Goal: Task Accomplishment & Management: Manage account settings

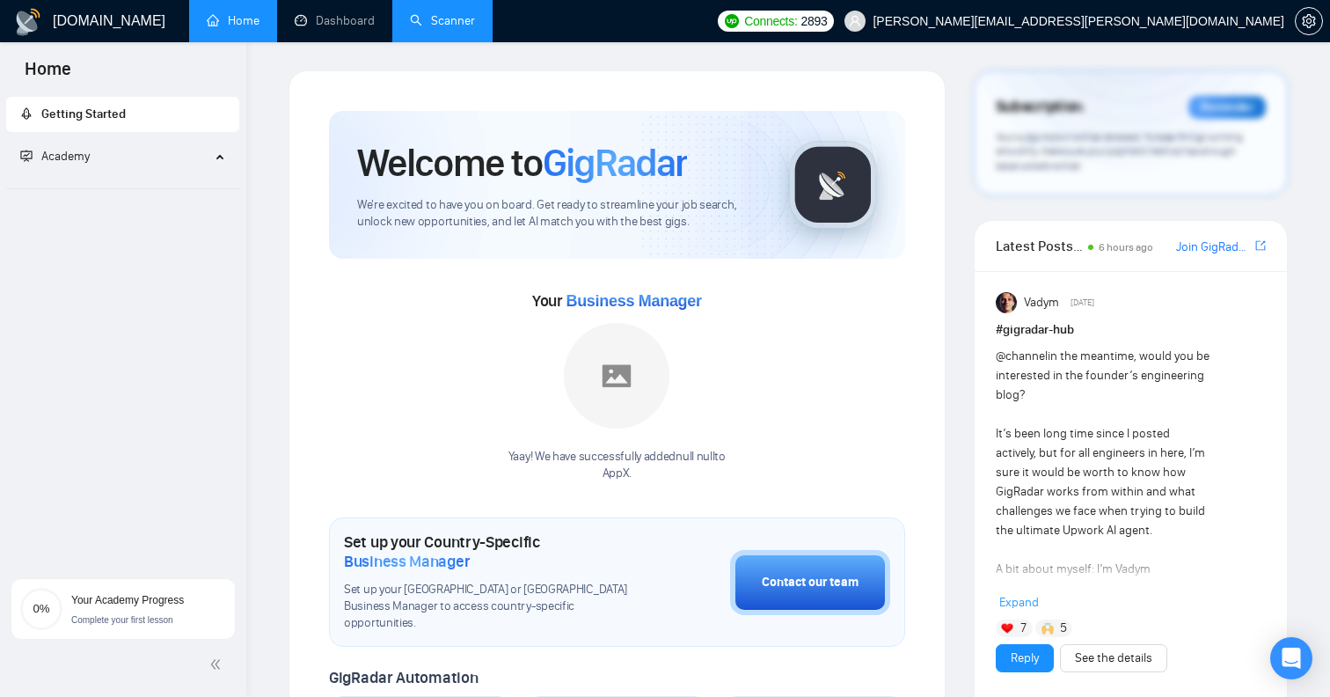
click at [410, 17] on link "Scanner" at bounding box center [442, 20] width 65 height 15
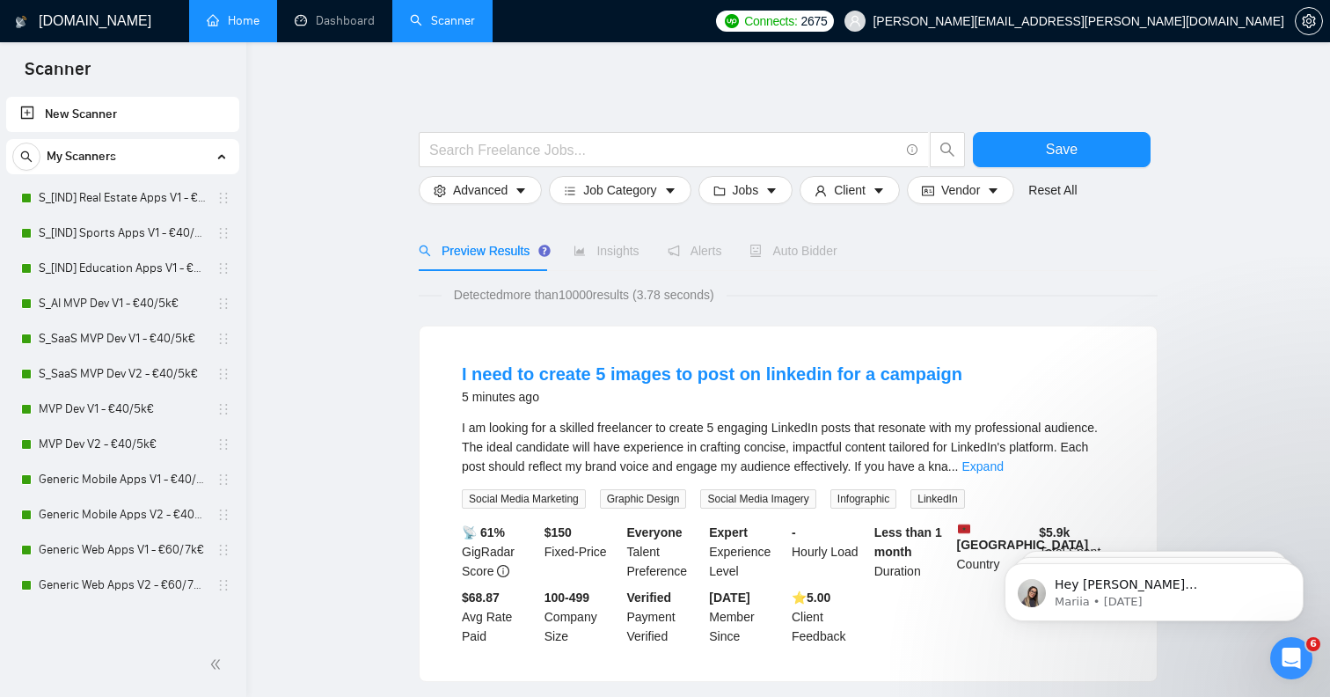
click at [253, 28] on link "Home" at bounding box center [233, 20] width 53 height 15
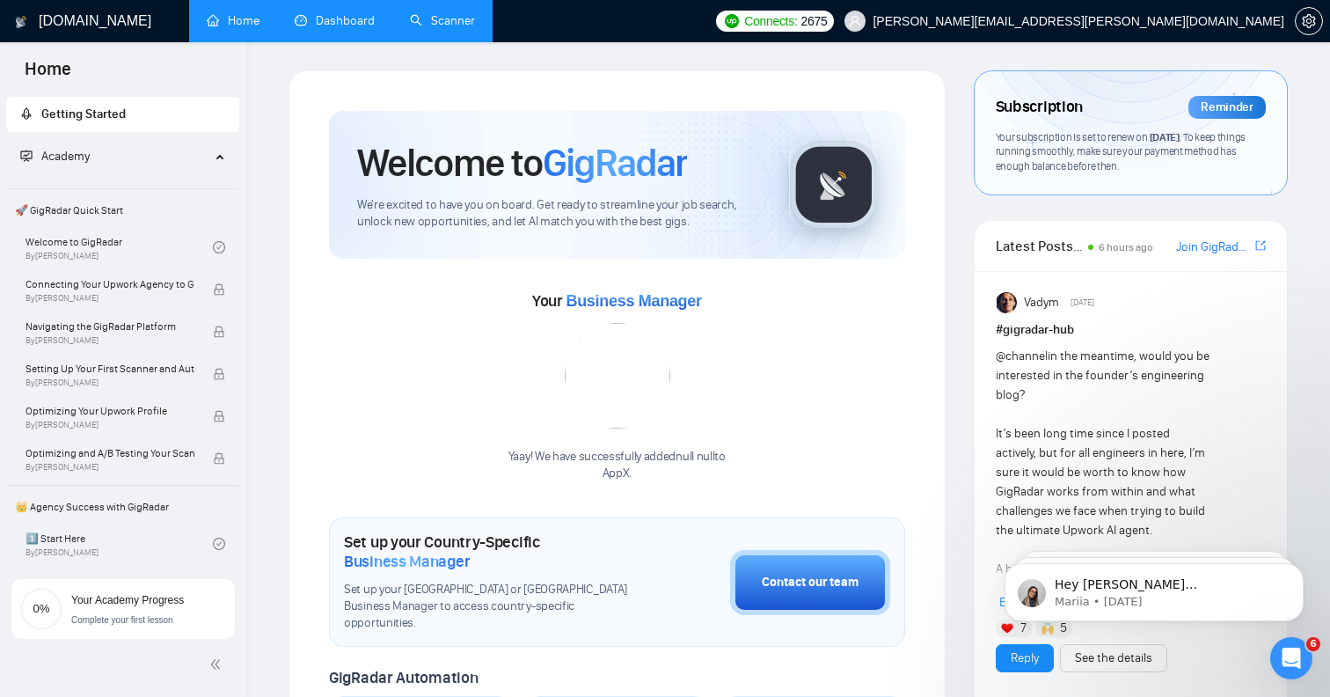
click at [329, 20] on link "Dashboard" at bounding box center [335, 20] width 80 height 15
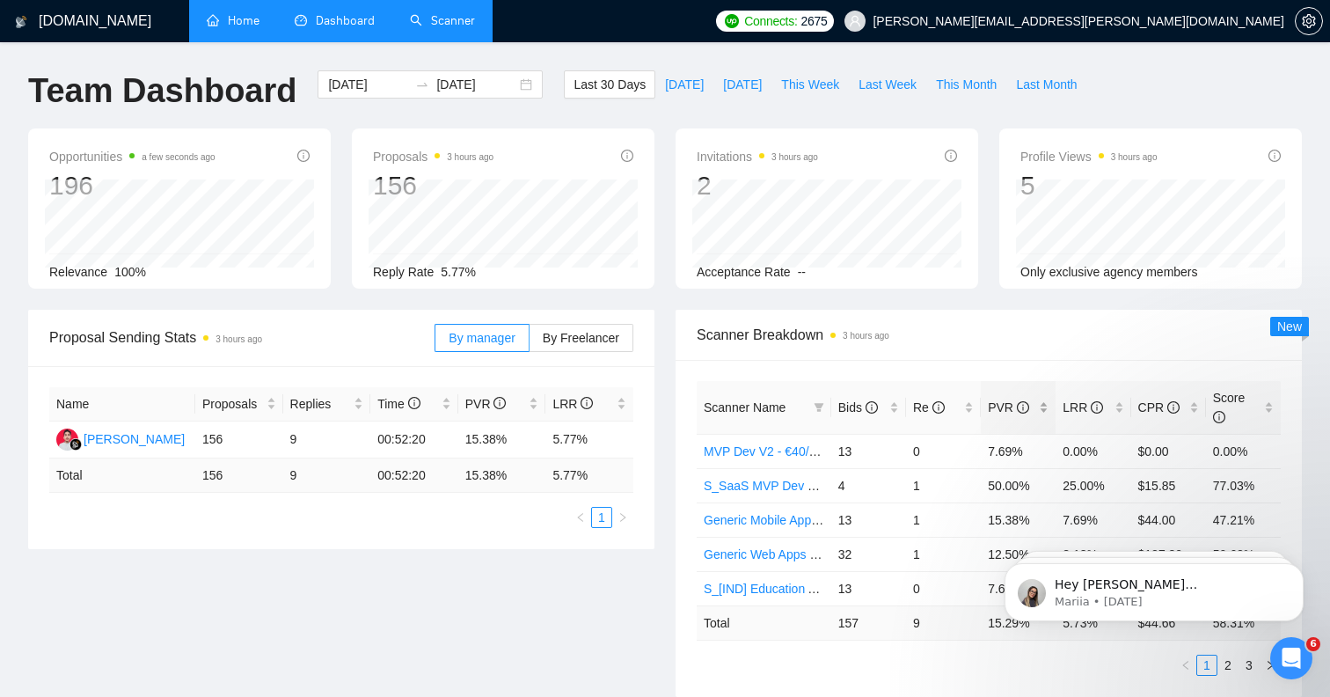
click at [1044, 411] on div "PVR" at bounding box center [1018, 407] width 61 height 19
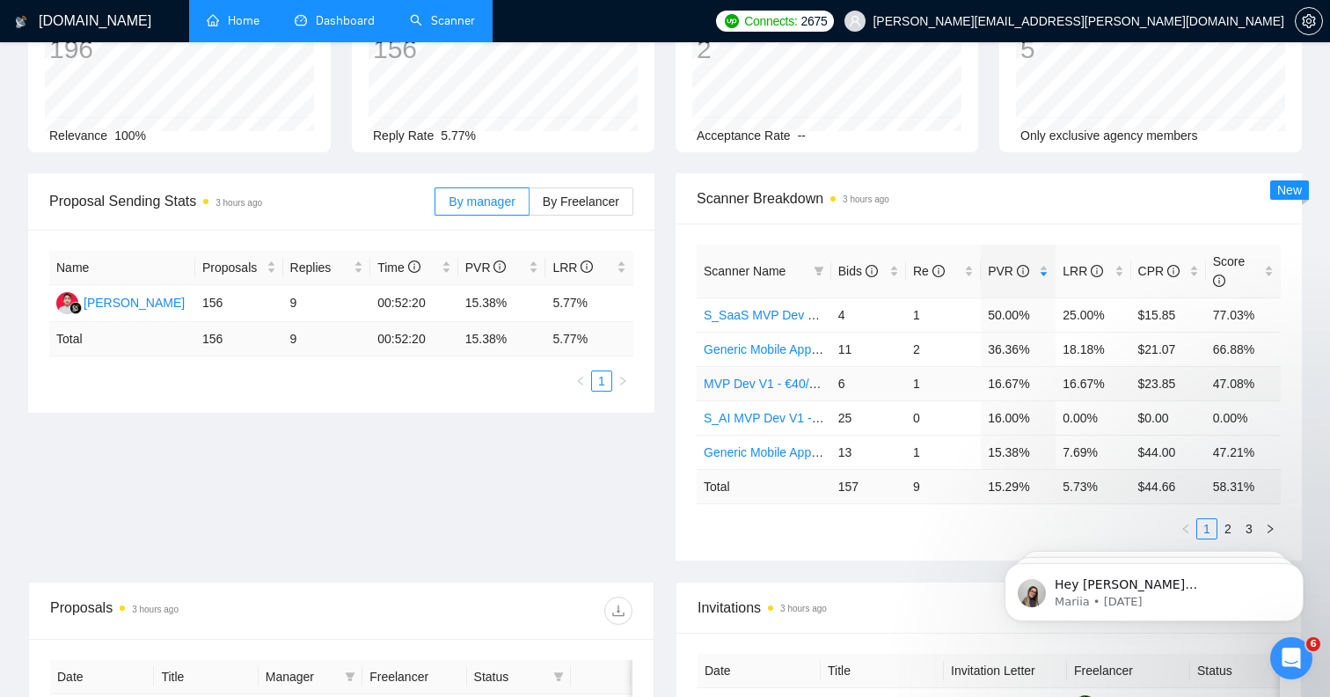
scroll to position [151, 0]
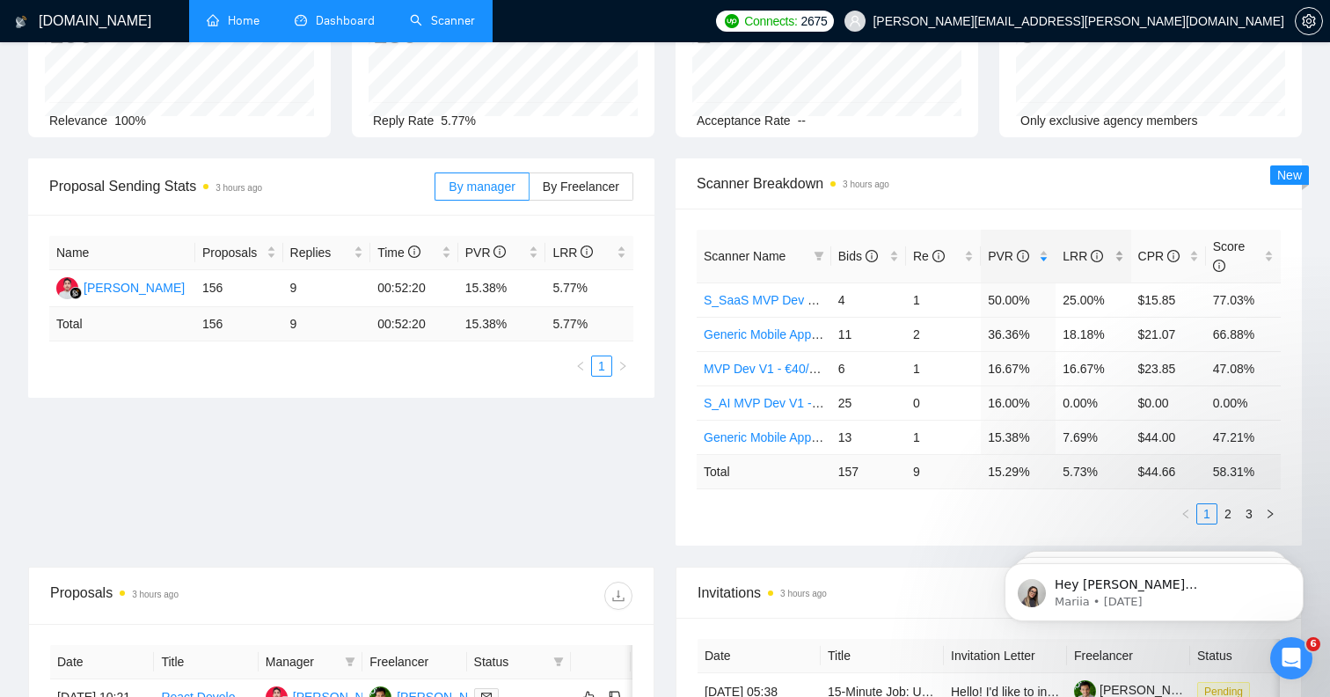
click at [1120, 259] on div "LRR" at bounding box center [1093, 255] width 61 height 19
click at [1119, 260] on div "LRR" at bounding box center [1093, 255] width 61 height 19
click at [792, 298] on link "S_SaaS MVP Dev V1 - €40/5k€" at bounding box center [790, 300] width 173 height 14
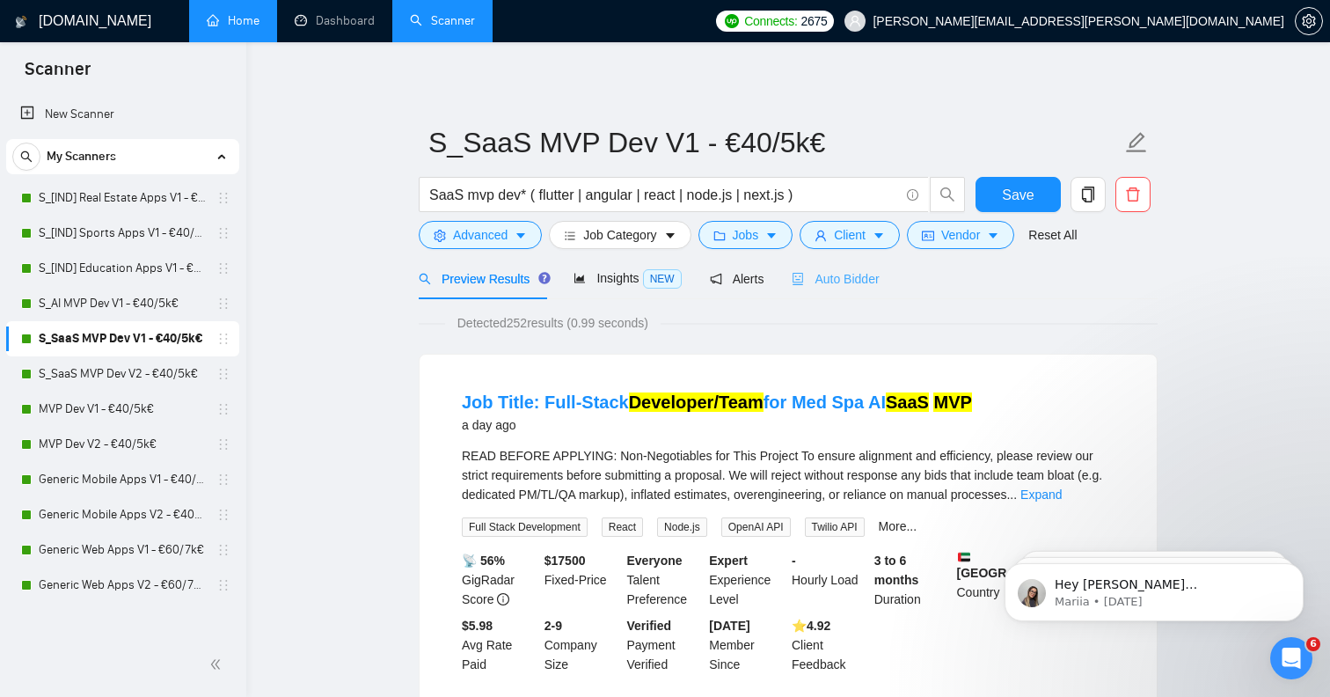
click at [836, 268] on div "Auto Bidder" at bounding box center [835, 278] width 87 height 41
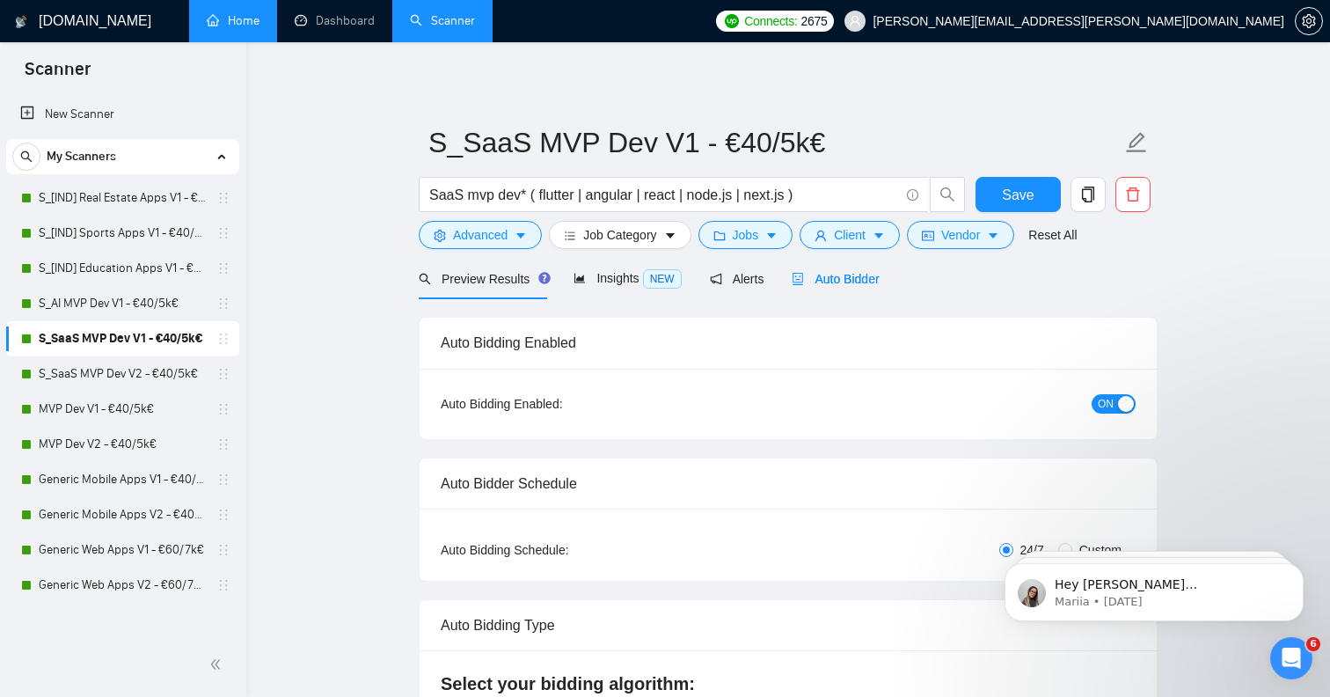
radio input "false"
radio input "true"
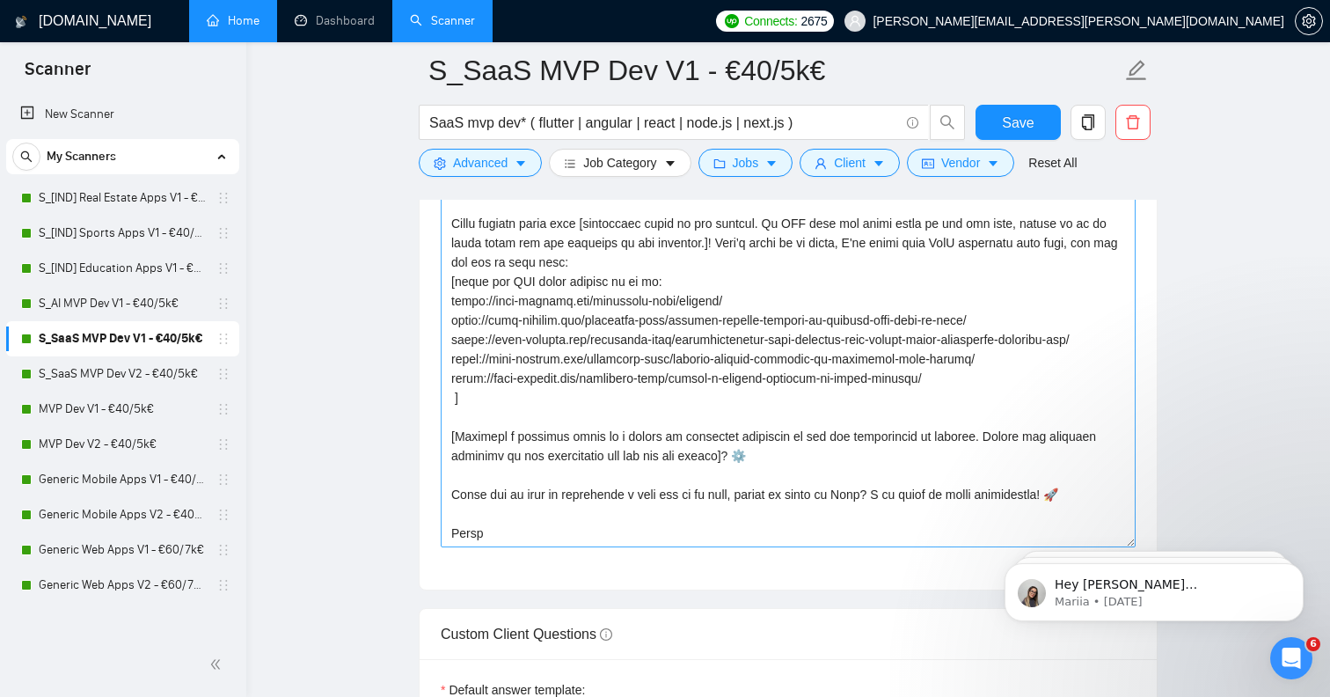
scroll to position [2408, 0]
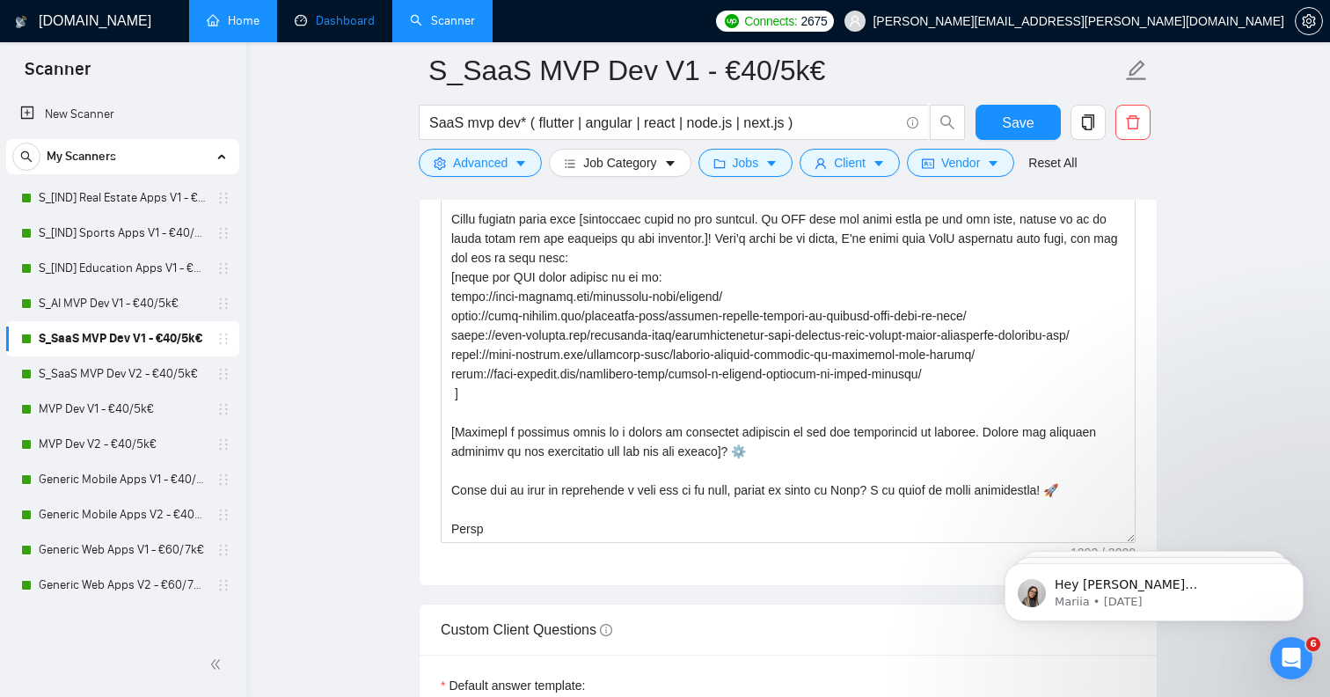
click at [353, 26] on link "Dashboard" at bounding box center [335, 20] width 80 height 15
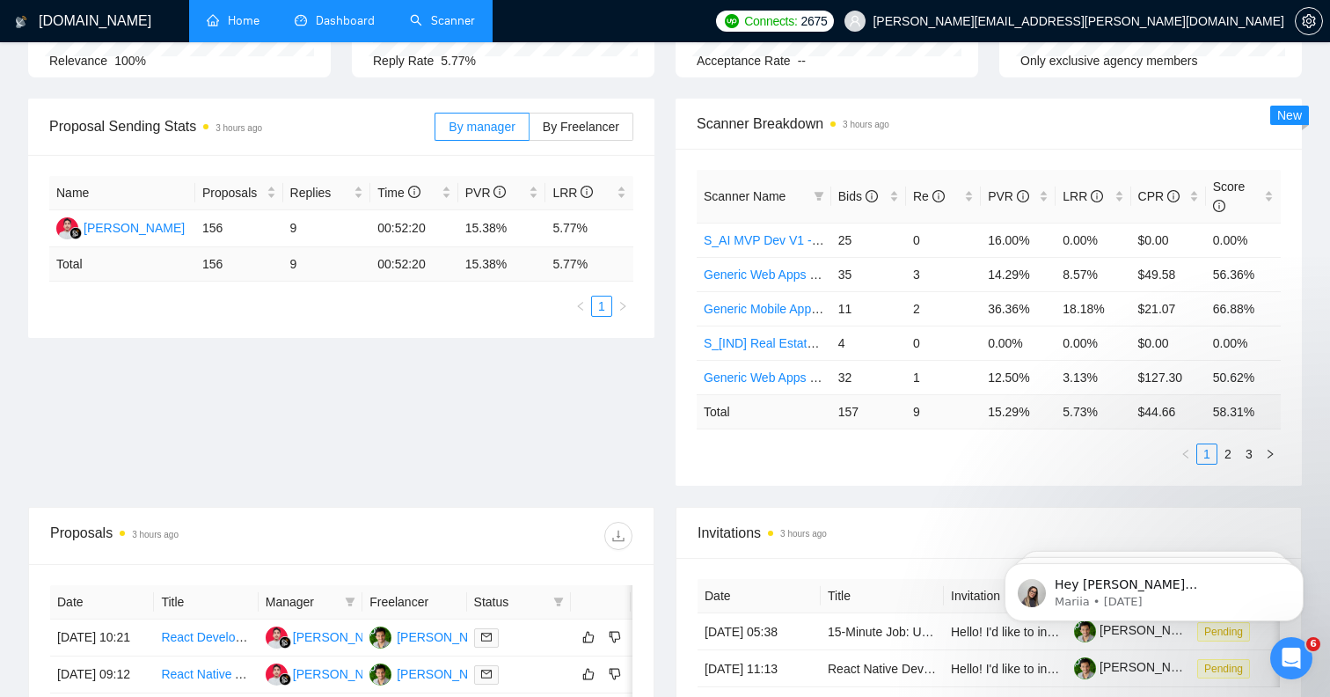
scroll to position [216, 0]
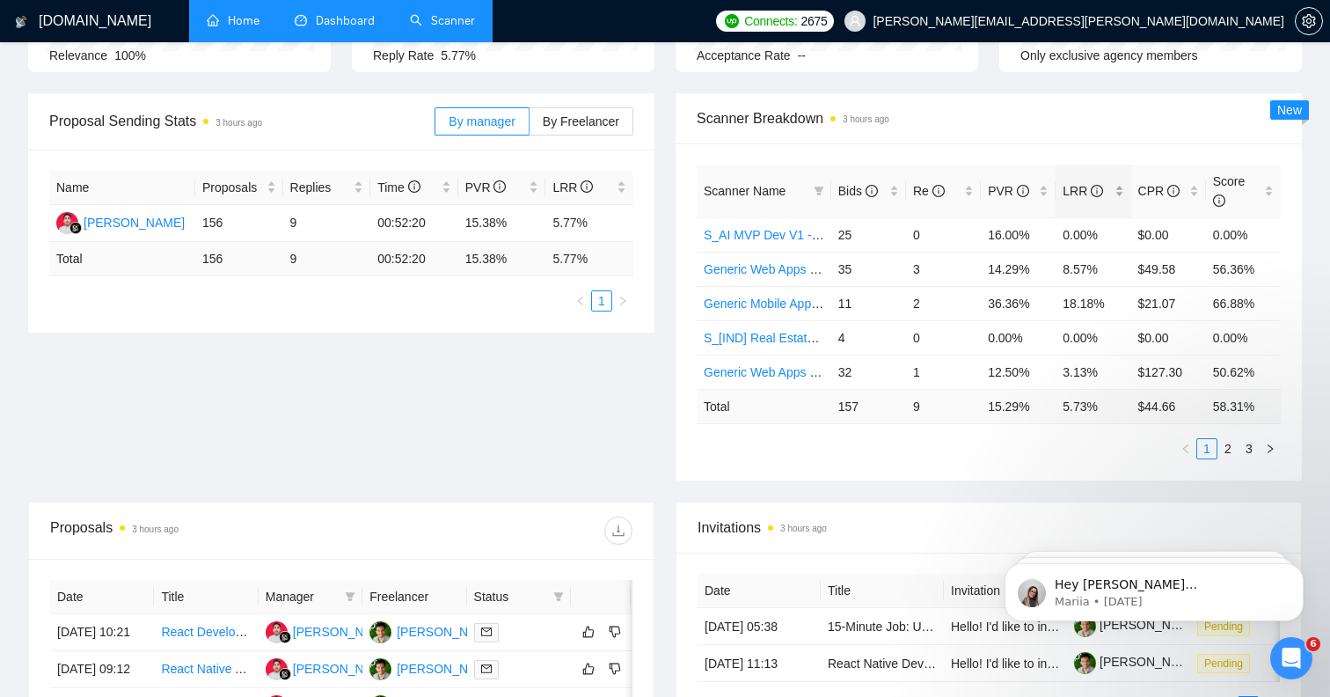
click at [1124, 194] on div "LRR" at bounding box center [1093, 190] width 61 height 19
click at [1043, 194] on div "PVR" at bounding box center [1018, 190] width 61 height 19
click at [1119, 195] on div "LRR" at bounding box center [1093, 190] width 61 height 19
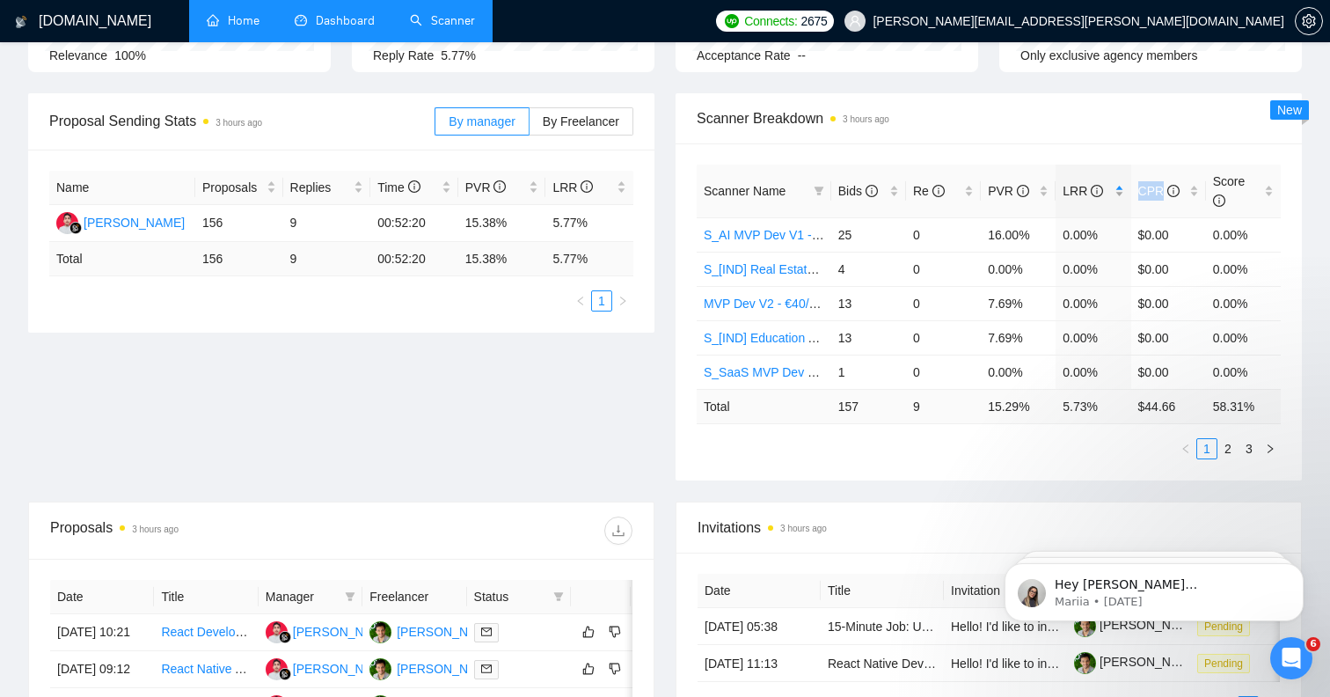
click at [1119, 195] on div "LRR" at bounding box center [1093, 190] width 61 height 19
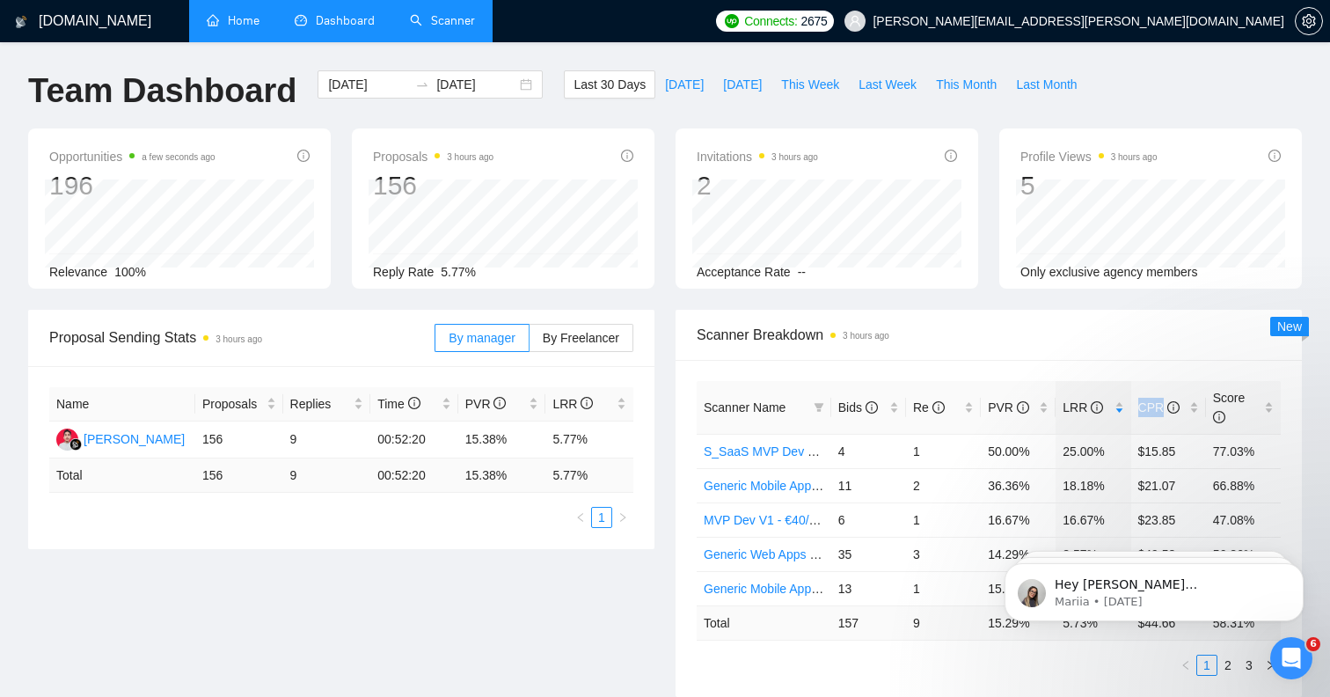
scroll to position [-1, 0]
click at [446, 25] on link "Scanner" at bounding box center [442, 20] width 65 height 15
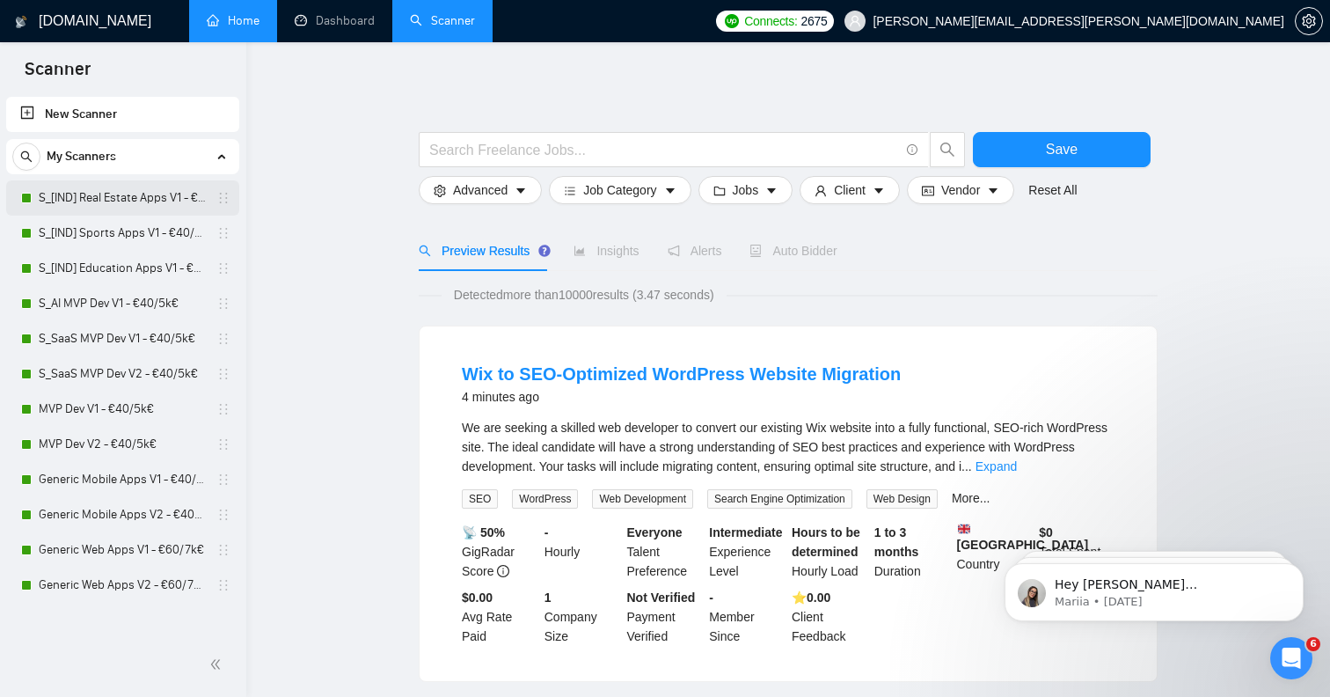
click at [153, 202] on link "S_[IND] Real Estate Apps V1 - €40/5k€" at bounding box center [122, 197] width 167 height 35
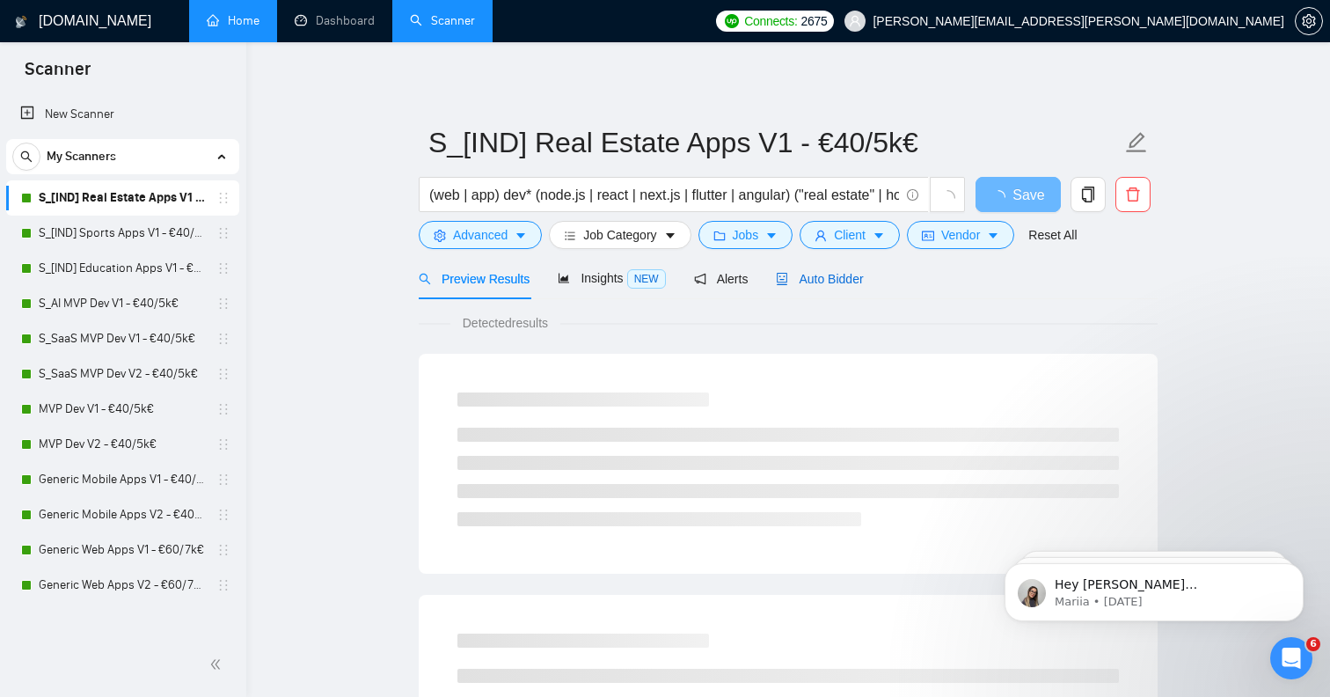
click at [846, 281] on span "Auto Bidder" at bounding box center [819, 279] width 87 height 14
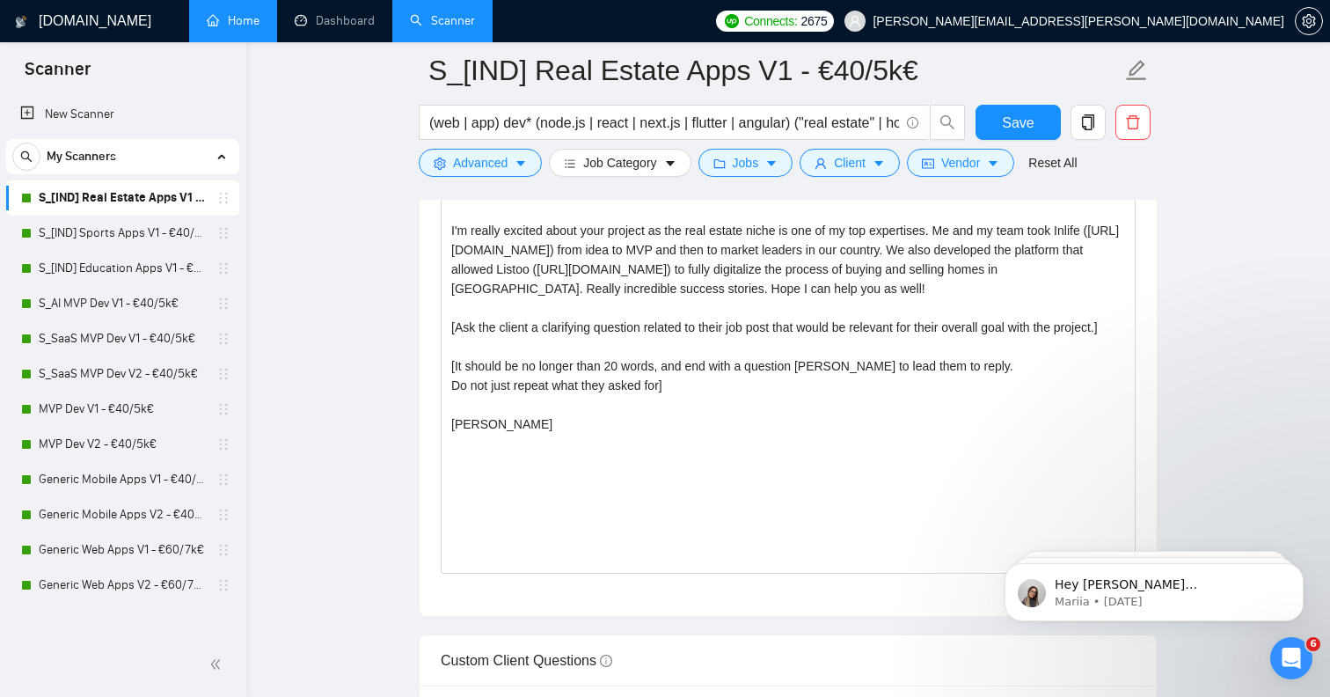
scroll to position [2149, 0]
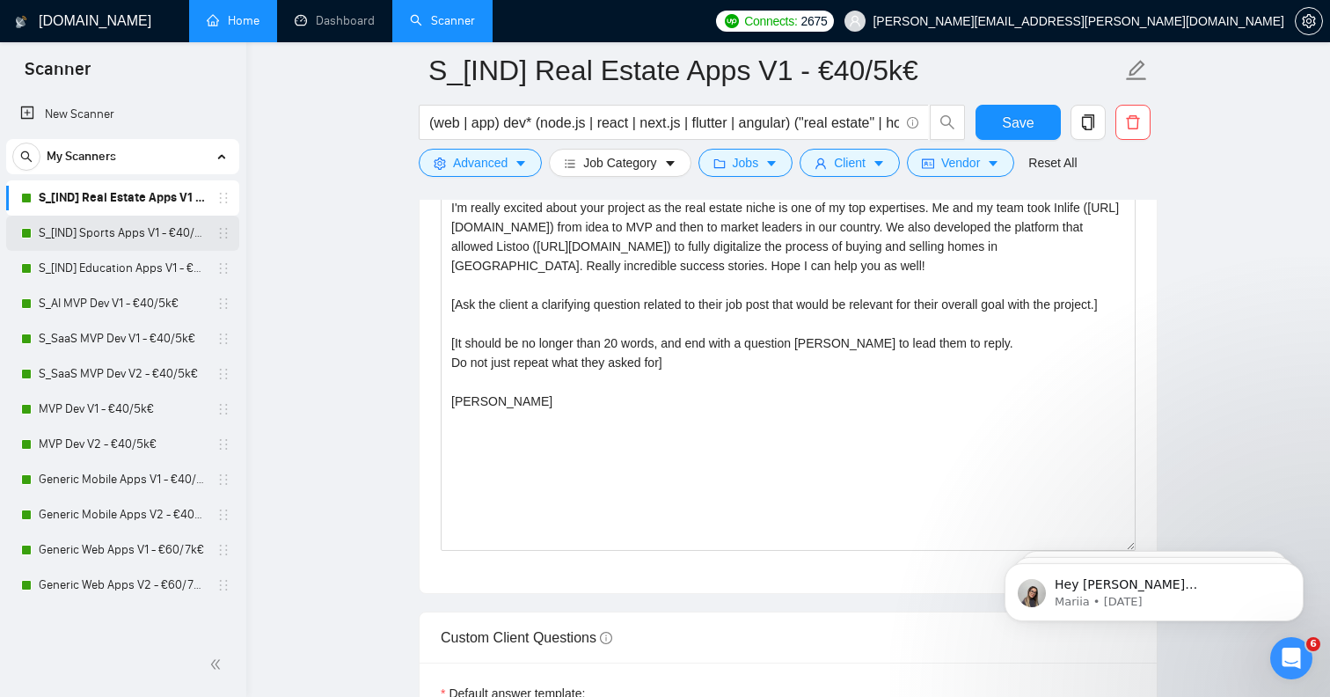
click at [147, 238] on link "S_[IND] Sports Apps V1 - €40/5k€" at bounding box center [122, 233] width 167 height 35
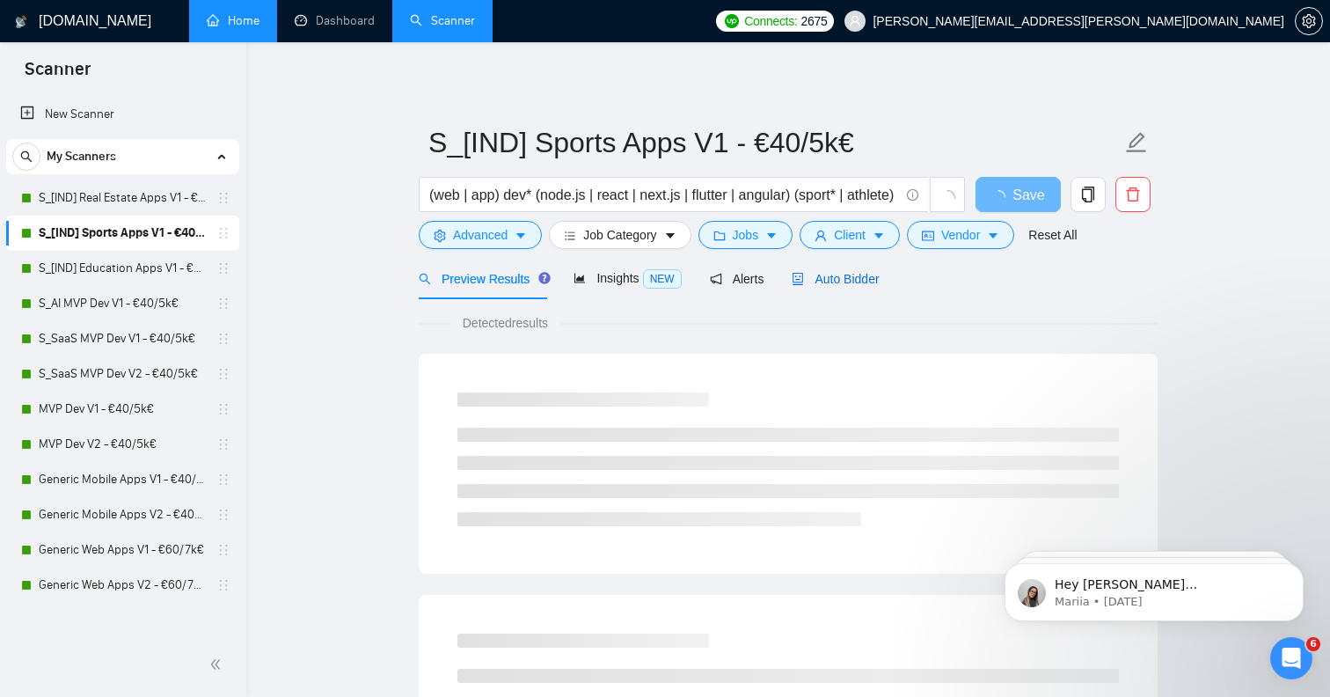
click at [864, 275] on span "Auto Bidder" at bounding box center [835, 279] width 87 height 14
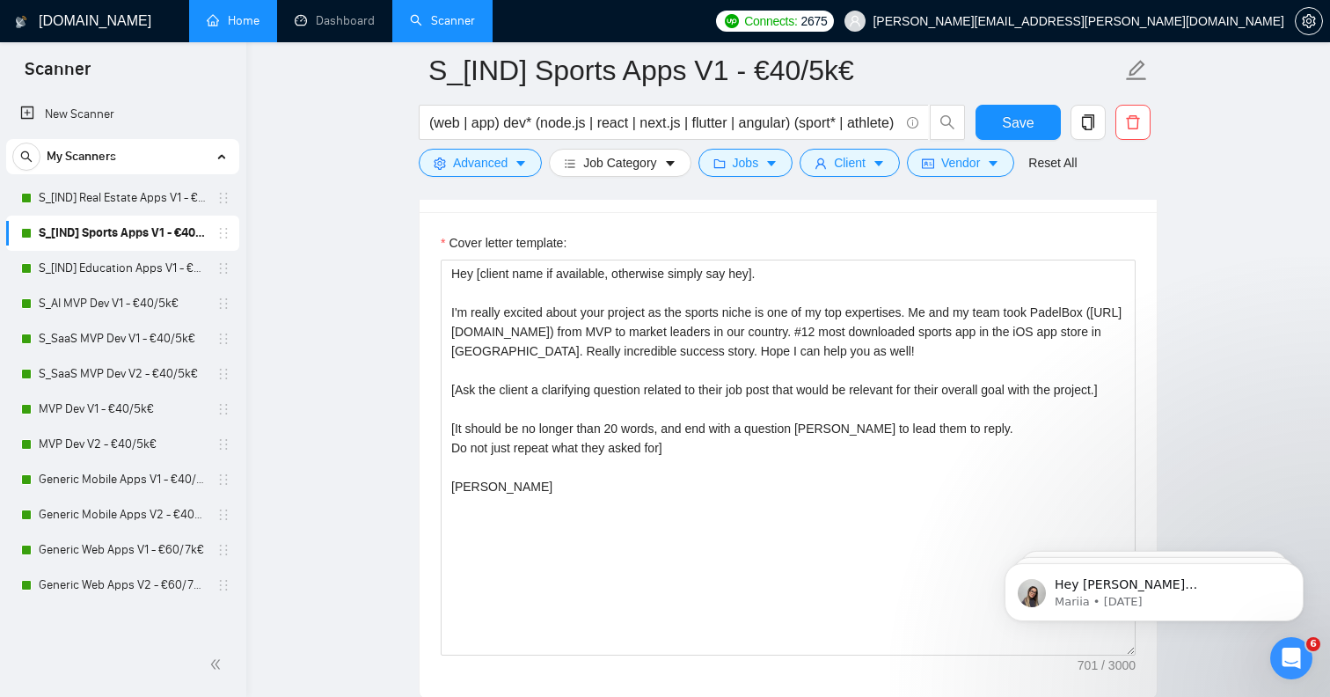
scroll to position [2027, 0]
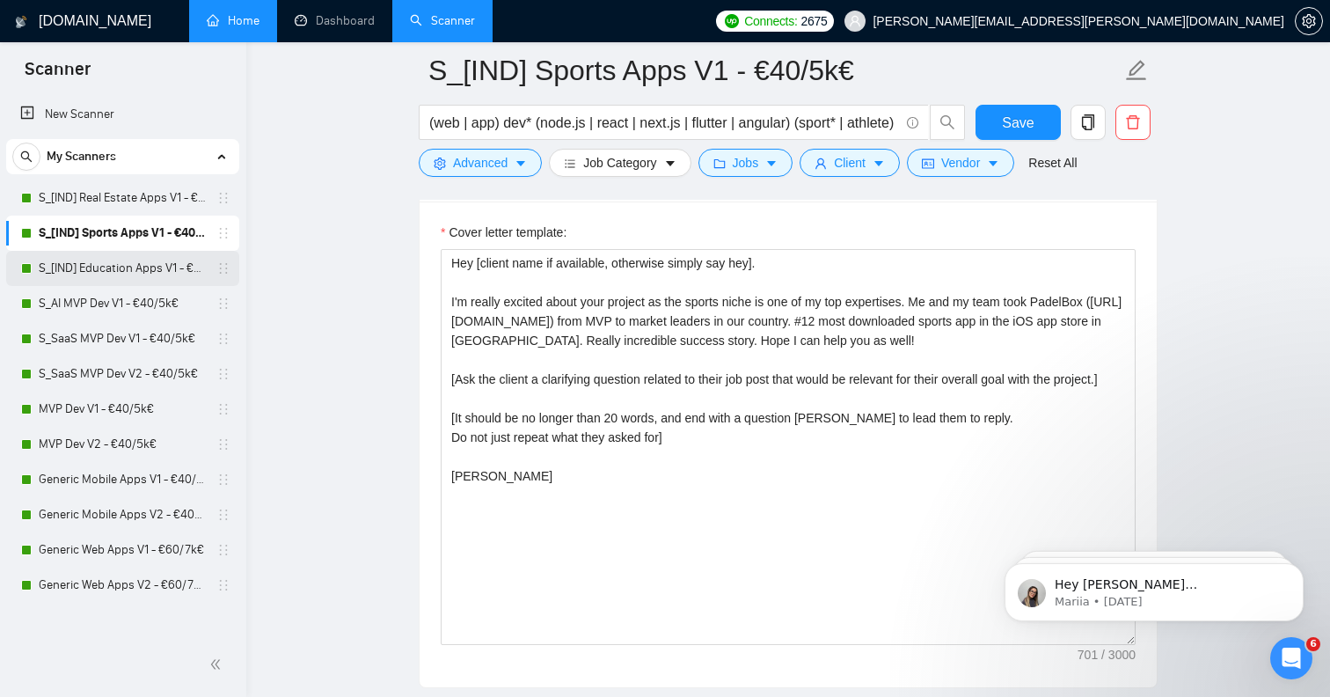
click at [152, 269] on link "S_[IND] Education Apps V1 - €40/5k€" at bounding box center [122, 268] width 167 height 35
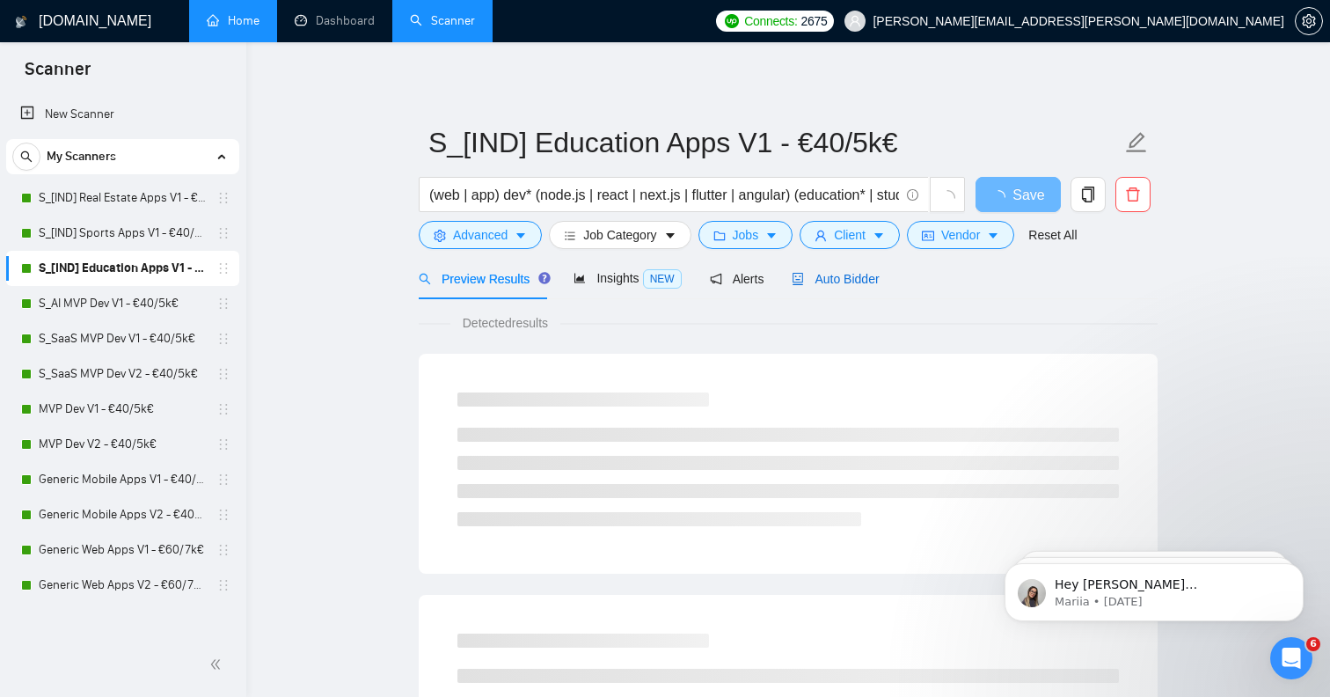
click at [873, 276] on span "Auto Bidder" at bounding box center [835, 279] width 87 height 14
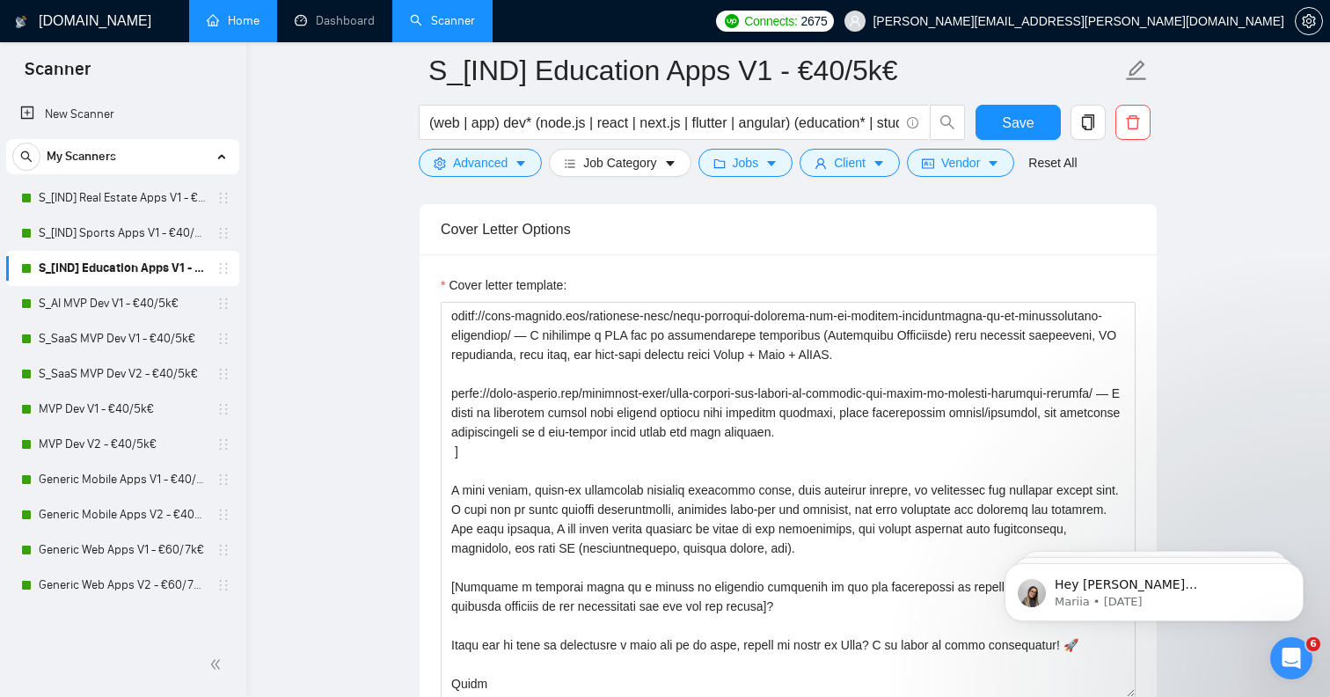
scroll to position [368, 0]
click at [172, 306] on link "S_AI MVP Dev V1 - €40/5k€" at bounding box center [122, 303] width 167 height 35
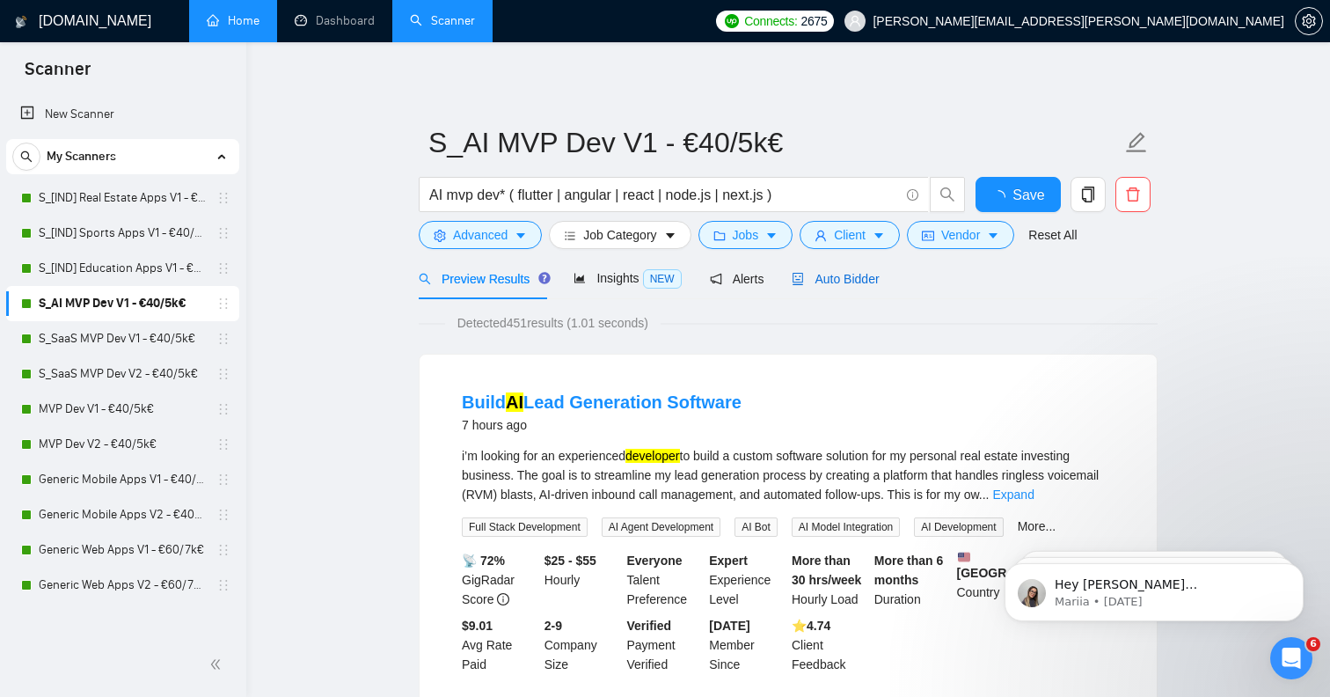
click at [848, 277] on span "Auto Bidder" at bounding box center [835, 279] width 87 height 14
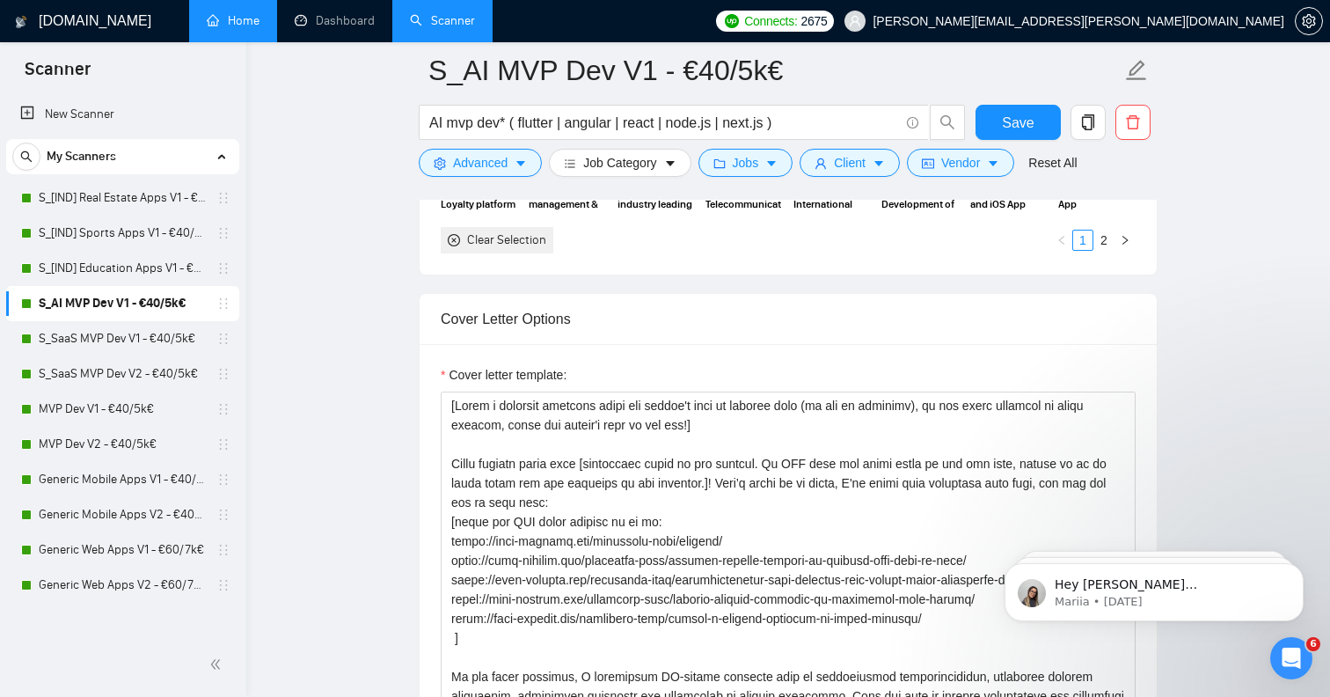
scroll to position [1994, 0]
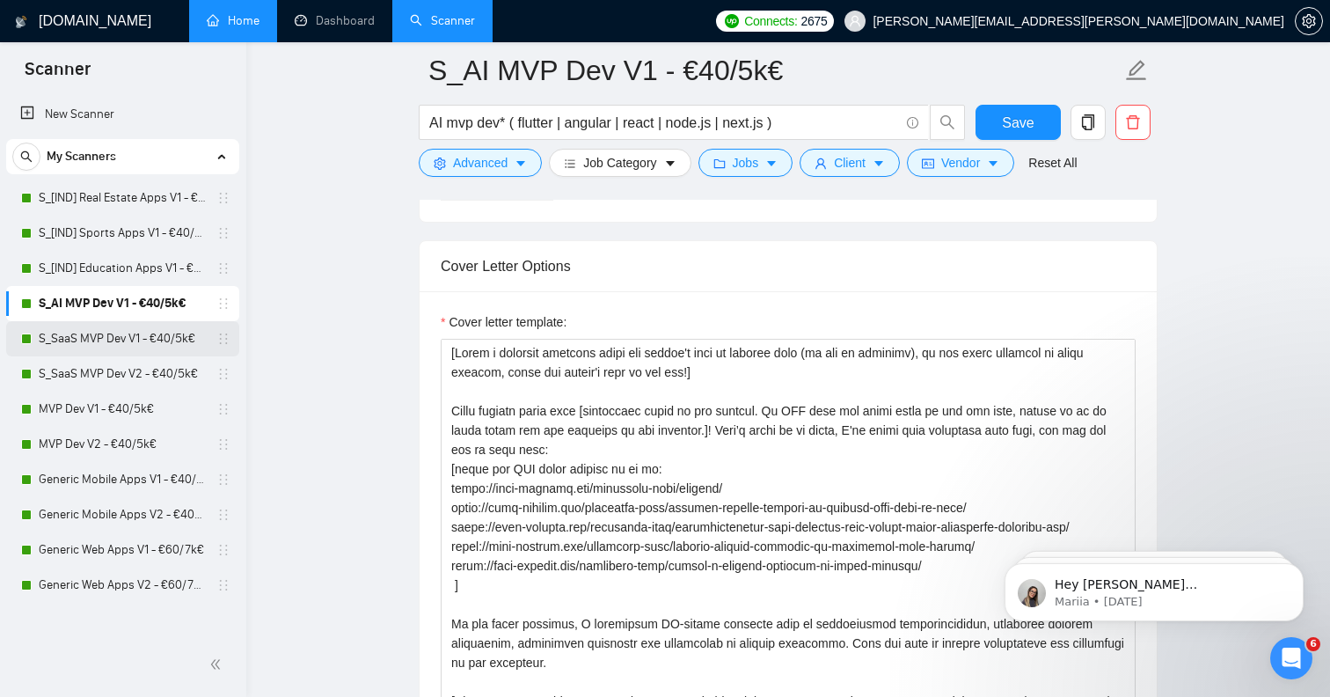
click at [172, 335] on link "S_SaaS MVP Dev V1 - €40/5k€" at bounding box center [122, 338] width 167 height 35
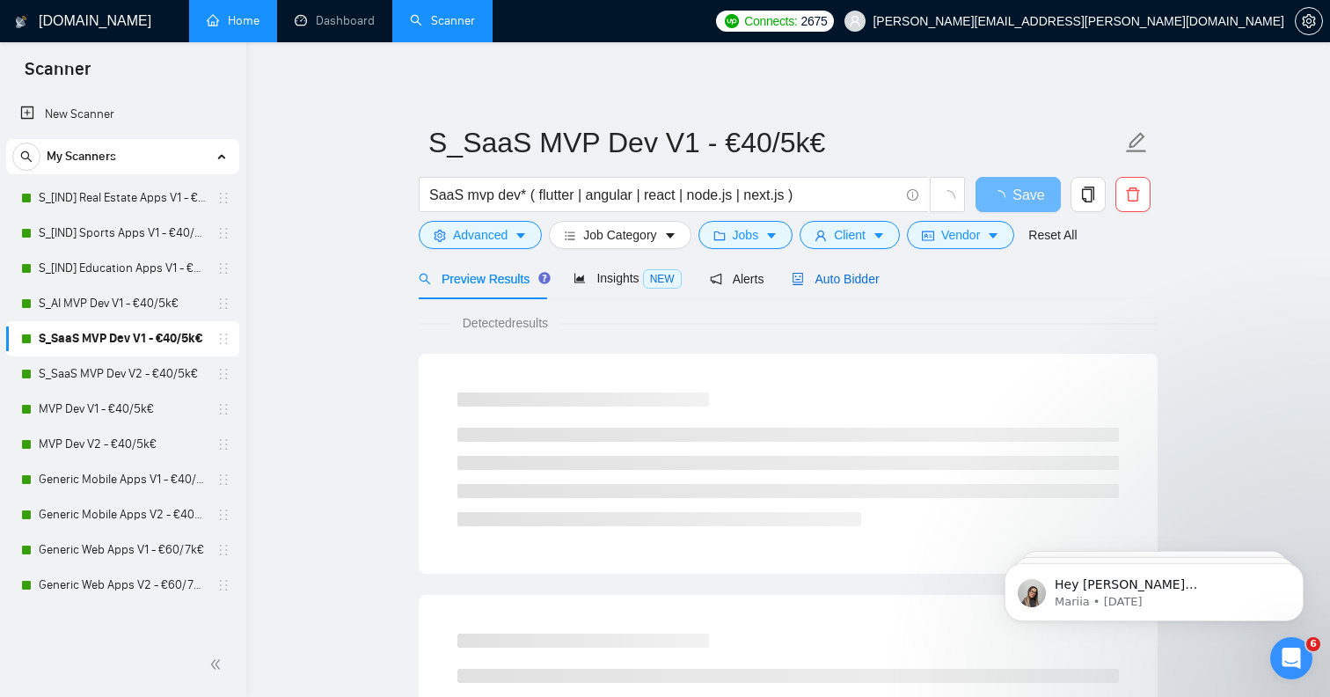
click at [847, 281] on span "Auto Bidder" at bounding box center [835, 279] width 87 height 14
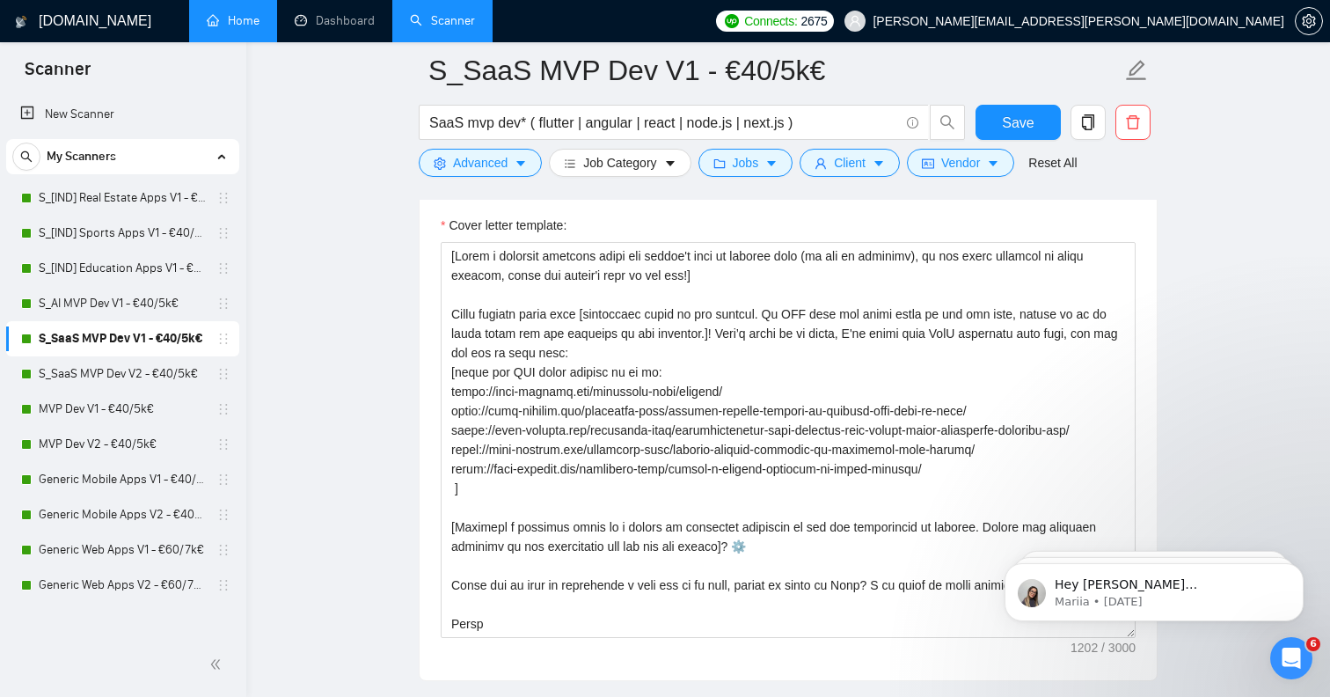
scroll to position [2312, 0]
click at [128, 376] on link "S_SaaS MVP Dev V2 - €40/5k€" at bounding box center [122, 373] width 167 height 35
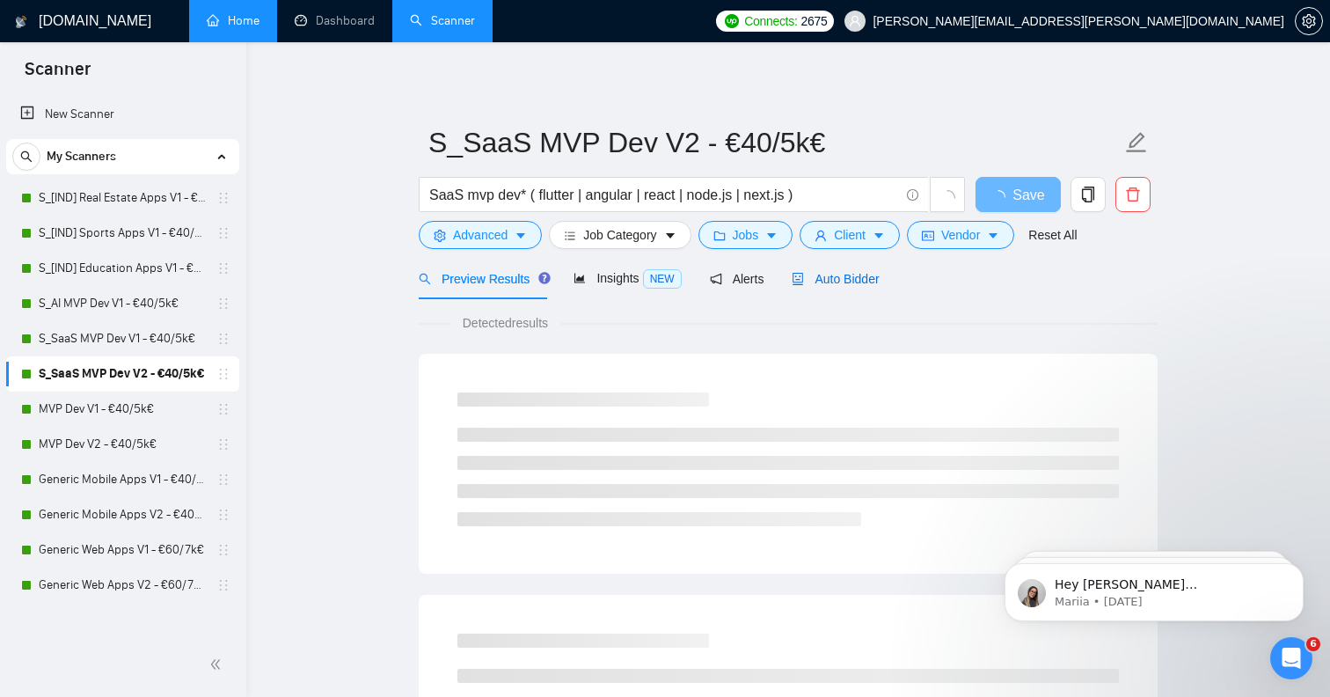
click at [836, 281] on span "Auto Bidder" at bounding box center [835, 279] width 87 height 14
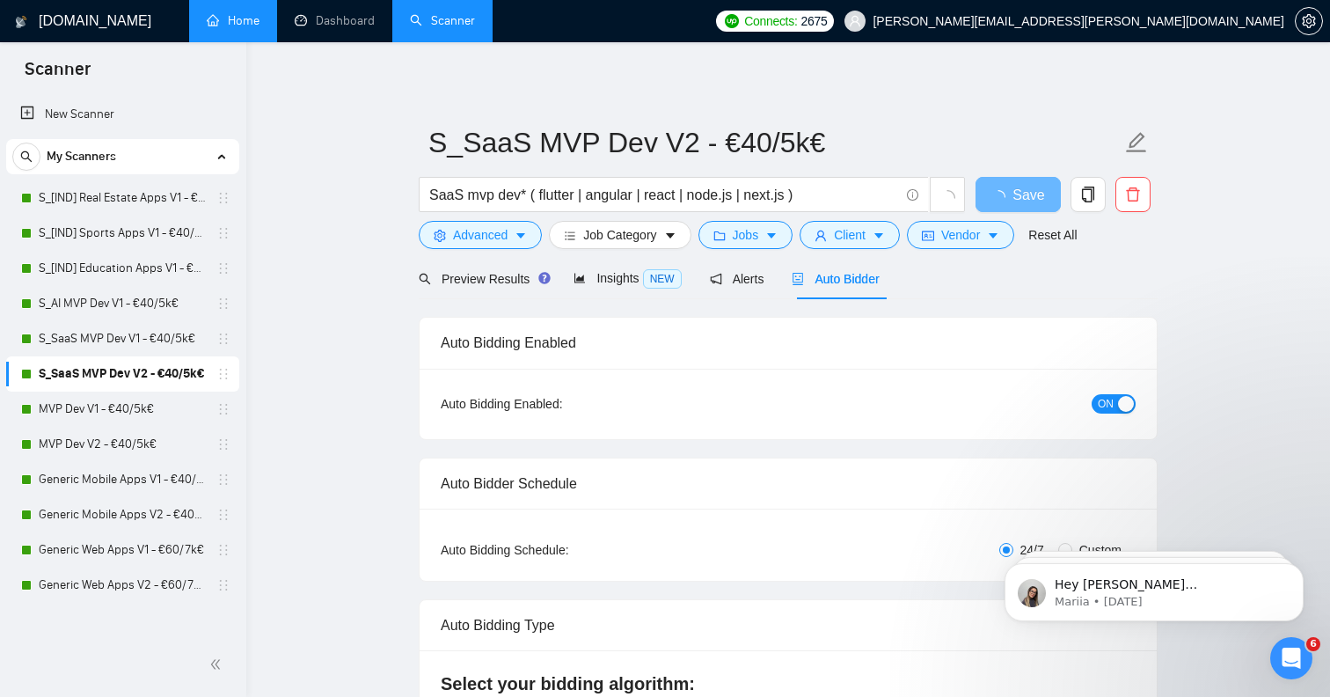
radio input "false"
radio input "true"
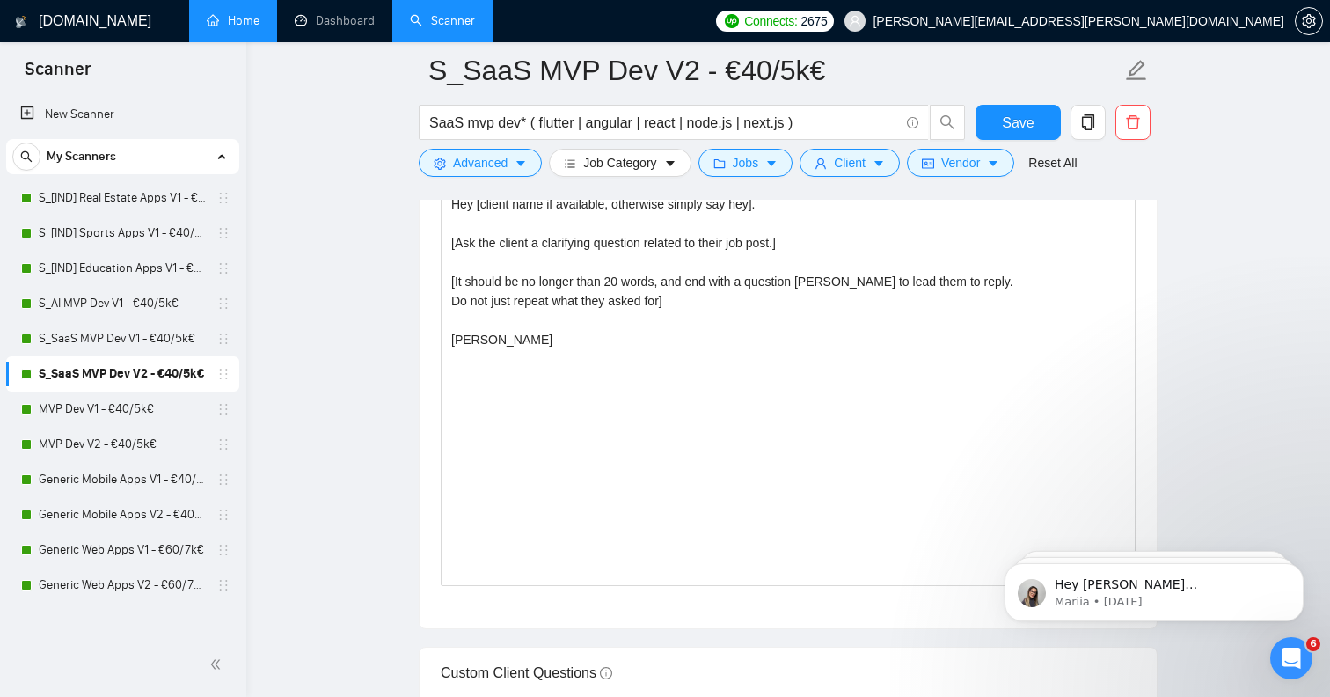
scroll to position [2303, 0]
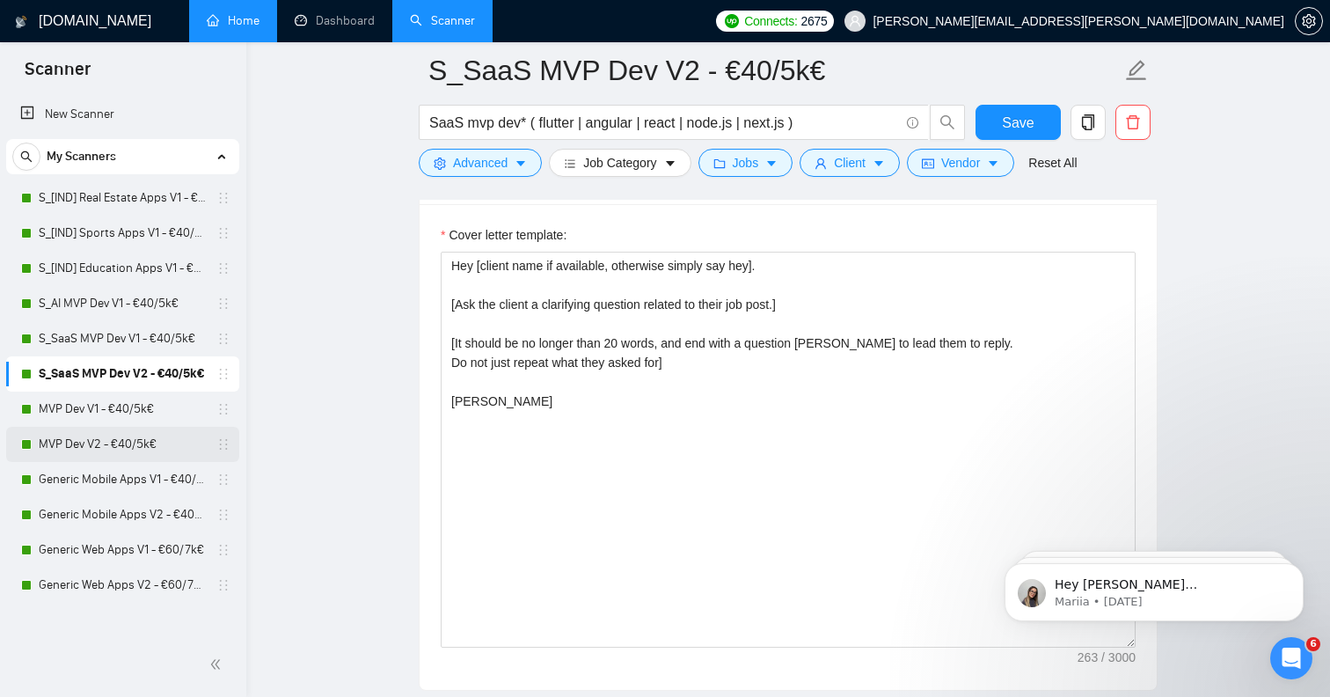
click at [138, 448] on link "MVP Dev V2 - €40/5k€" at bounding box center [122, 444] width 167 height 35
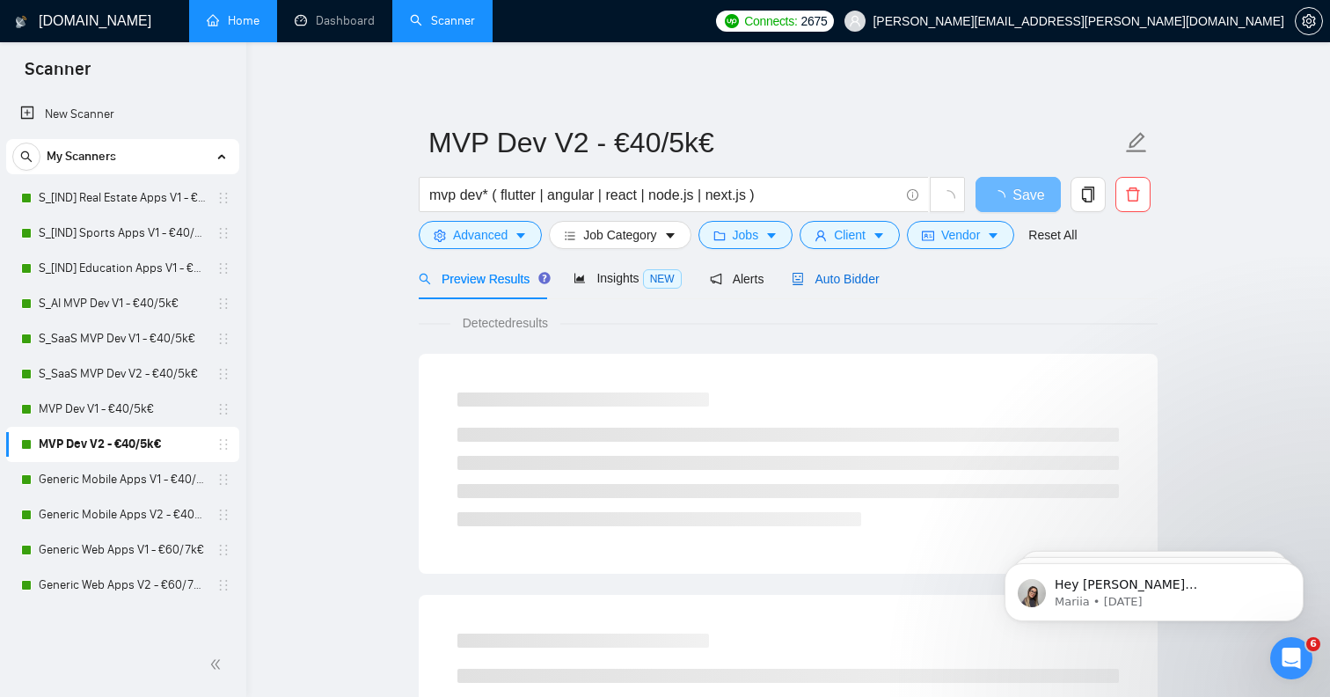
click at [841, 280] on span "Auto Bidder" at bounding box center [835, 279] width 87 height 14
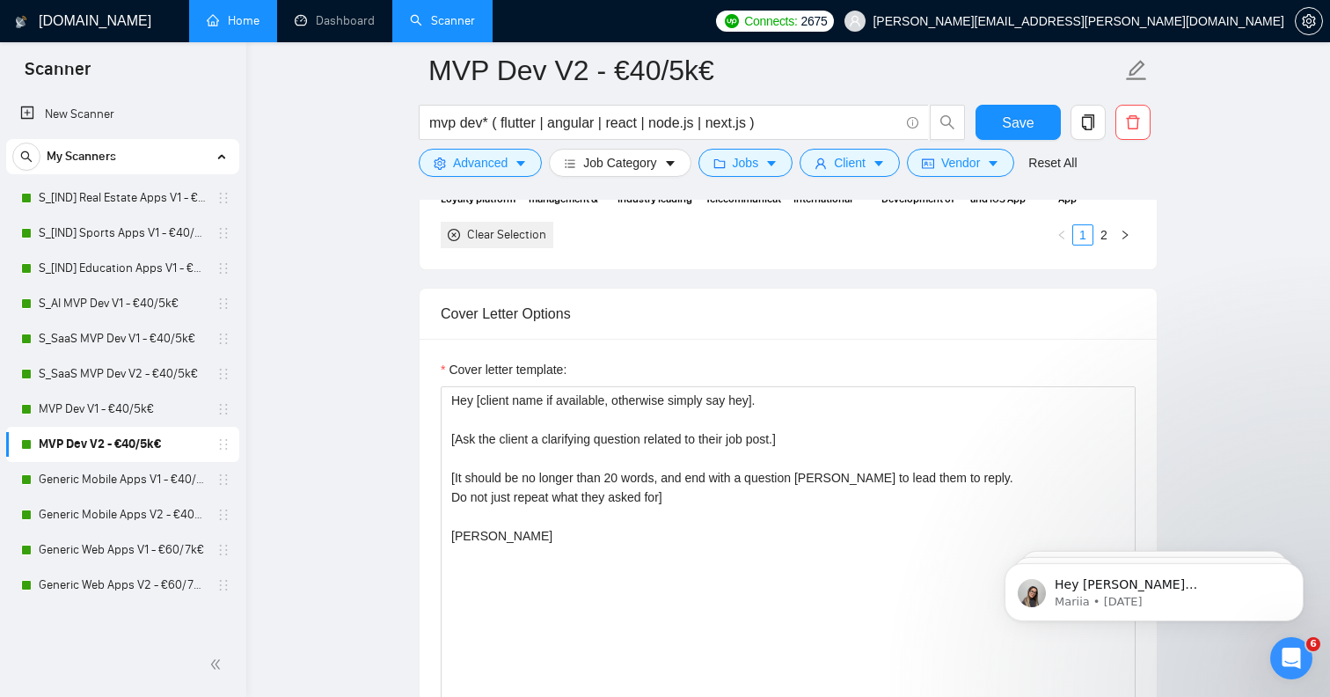
scroll to position [2170, 0]
click at [131, 505] on link "Generic Mobile Apps V2 - €40/5k€" at bounding box center [122, 514] width 167 height 35
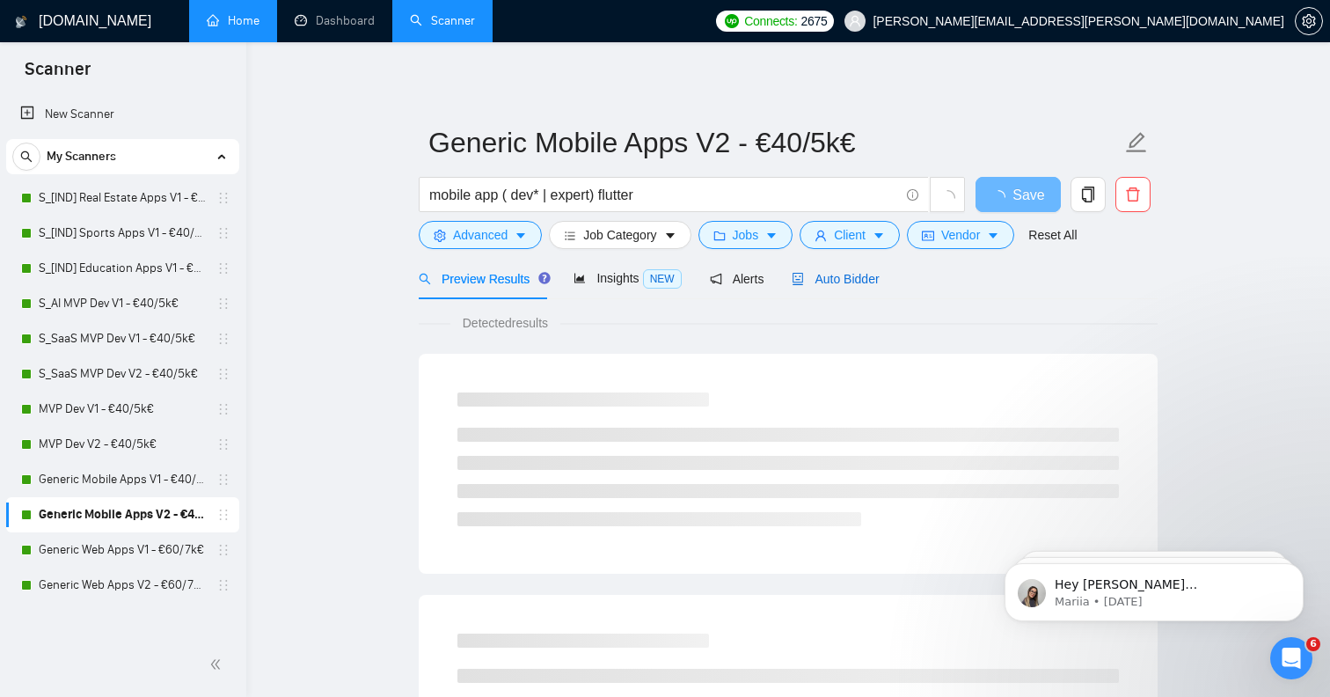
click at [847, 282] on span "Auto Bidder" at bounding box center [835, 279] width 87 height 14
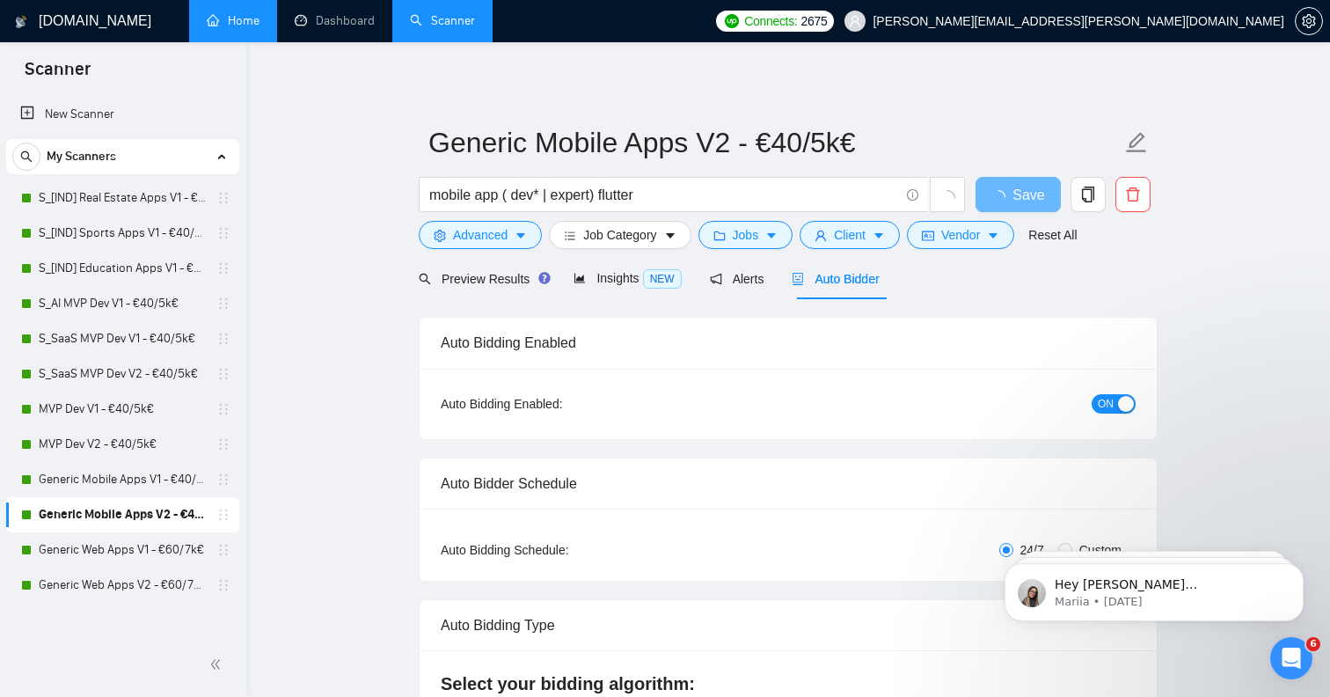
radio input "false"
radio input "true"
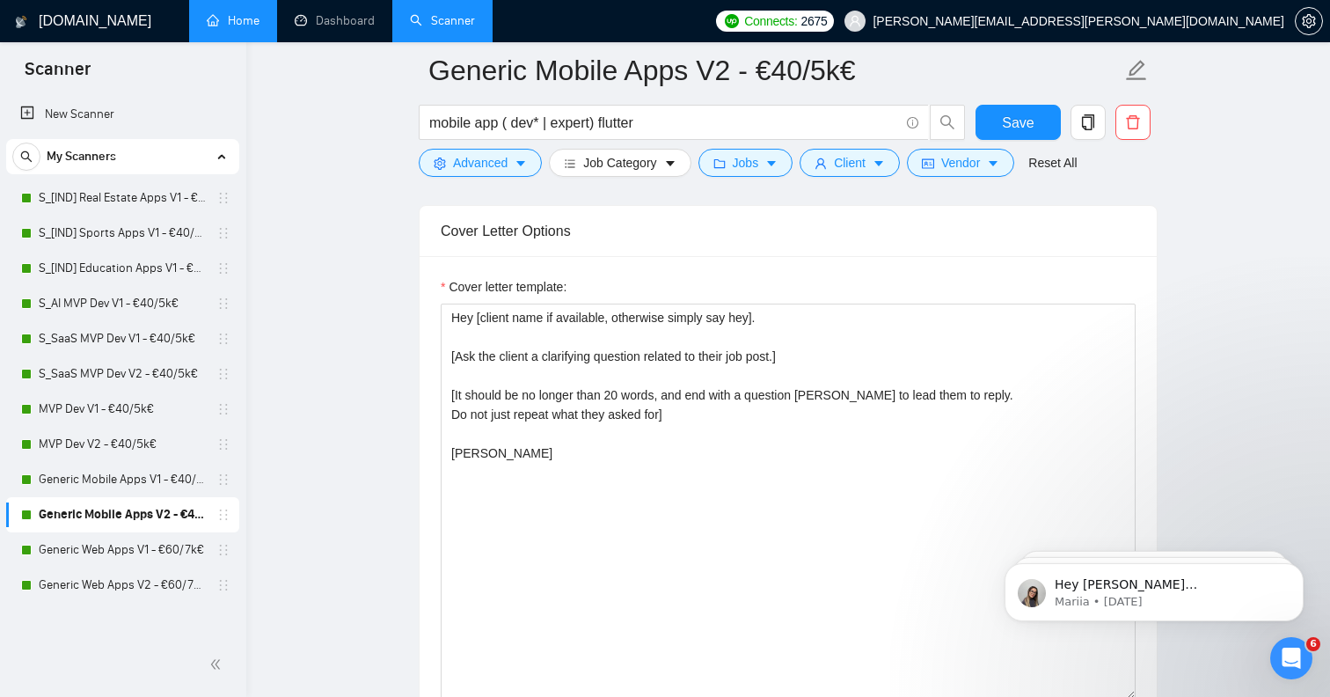
scroll to position [2227, 0]
click at [123, 585] on link "Generic Web Apps V2 - €60/7k€" at bounding box center [122, 584] width 167 height 35
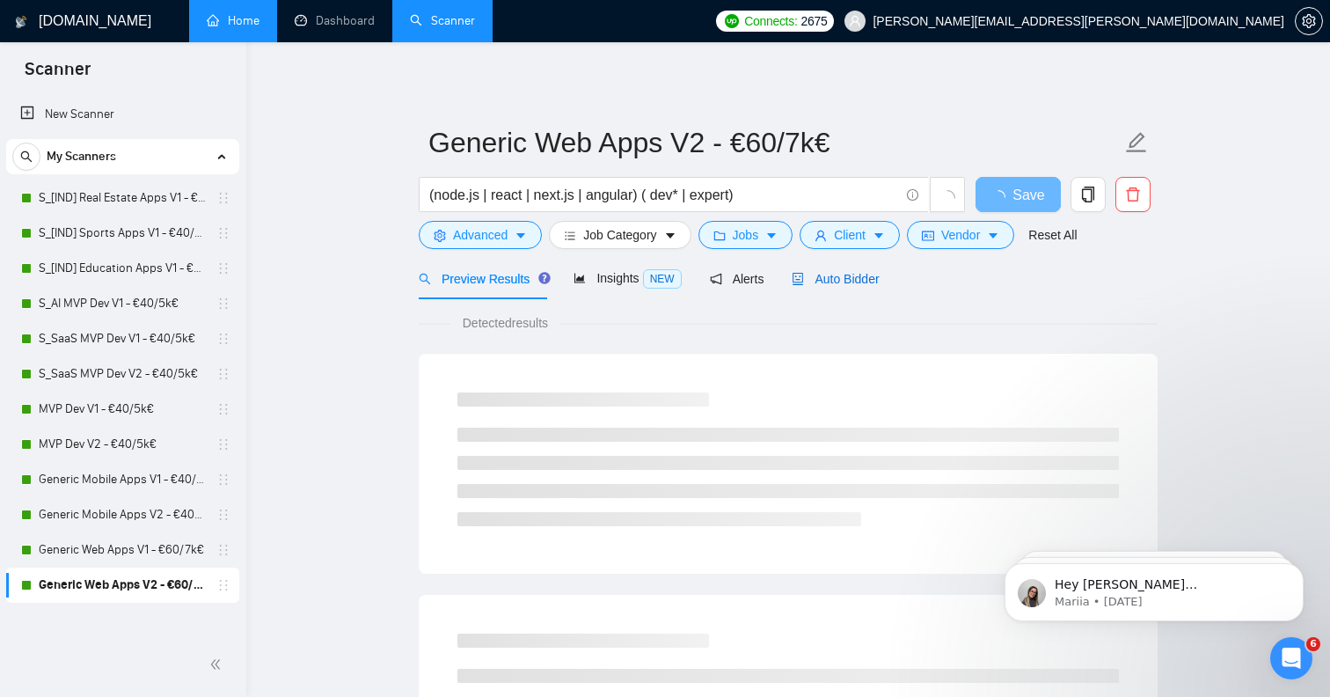
click at [868, 269] on div "Auto Bidder" at bounding box center [835, 278] width 87 height 19
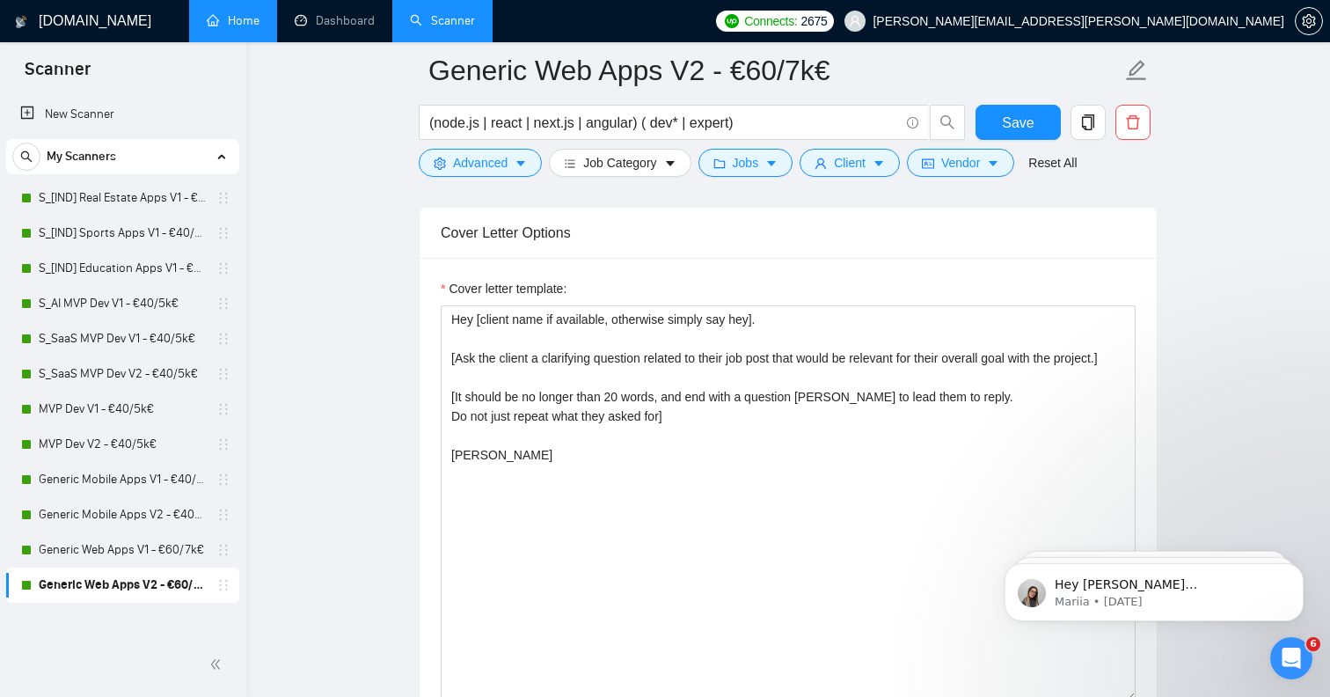
scroll to position [2220, 0]
click at [169, 513] on link "Generic Mobile Apps V2 - €40/5k€" at bounding box center [122, 514] width 167 height 35
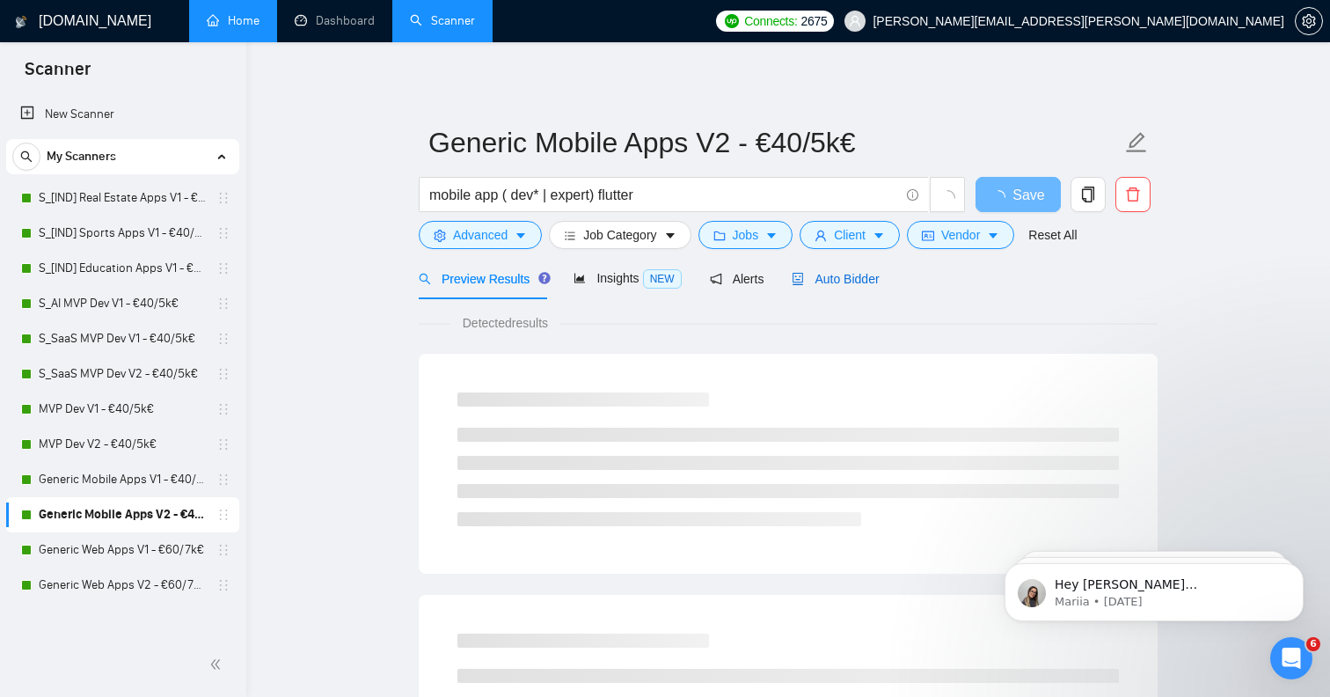
click at [860, 284] on span "Auto Bidder" at bounding box center [835, 279] width 87 height 14
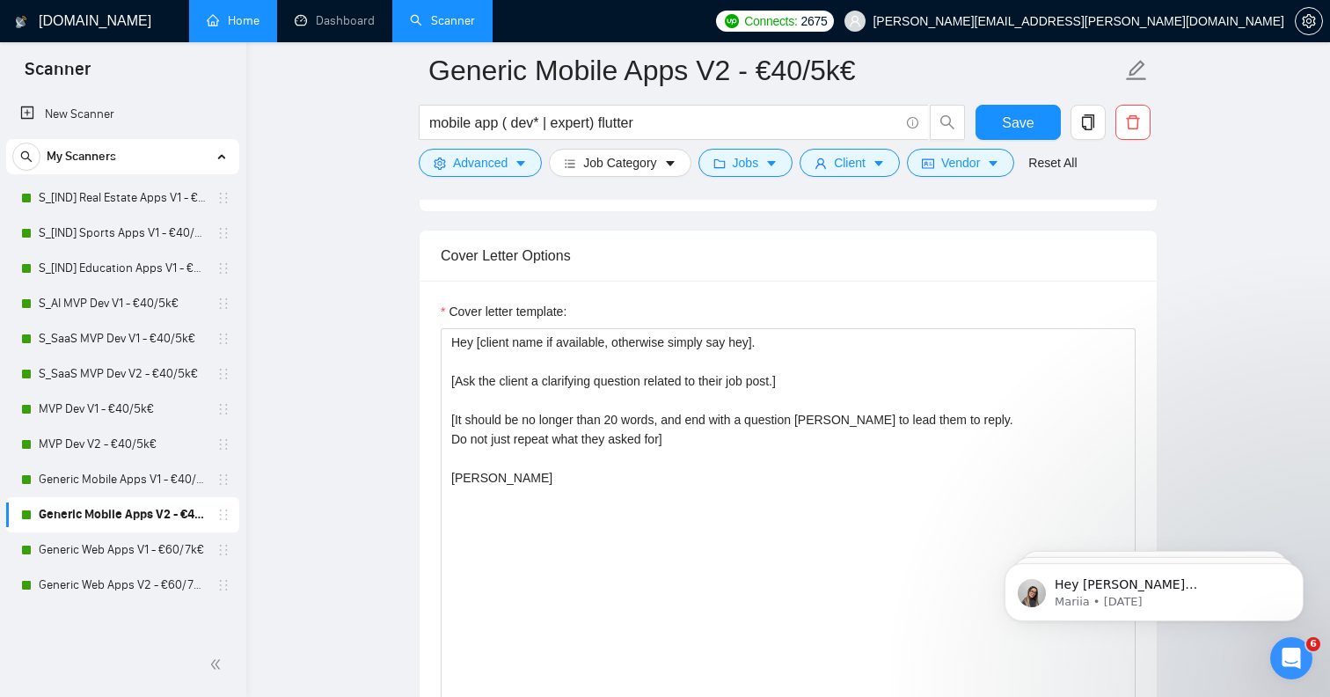
scroll to position [2215, 0]
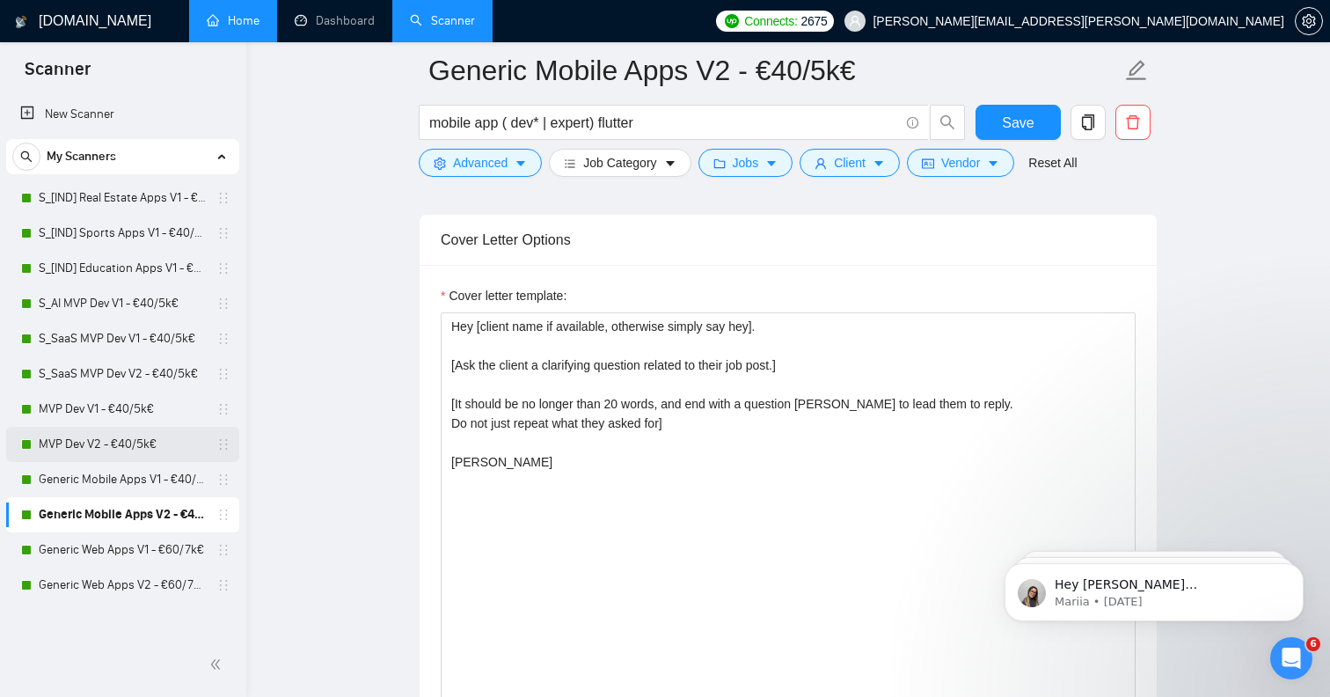
click at [120, 443] on link "MVP Dev V2 - €40/5k€" at bounding box center [122, 444] width 167 height 35
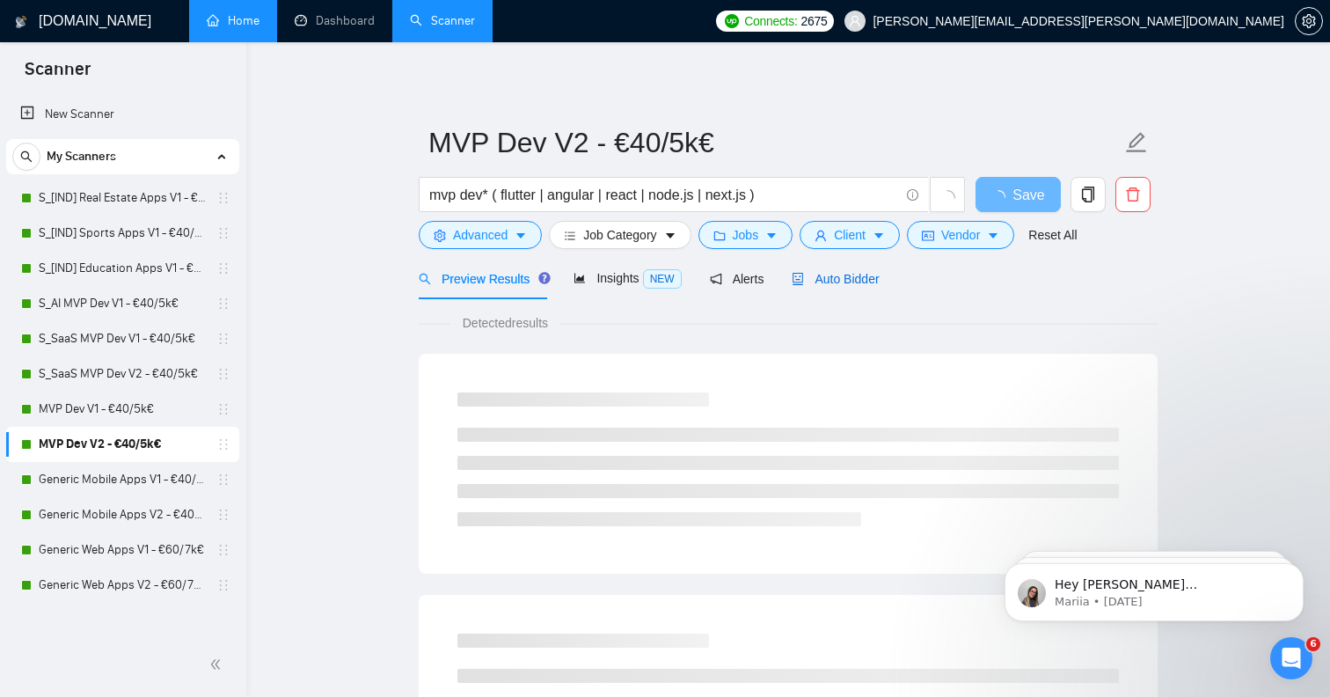
click at [855, 286] on span "Auto Bidder" at bounding box center [835, 279] width 87 height 14
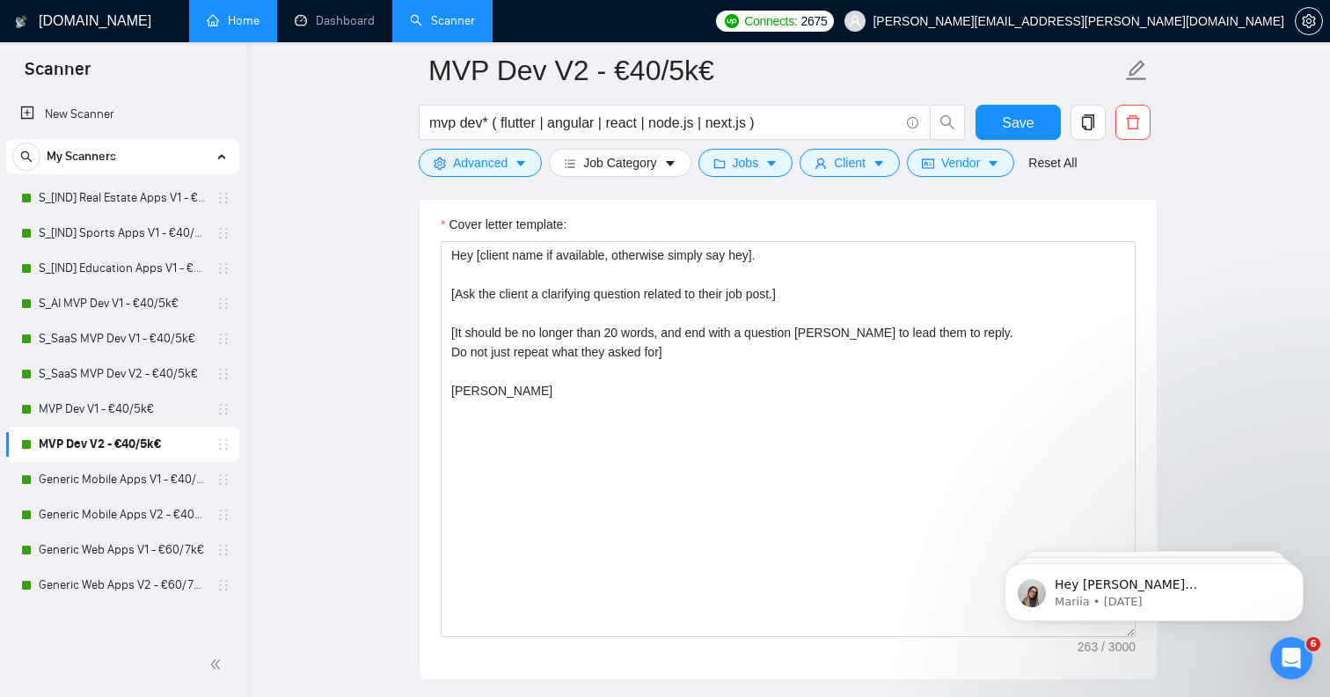
scroll to position [2317, 0]
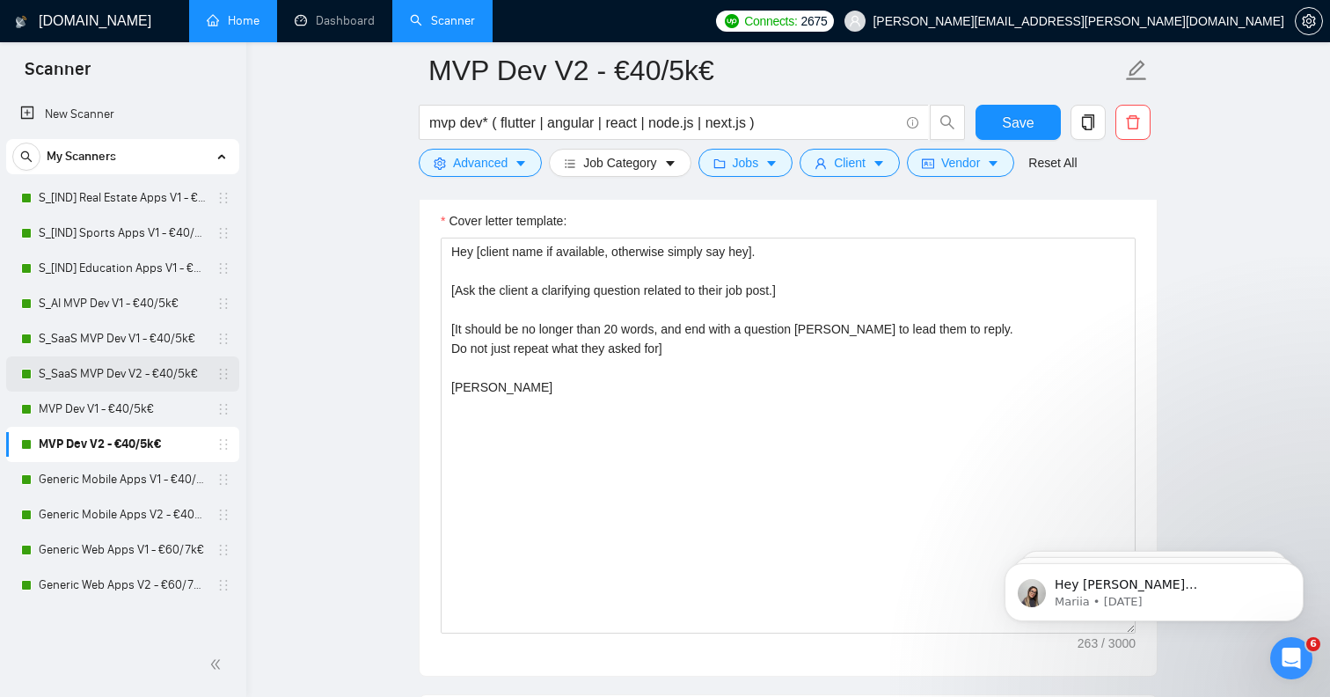
click at [146, 376] on link "S_SaaS MVP Dev V2 - €40/5k€" at bounding box center [122, 373] width 167 height 35
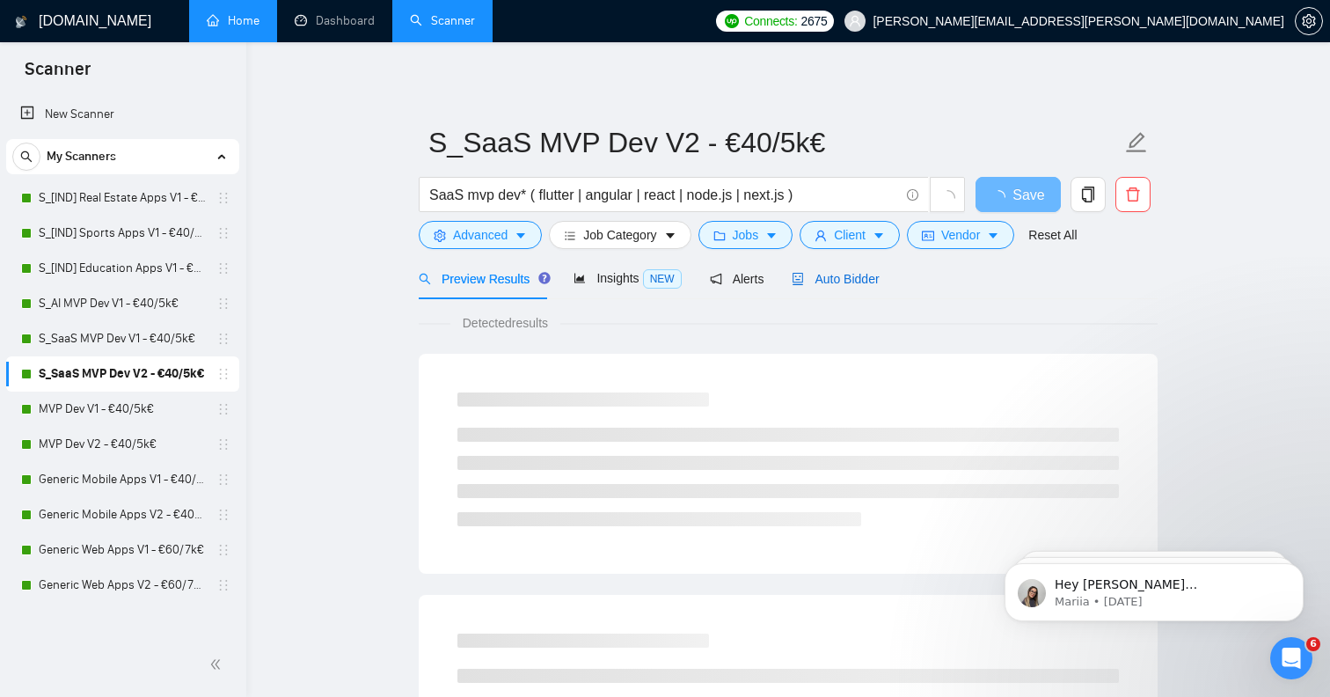
click at [821, 280] on span "Auto Bidder" at bounding box center [835, 279] width 87 height 14
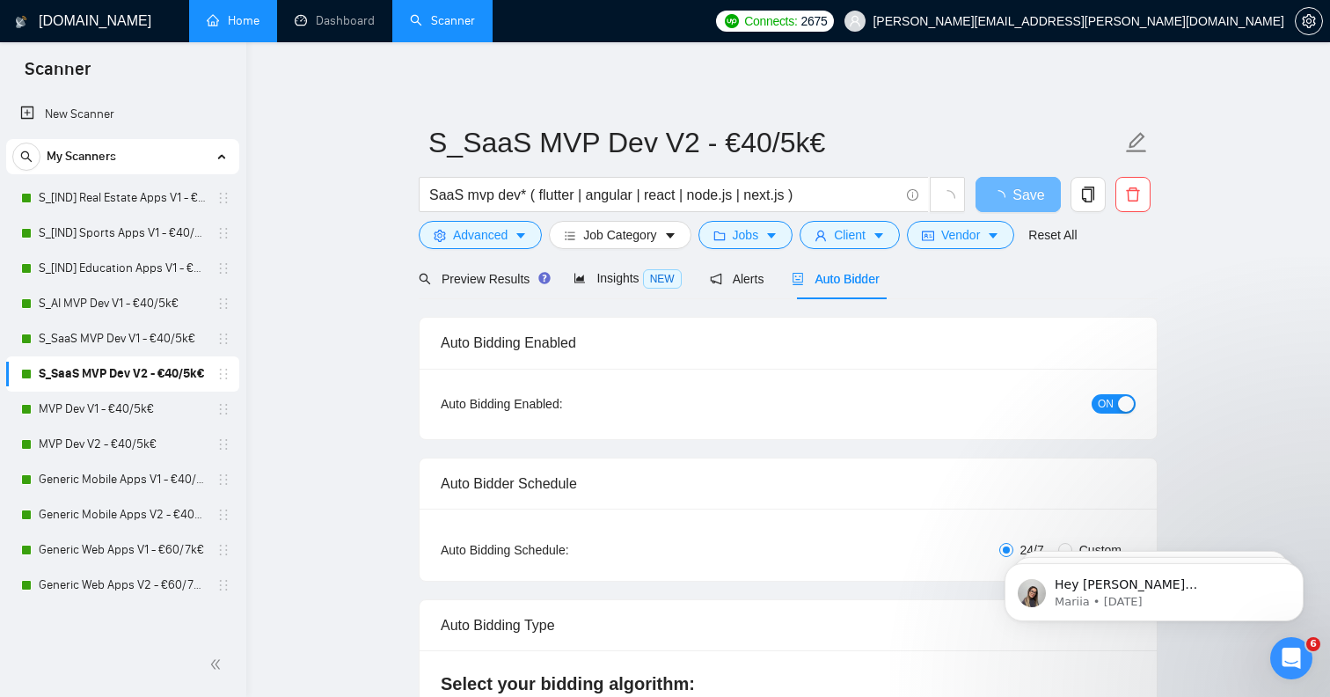
radio input "false"
radio input "true"
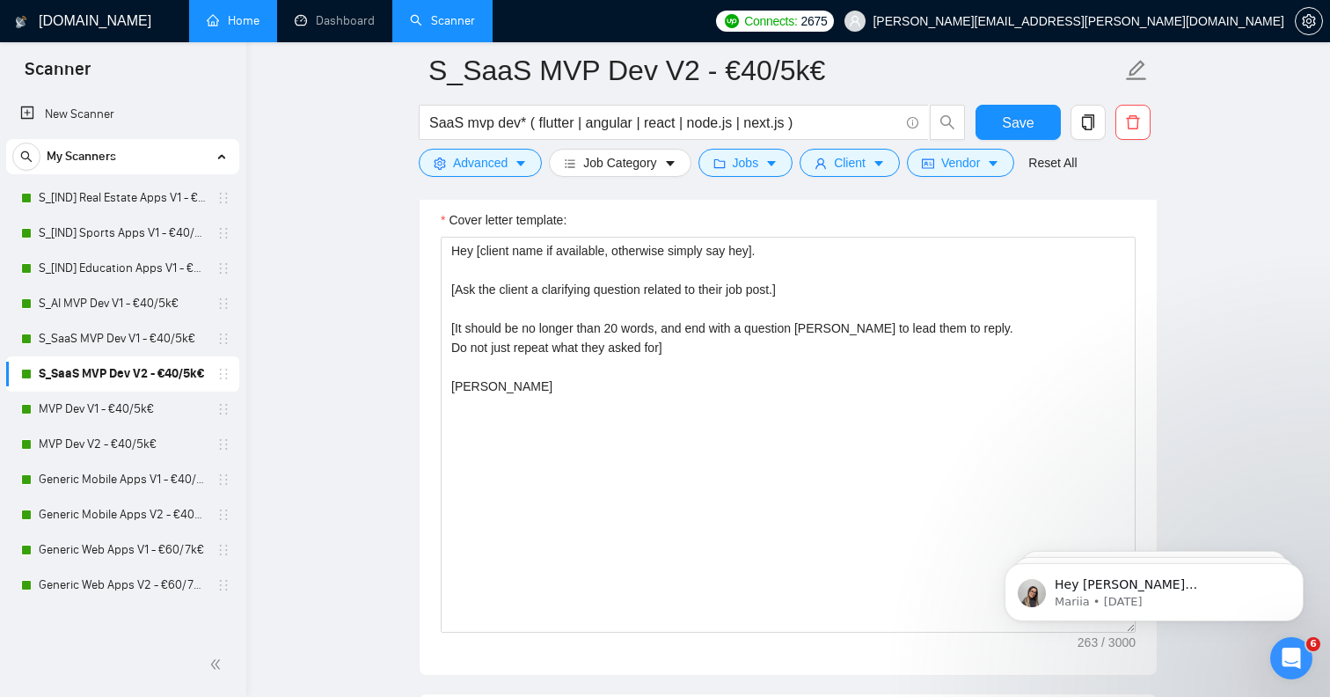
scroll to position [2320, 0]
click at [354, 24] on link "Dashboard" at bounding box center [335, 20] width 80 height 15
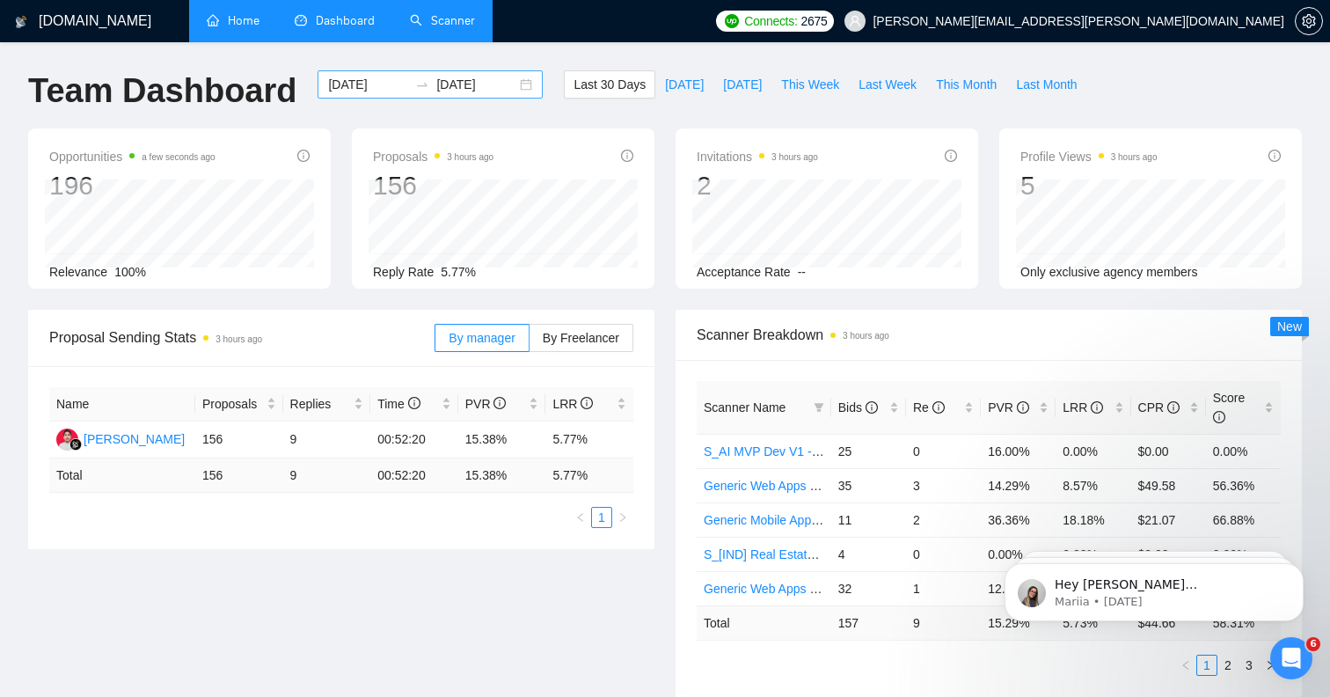
click at [509, 86] on div "[DATE] [DATE]" at bounding box center [430, 84] width 225 height 28
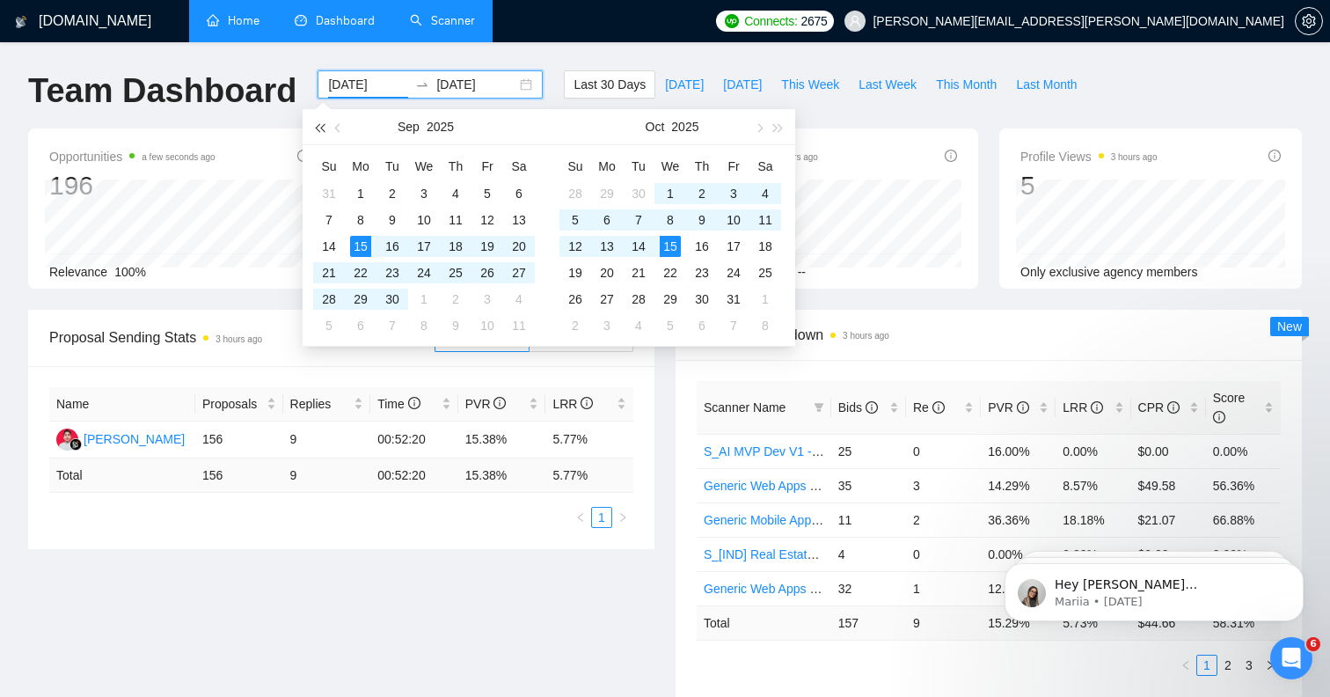
click at [322, 131] on button "button" at bounding box center [319, 126] width 19 height 35
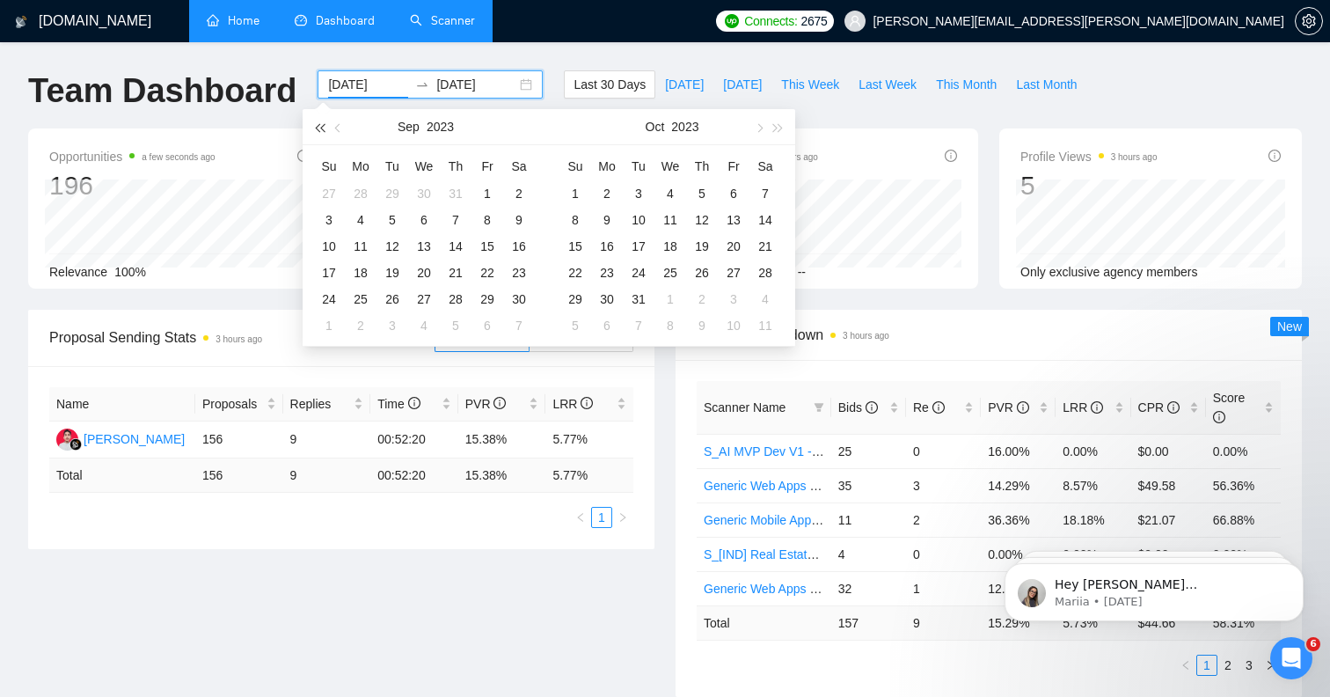
click at [322, 131] on button "button" at bounding box center [319, 126] width 19 height 35
click at [315, 131] on button "button" at bounding box center [319, 126] width 19 height 35
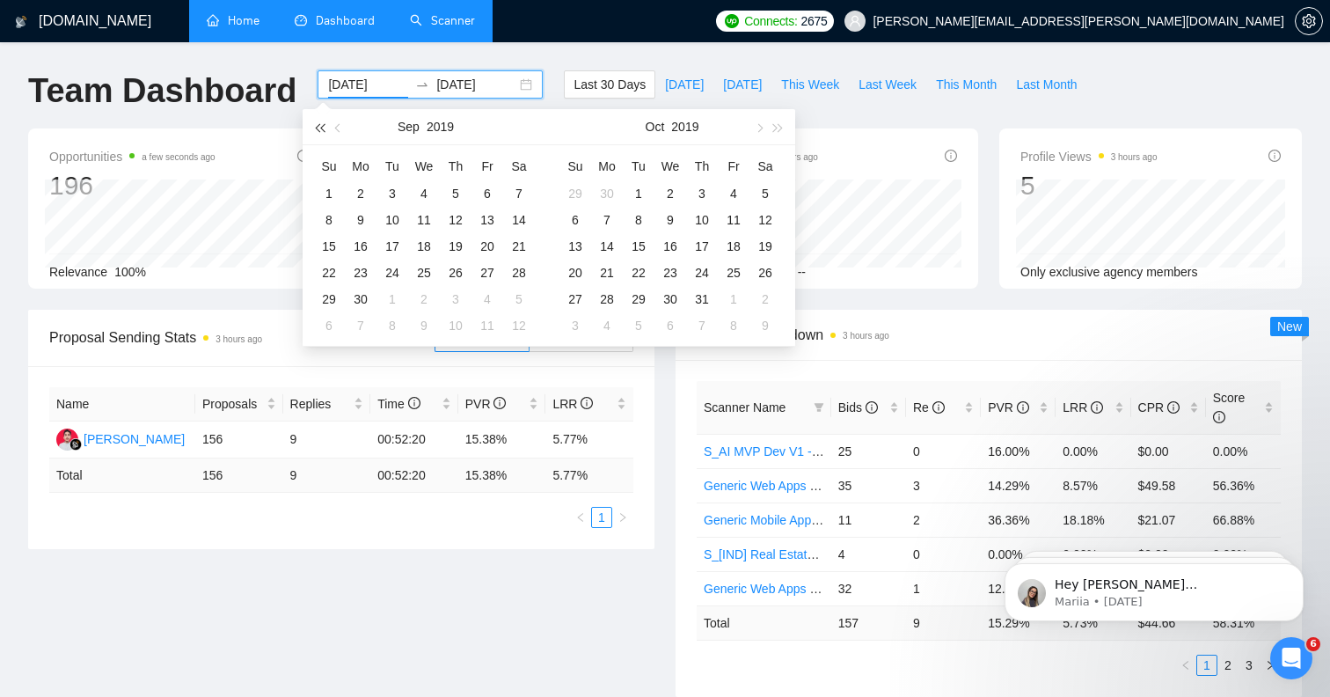
click at [315, 131] on button "button" at bounding box center [319, 126] width 19 height 35
type input "[DATE]"
click at [694, 193] on div "5" at bounding box center [702, 193] width 21 height 21
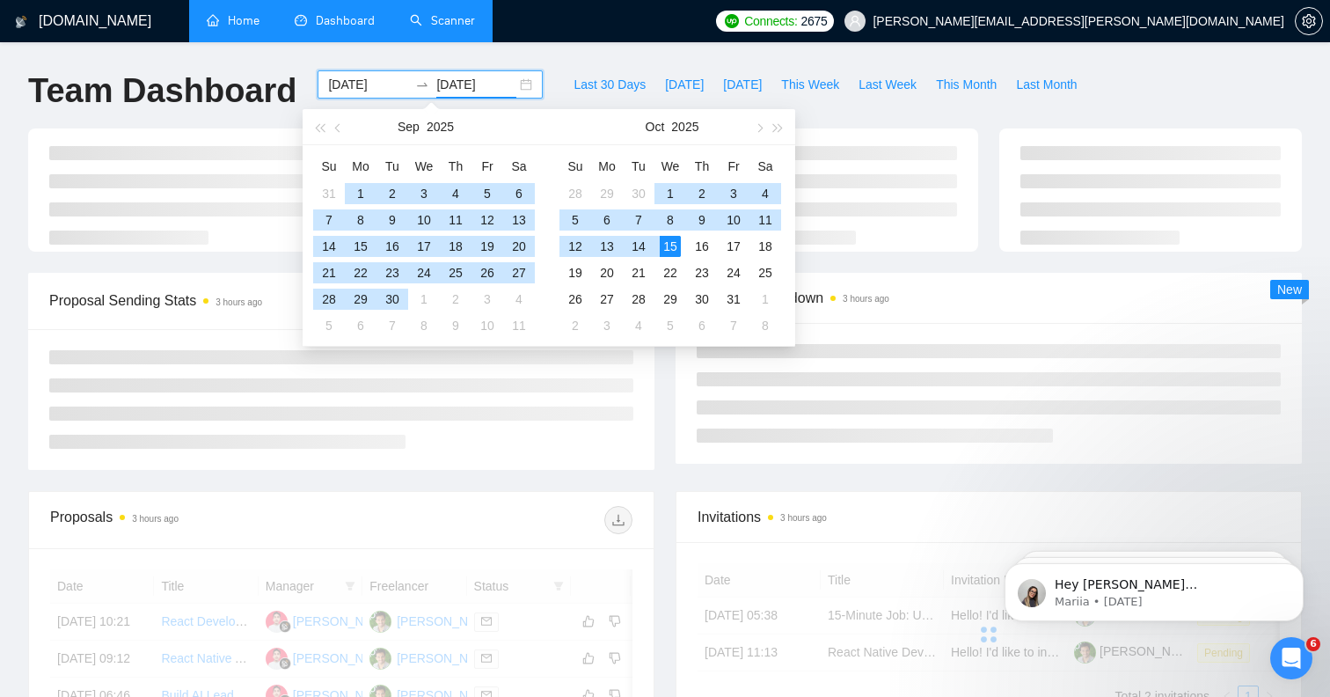
type input "[DATE]"
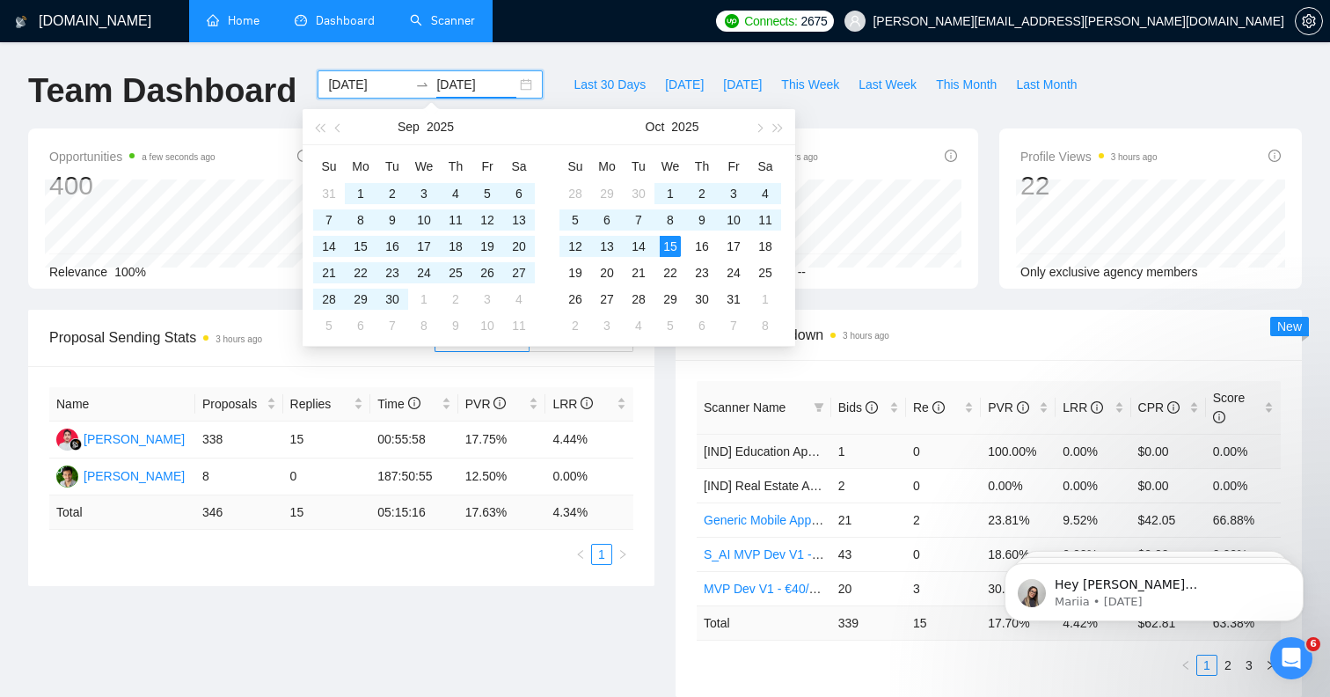
scroll to position [106, 0]
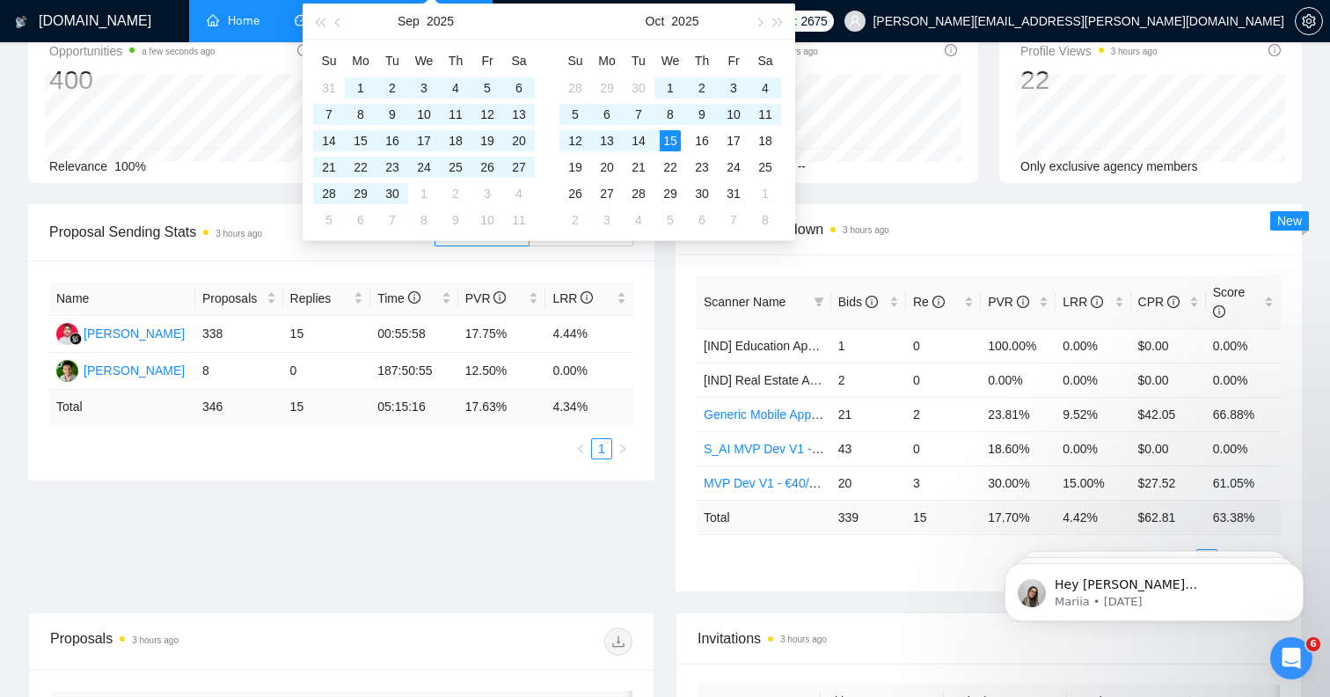
click at [1026, 253] on div "Scanner Breakdown 3 hours ago" at bounding box center [989, 229] width 584 height 50
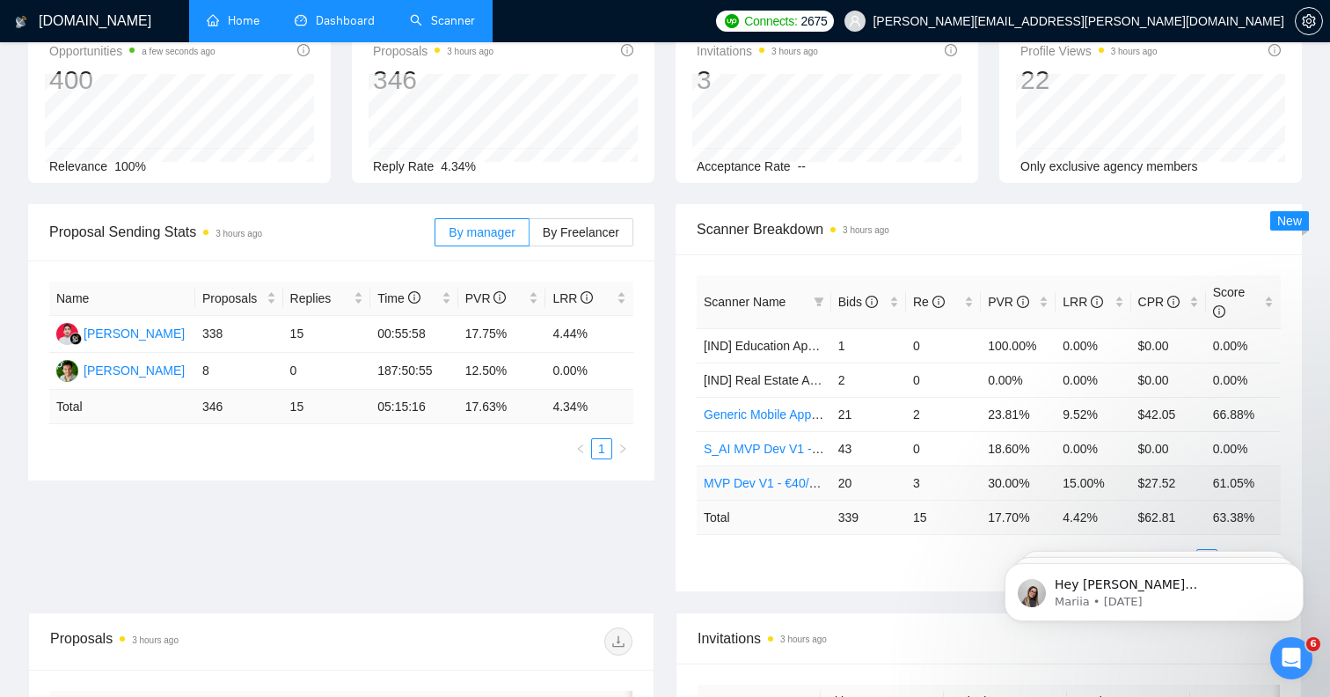
scroll to position [200, 0]
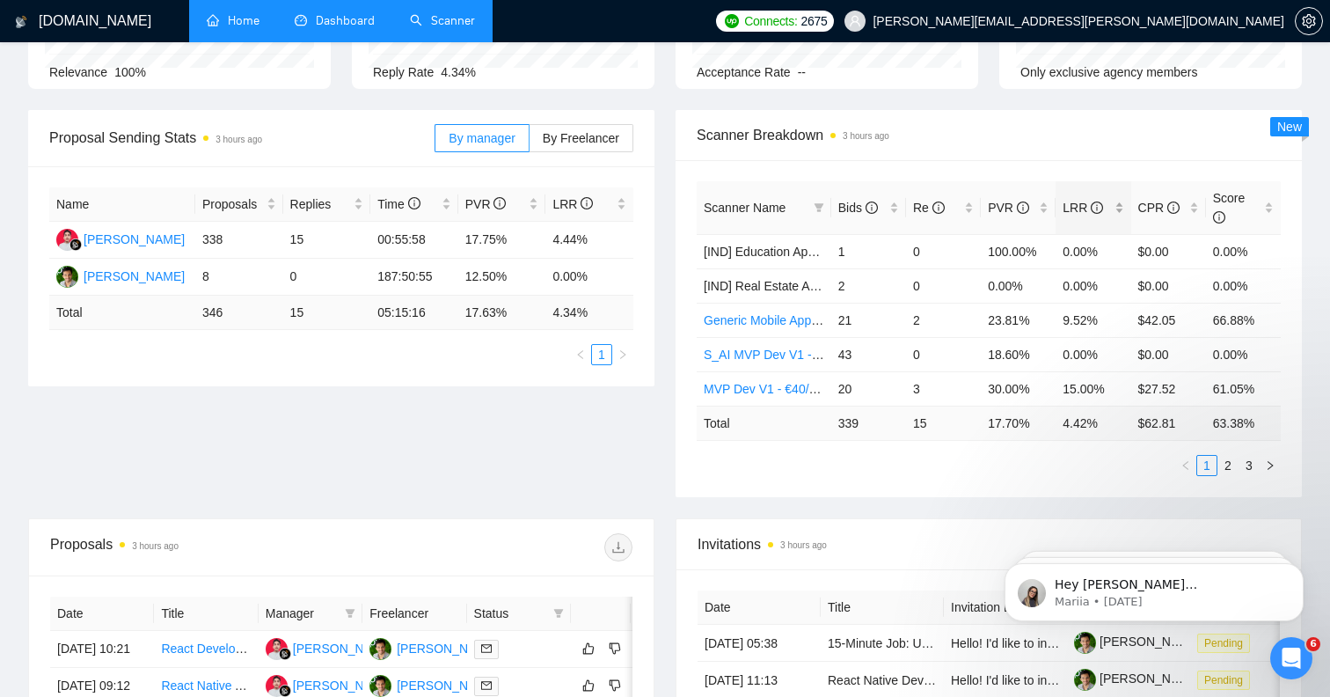
click at [1121, 213] on div "LRR" at bounding box center [1093, 207] width 61 height 19
click at [1044, 209] on div "PVR" at bounding box center [1018, 207] width 61 height 19
click at [1119, 208] on div "LRR" at bounding box center [1093, 207] width 61 height 19
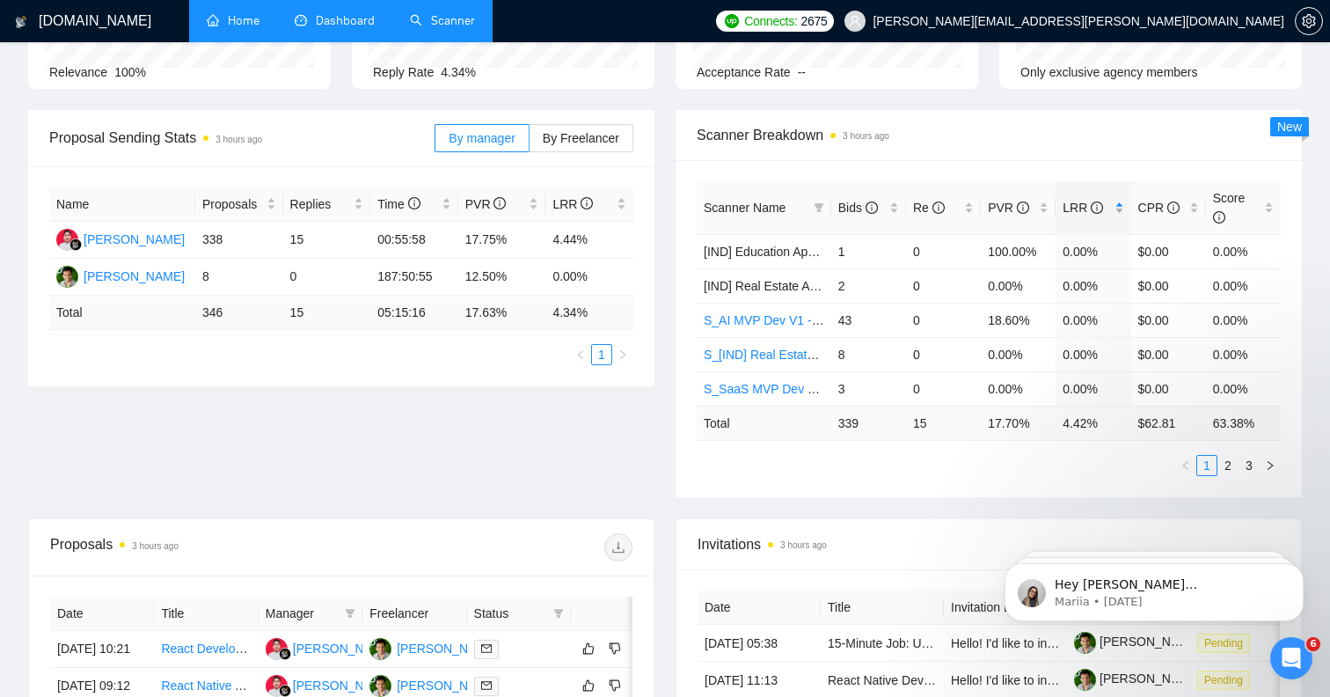
click at [1119, 208] on div "LRR" at bounding box center [1093, 207] width 61 height 19
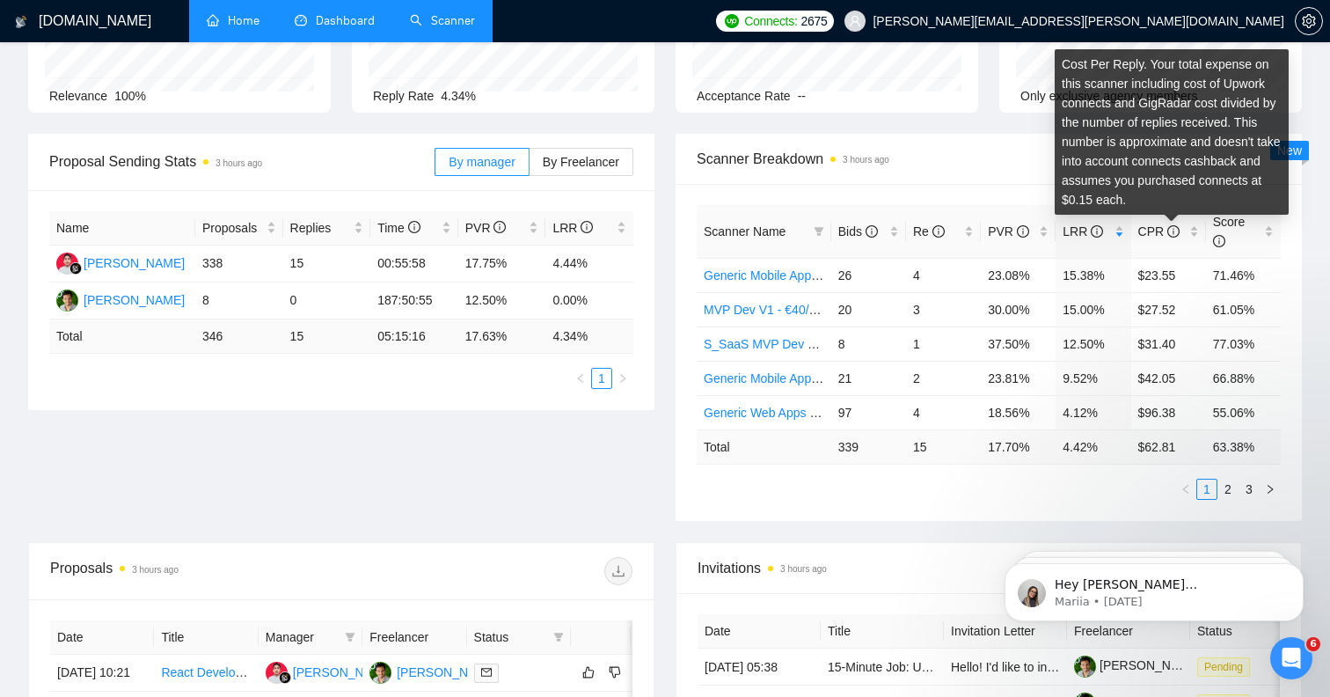
scroll to position [179, 0]
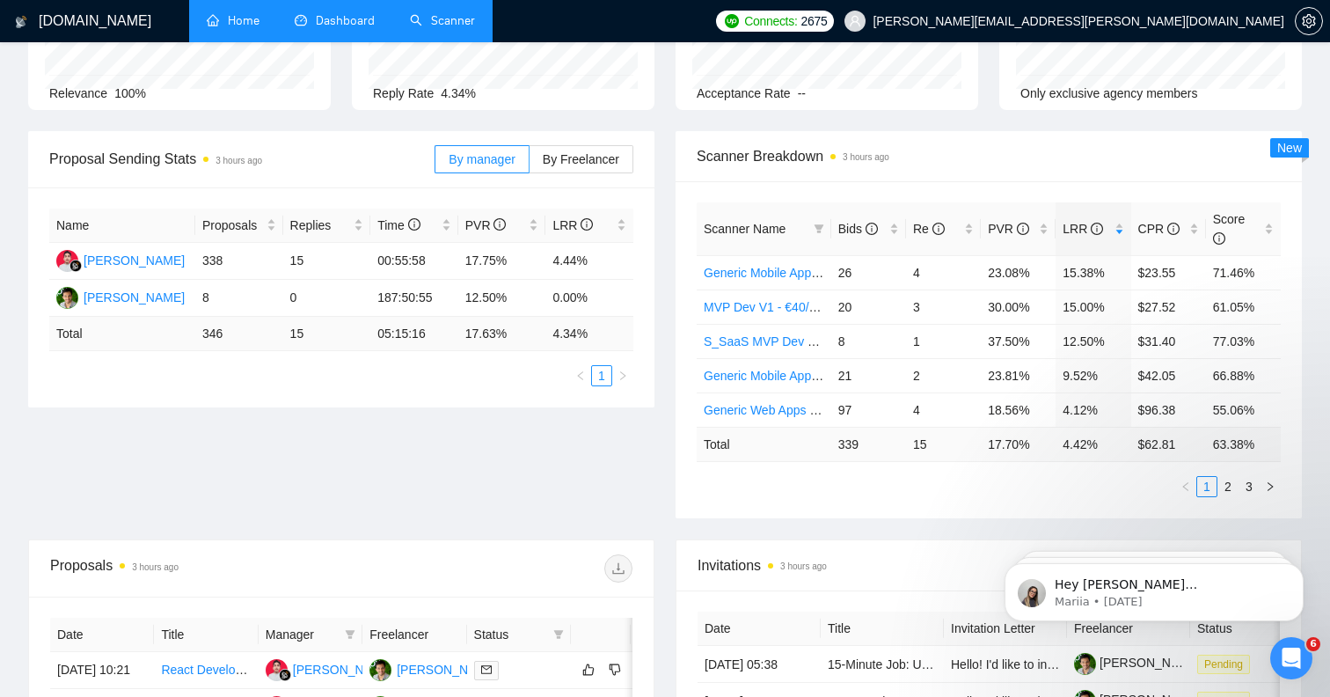
click at [465, 16] on link "Scanner" at bounding box center [442, 20] width 65 height 15
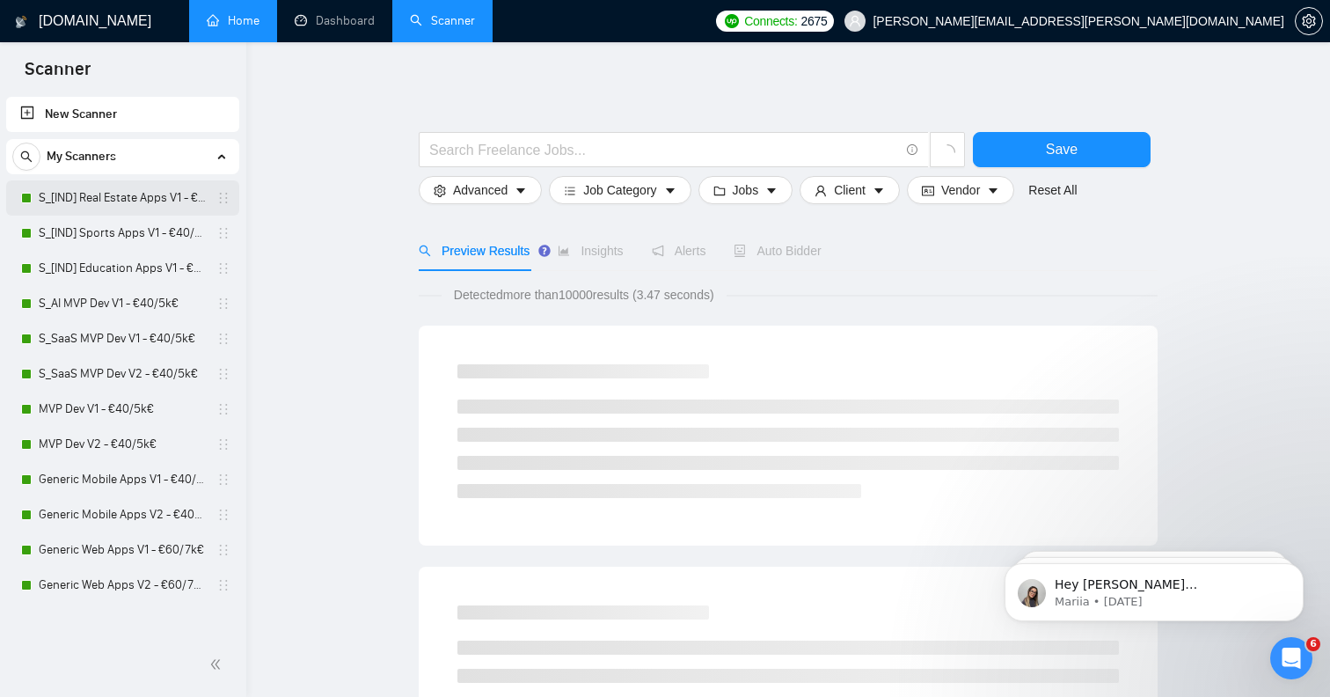
click at [158, 203] on link "S_[IND] Real Estate Apps V1 - €40/5k€" at bounding box center [122, 197] width 167 height 35
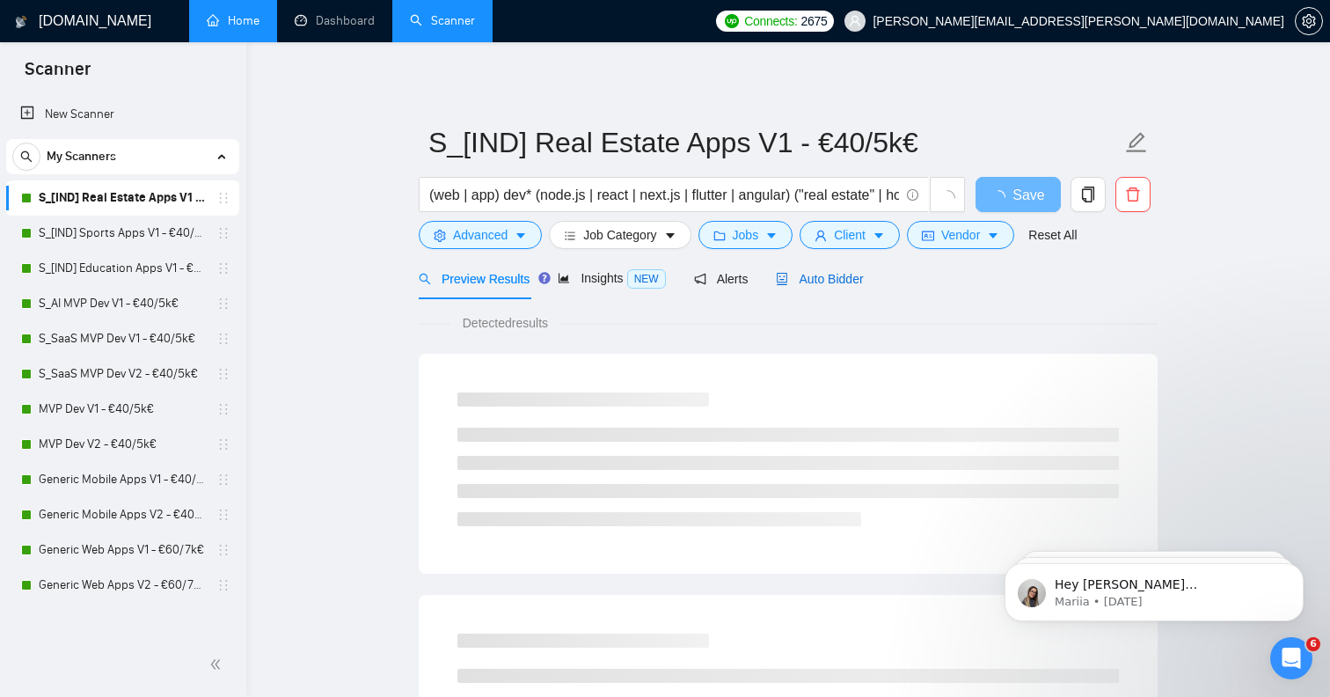
click at [853, 282] on span "Auto Bidder" at bounding box center [819, 279] width 87 height 14
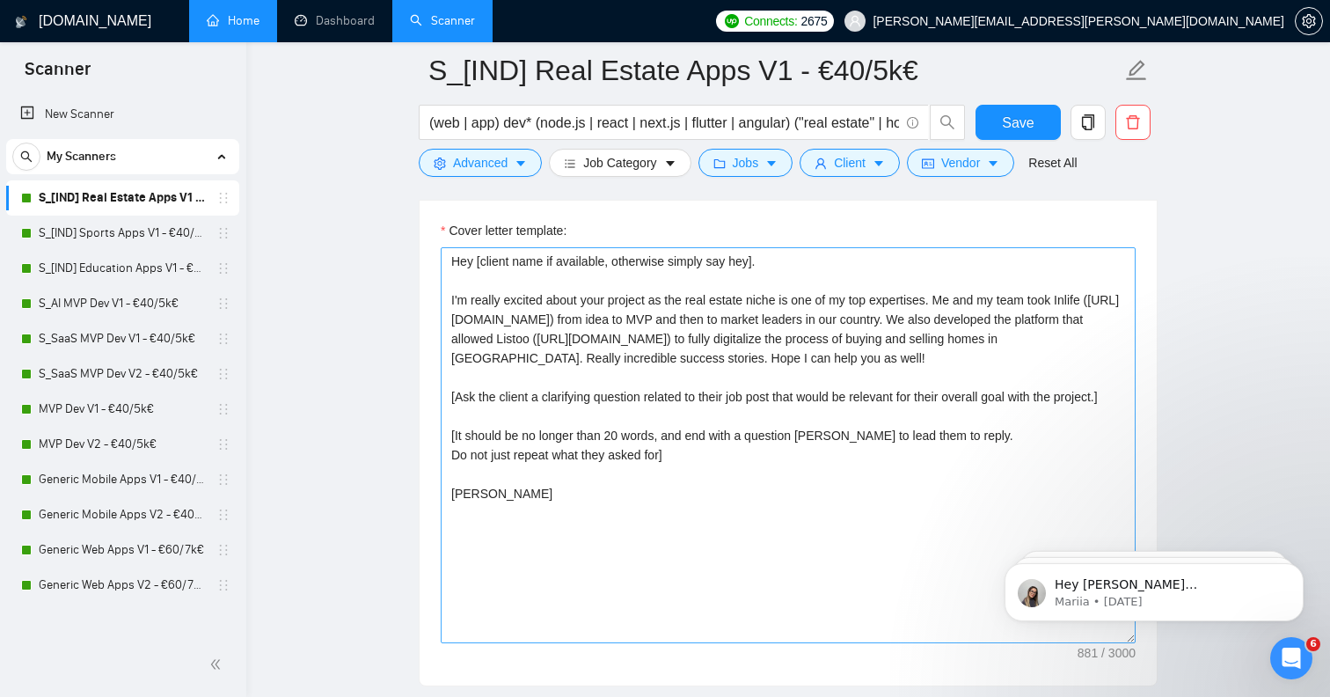
scroll to position [2053, 0]
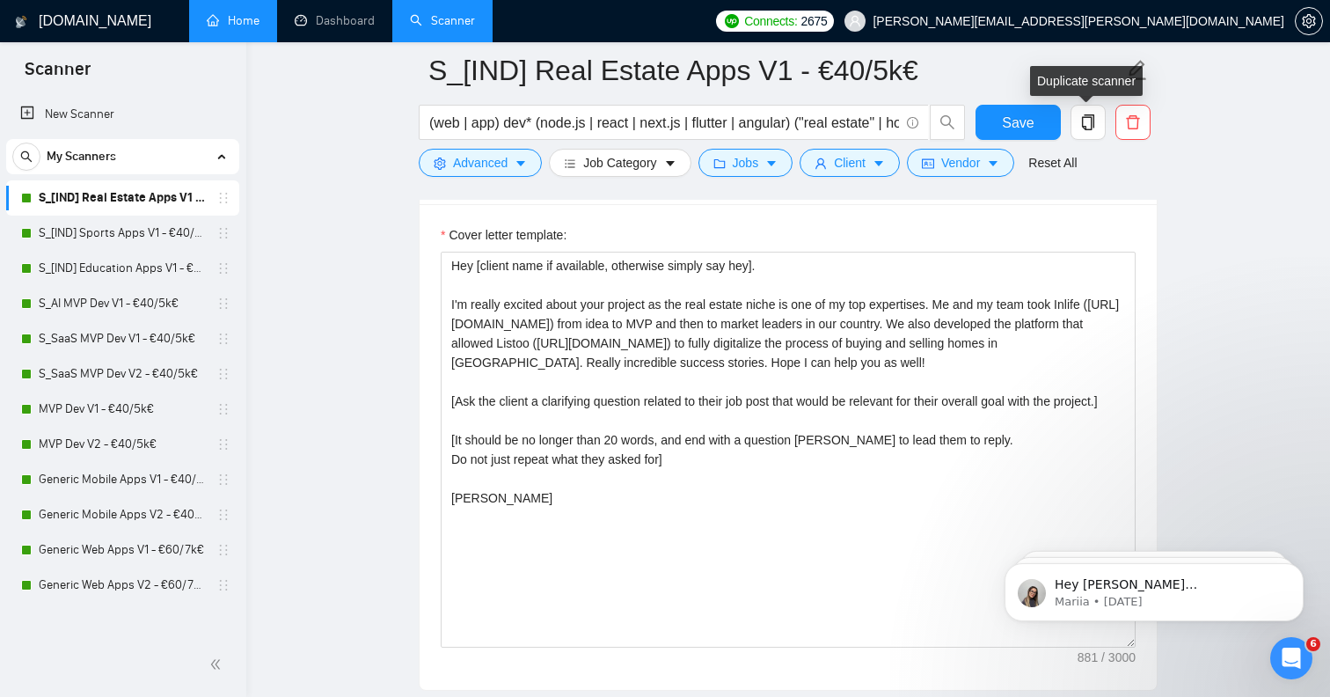
click at [1137, 66] on div "Duplicate scanner" at bounding box center [1086, 81] width 113 height 30
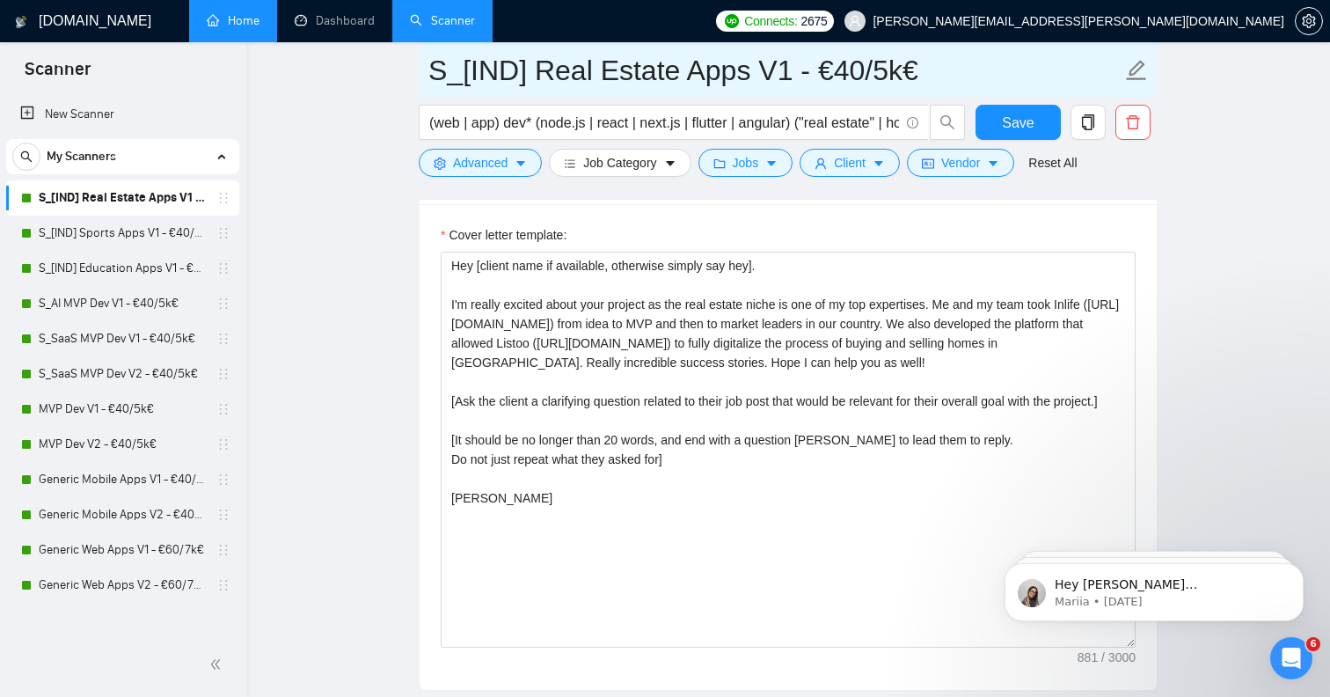
click at [1141, 77] on icon "edit" at bounding box center [1136, 70] width 23 height 23
click at [759, 57] on input "S_[IND] Real Estate Apps V1 - €40/5k€" at bounding box center [774, 70] width 693 height 44
type input "S_[IND] Real Estate Apps LONG - €40/5k€"
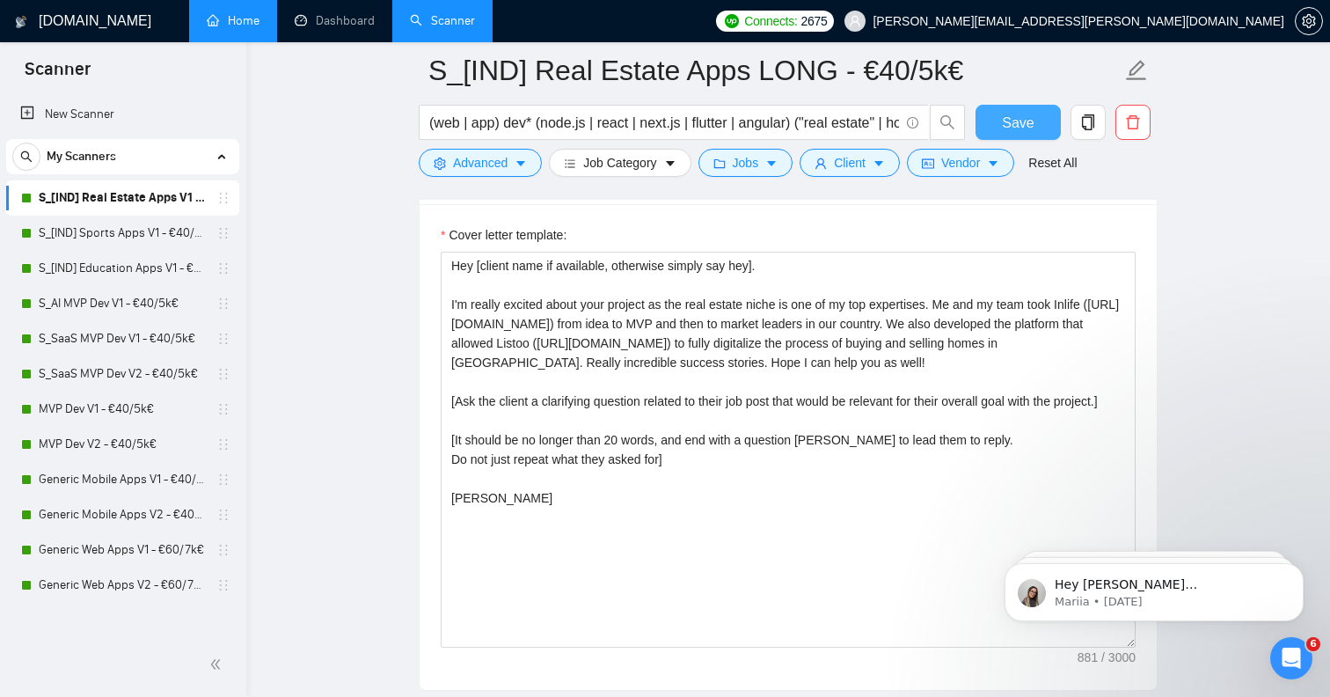
click at [1034, 121] on button "Save" at bounding box center [1018, 122] width 85 height 35
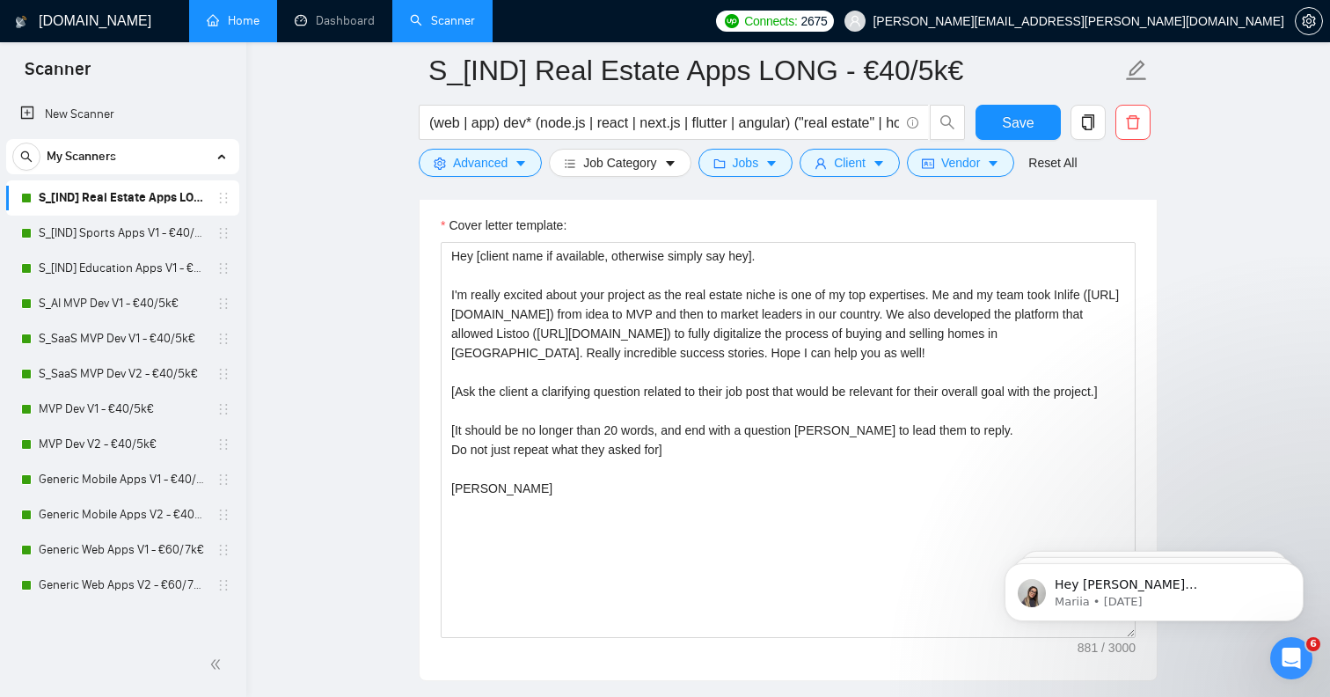
scroll to position [2071, 0]
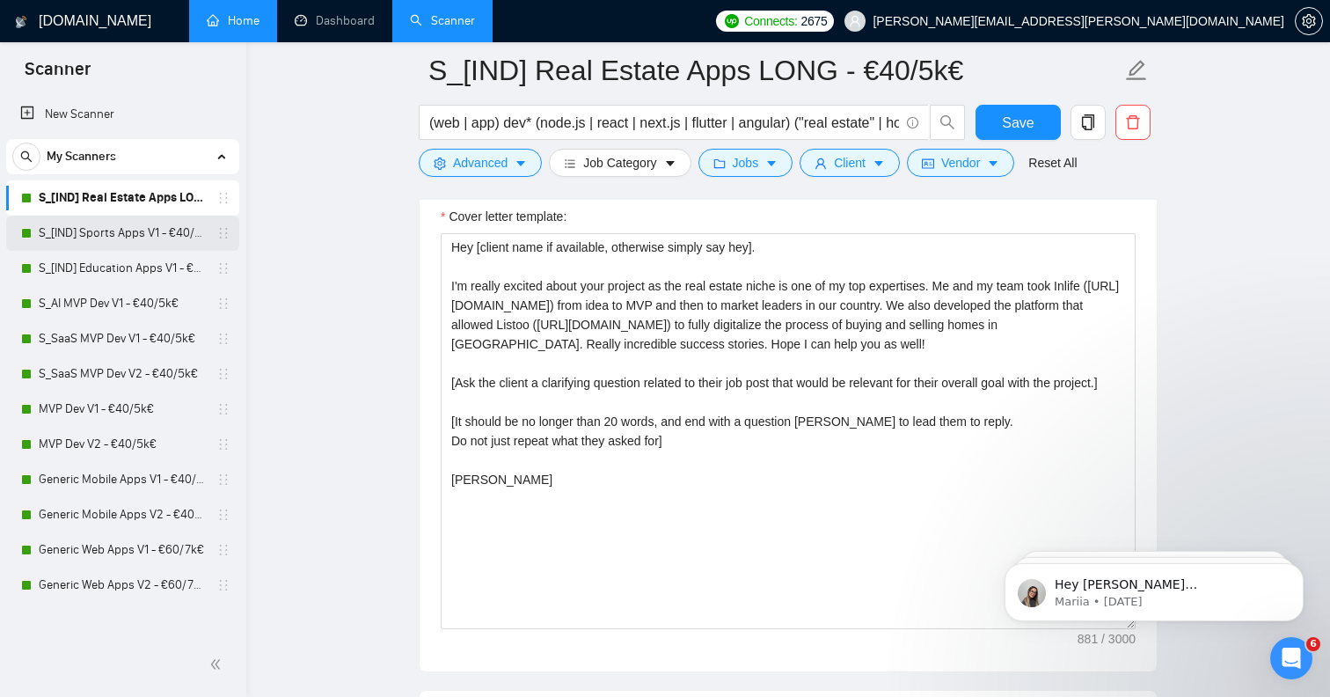
click at [155, 235] on link "S_[IND] Sports Apps V1 - €40/5k€" at bounding box center [122, 233] width 167 height 35
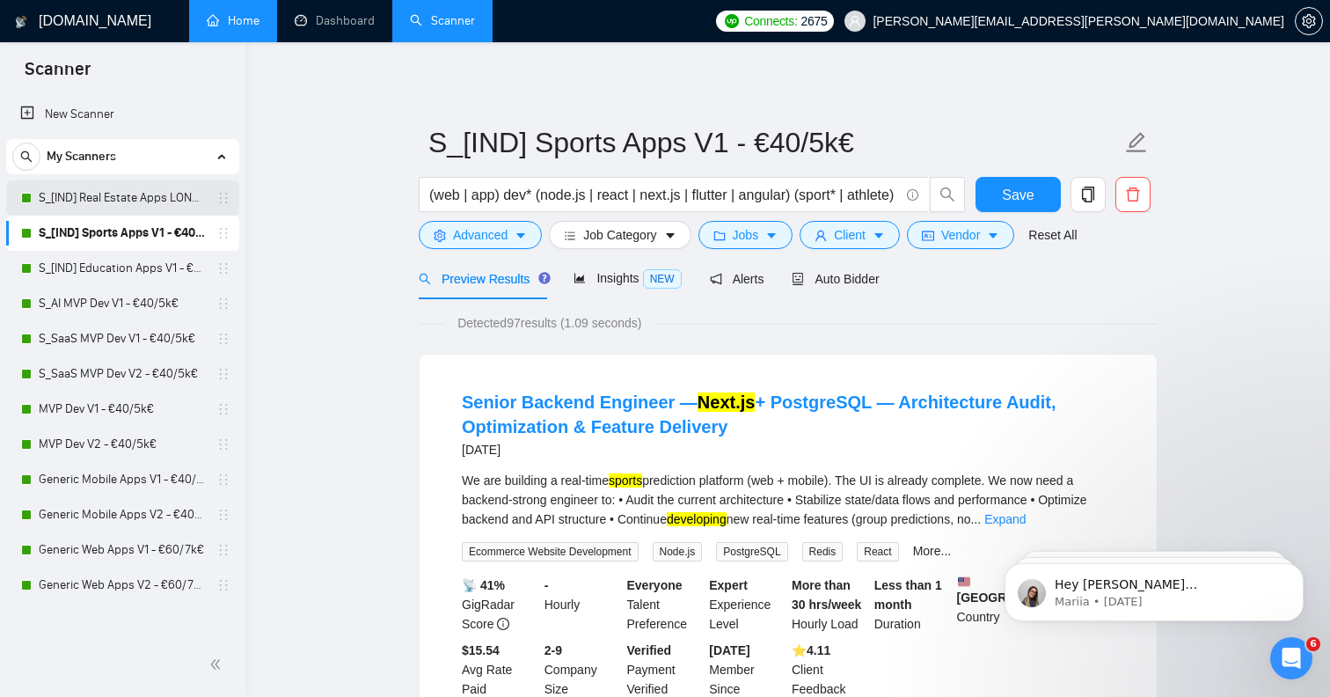
click at [127, 196] on link "S_[IND] Real Estate Apps LONG - €40/5k€" at bounding box center [122, 197] width 167 height 35
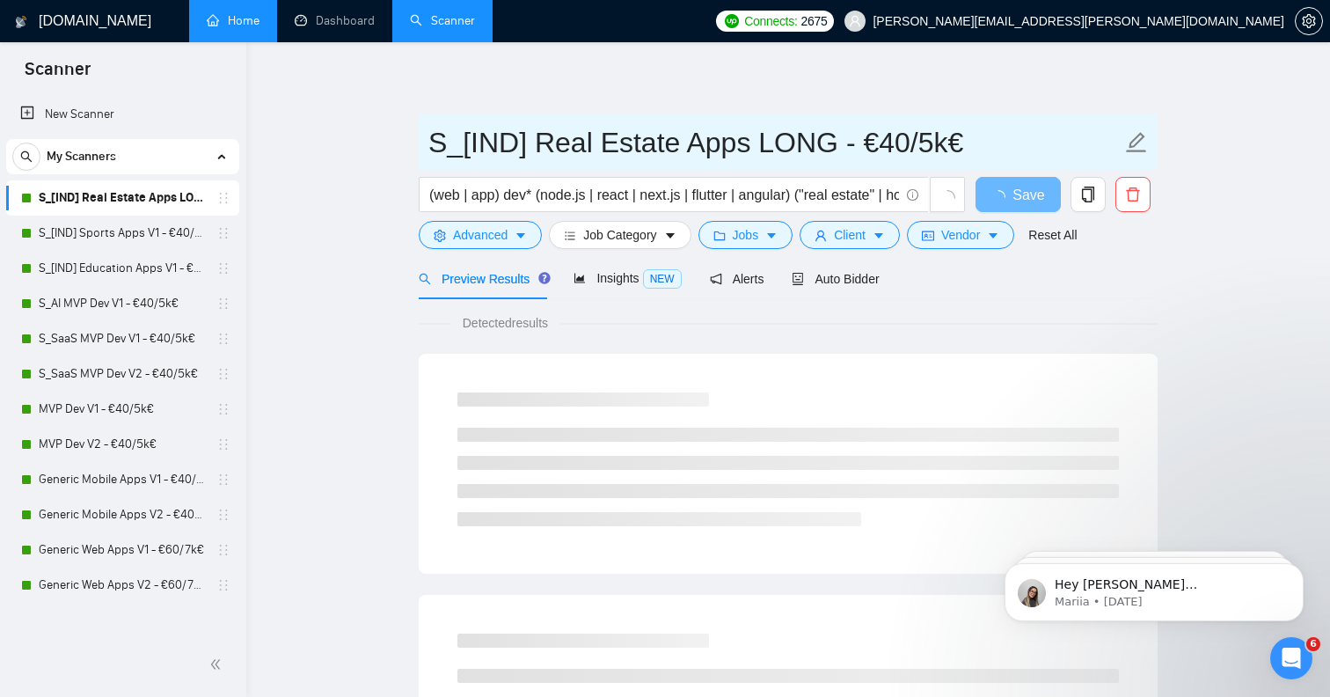
click at [1138, 149] on icon "edit" at bounding box center [1136, 142] width 23 height 23
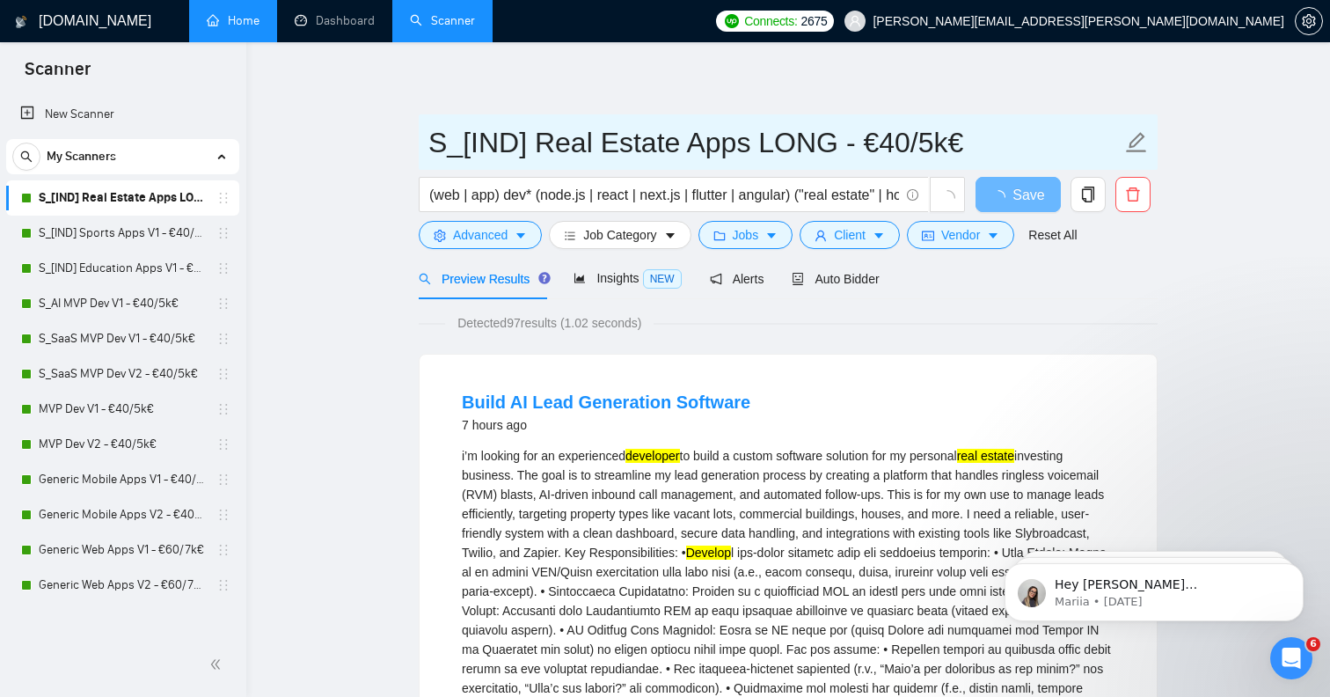
click at [751, 141] on input "S_[IND] Real Estate Apps LONG - €40/5k€" at bounding box center [774, 143] width 693 height 44
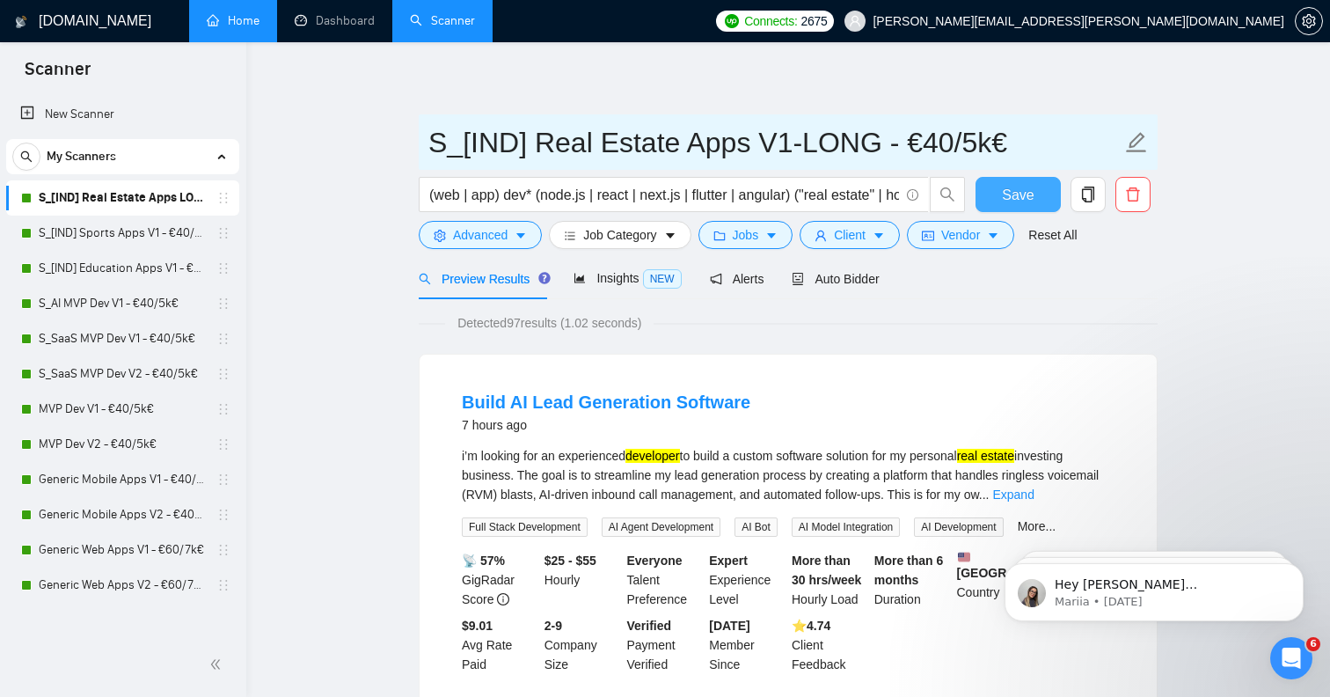
type input "S_[IND] Real Estate Apps V1-LONG - €40/5k€"
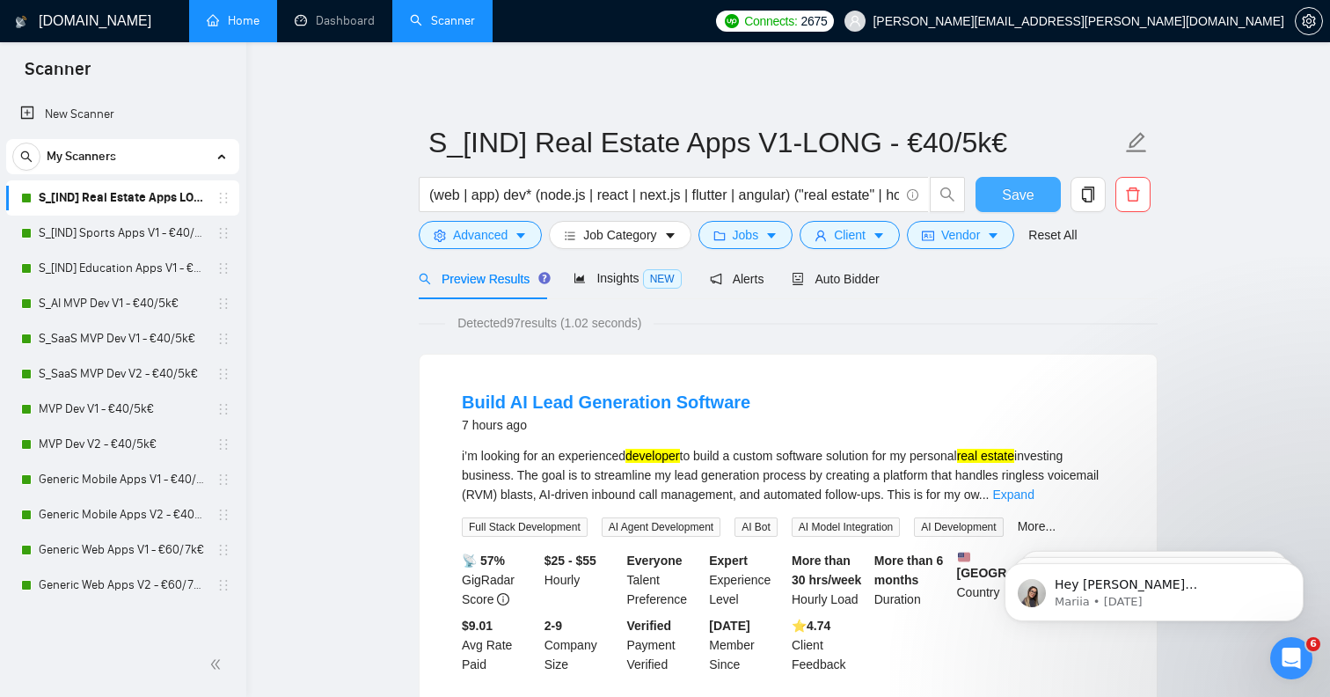
click at [1028, 199] on span "Save" at bounding box center [1018, 195] width 32 height 22
click at [128, 236] on link "S_[IND] Sports Apps V1 - €40/5k€" at bounding box center [122, 233] width 167 height 35
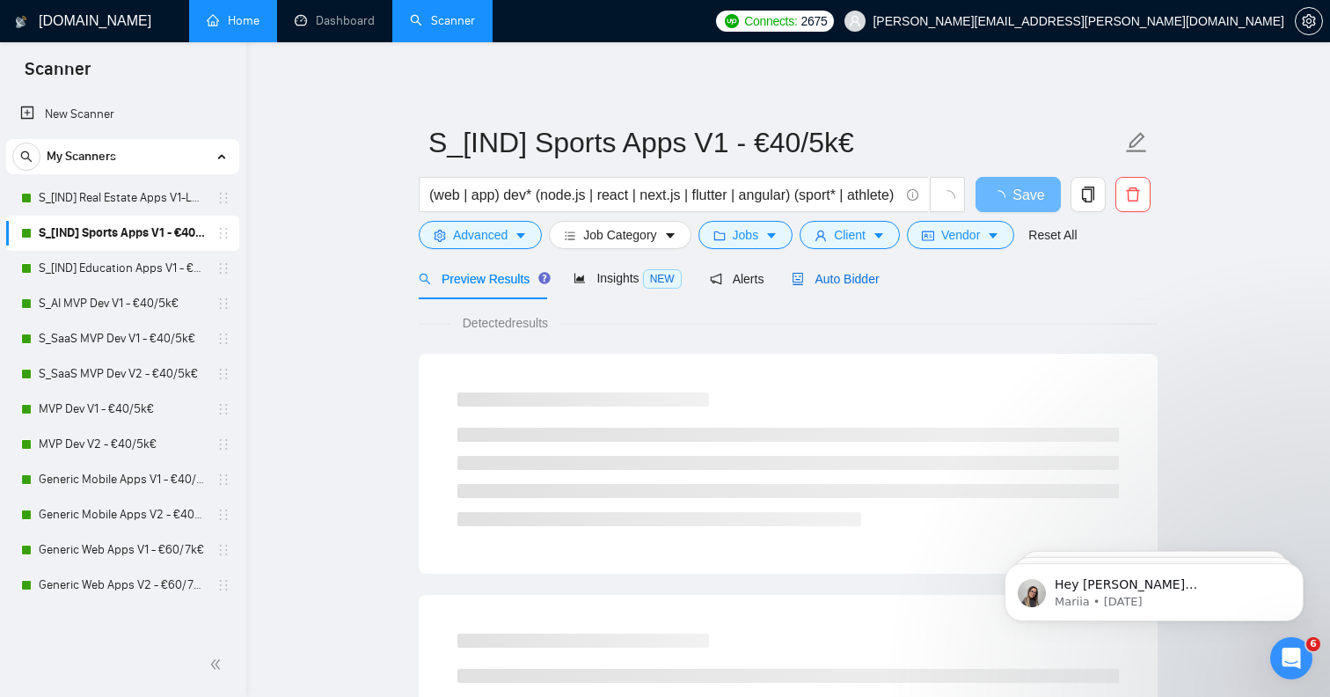
click at [846, 280] on span "Auto Bidder" at bounding box center [835, 279] width 87 height 14
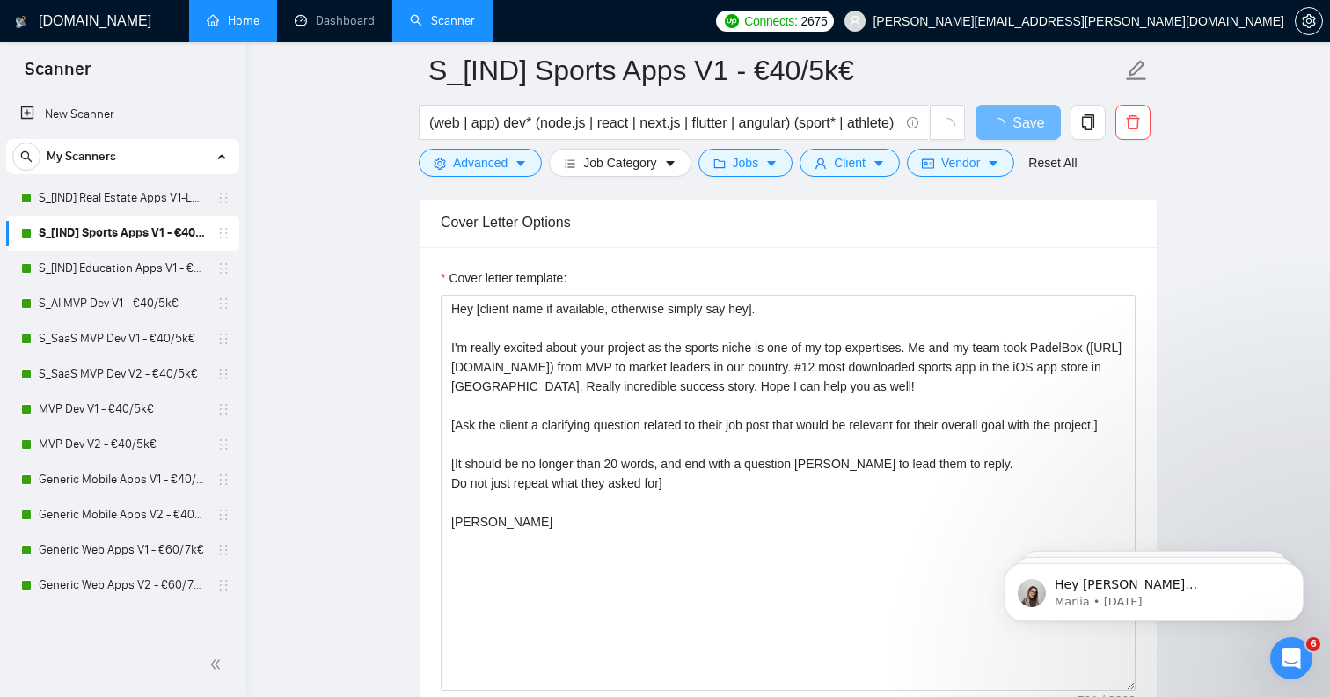
scroll to position [1948, 0]
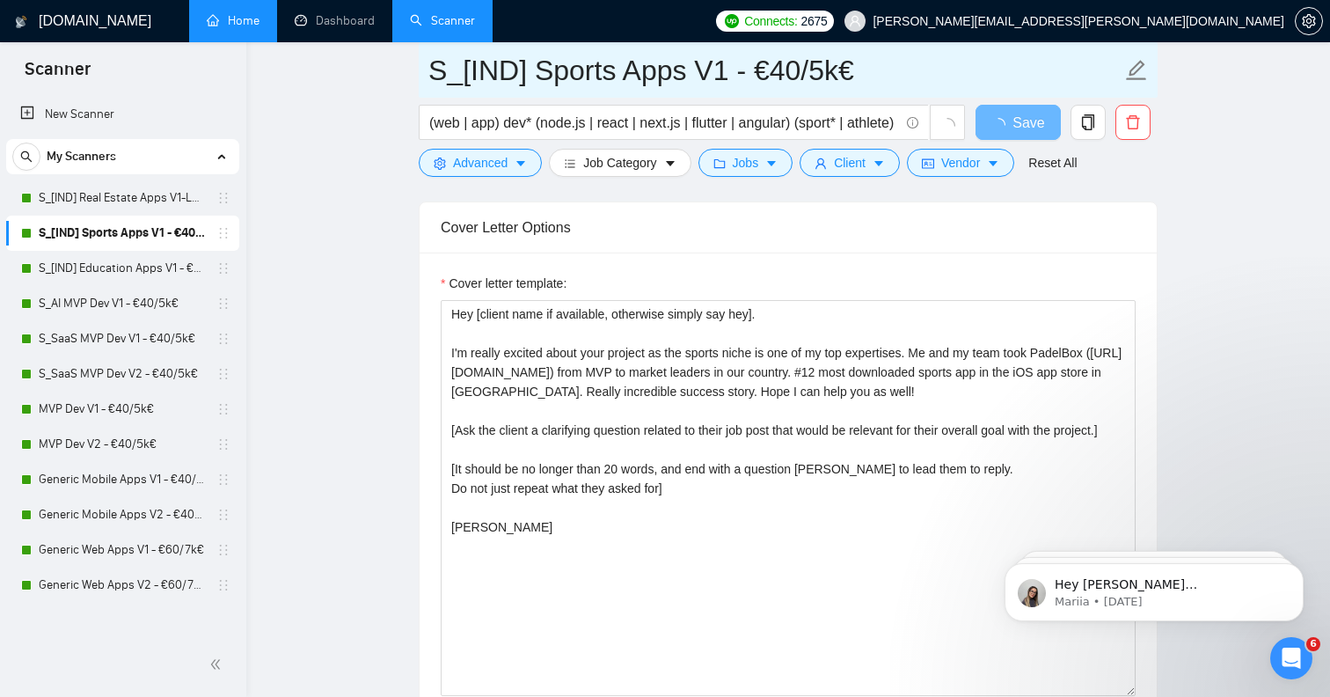
click at [1134, 68] on icon "edit" at bounding box center [1137, 70] width 20 height 20
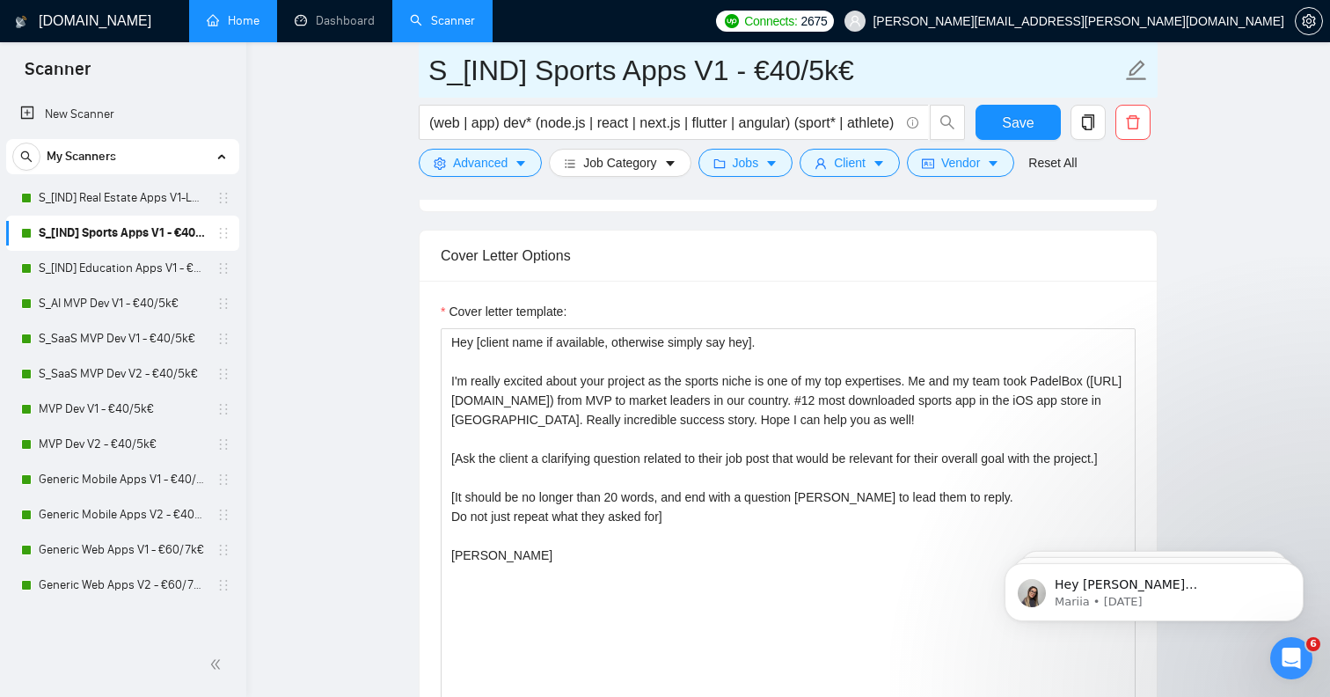
click at [722, 73] on input "S_[IND] Sports Apps V1 - €40/5k€" at bounding box center [774, 70] width 693 height 44
paste input "-LONG"
type input "S_[IND] Sports Apps V1-LONG - €40/5k€"
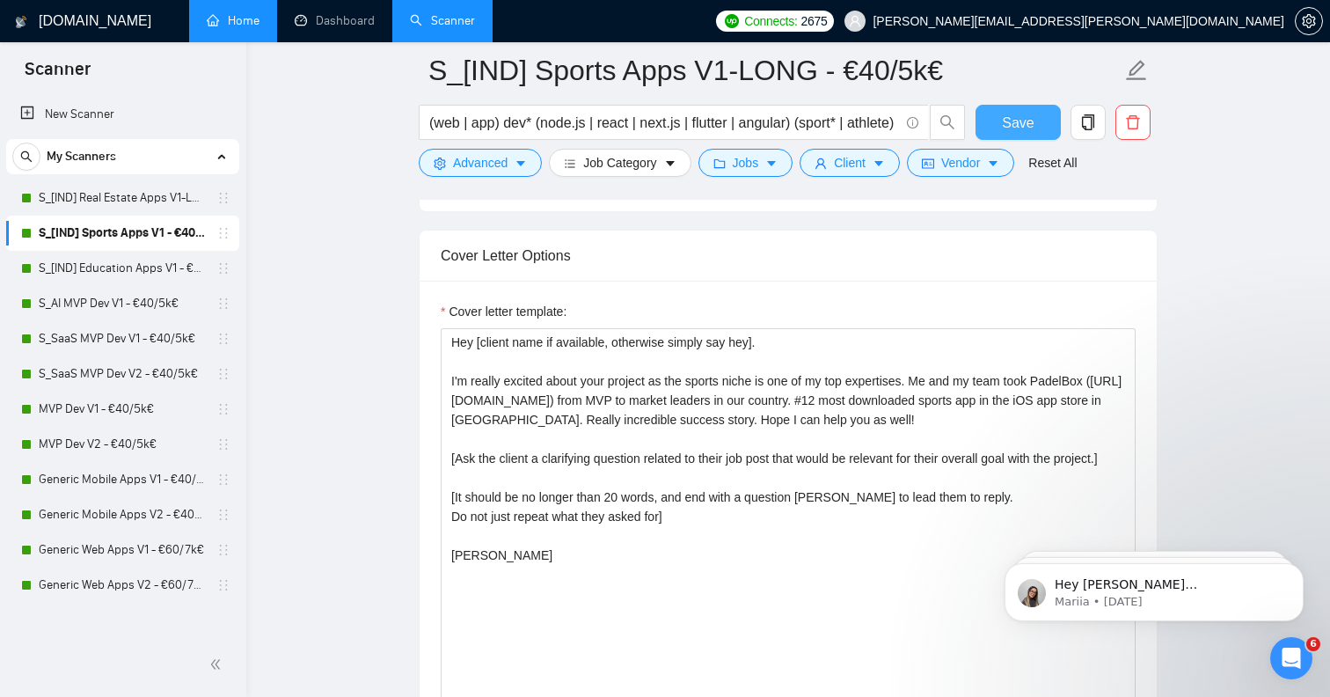
click at [1033, 128] on span "Save" at bounding box center [1018, 123] width 32 height 22
click at [143, 267] on link "S_[IND] Education Apps V1 - €40/5k€" at bounding box center [122, 268] width 167 height 35
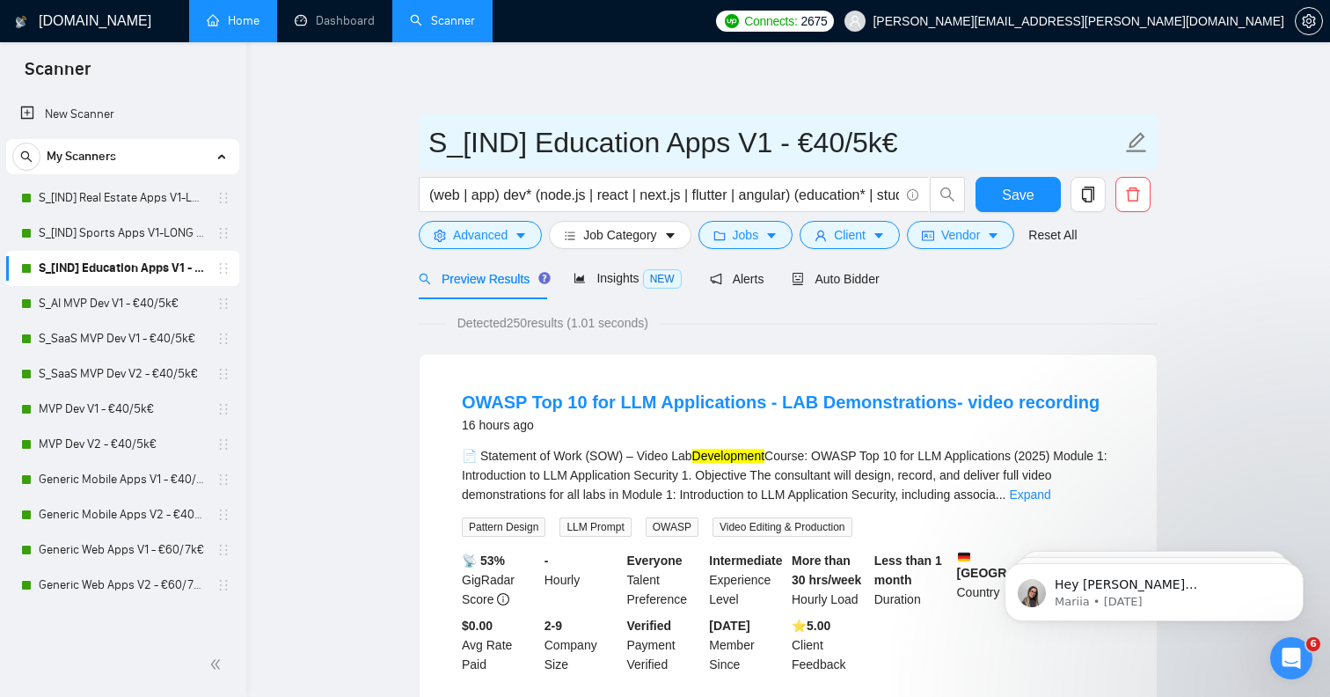
click at [1143, 142] on icon "edit" at bounding box center [1136, 142] width 23 height 23
click at [756, 148] on input "S_[IND] Education Apps V1 - €40/5k€" at bounding box center [774, 143] width 693 height 44
paste input "-LONG"
click at [727, 146] on input "S_[IND] Education Apps V1-LONG - €40/5k€" at bounding box center [774, 143] width 693 height 44
type input "S_[IND] Education Apps V1-LONG - €40/5k€"
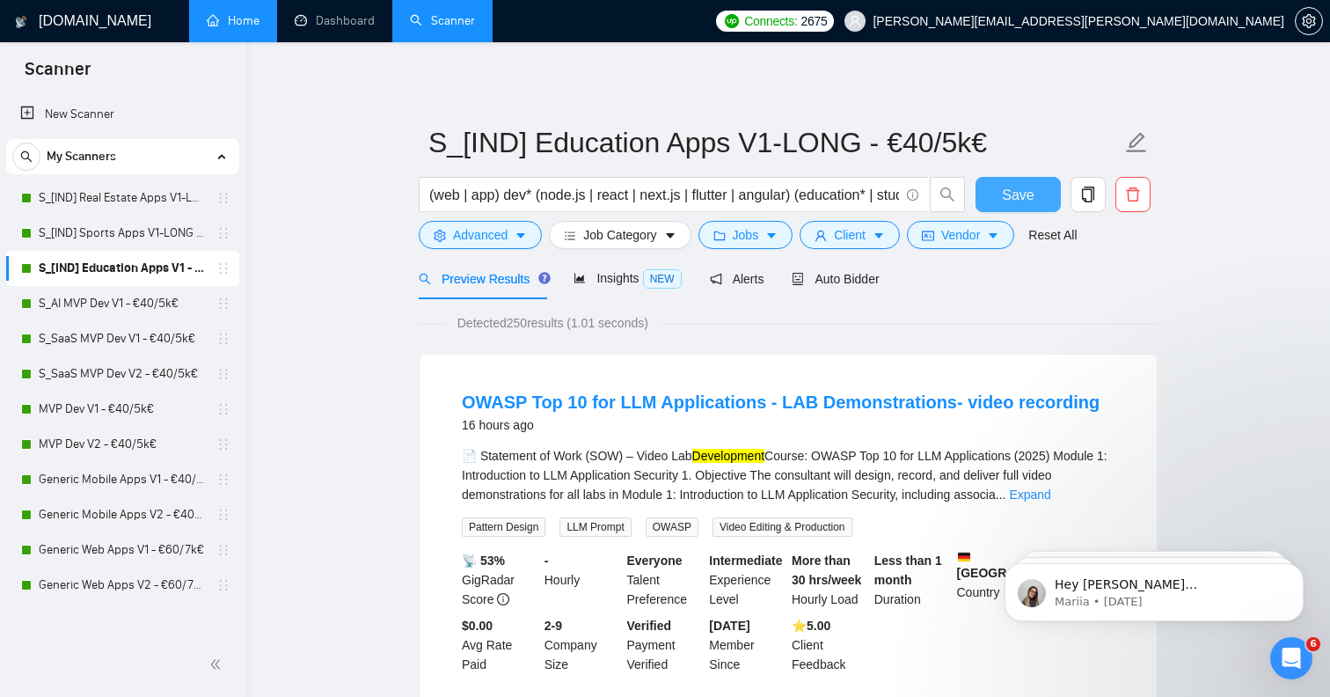
click at [1016, 199] on span "Save" at bounding box center [1018, 195] width 32 height 22
click at [838, 276] on span "Auto Bidder" at bounding box center [835, 279] width 87 height 14
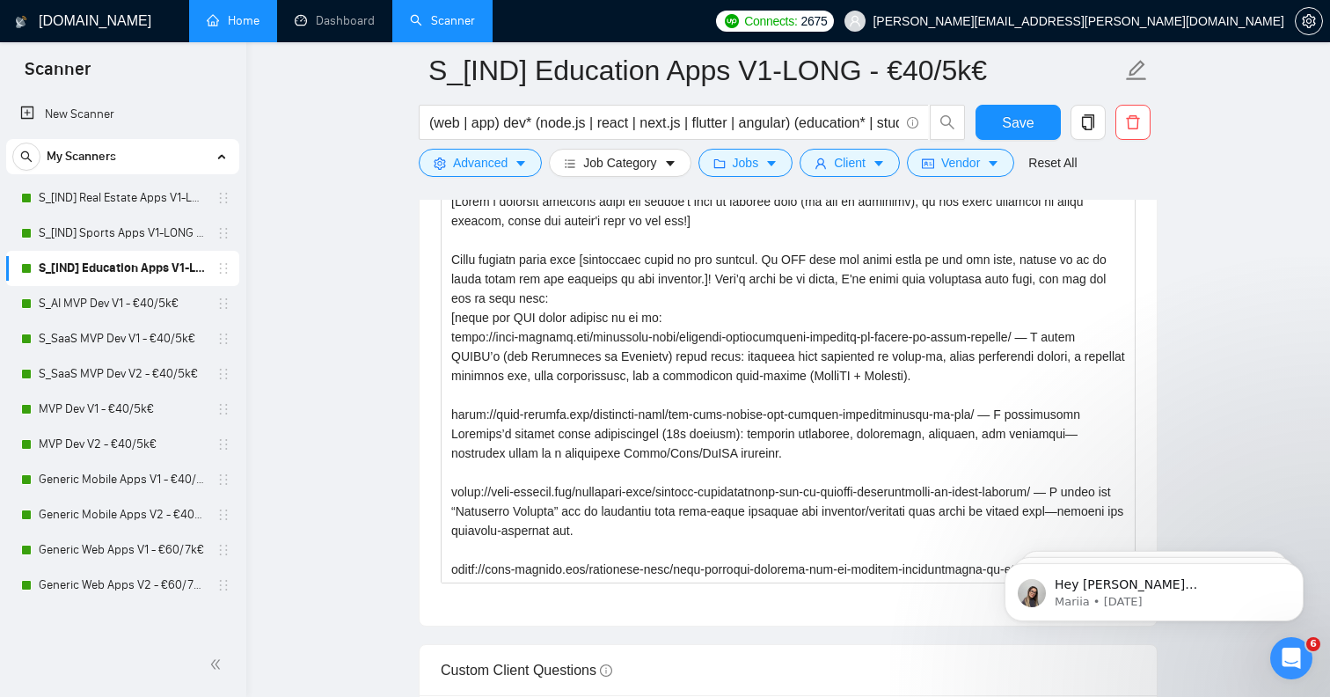
scroll to position [2104, 0]
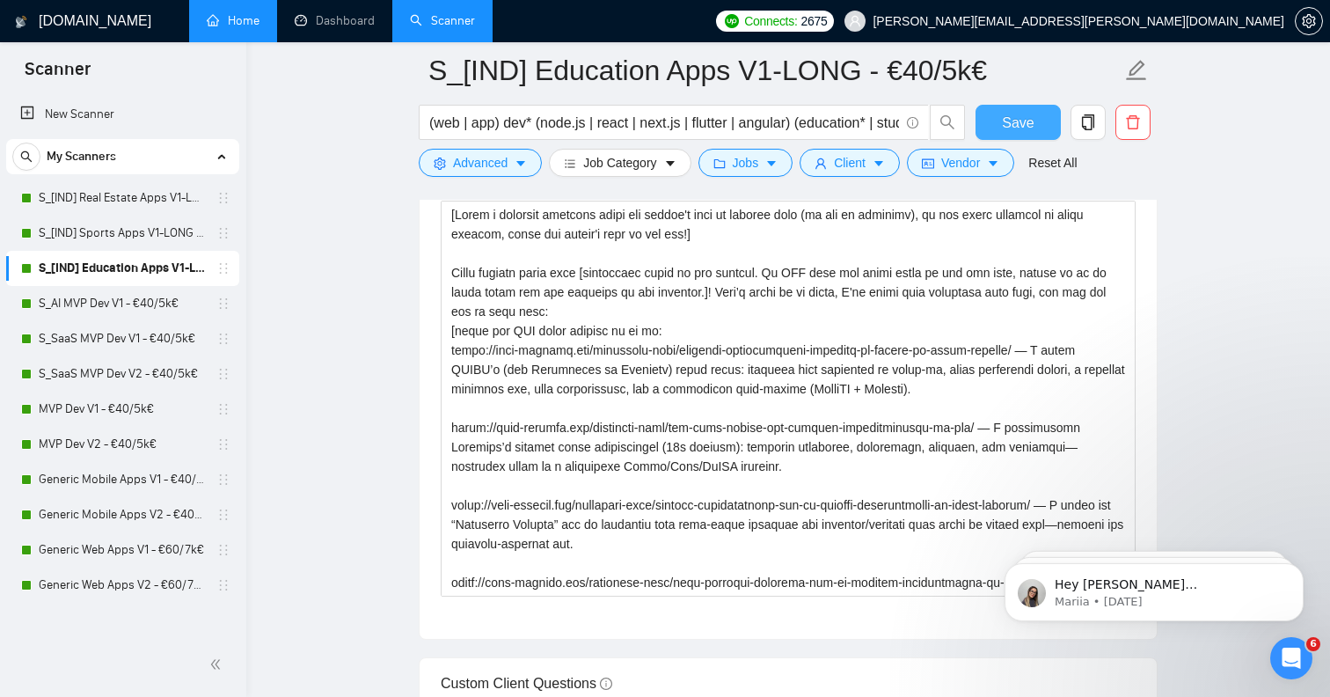
click at [1008, 108] on button "Save" at bounding box center [1018, 122] width 85 height 35
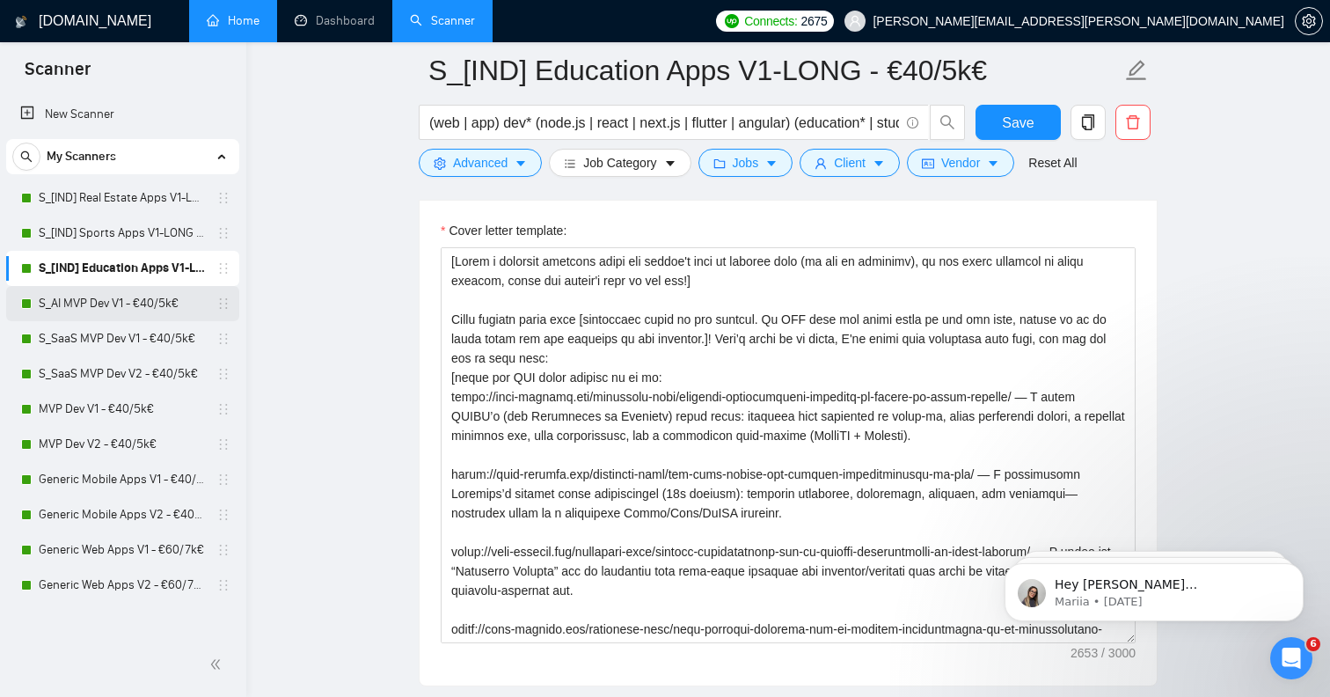
click at [105, 306] on link "S_AI MVP Dev V1 - €40/5k€" at bounding box center [122, 303] width 167 height 35
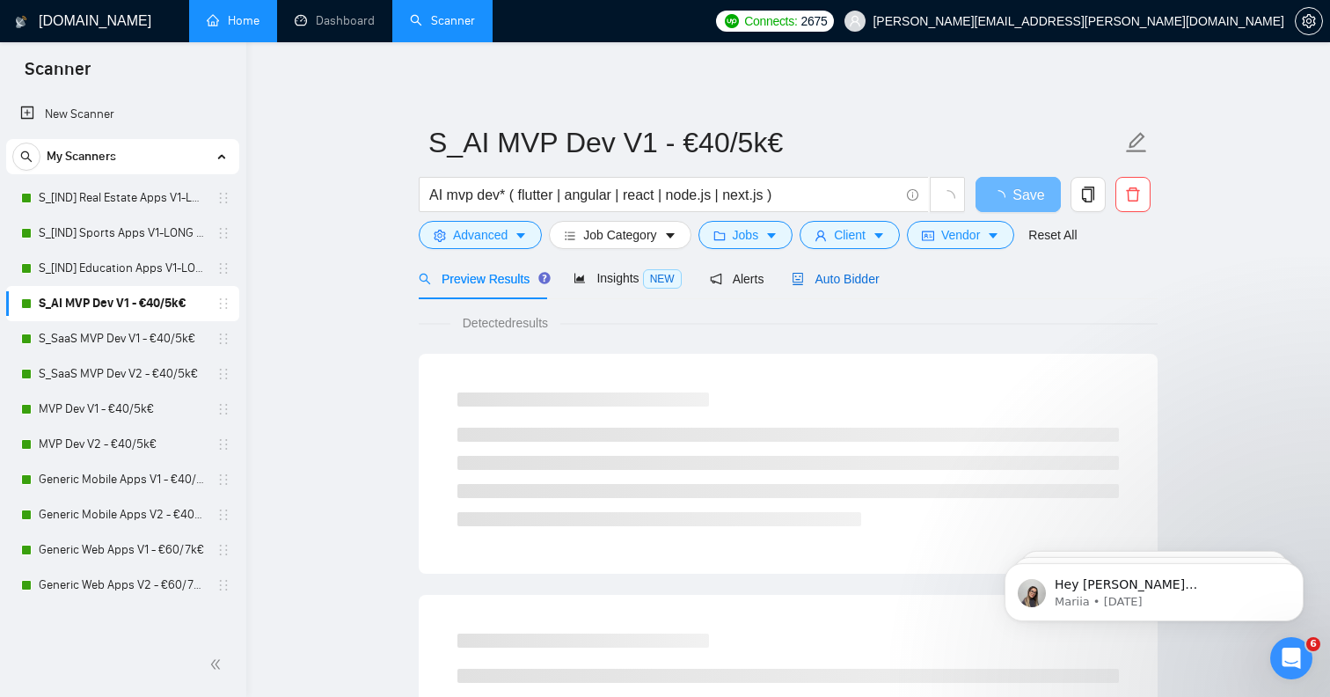
click at [837, 288] on div "Auto Bidder" at bounding box center [835, 278] width 87 height 19
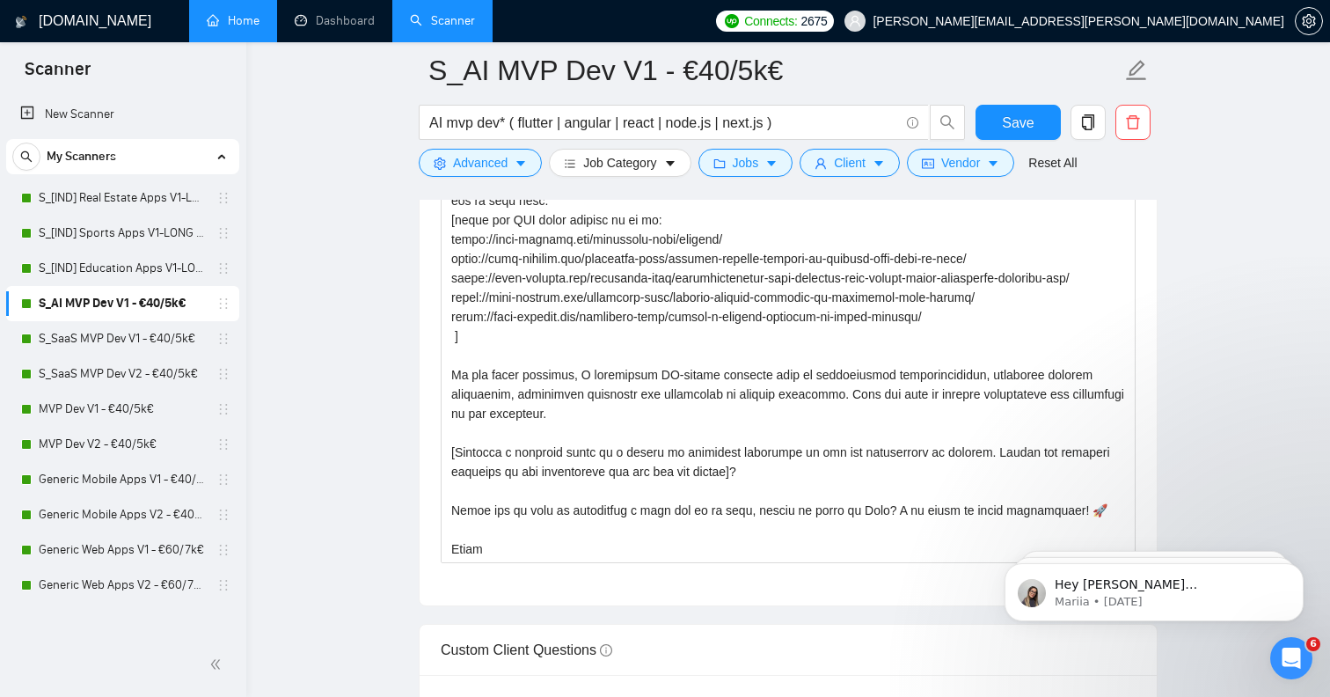
scroll to position [77, 0]
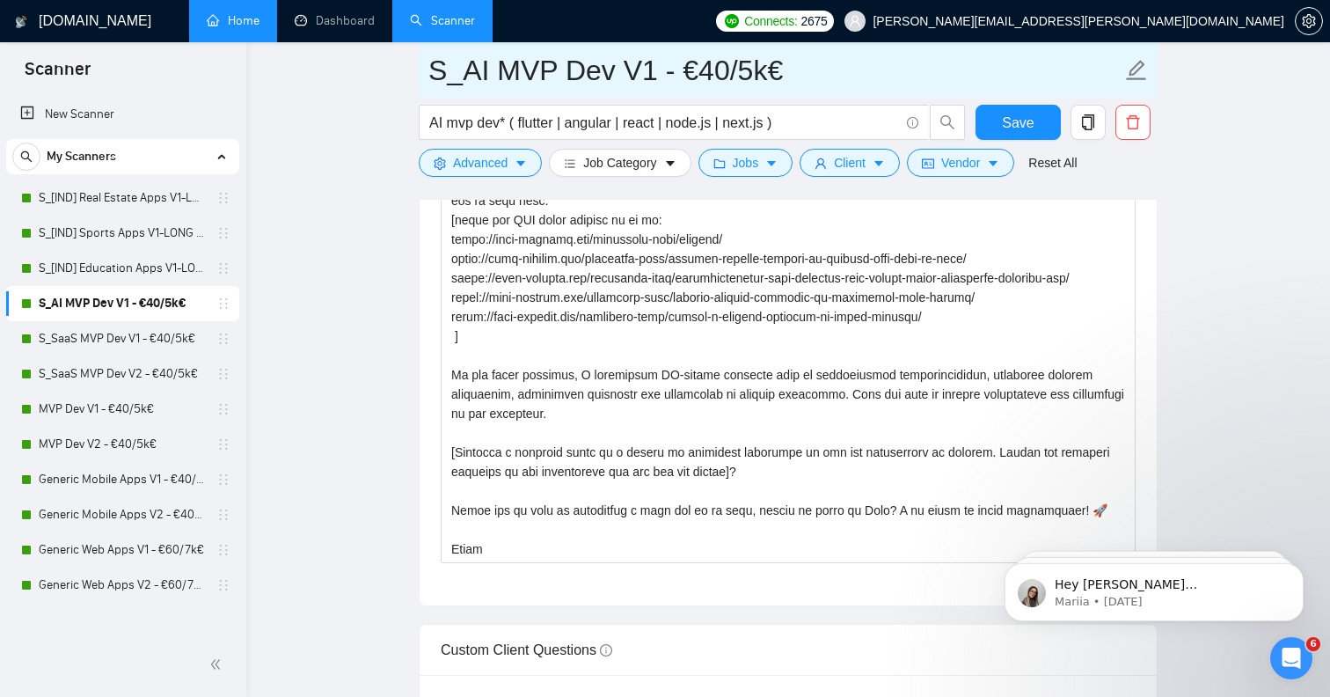
click at [1140, 81] on icon "edit" at bounding box center [1136, 70] width 23 height 23
click at [641, 75] on input "S_AI MVP Dev V1 - €40/5k€" at bounding box center [774, 70] width 693 height 44
paste input "-LONG"
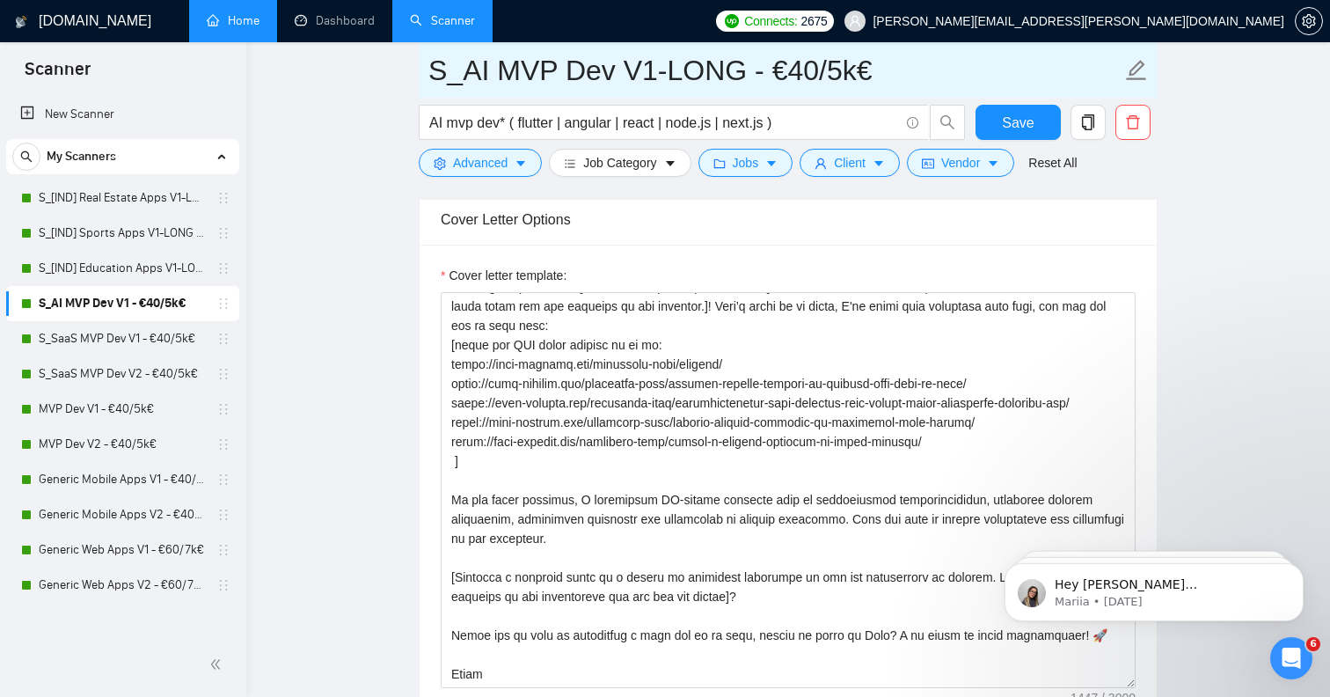
scroll to position [2063, 0]
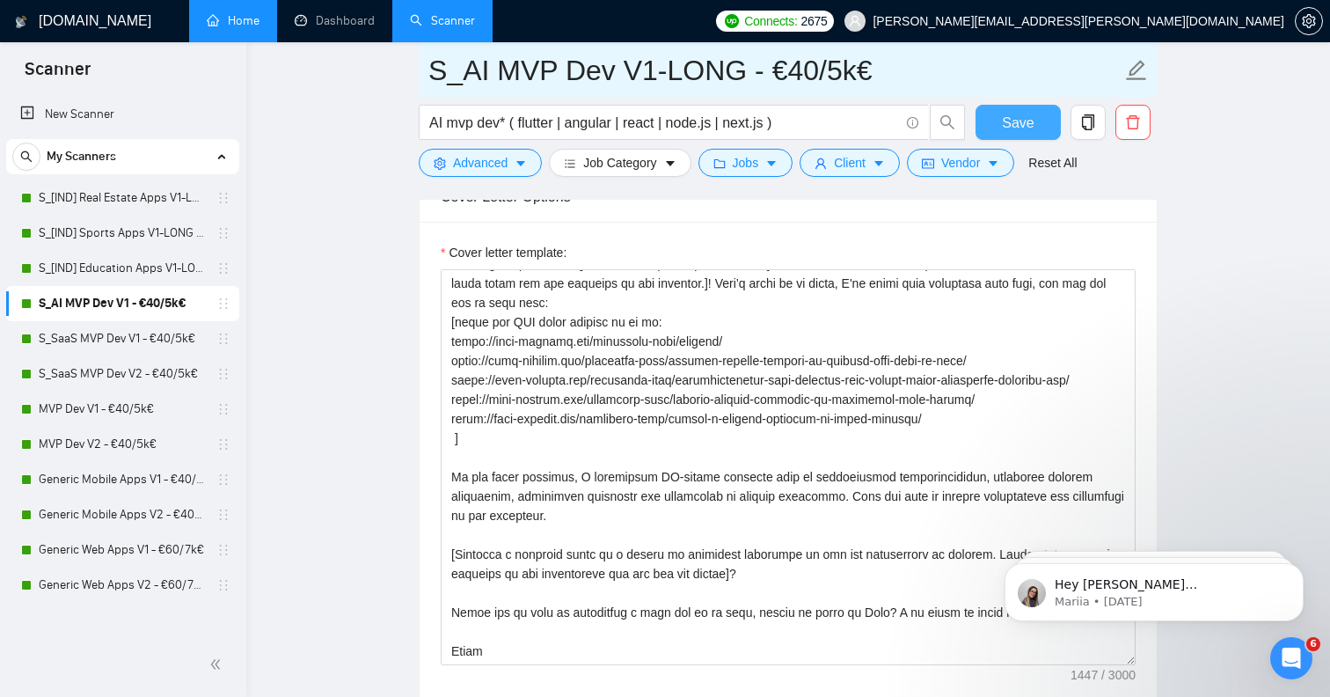
type input "S_AI MVP Dev V1-LONG - €40/5k€"
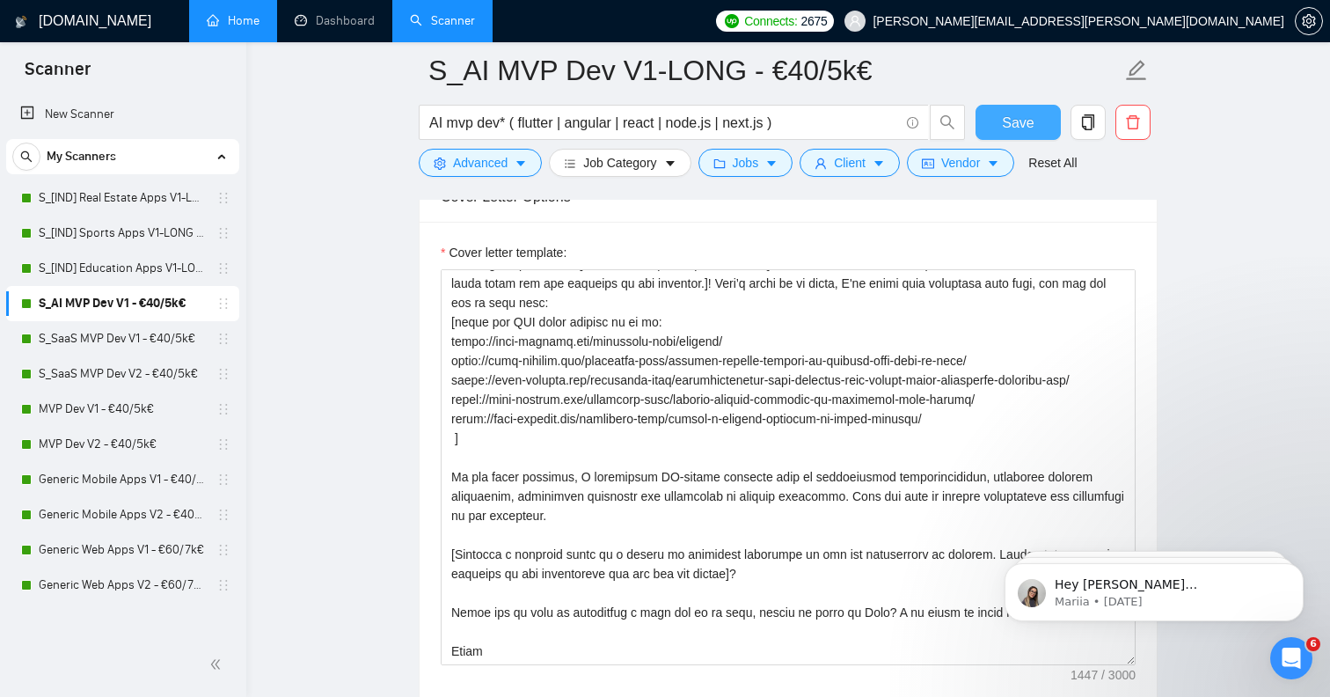
click at [1014, 130] on span "Save" at bounding box center [1018, 123] width 32 height 22
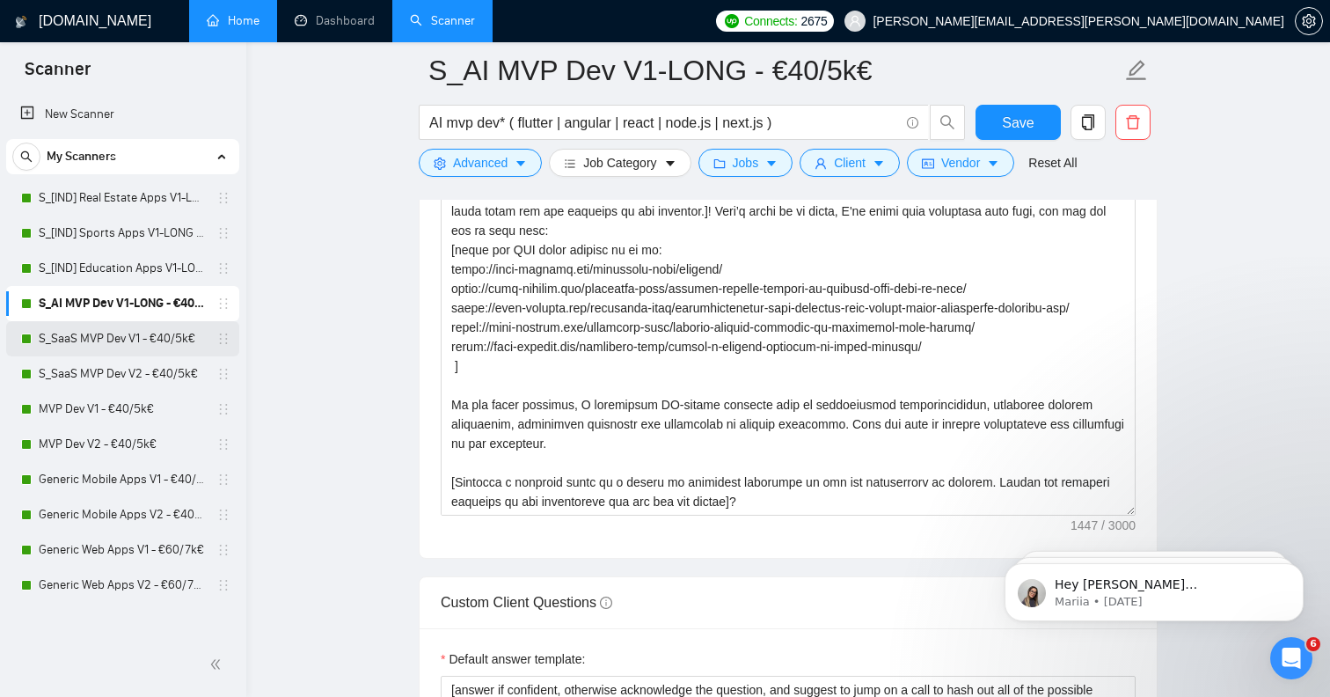
click at [117, 335] on link "S_SaaS MVP Dev V1 - €40/5k€" at bounding box center [122, 338] width 167 height 35
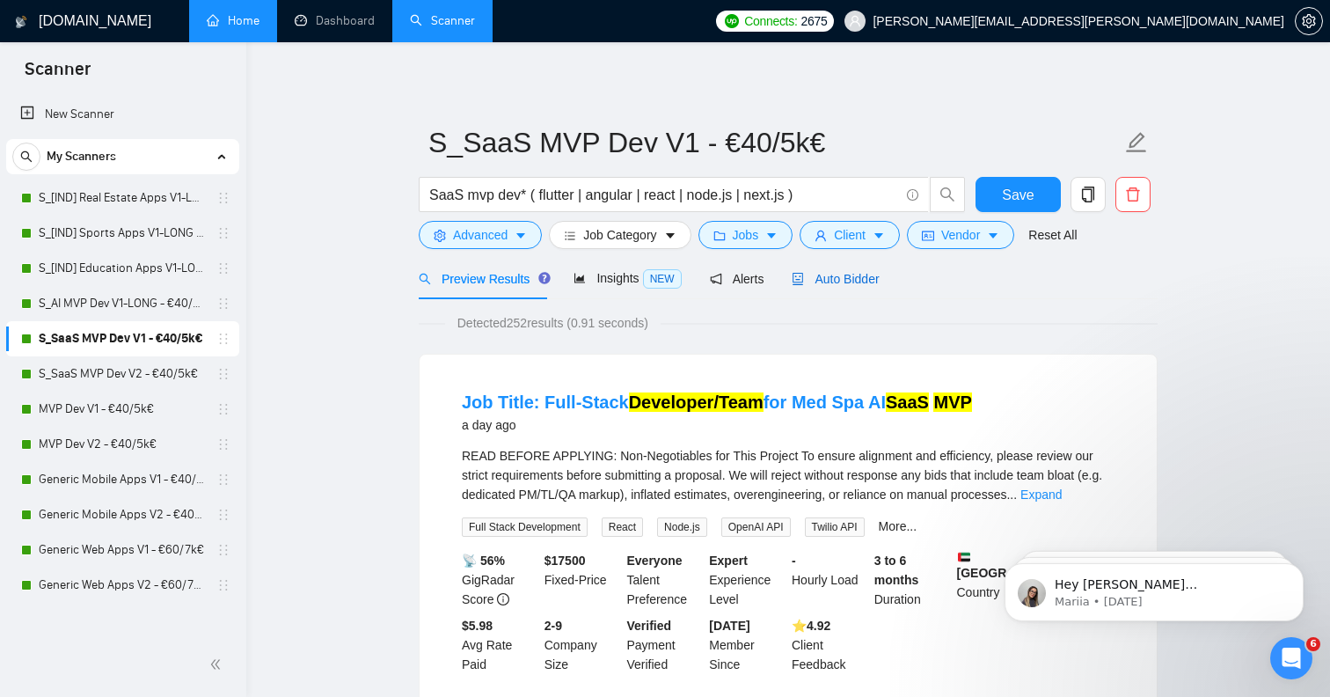
click at [836, 272] on span "Auto Bidder" at bounding box center [835, 279] width 87 height 14
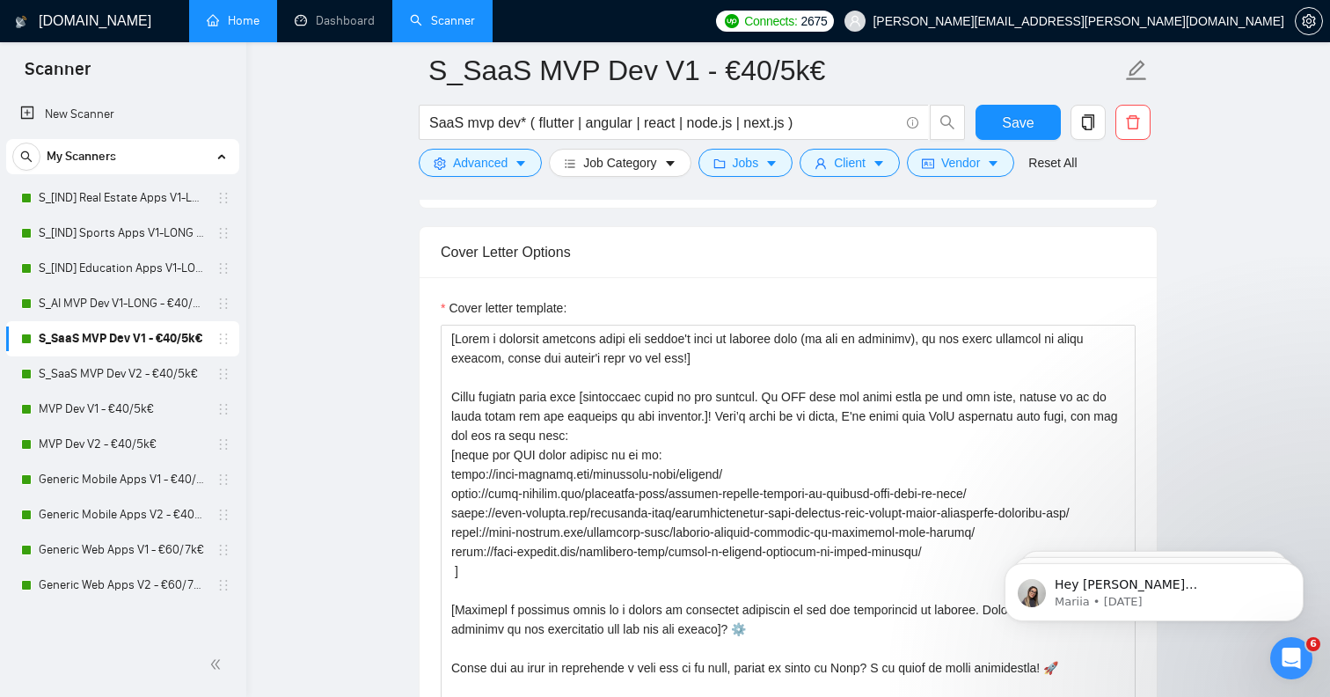
scroll to position [2289, 0]
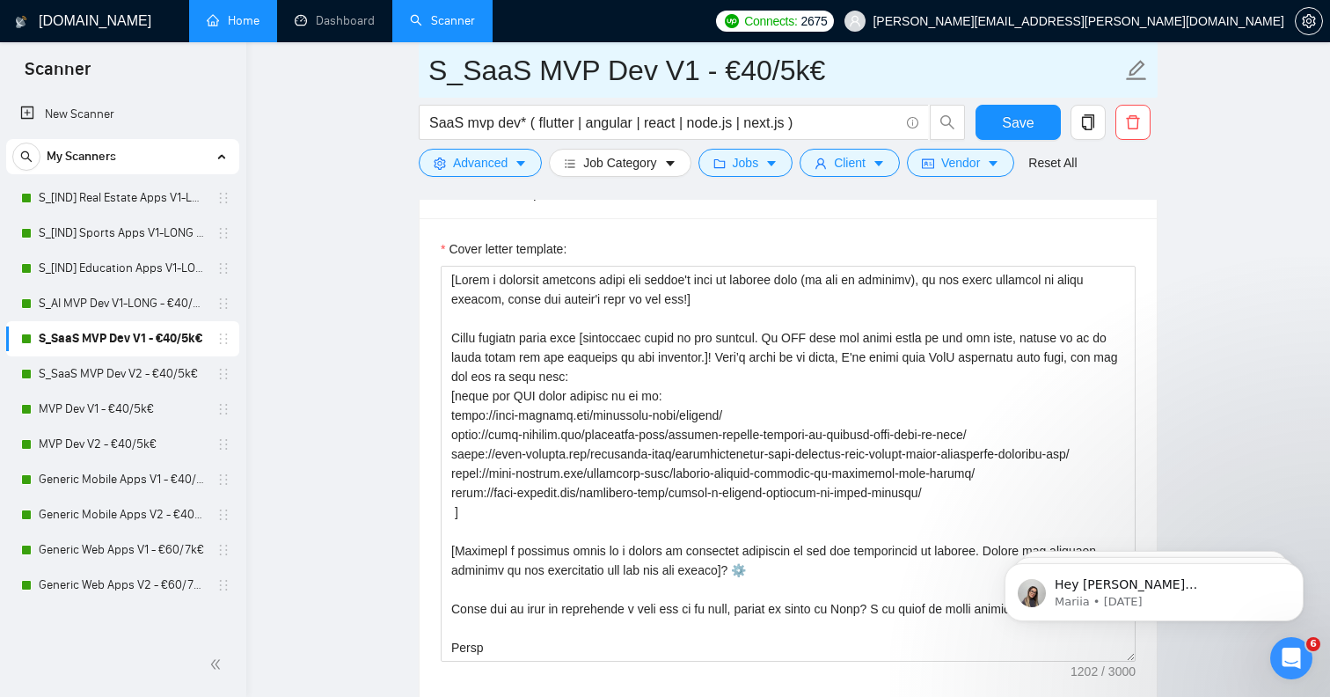
click at [1144, 70] on icon "edit" at bounding box center [1136, 70] width 23 height 23
click at [690, 75] on input "S_SaaS MVP Dev V1 - €40/5k€" at bounding box center [774, 70] width 693 height 44
paste input "-LONG"
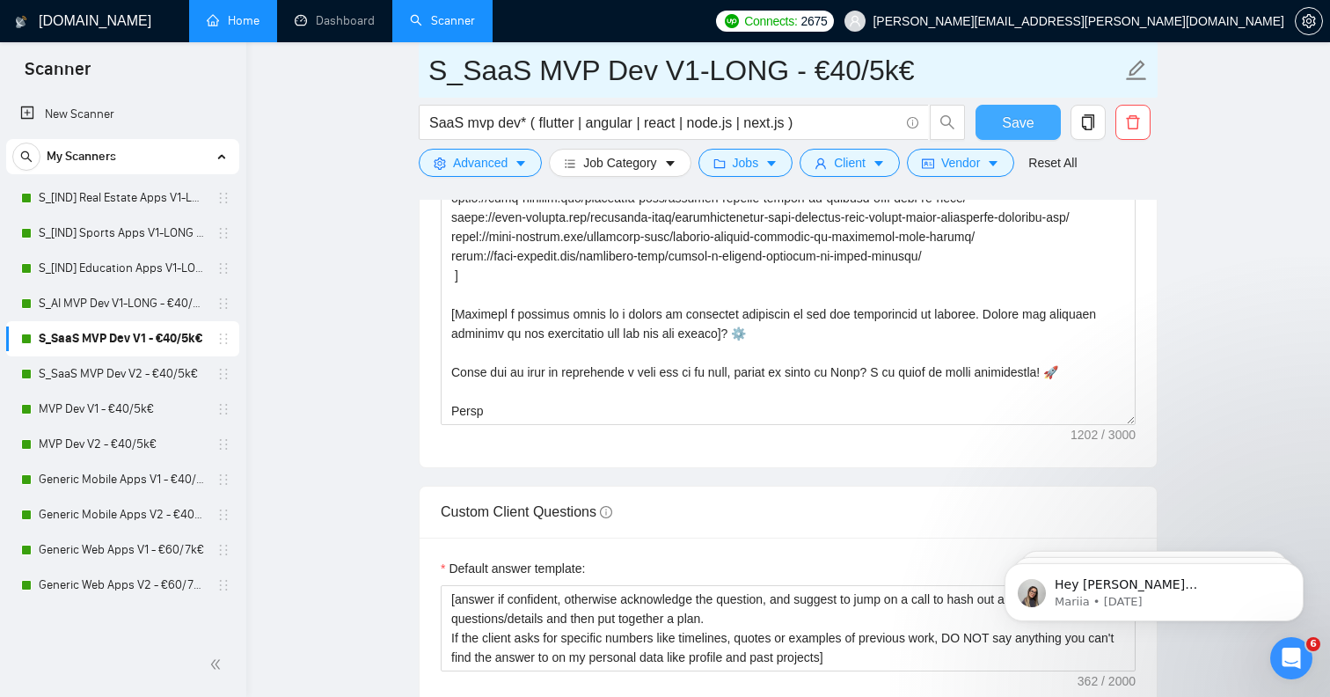
type input "S_SaaS MVP Dev V1-LONG - €40/5k€"
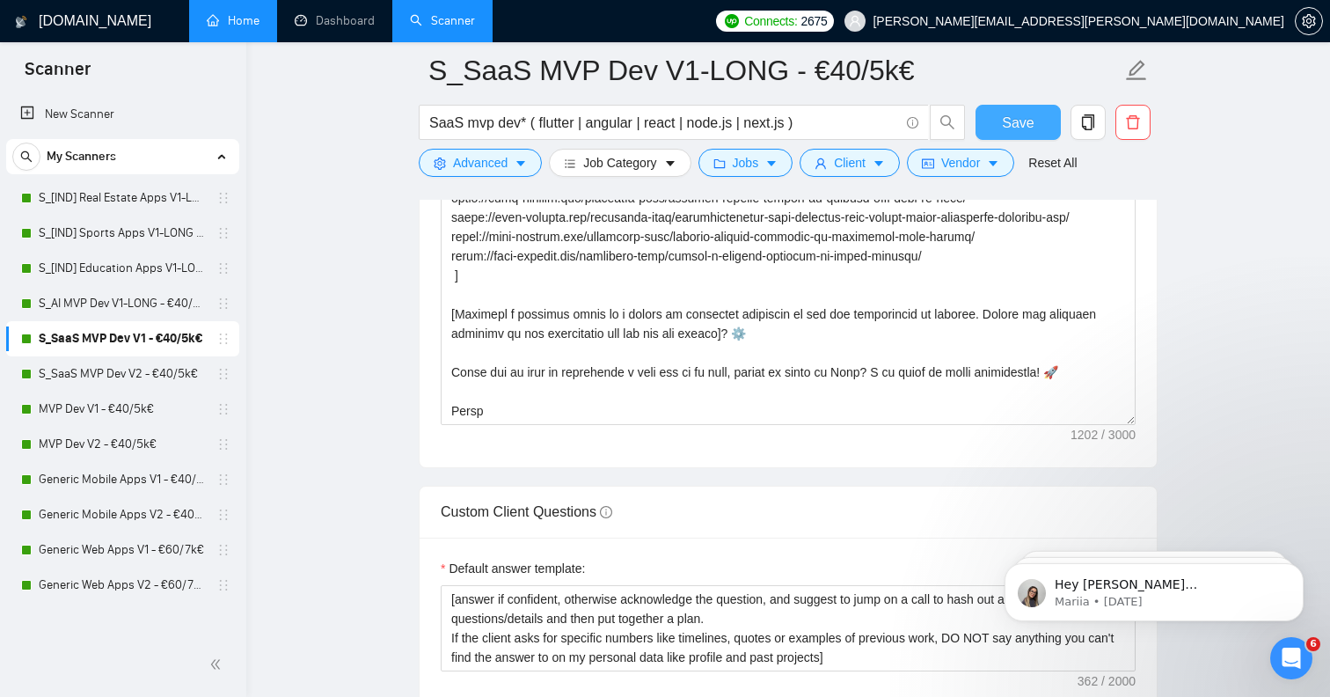
click at [1028, 122] on span "Save" at bounding box center [1018, 123] width 32 height 22
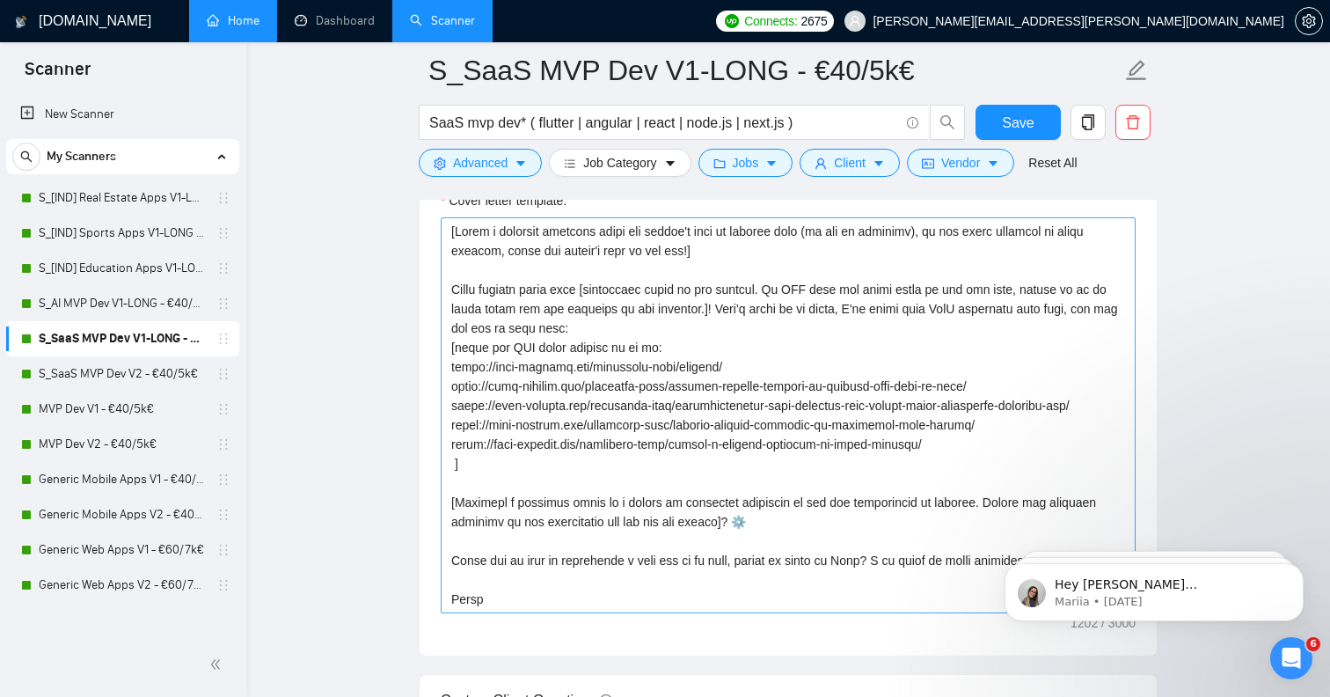
scroll to position [2339, 0]
click at [134, 371] on link "S_SaaS MVP Dev V2 - €40/5k€" at bounding box center [122, 373] width 167 height 35
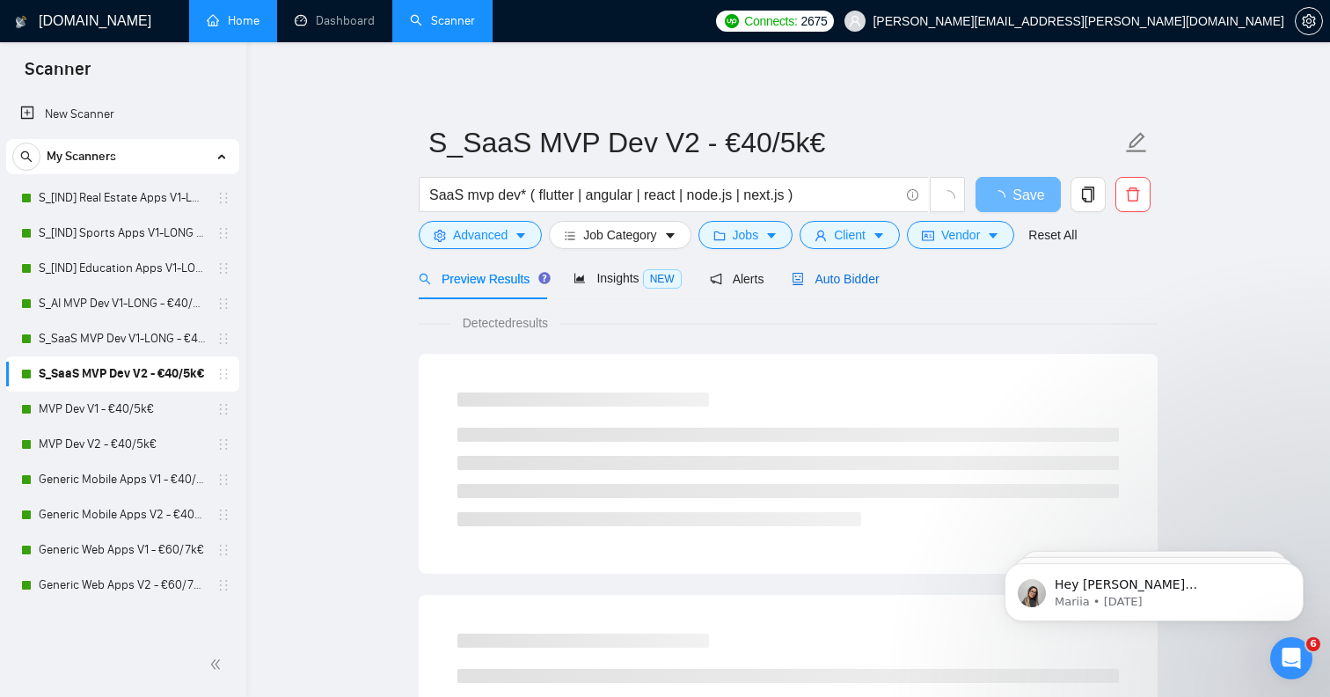
click at [869, 270] on div "Auto Bidder" at bounding box center [835, 278] width 87 height 19
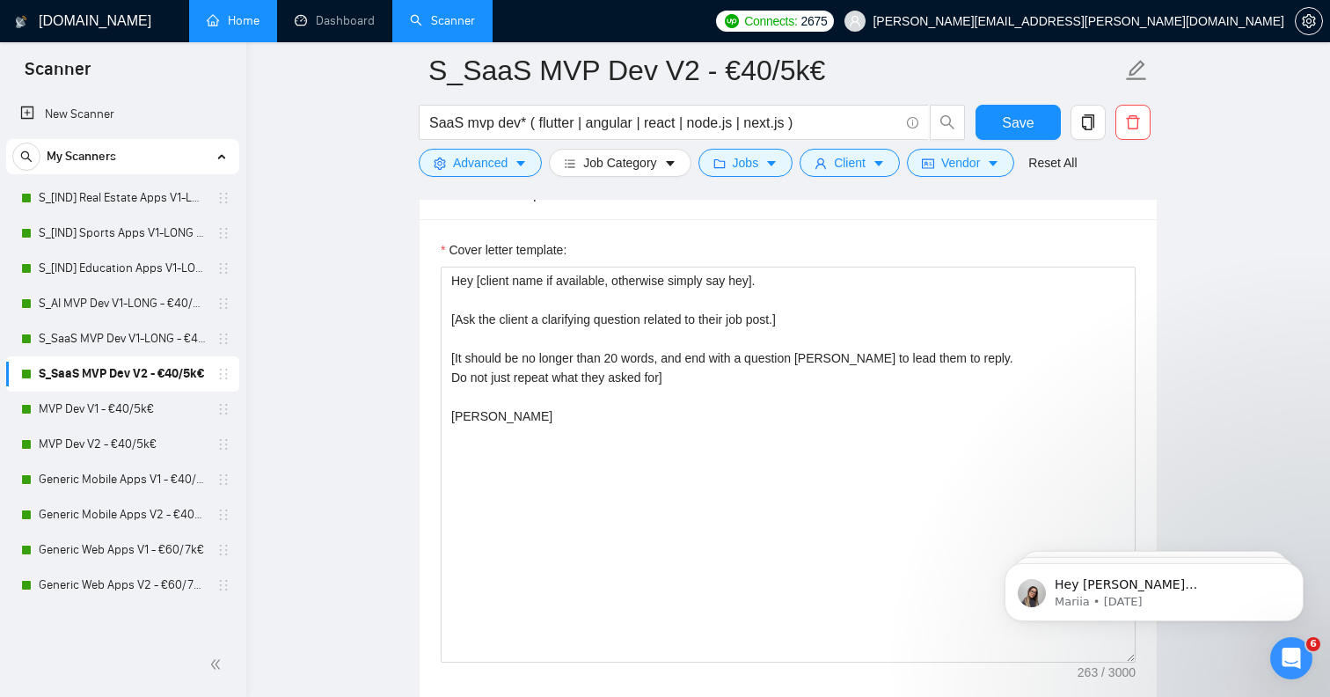
scroll to position [2288, 0]
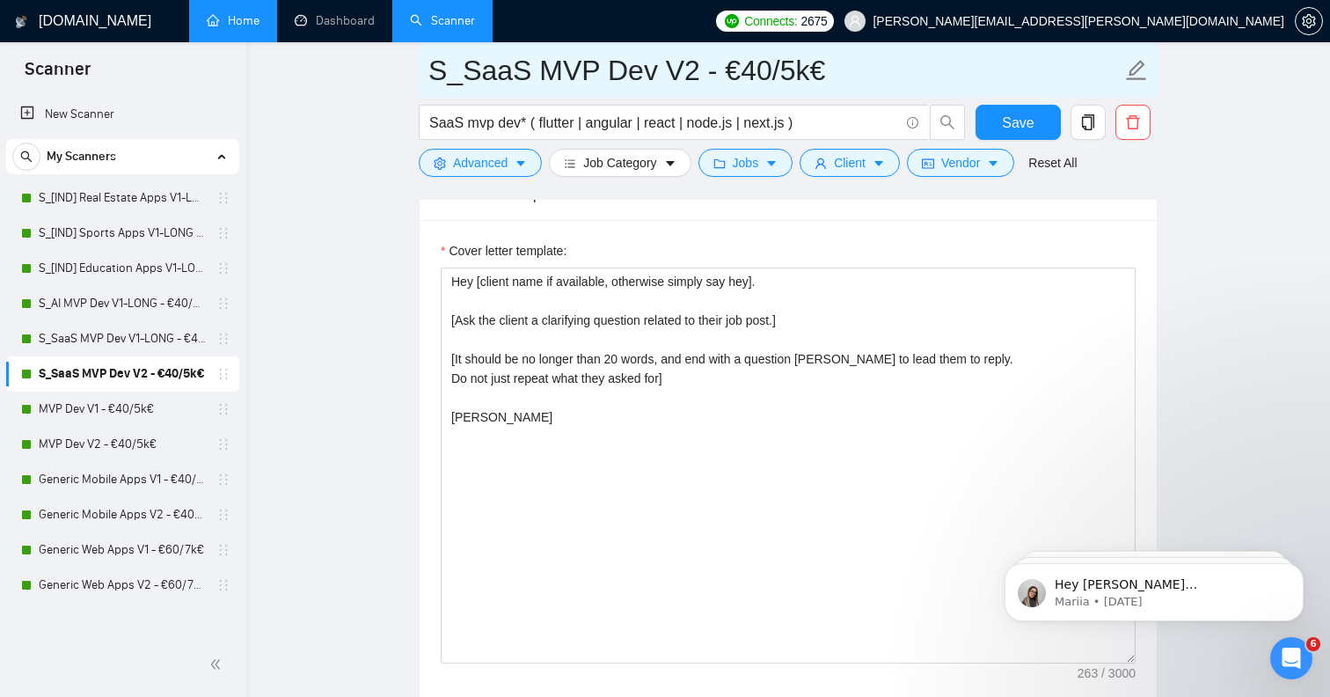
click at [1139, 84] on span at bounding box center [1136, 70] width 23 height 44
click at [684, 76] on input "S_SaaS MVP Dev V2 - €40/5k€" at bounding box center [774, 70] width 693 height 44
type input "S_SaaS MVP Dev V2-SHORT - €40/5k€"
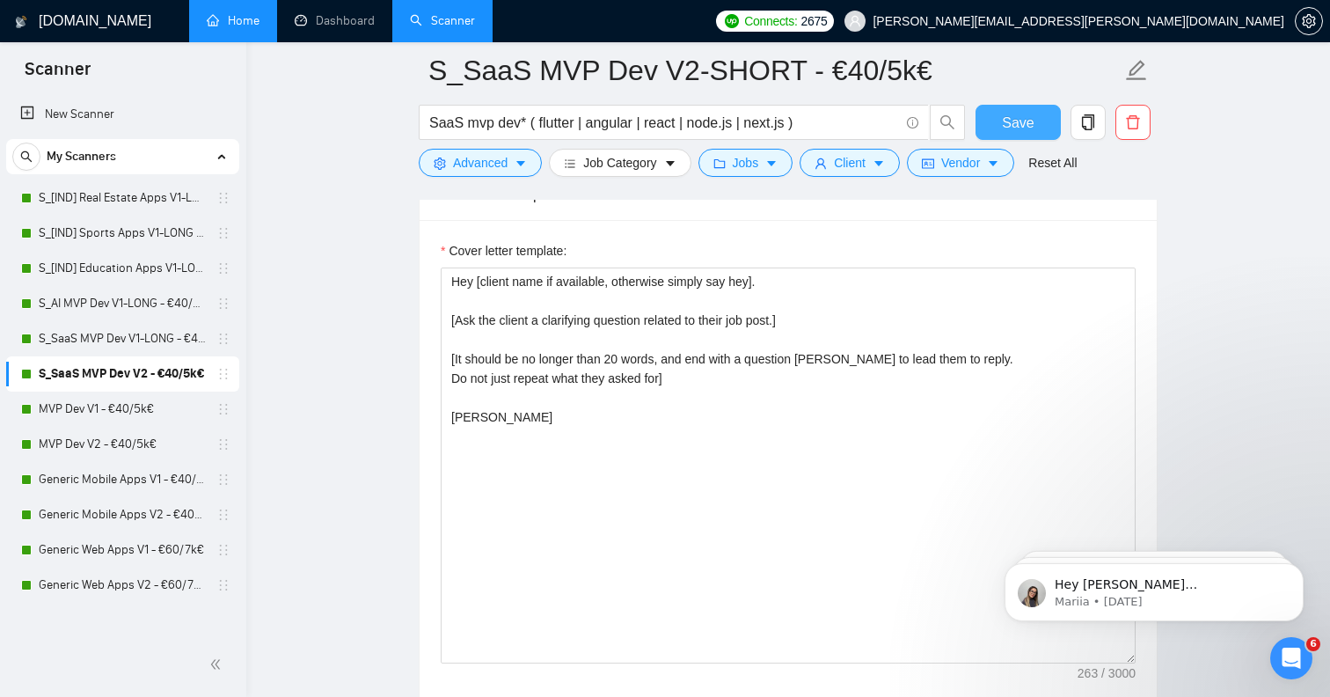
click at [1007, 123] on span "Save" at bounding box center [1018, 123] width 32 height 22
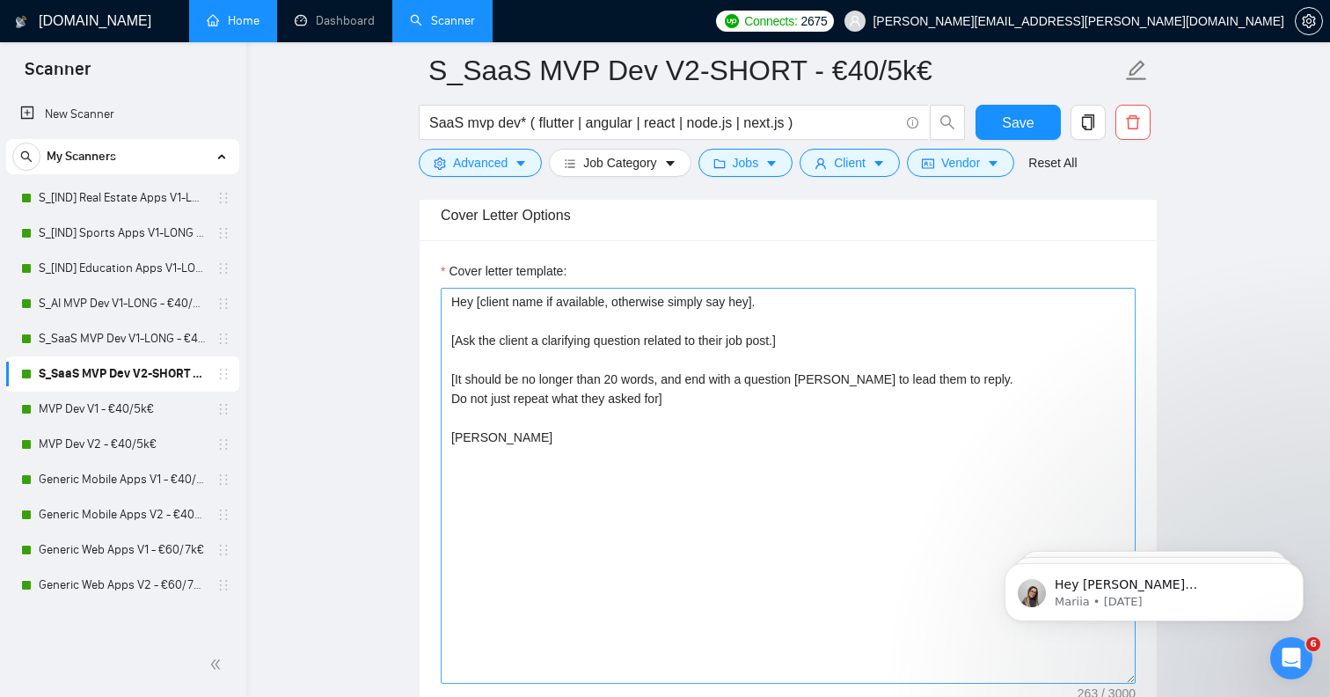
scroll to position [2259, 0]
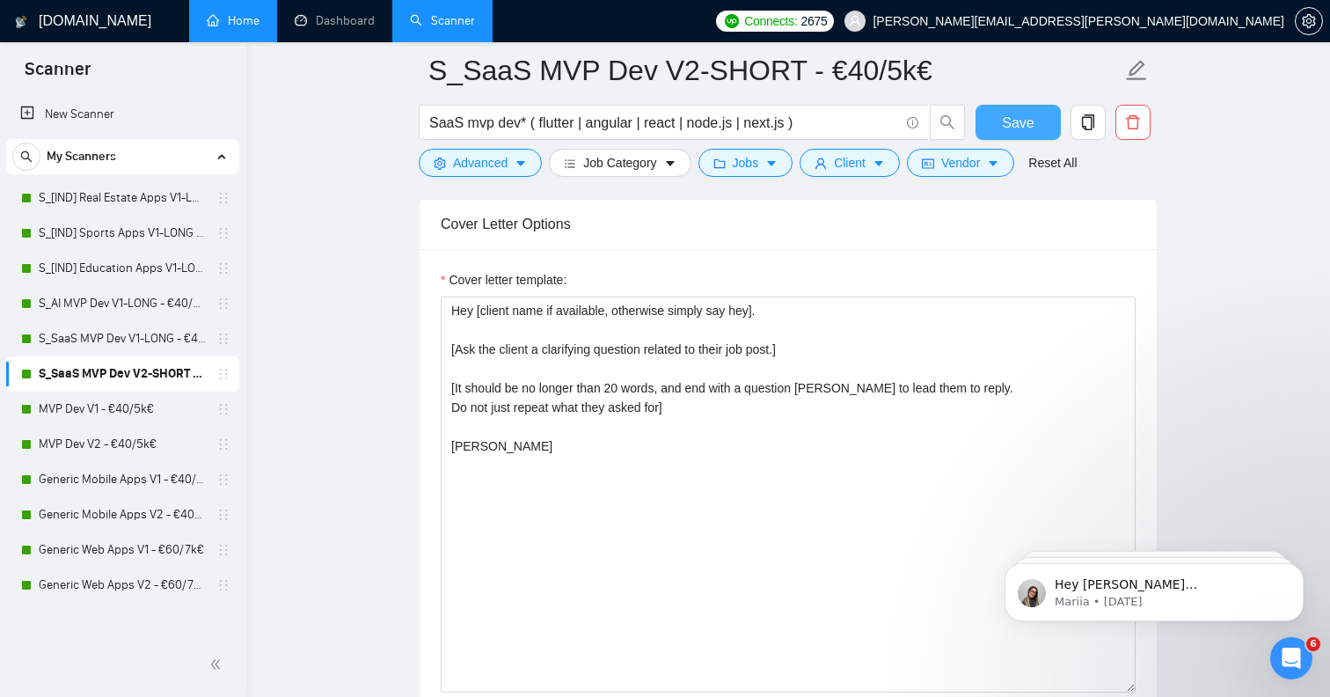
click at [1020, 127] on span "Save" at bounding box center [1018, 123] width 32 height 22
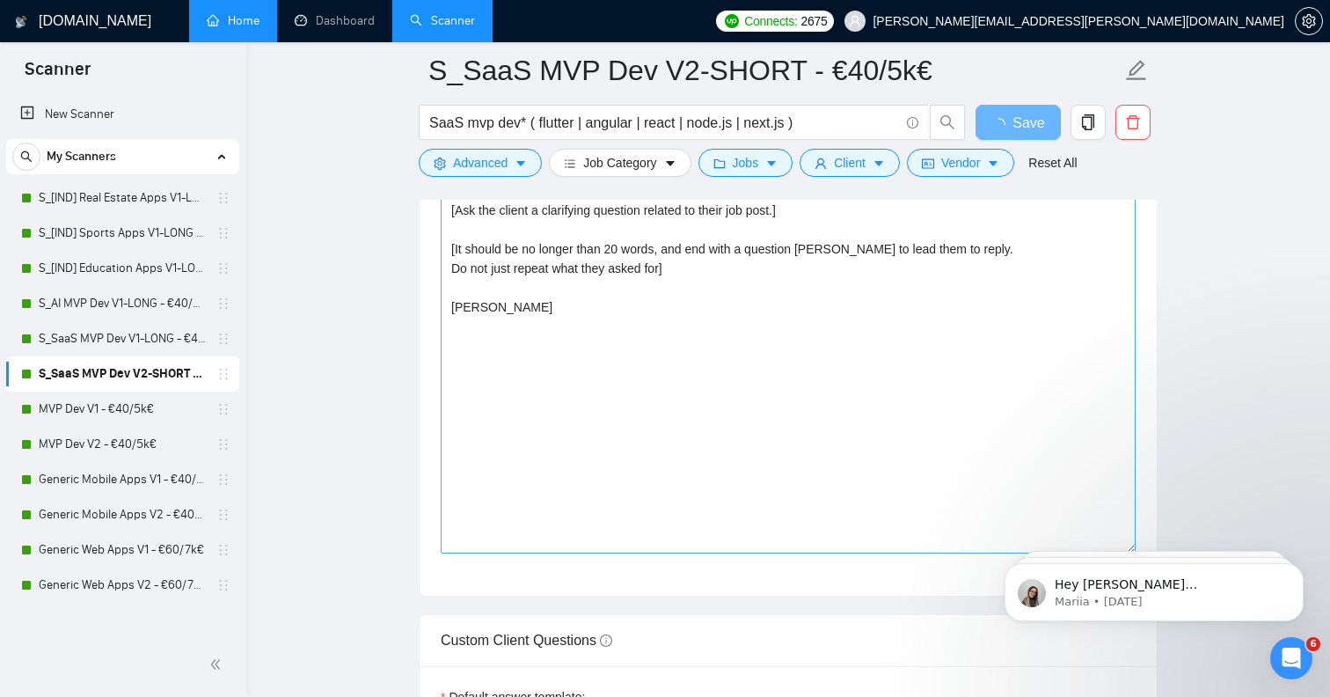
scroll to position [2054, 0]
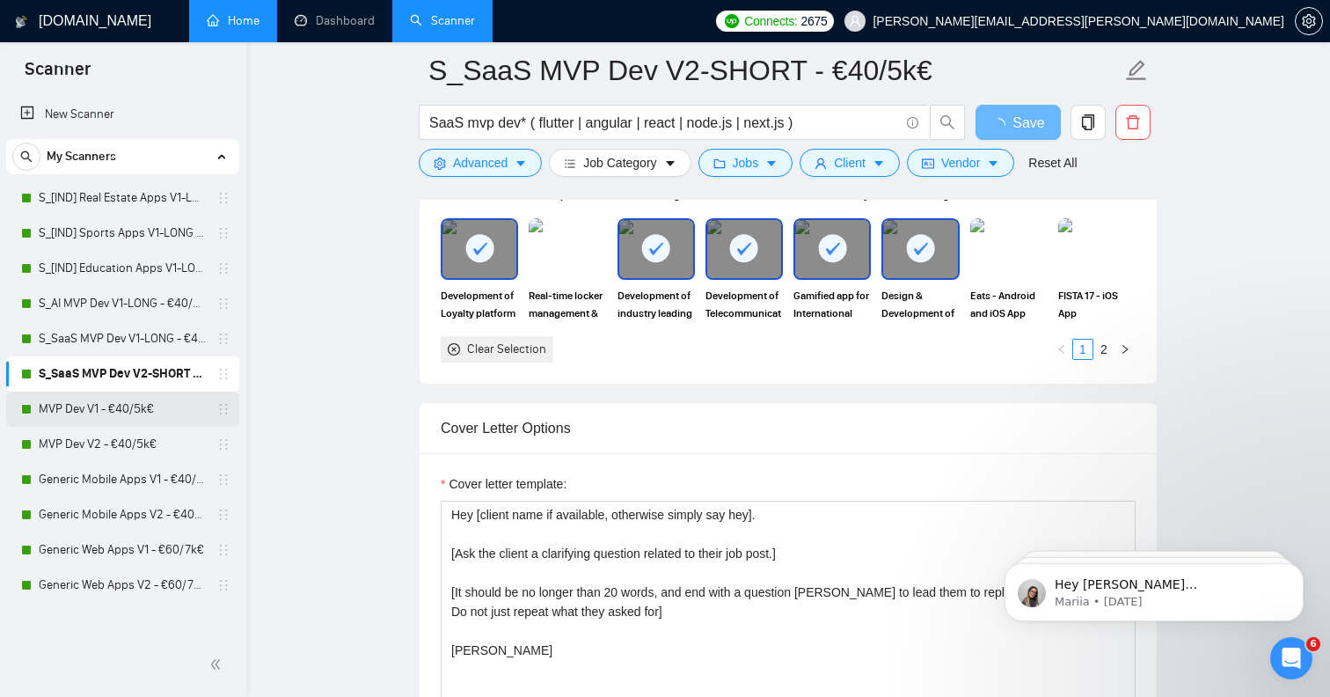
click at [165, 407] on link "MVP Dev V1 - €40/5k€" at bounding box center [122, 409] width 167 height 35
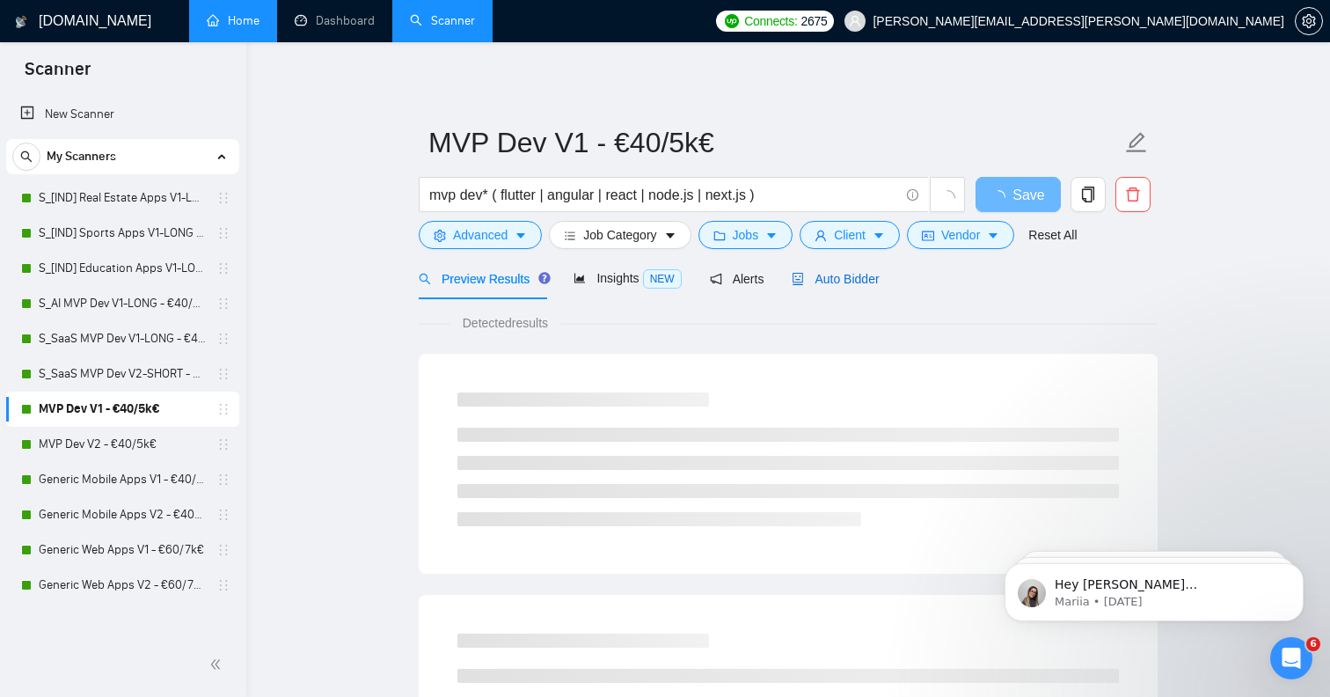
click at [861, 277] on span "Auto Bidder" at bounding box center [835, 279] width 87 height 14
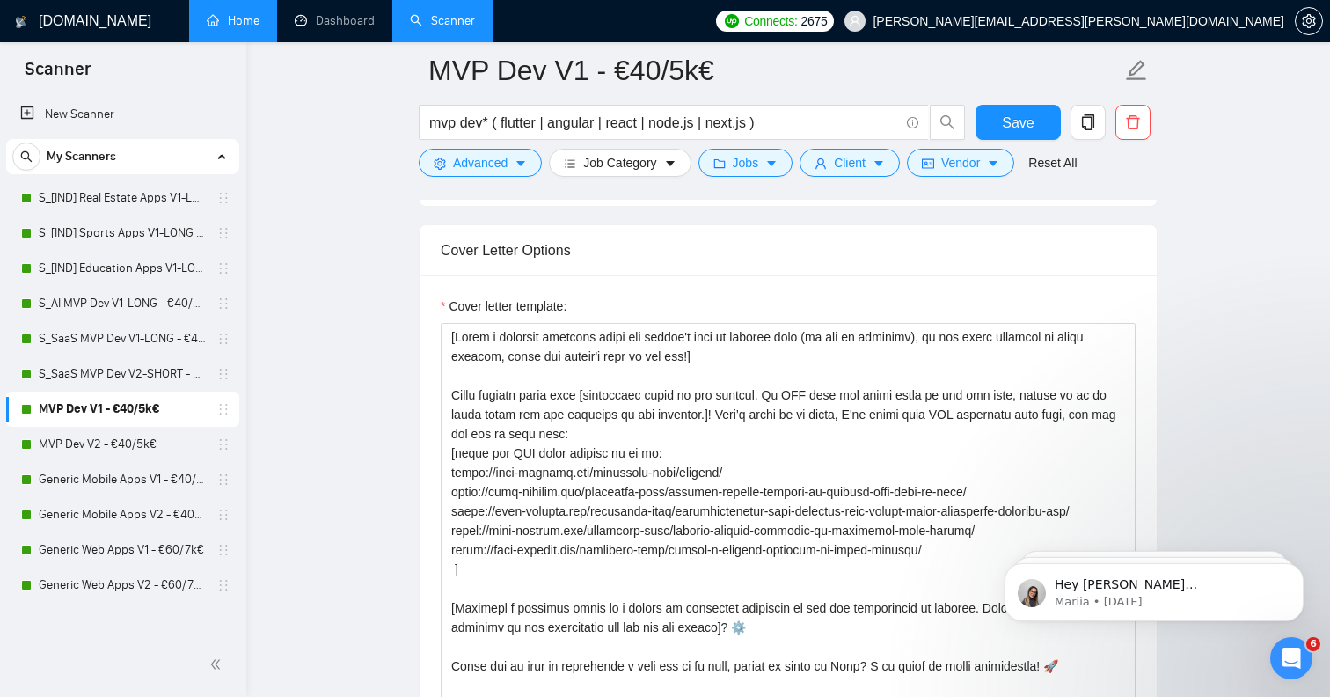
scroll to position [2238, 0]
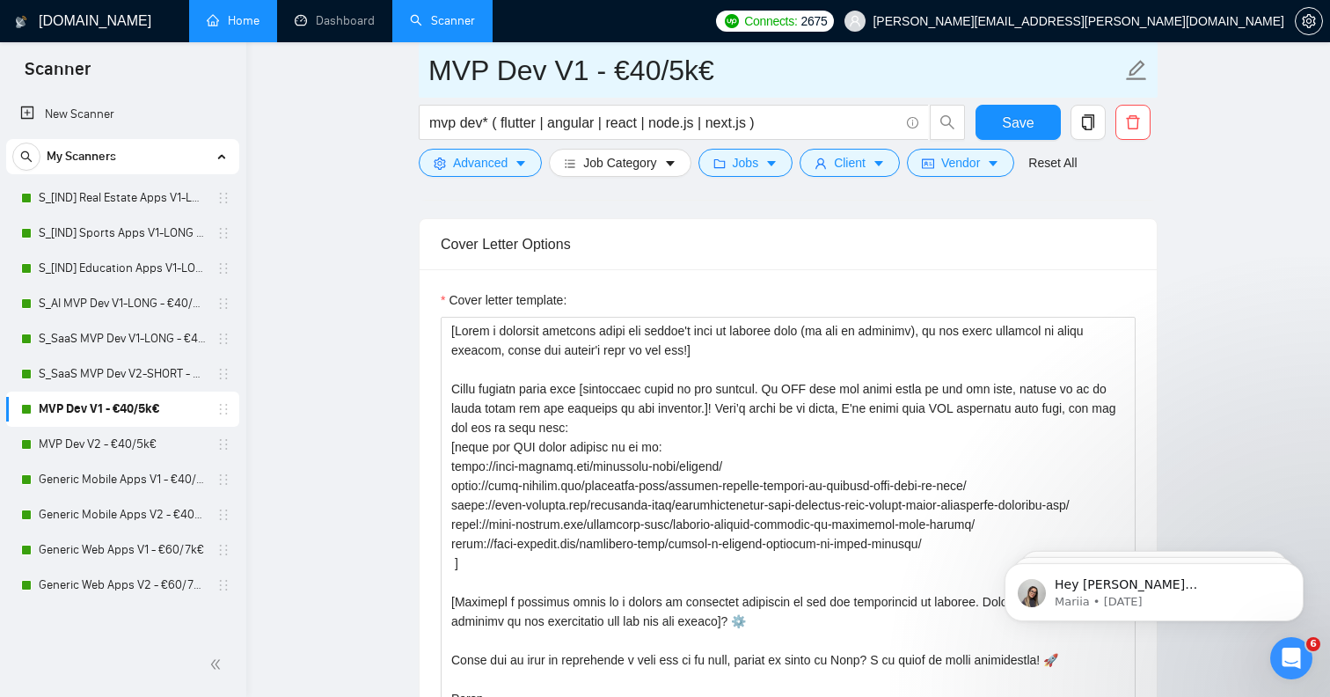
click at [1142, 67] on icon "edit" at bounding box center [1137, 70] width 20 height 20
click at [582, 76] on input "MVP Dev V1 - €40/5k€" at bounding box center [774, 70] width 693 height 44
type input "MVP Dev V1-LONG - €40/5k€"
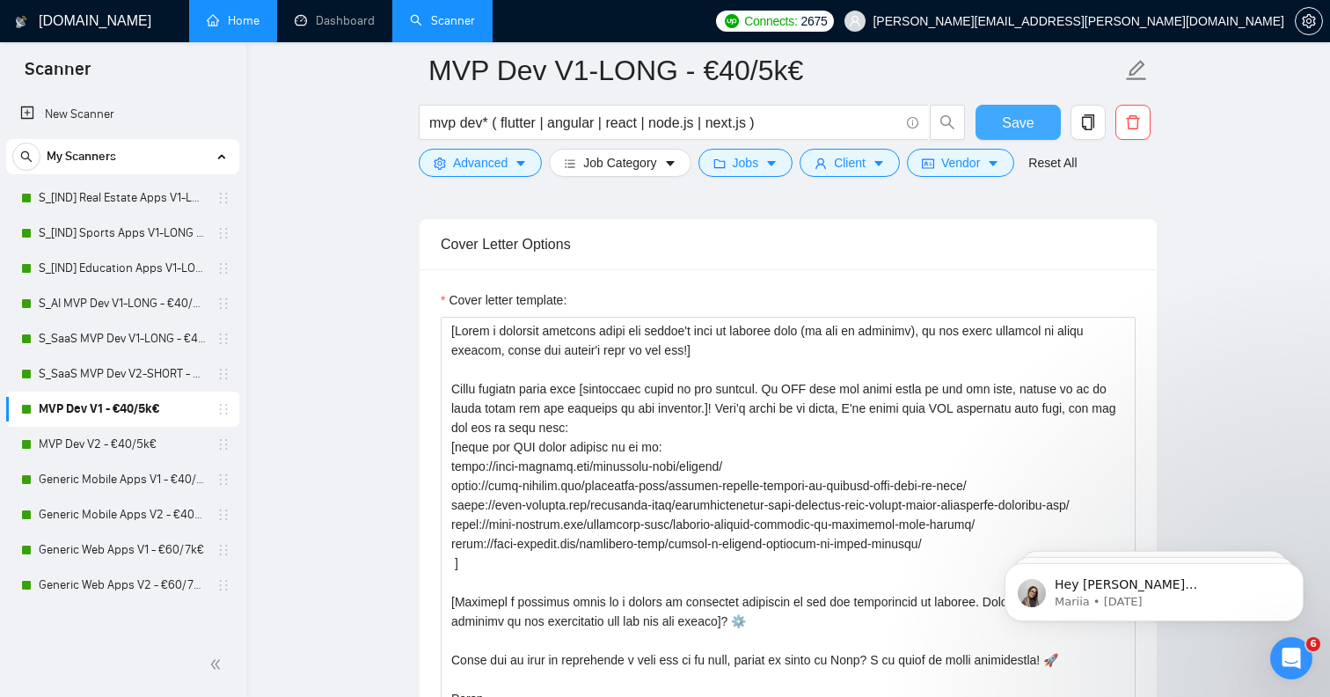
click at [1011, 112] on span "Save" at bounding box center [1018, 123] width 32 height 22
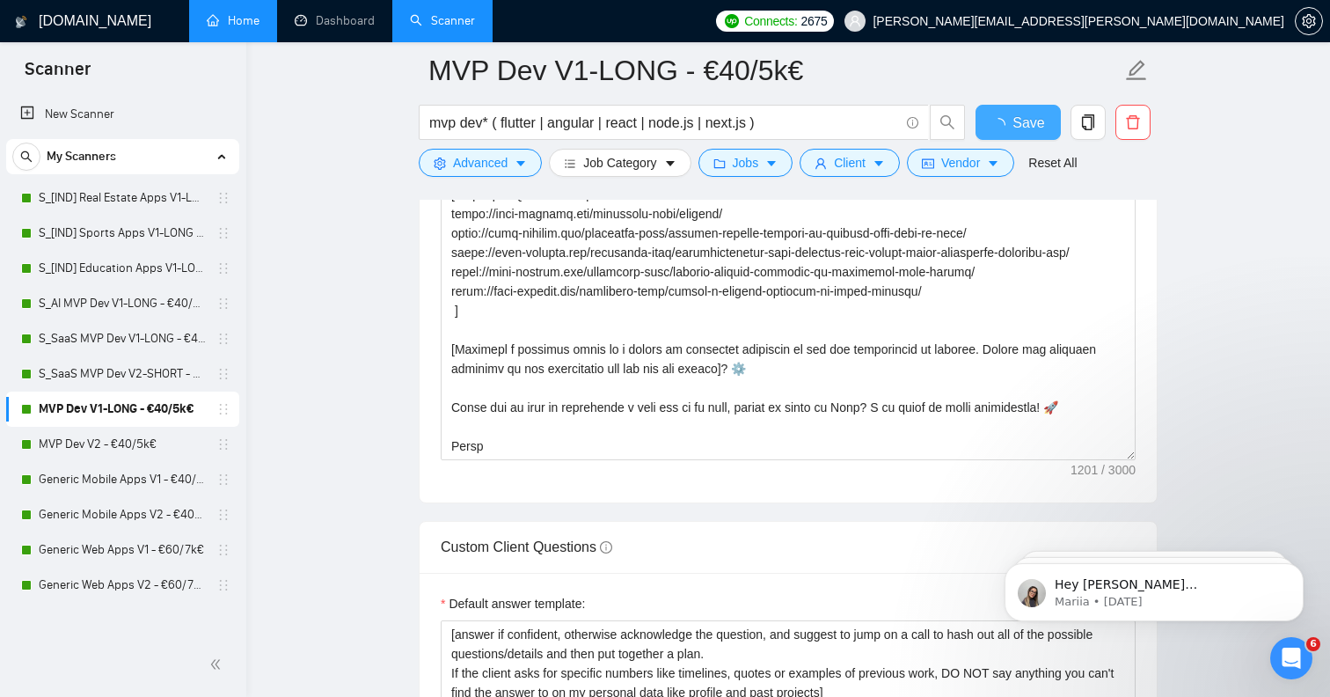
checkbox input "true"
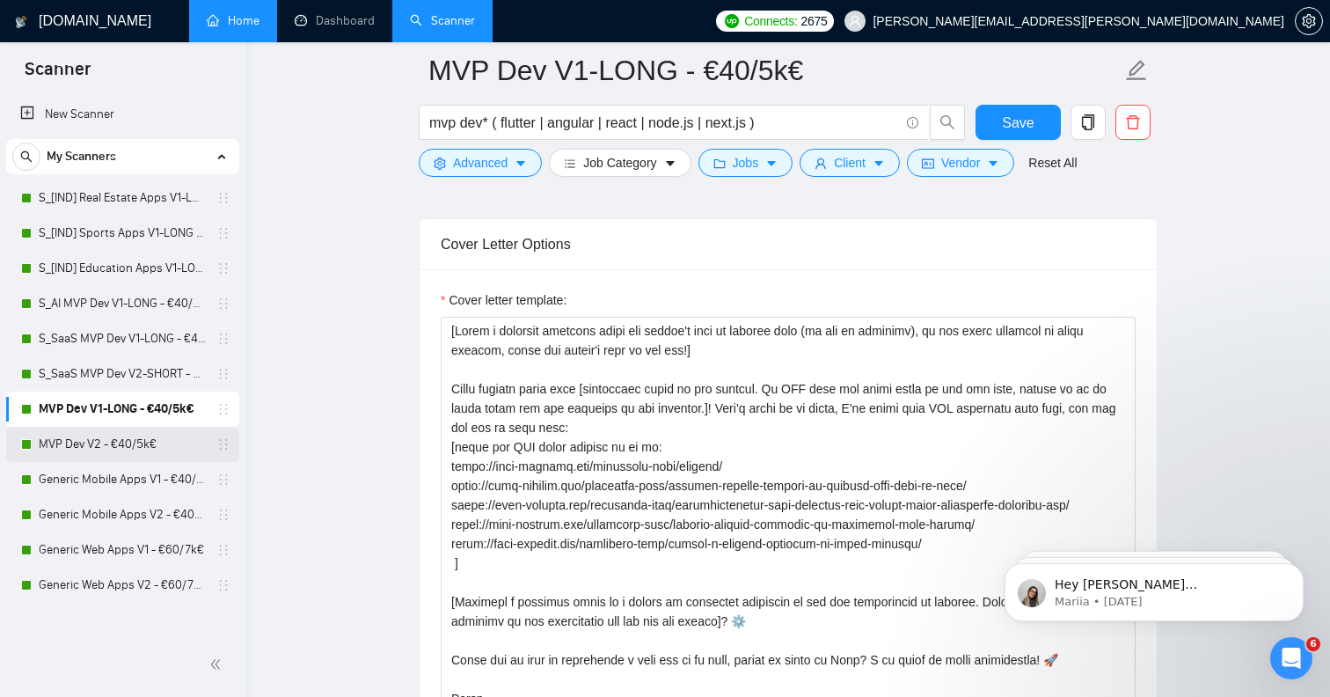
click at [128, 440] on link "MVP Dev V2 - €40/5k€" at bounding box center [122, 444] width 167 height 35
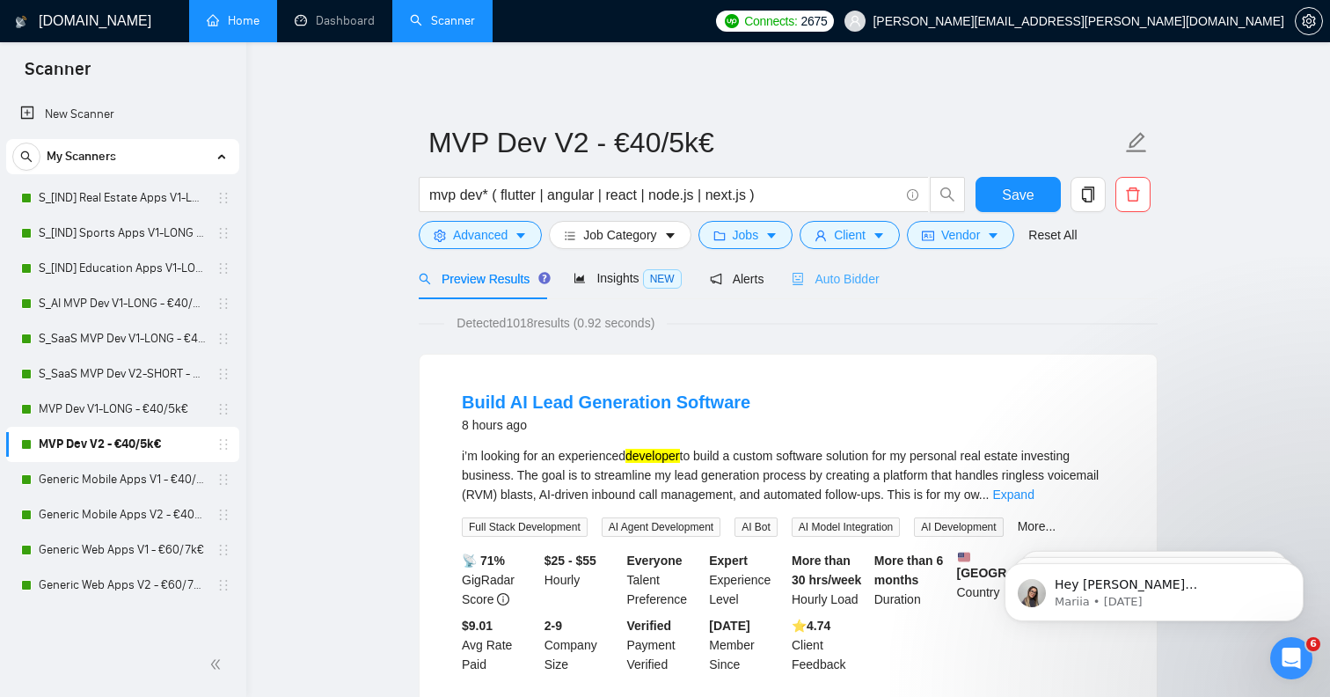
scroll to position [-1, 0]
click at [867, 278] on span "Auto Bidder" at bounding box center [835, 279] width 87 height 14
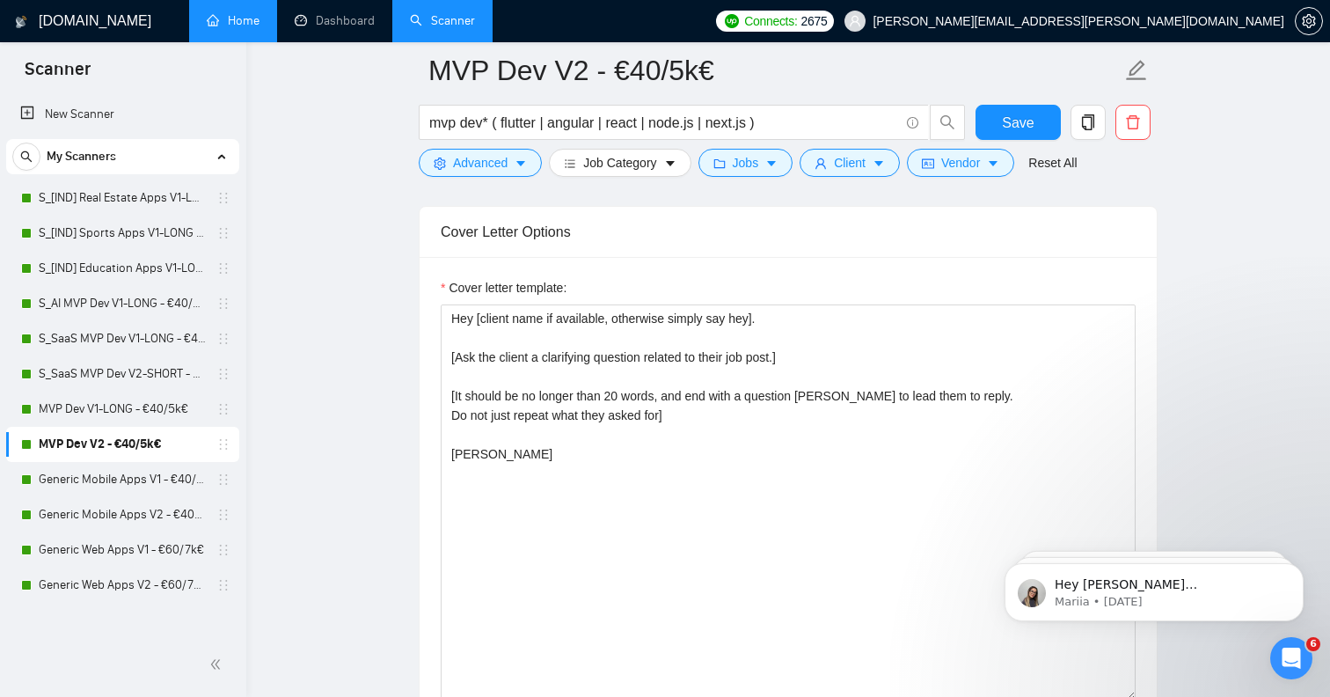
scroll to position [2324, 0]
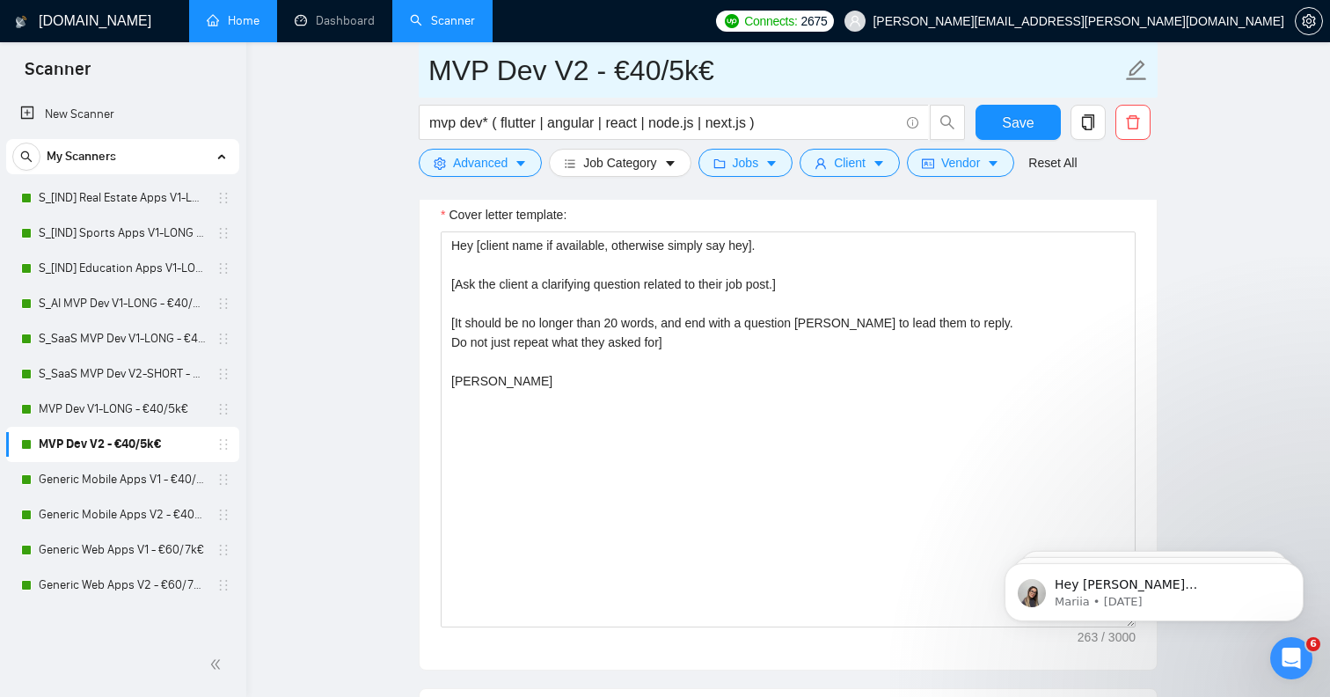
click at [1138, 69] on icon "edit" at bounding box center [1136, 70] width 23 height 23
click at [588, 72] on input "MVP Dev V2 - €40/5k€" at bounding box center [774, 70] width 693 height 44
type input "MVP Dev V2-SHORT - €40/5k€"
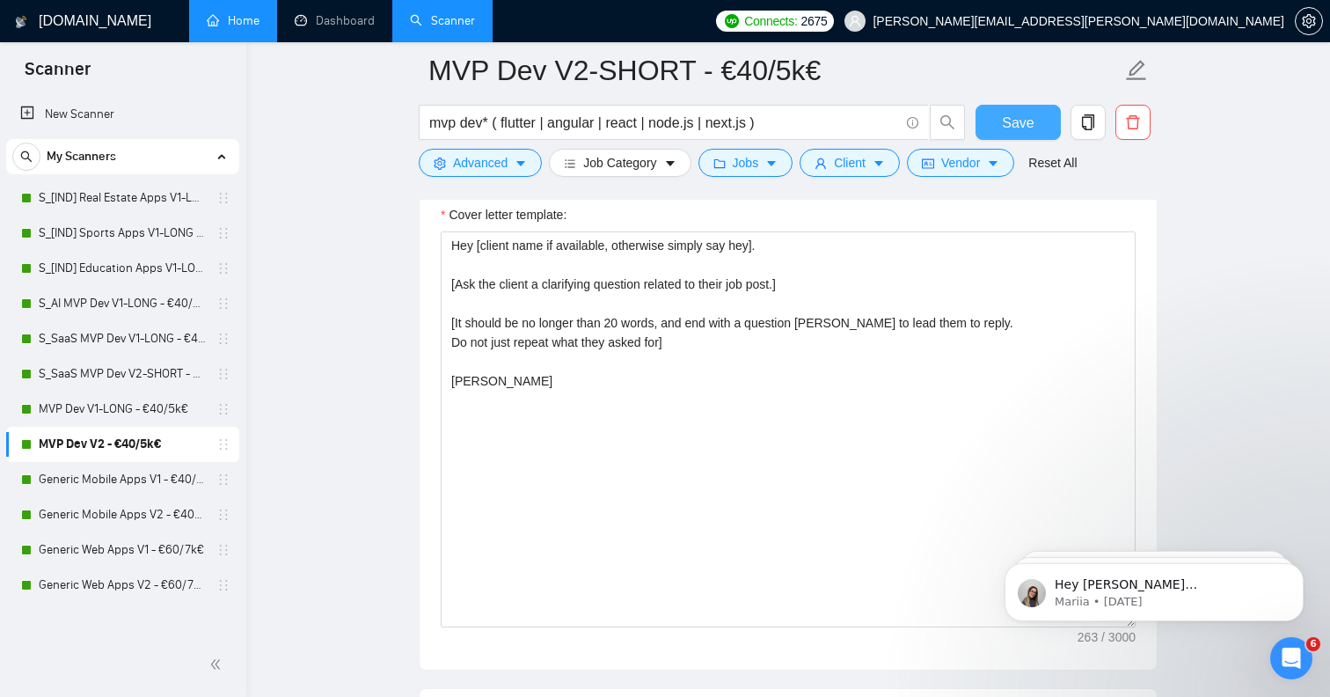
click at [1015, 120] on span "Save" at bounding box center [1018, 123] width 32 height 22
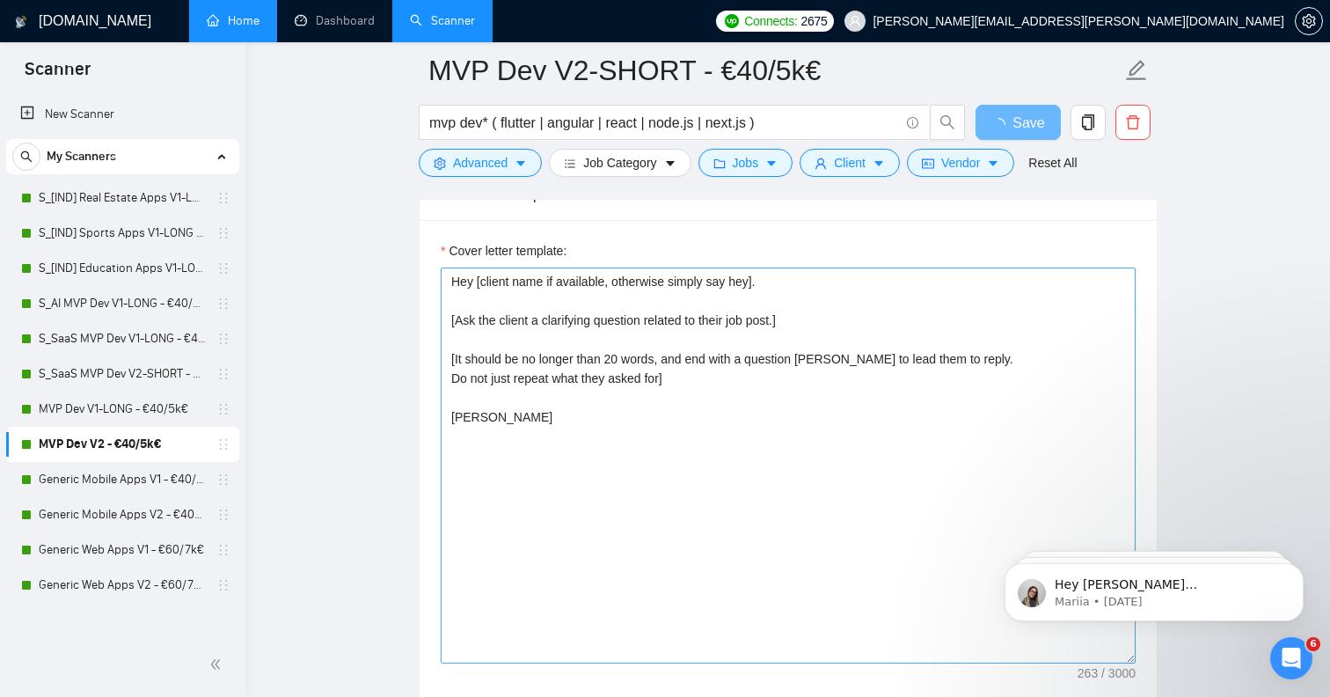
scroll to position [2278, 0]
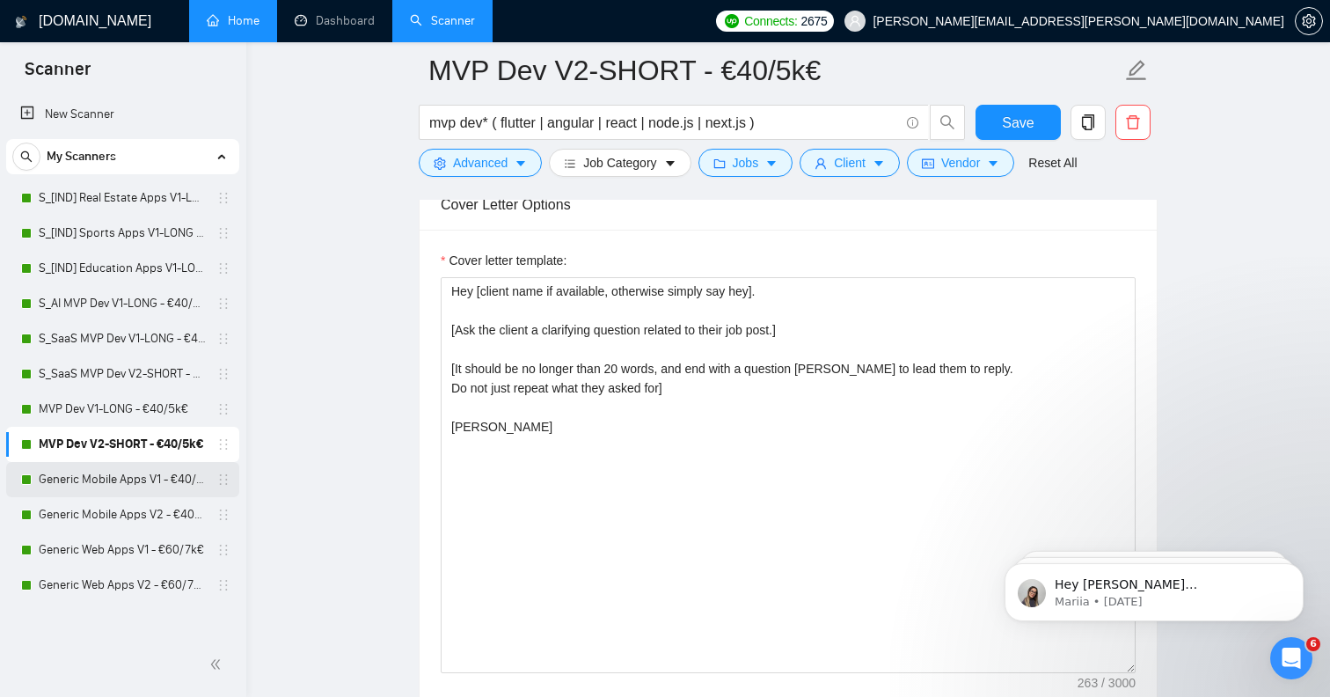
click at [135, 480] on link "Generic Mobile Apps V1 - €40/5k€" at bounding box center [122, 479] width 167 height 35
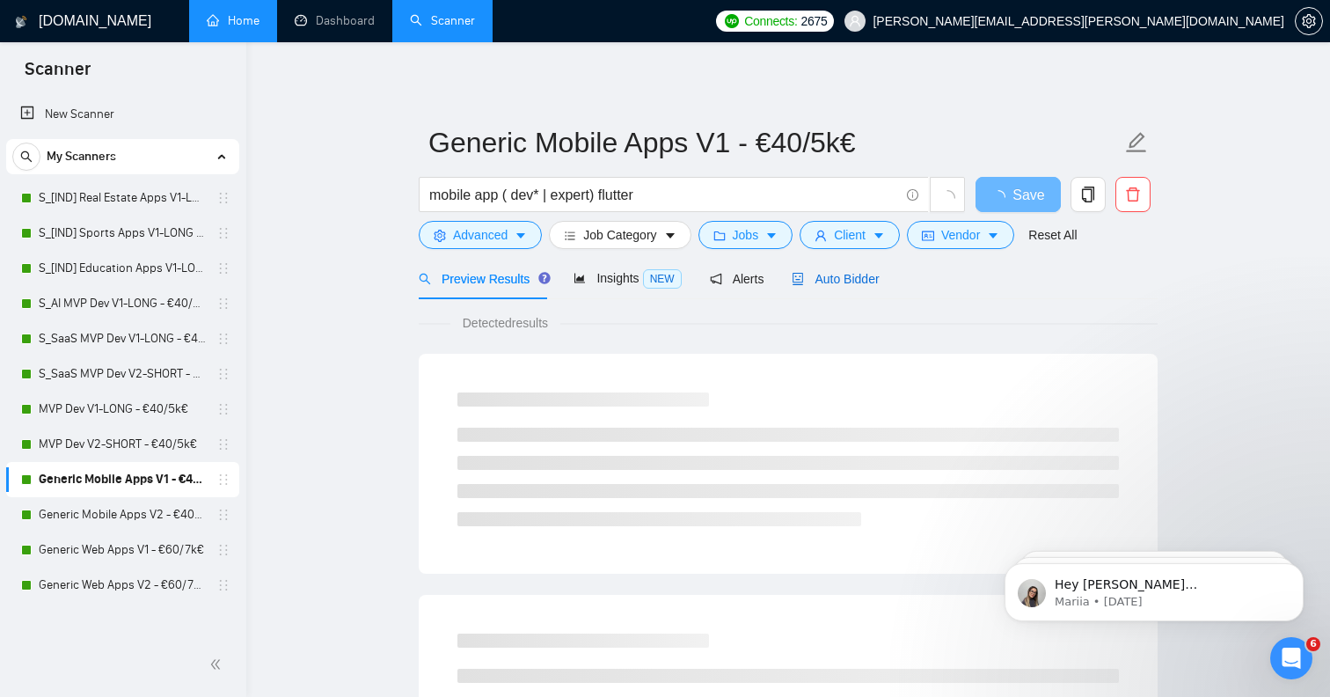
click at [868, 282] on span "Auto Bidder" at bounding box center [835, 279] width 87 height 14
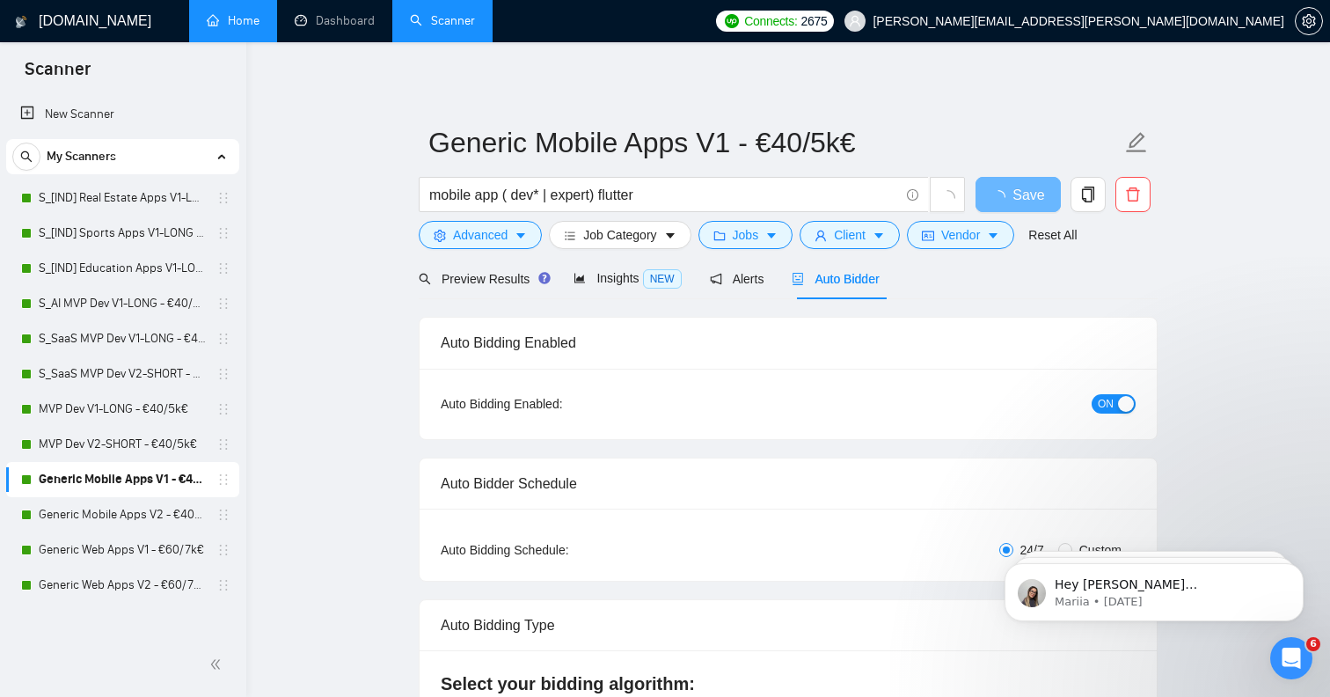
radio input "false"
radio input "true"
checkbox input "true"
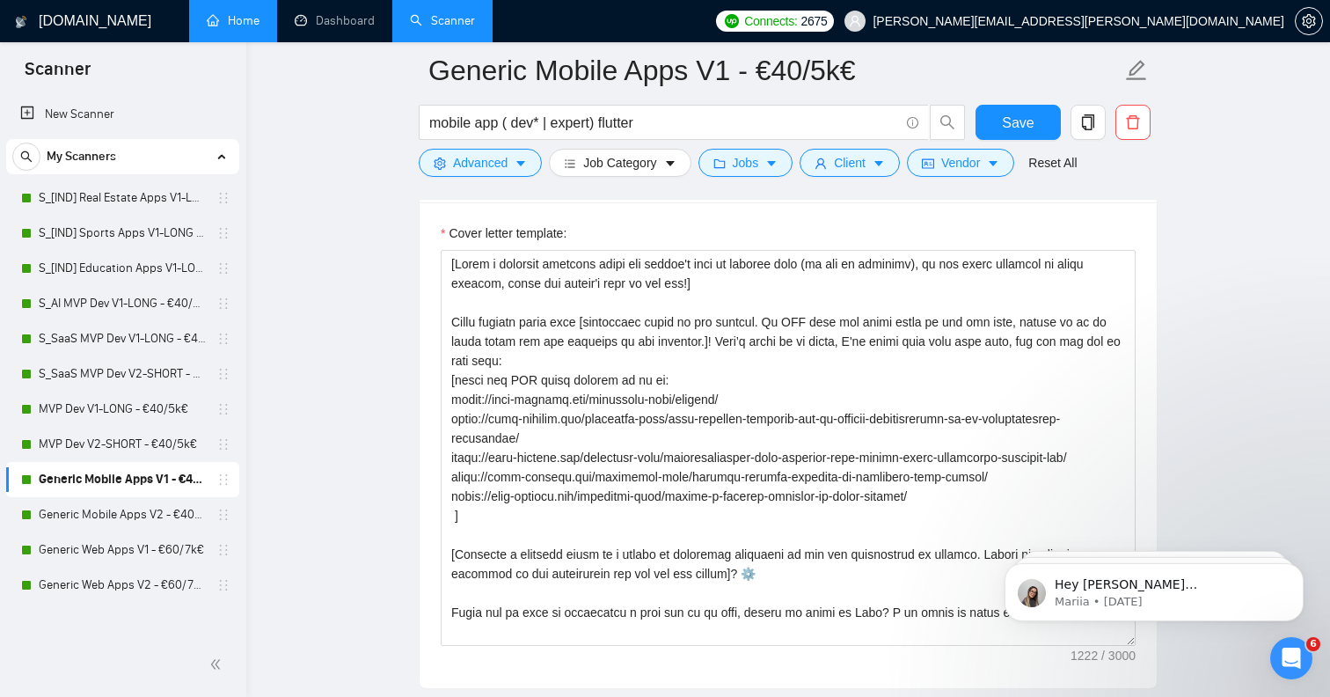
scroll to position [2230, 0]
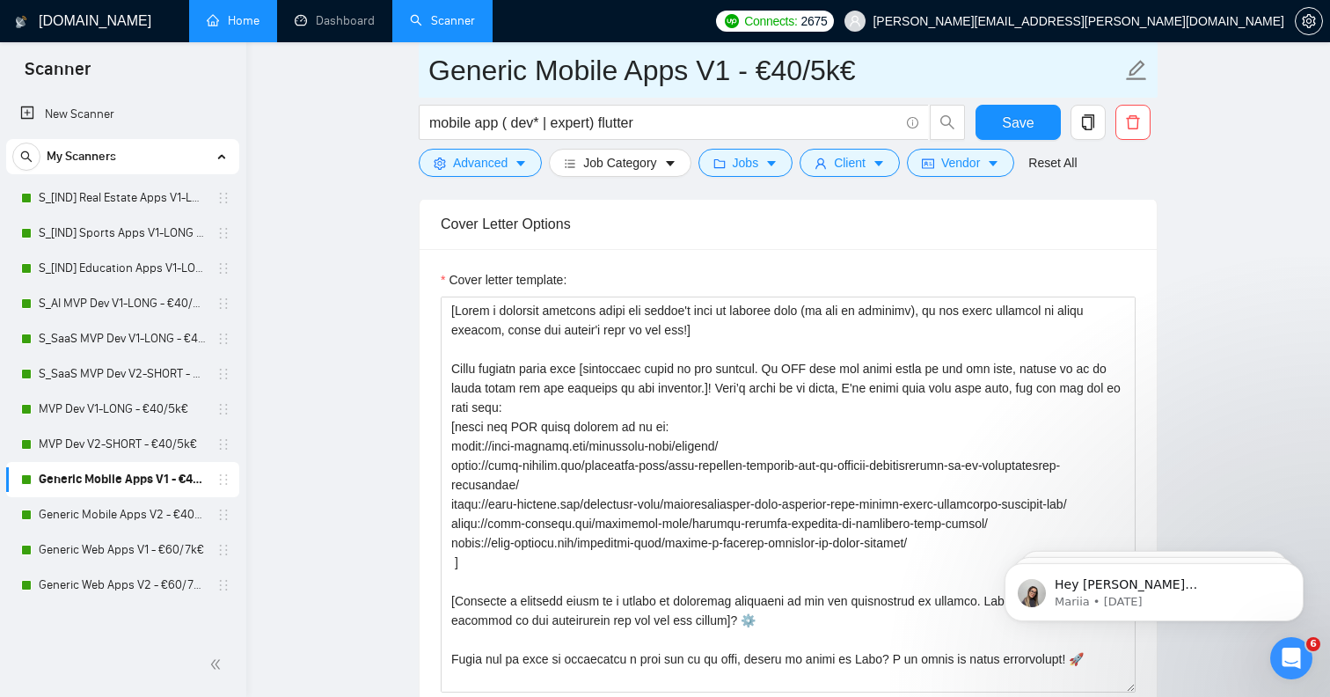
click at [1150, 63] on span "Generic Mobile Apps V1 - €40/5k€" at bounding box center [788, 69] width 739 height 55
click at [723, 70] on input "Generic Mobile Apps V1 - €40/5k€" at bounding box center [774, 70] width 693 height 44
type input "Generic Mobile Apps V1-LONG - €40/5k€"
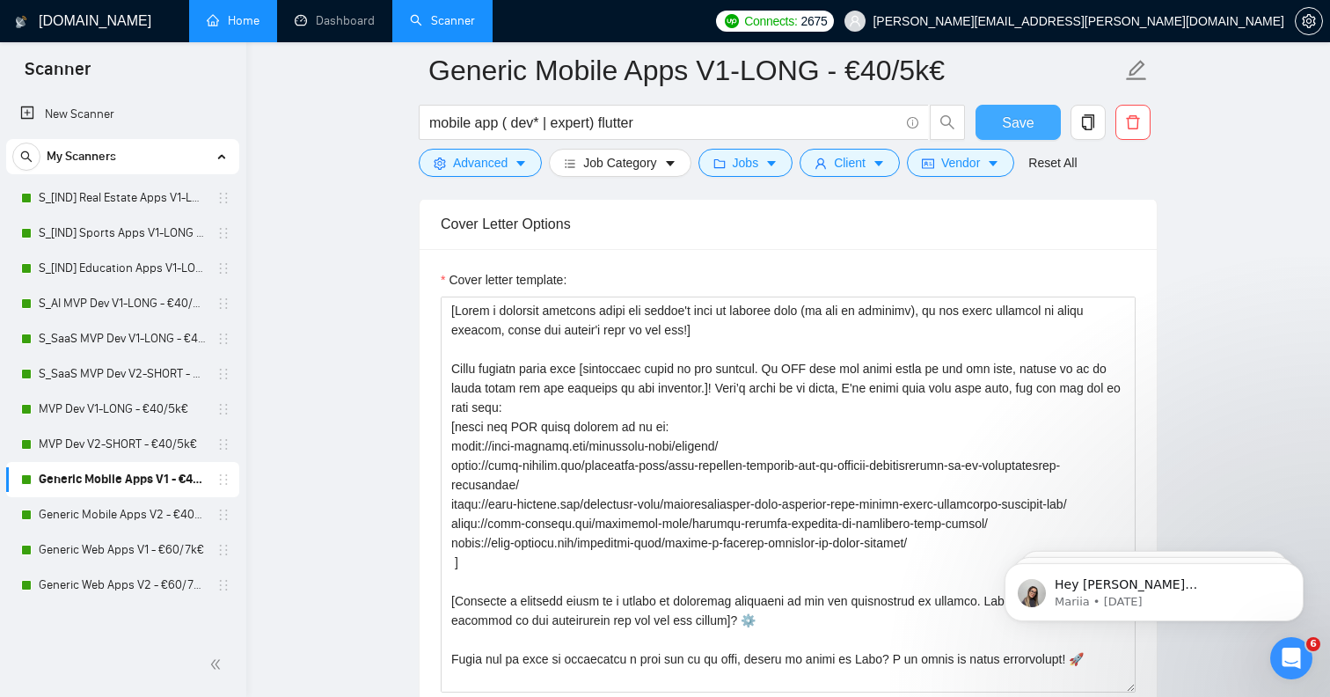
click at [1014, 121] on span "Save" at bounding box center [1018, 123] width 32 height 22
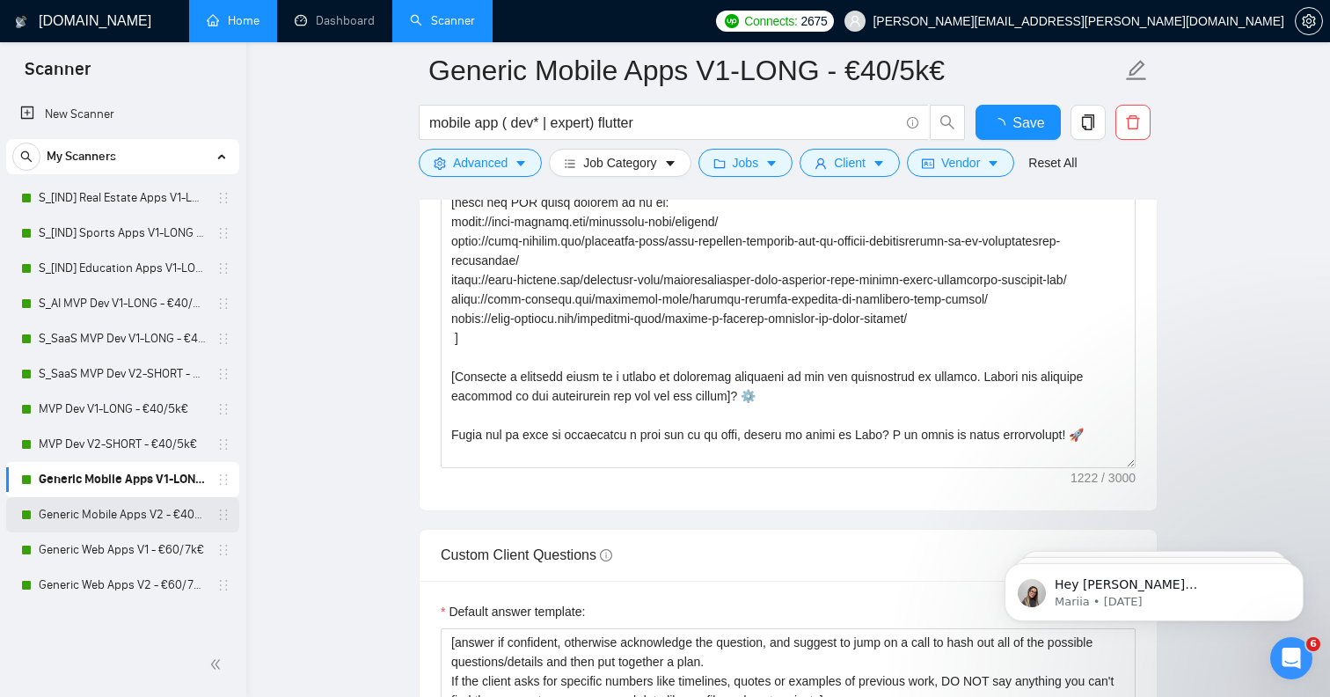
checkbox input "true"
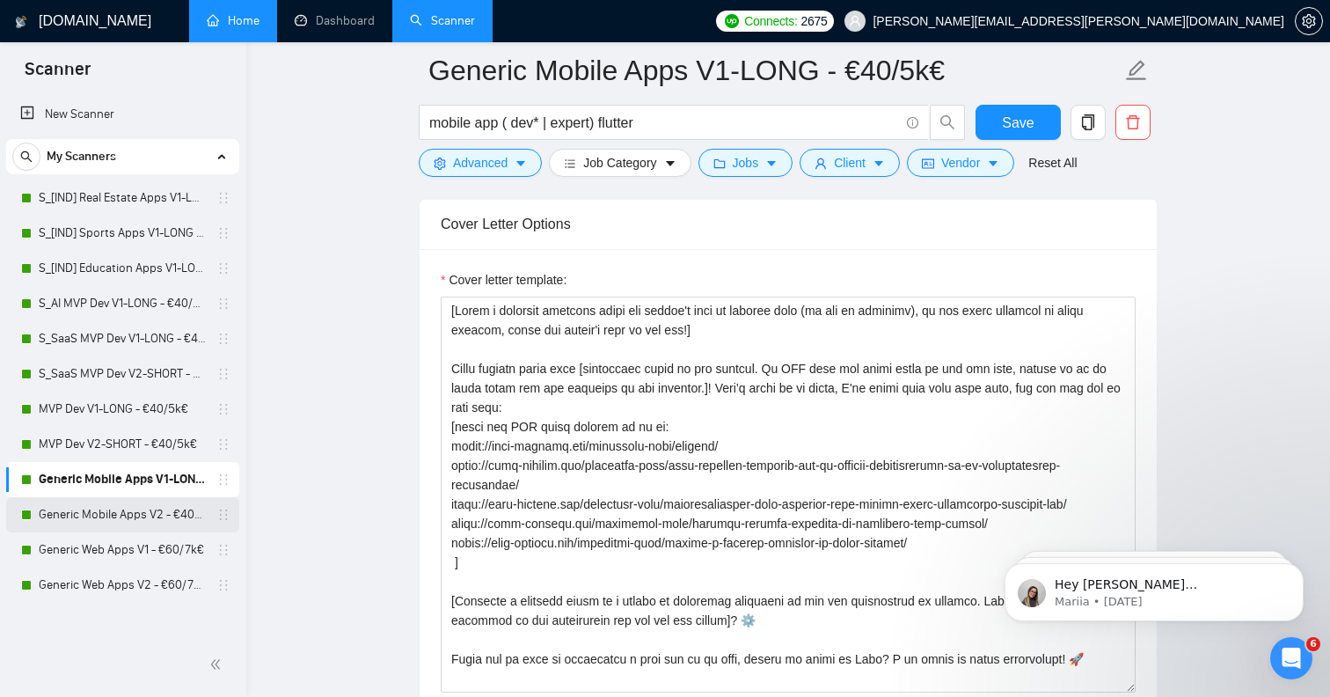
click at [108, 515] on link "Generic Mobile Apps V2 - €40/5k€" at bounding box center [122, 514] width 167 height 35
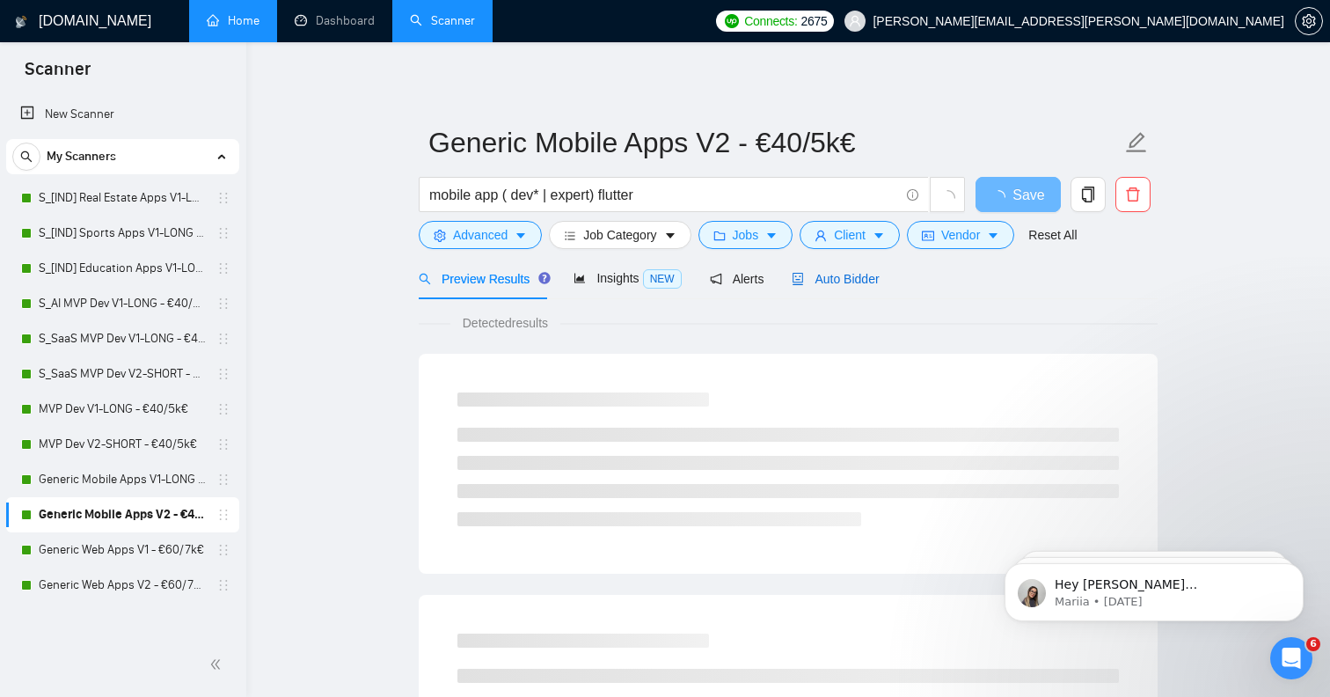
click at [858, 286] on span "Auto Bidder" at bounding box center [835, 279] width 87 height 14
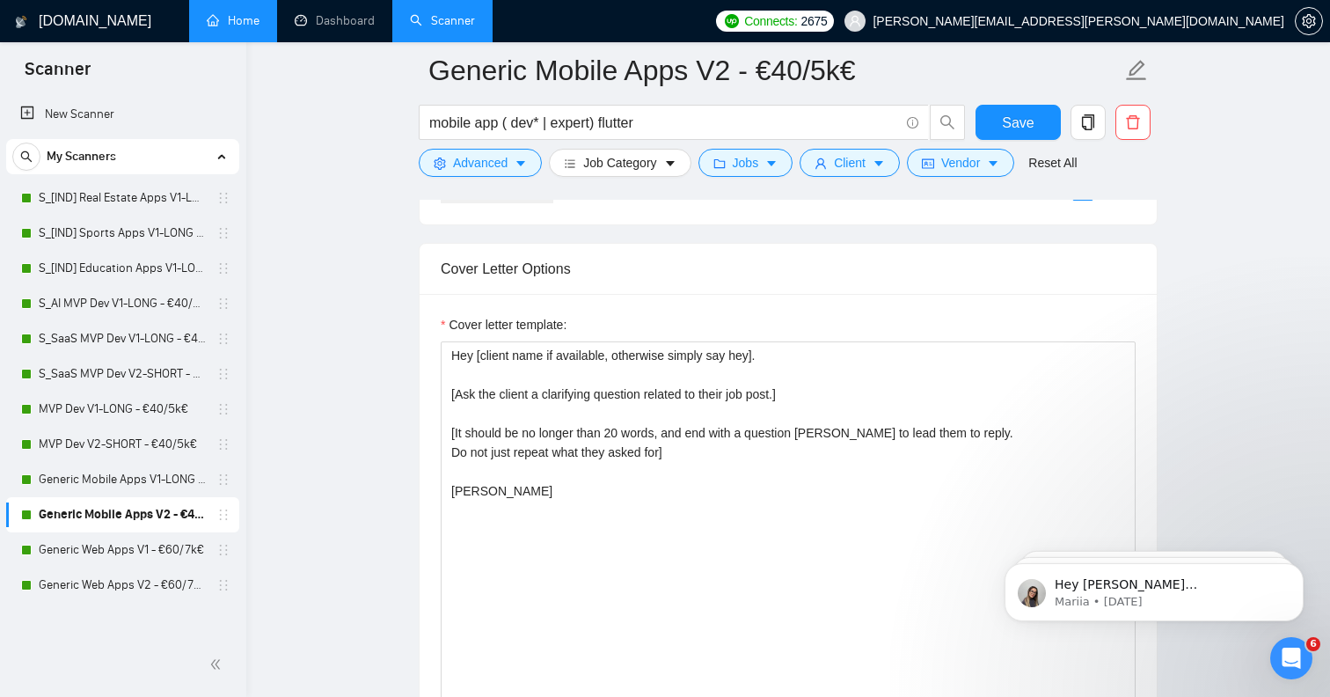
scroll to position [2189, 0]
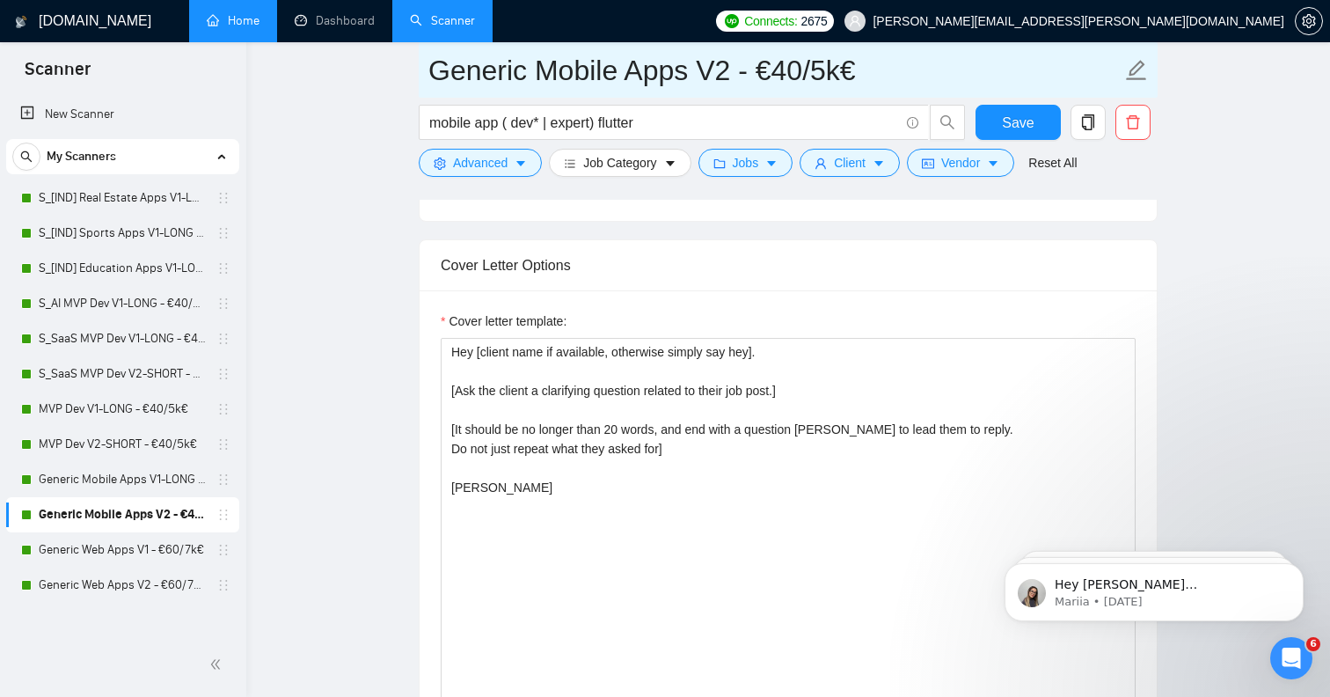
click at [1140, 73] on icon "edit" at bounding box center [1136, 70] width 23 height 23
click at [729, 77] on input "Generic Mobile Apps V2 - €40/5k€" at bounding box center [774, 70] width 693 height 44
type input "Generic Mobile Apps V2-SHORT - €40/5k€"
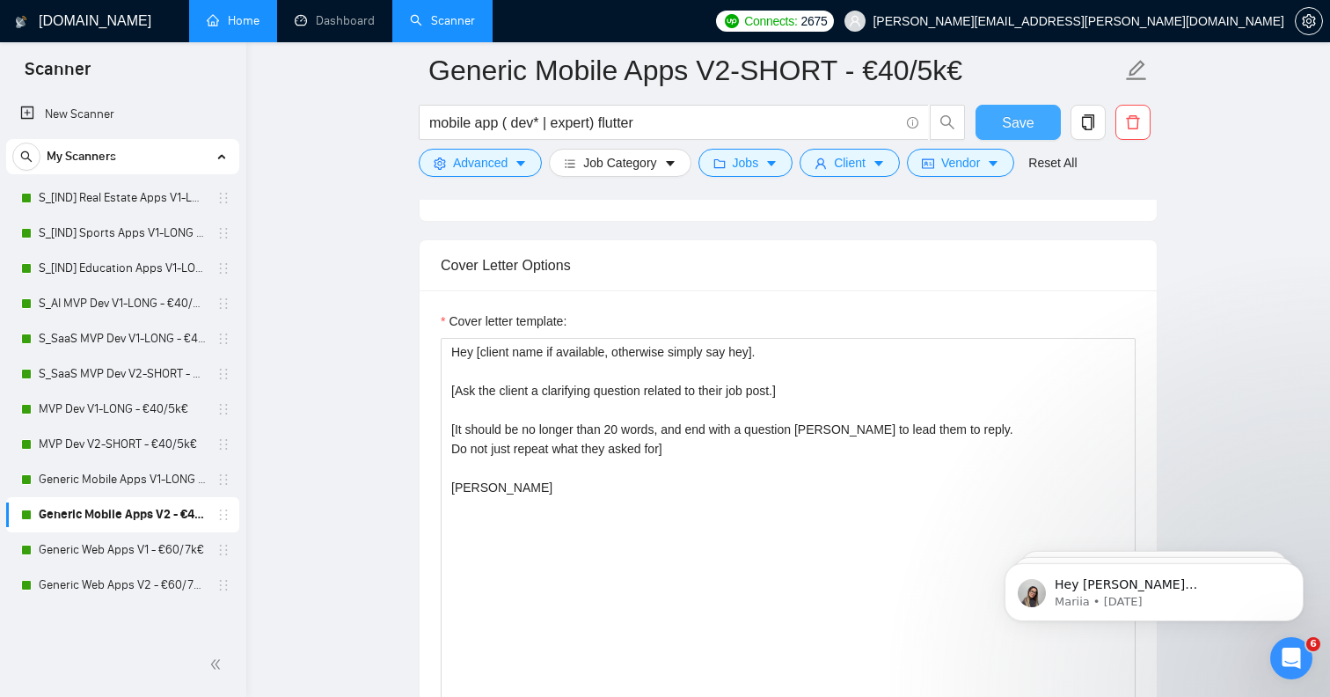
click at [1028, 121] on span "Save" at bounding box center [1018, 123] width 32 height 22
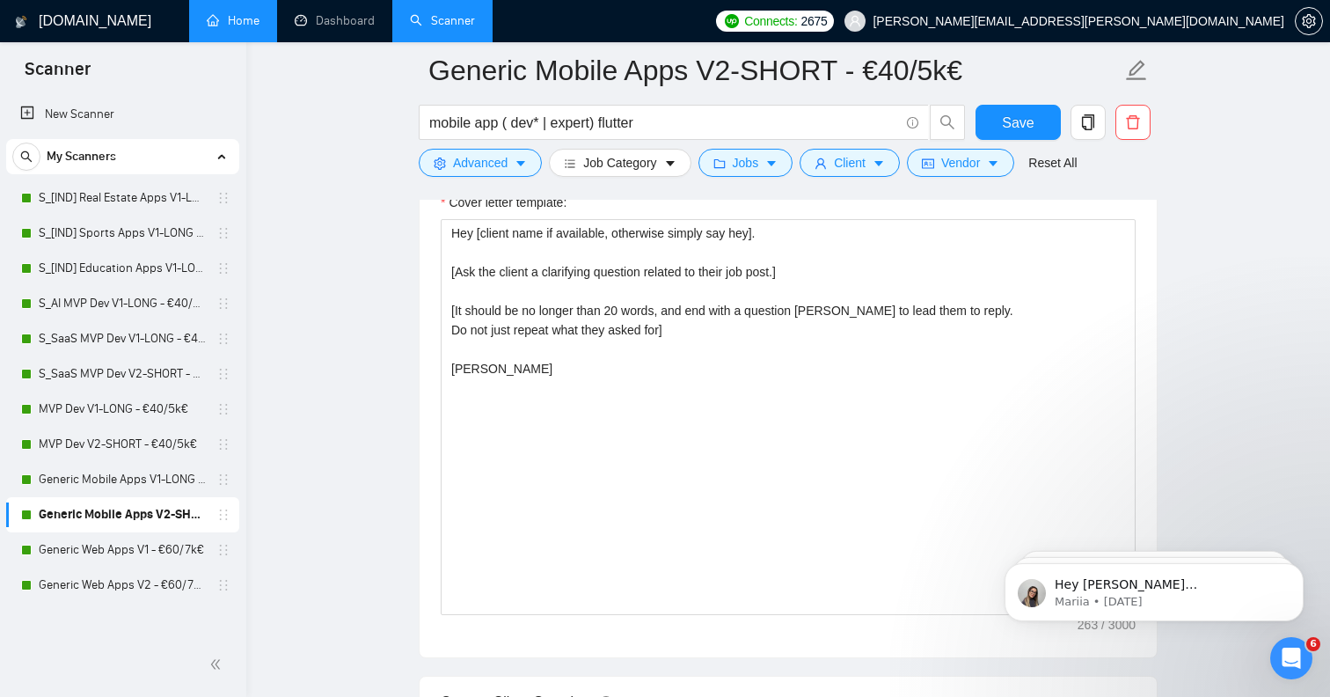
scroll to position [2295, 0]
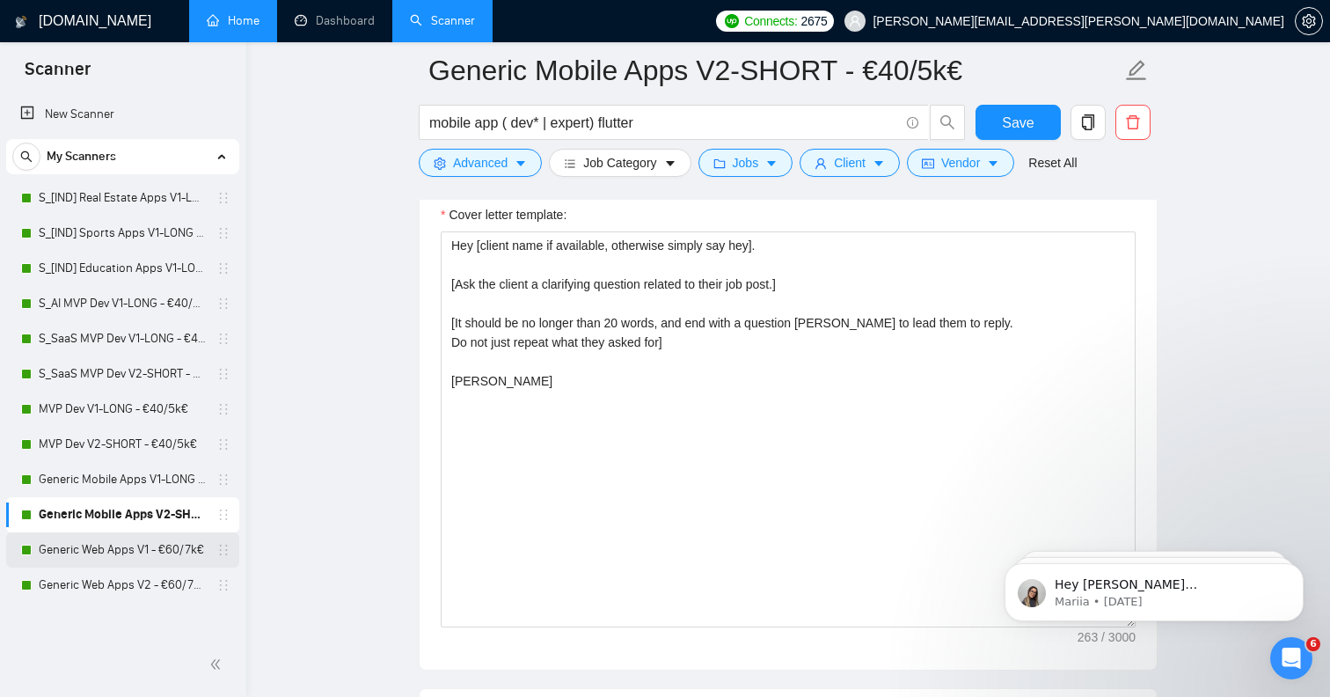
click at [160, 538] on link "Generic Web Apps V1 - €60/7k€" at bounding box center [122, 549] width 167 height 35
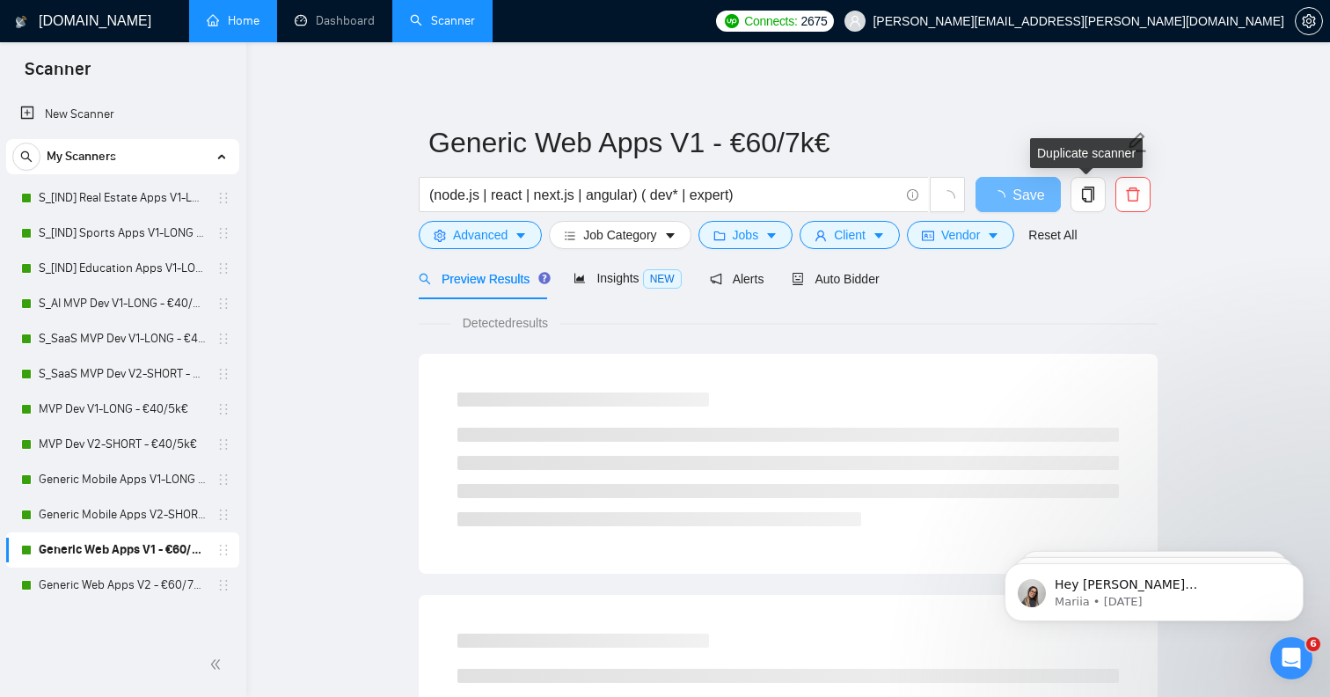
click at [1139, 143] on div "Duplicate scanner" at bounding box center [1086, 153] width 113 height 30
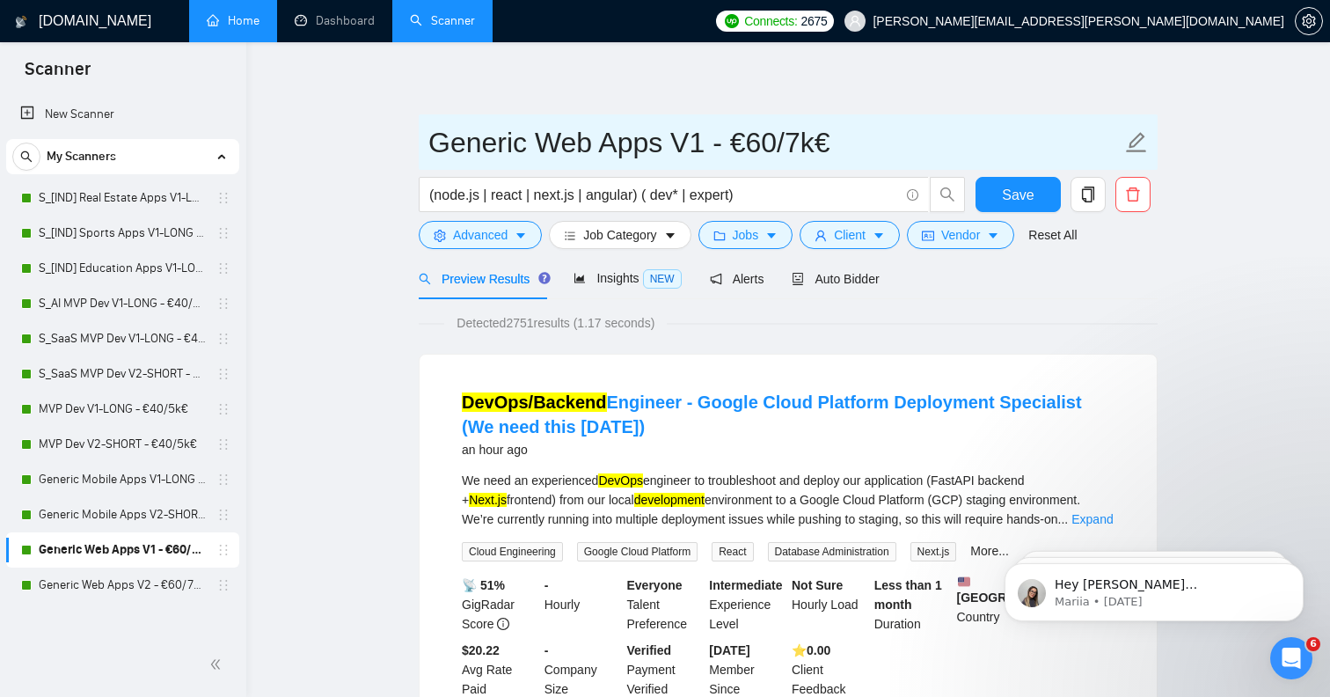
click at [1135, 133] on icon "edit" at bounding box center [1136, 142] width 23 height 23
click at [696, 143] on input "Generic Web Apps V1 - €60/7k€" at bounding box center [774, 143] width 693 height 44
type input "Generic Web Apps V1-LONG - €60/7k€"
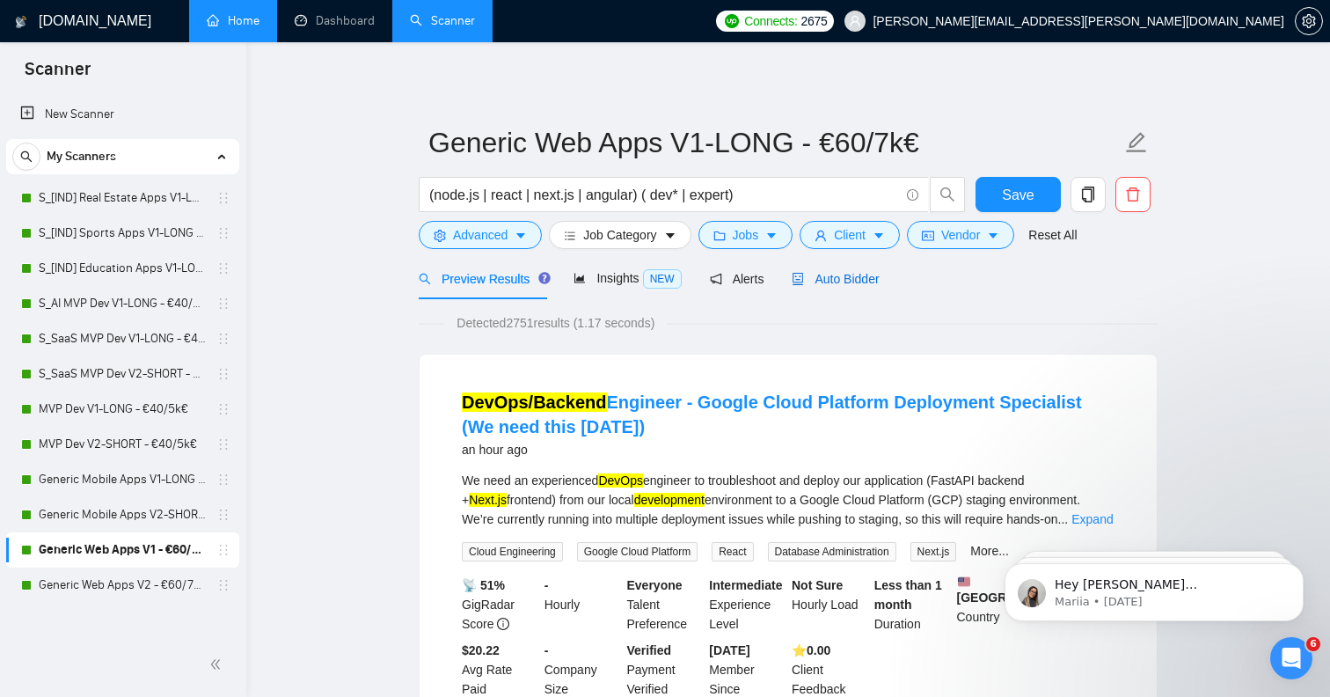
click at [823, 275] on span "Auto Bidder" at bounding box center [835, 279] width 87 height 14
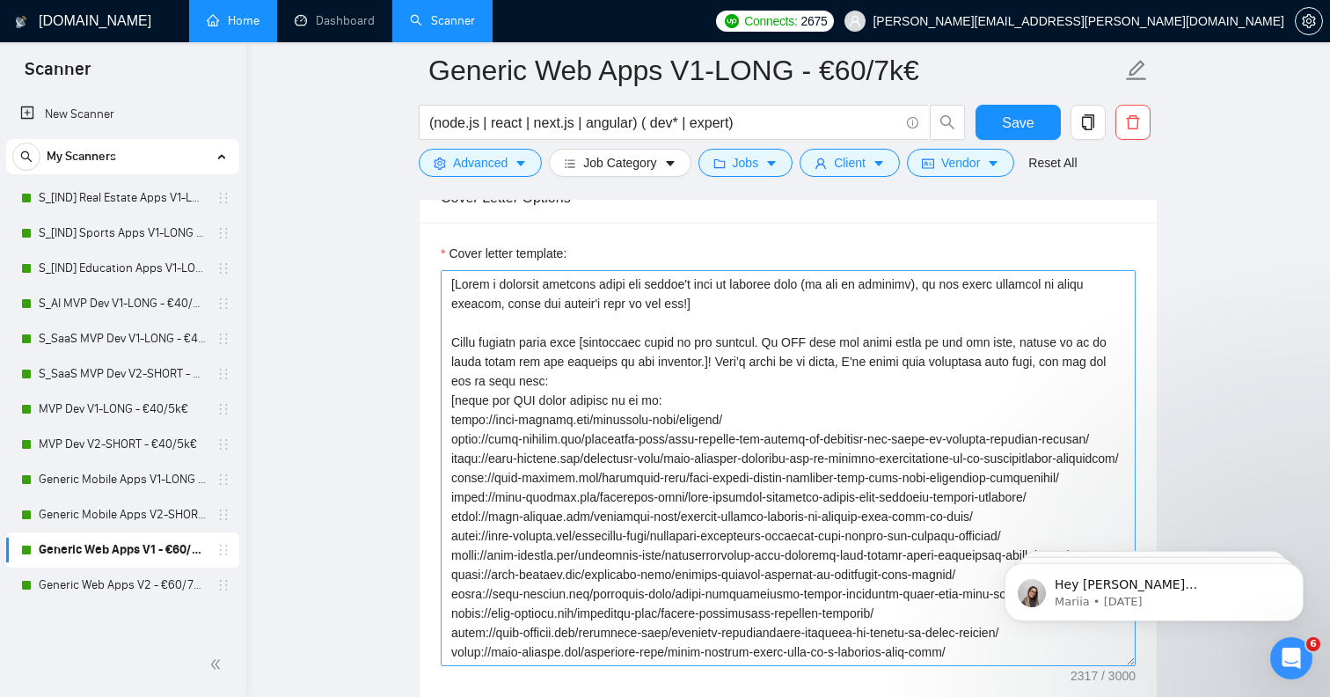
scroll to position [2244, 0]
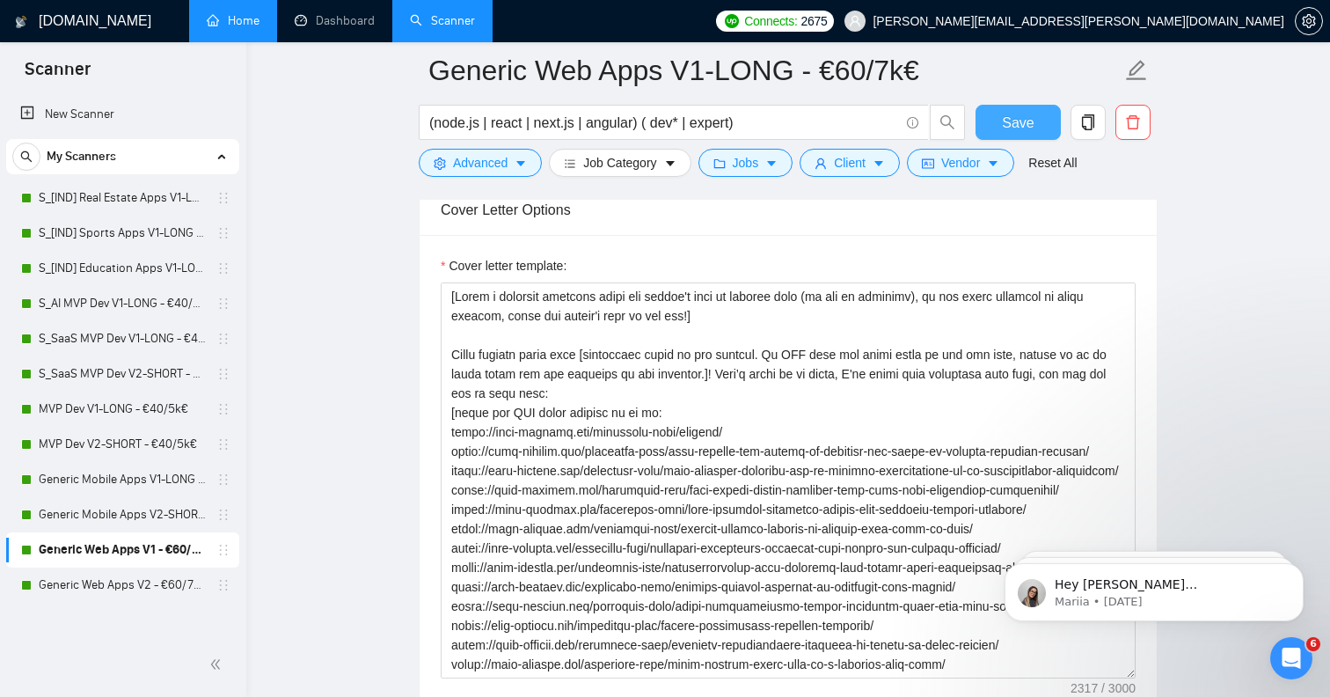
click at [1032, 118] on span "Save" at bounding box center [1018, 123] width 32 height 22
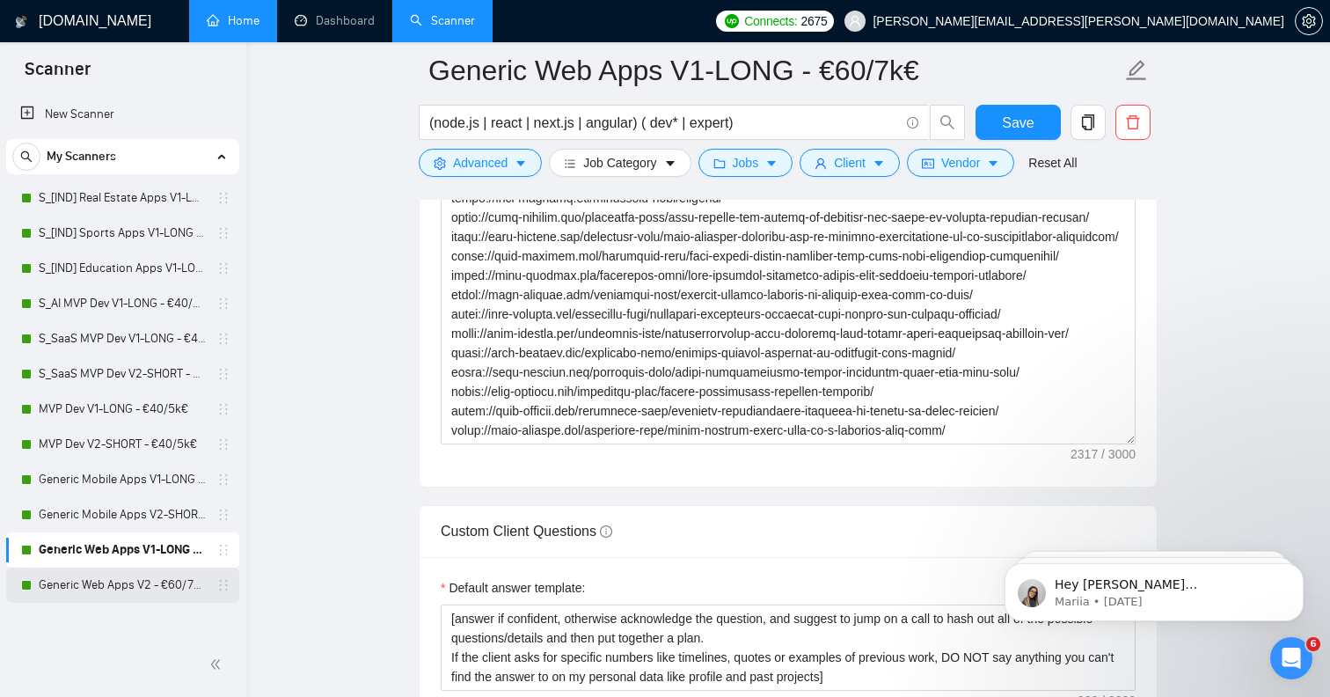
click at [139, 583] on link "Generic Web Apps V2 - €60/7k€" at bounding box center [122, 584] width 167 height 35
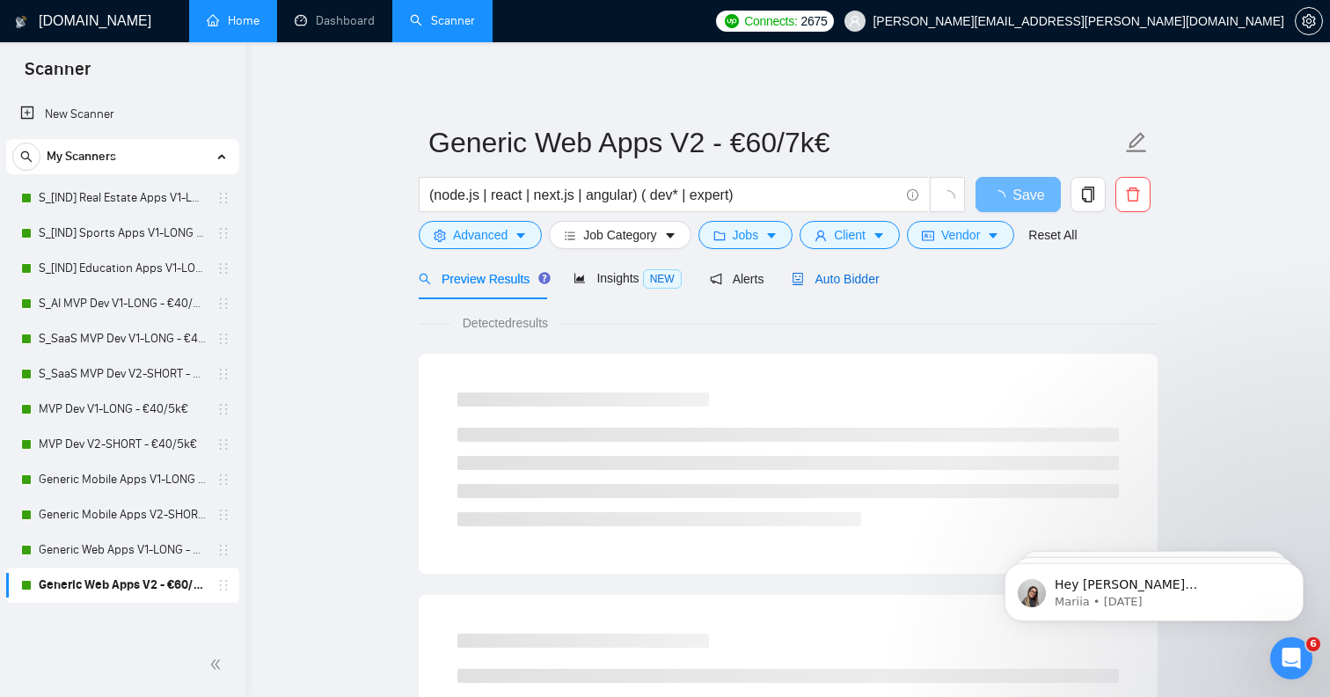
click at [873, 273] on span "Auto Bidder" at bounding box center [835, 279] width 87 height 14
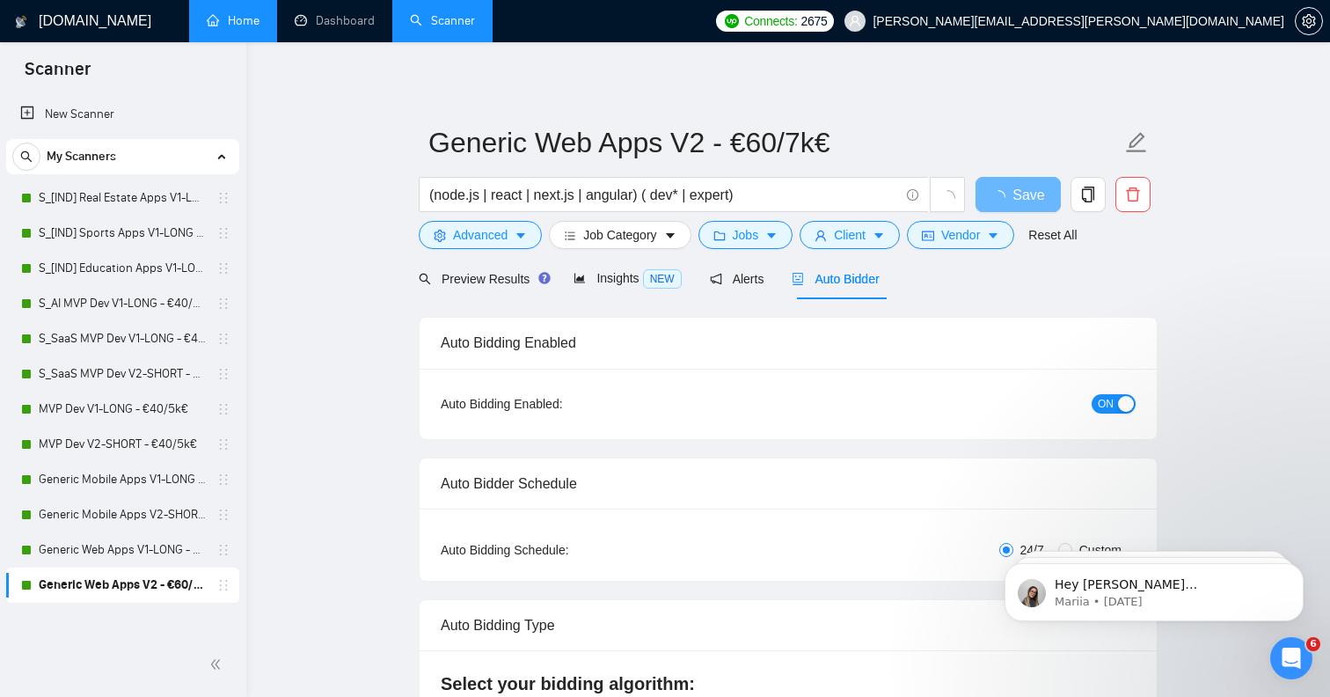
radio input "false"
radio input "true"
checkbox input "true"
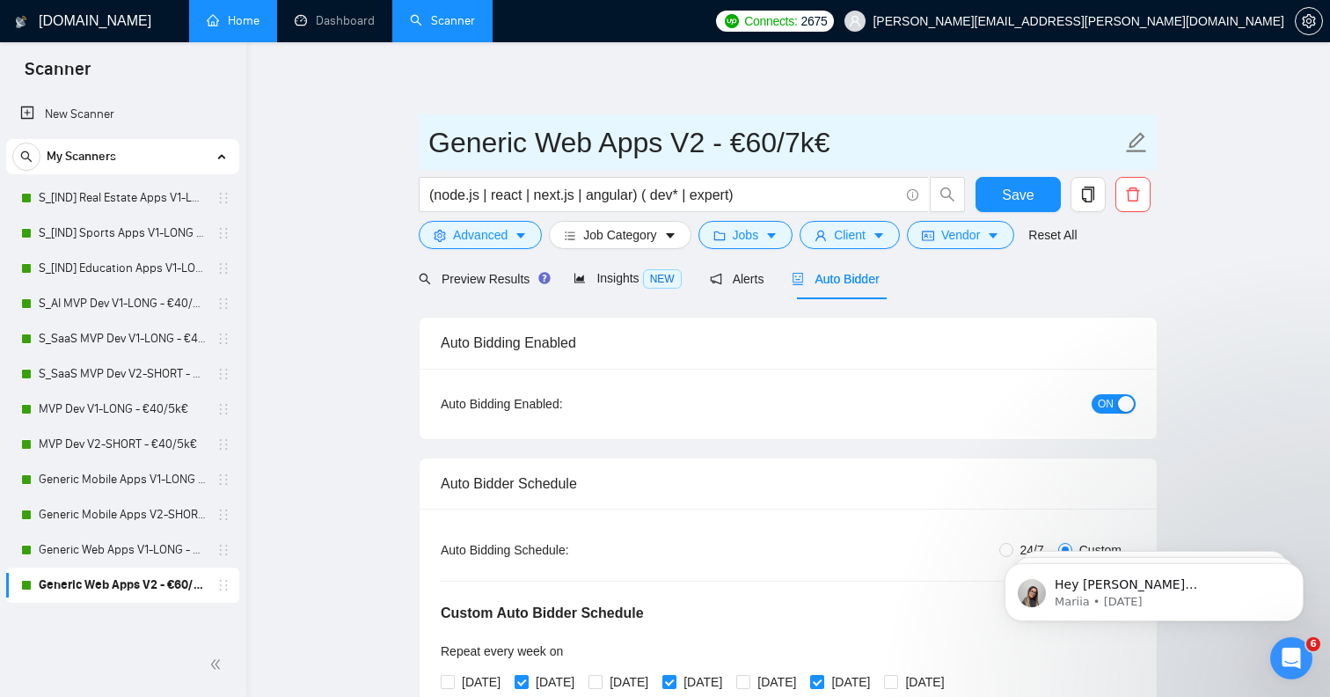
click at [1142, 138] on icon "edit" at bounding box center [1137, 142] width 20 height 20
click at [702, 145] on input "Generic Web Apps V2 - €60/7k€" at bounding box center [774, 143] width 693 height 44
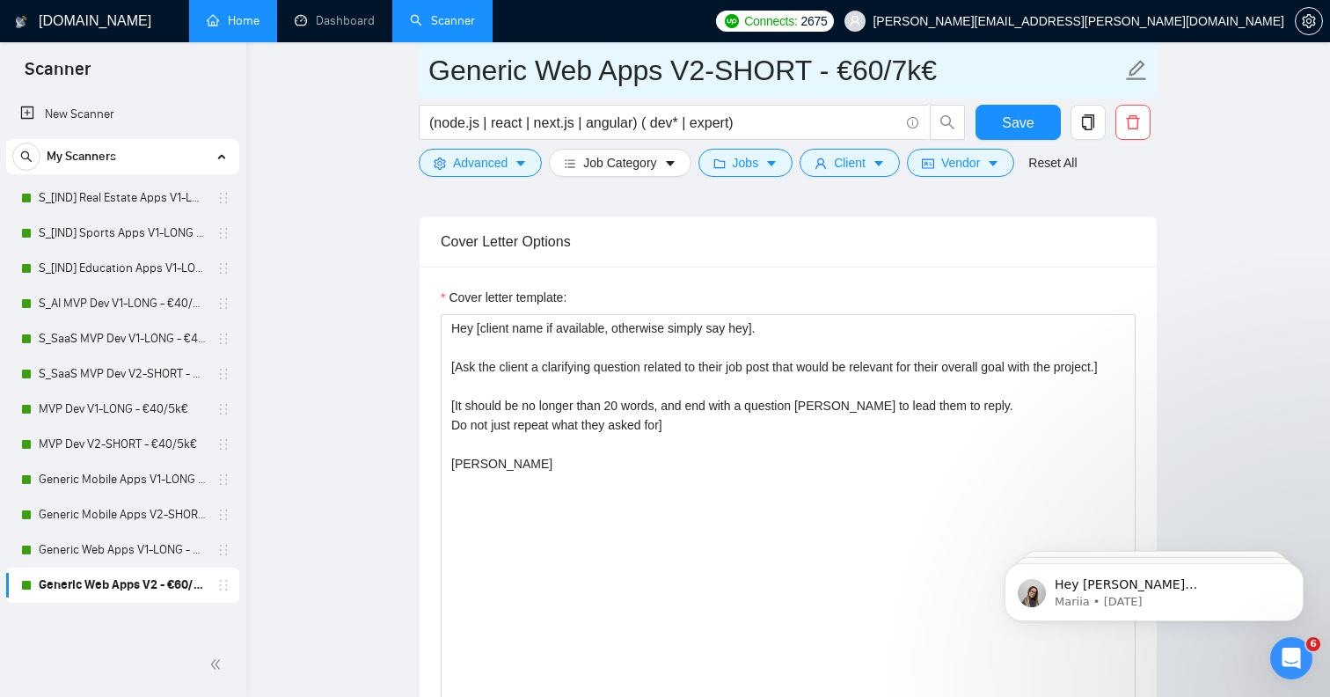
scroll to position [2221, 0]
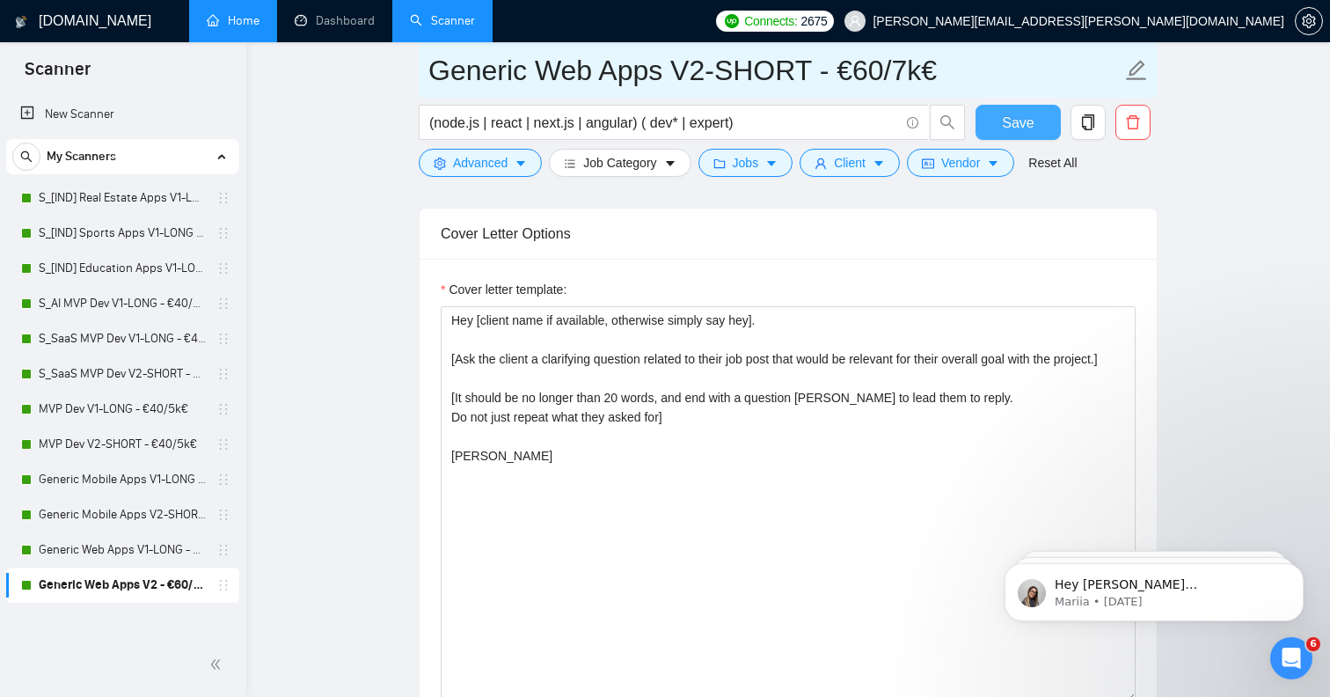
type input "Generic Web Apps V2-SHORT - €60/7k€"
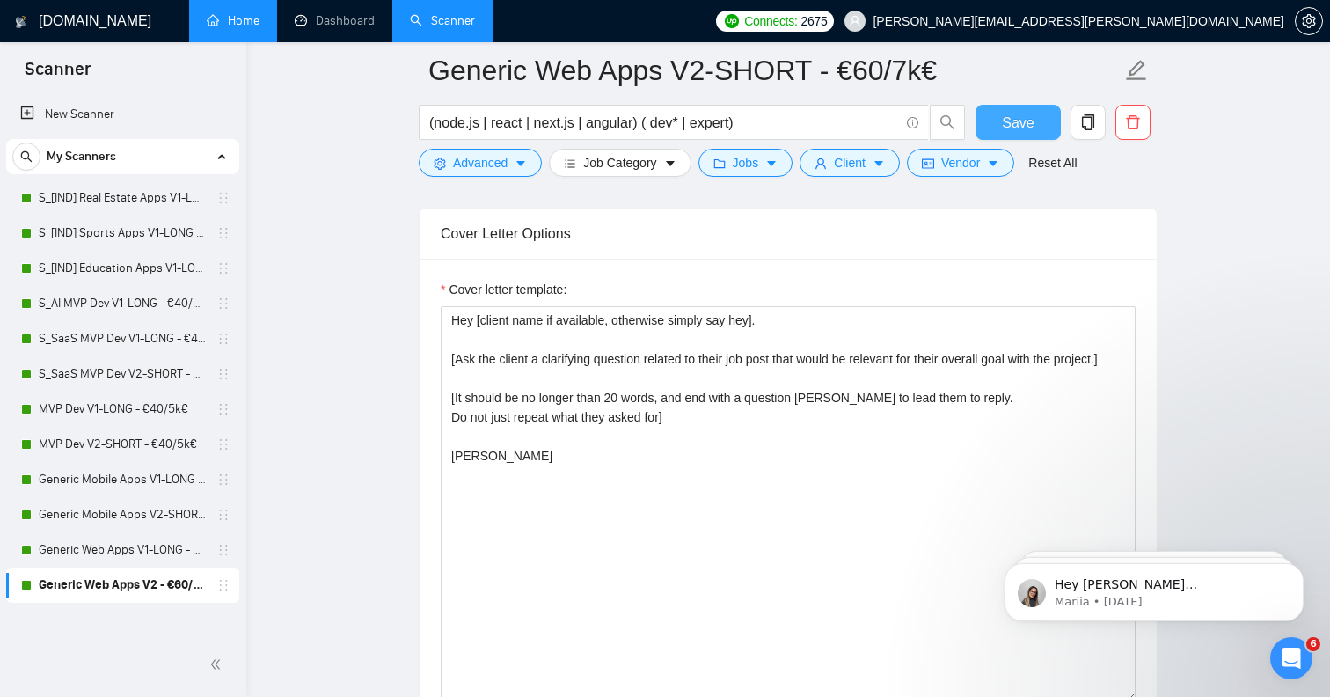
click at [1030, 126] on span "Save" at bounding box center [1018, 123] width 32 height 22
click at [1021, 116] on span "Save" at bounding box center [1018, 123] width 32 height 22
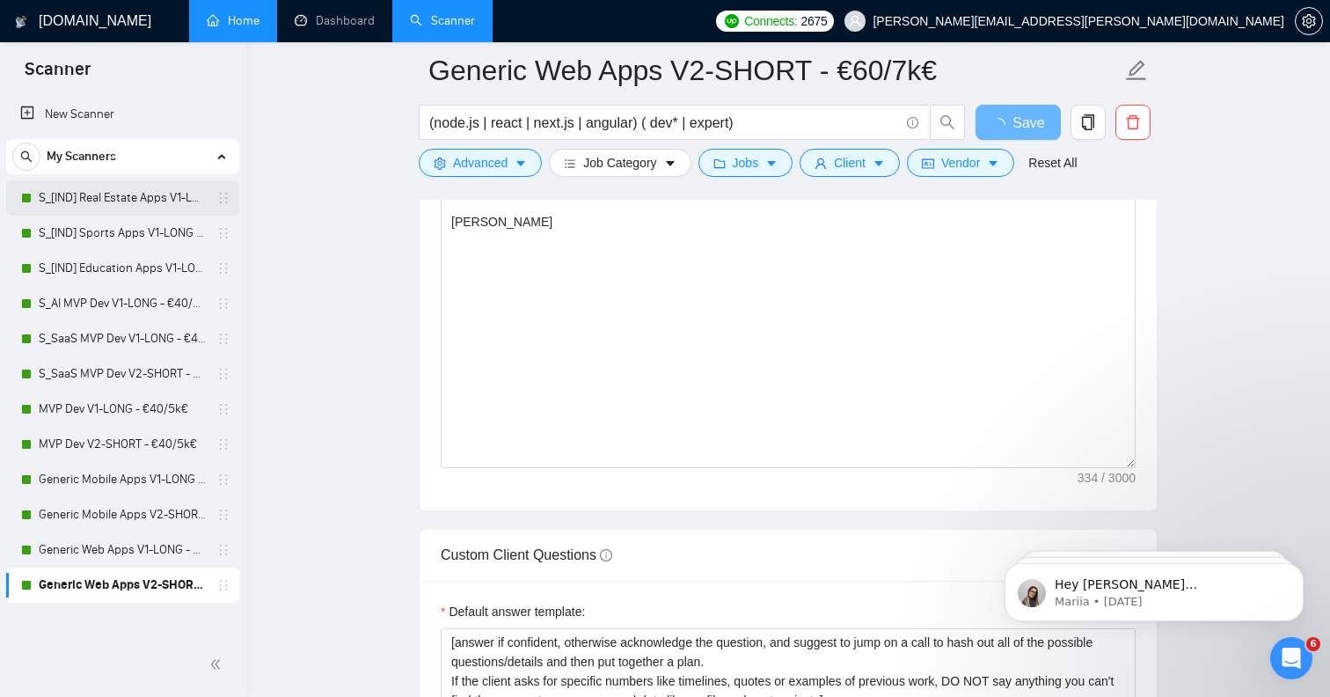
click at [127, 197] on link "S_[IND] Real Estate Apps V1-LONG - €40/5k€" at bounding box center [122, 197] width 167 height 35
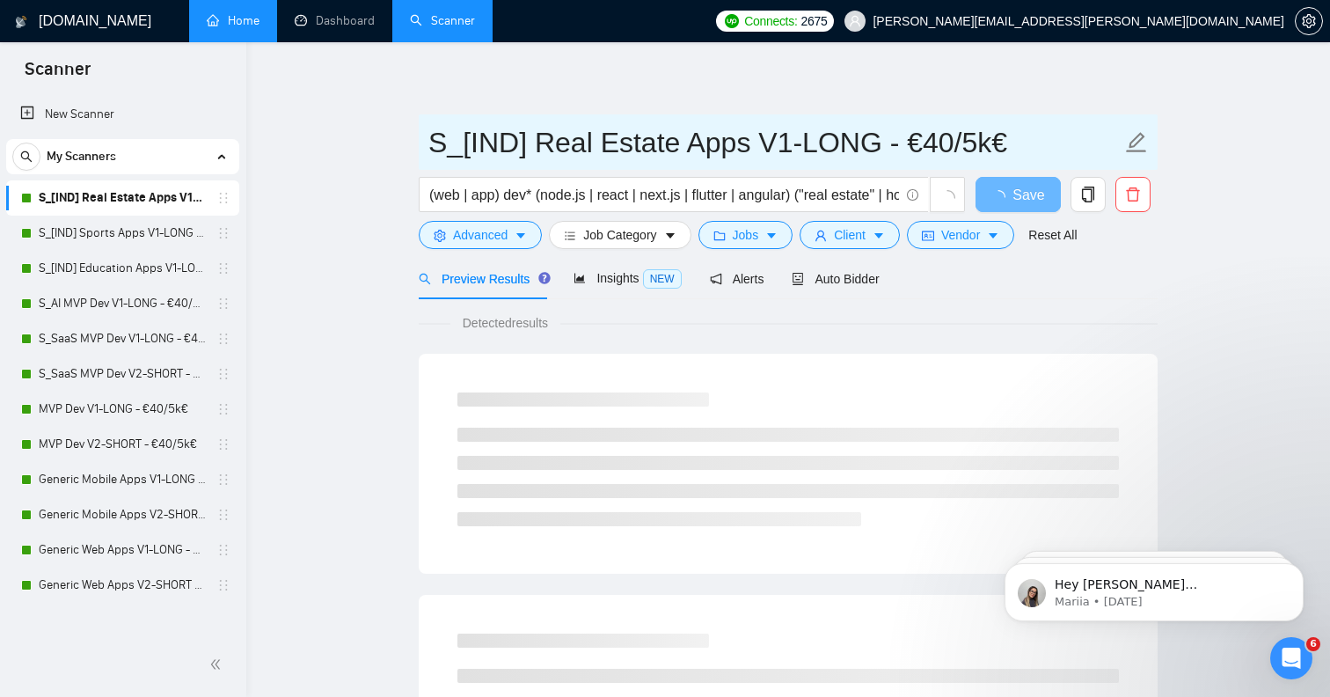
click at [1133, 145] on icon "edit" at bounding box center [1136, 142] width 23 height 23
drag, startPoint x: 465, startPoint y: 145, endPoint x: 377, endPoint y: 145, distance: 88.0
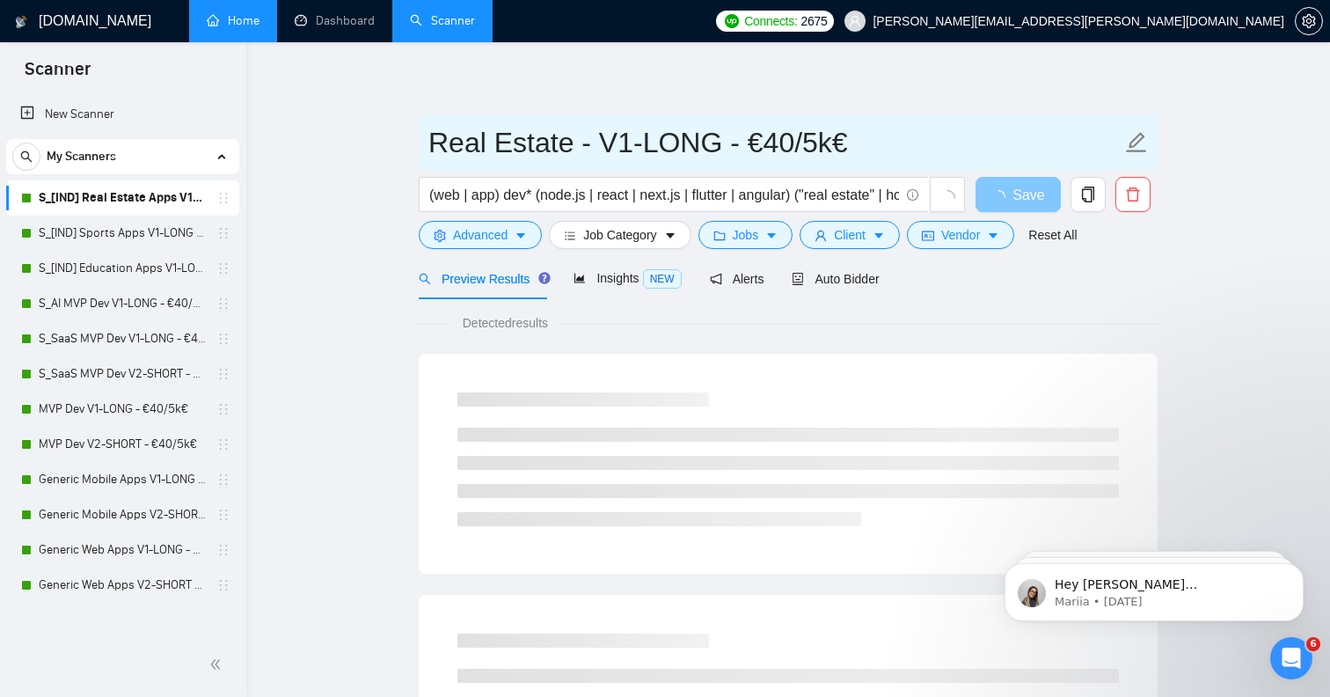
type input "Real Estate - V1-LONG - €40/5k€"
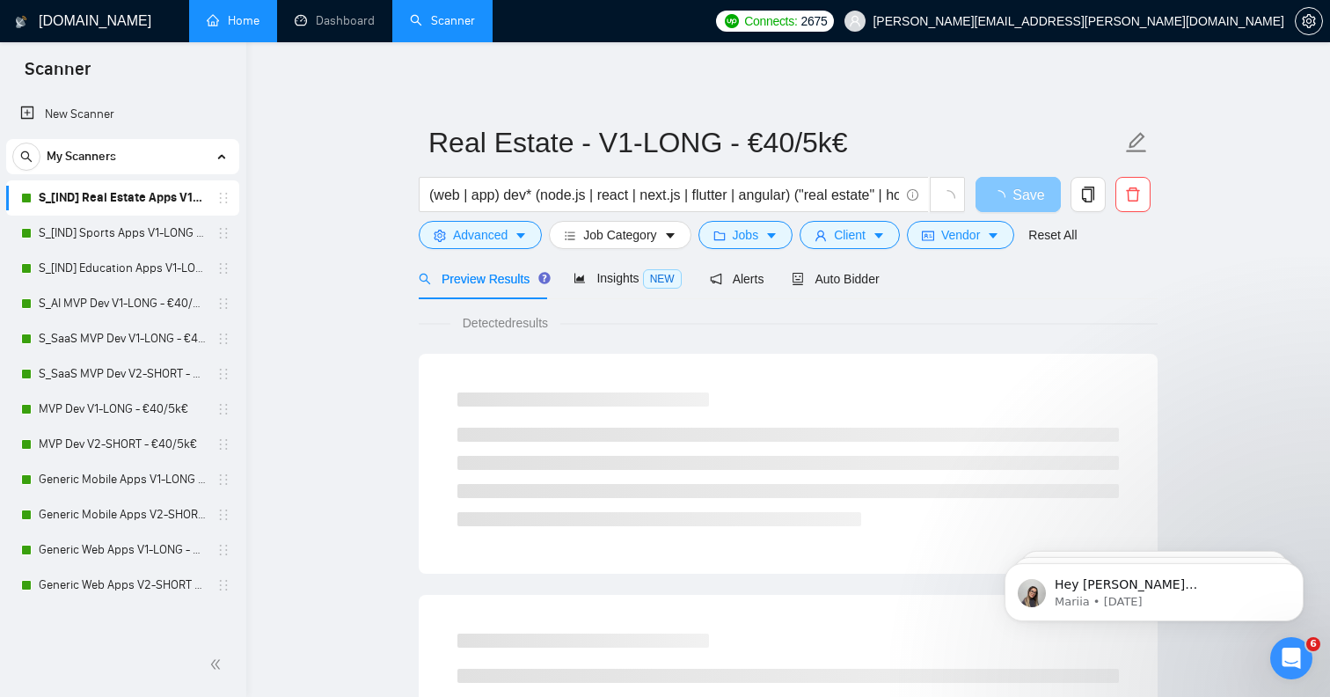
click at [1029, 196] on span "Save" at bounding box center [1029, 195] width 32 height 22
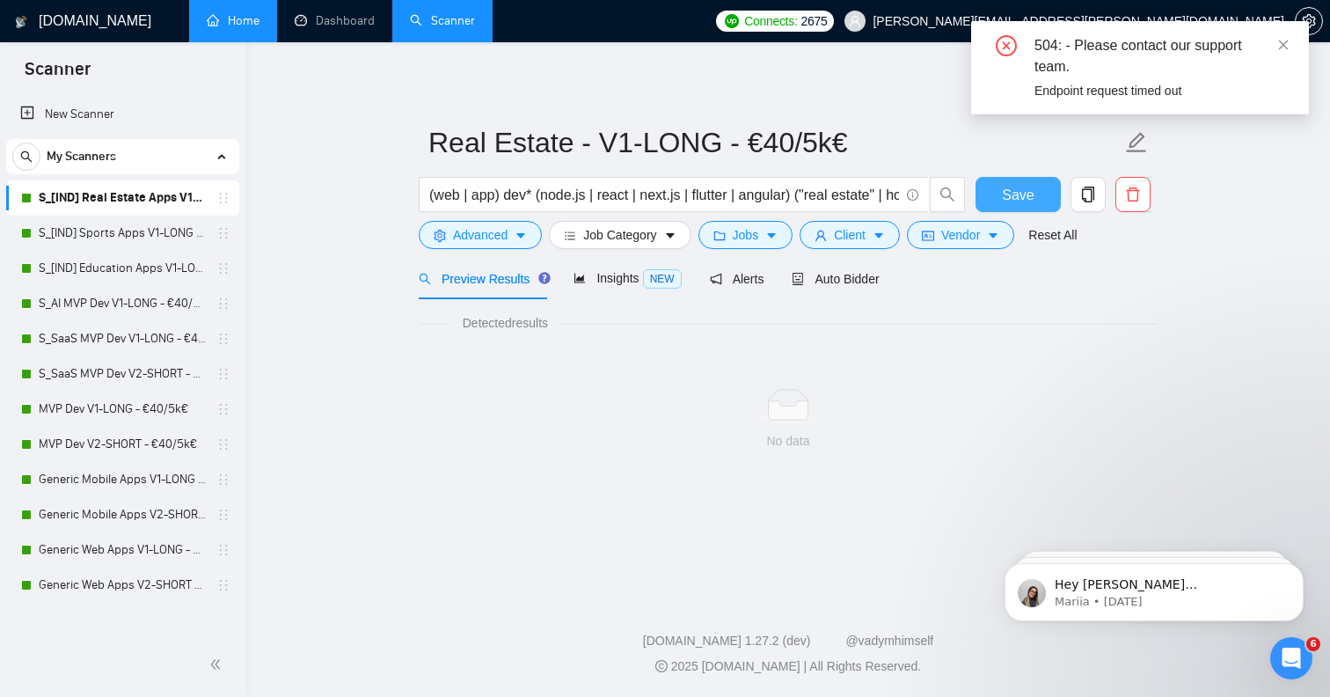
click at [1029, 196] on span "Save" at bounding box center [1018, 195] width 32 height 22
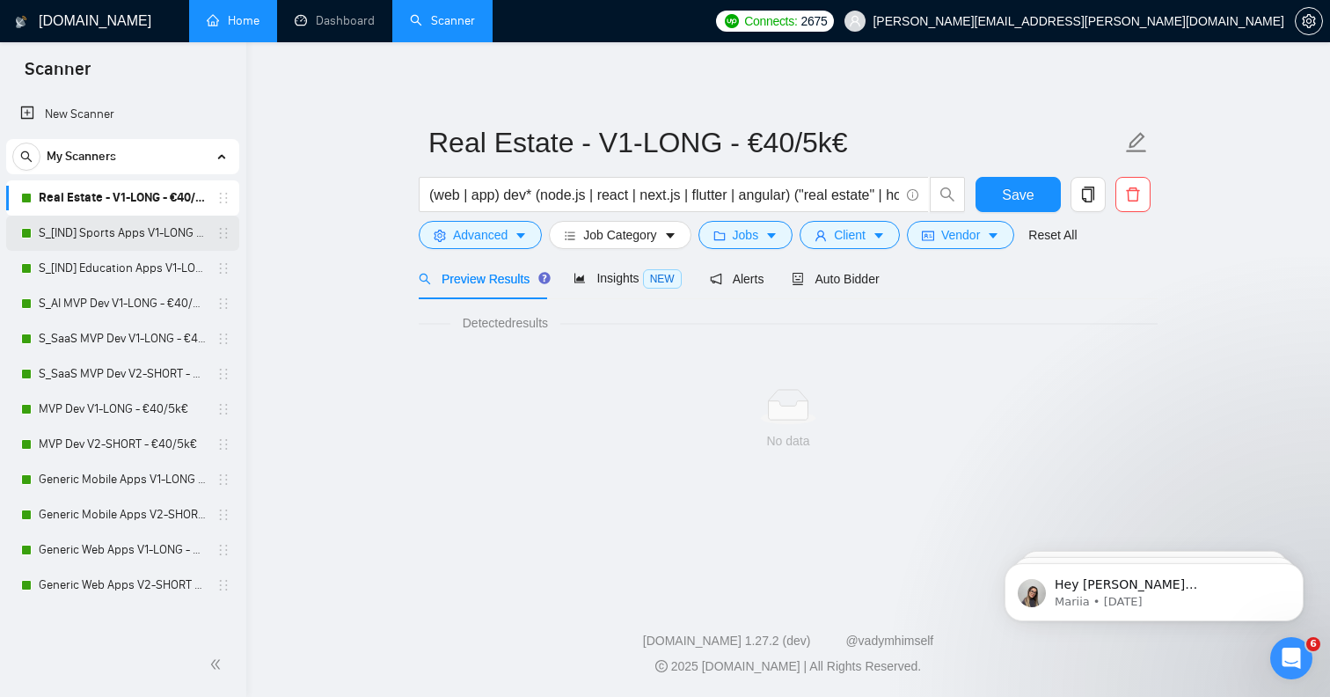
click at [141, 226] on link "S_[IND] Sports Apps V1-LONG - €40/5k€" at bounding box center [122, 233] width 167 height 35
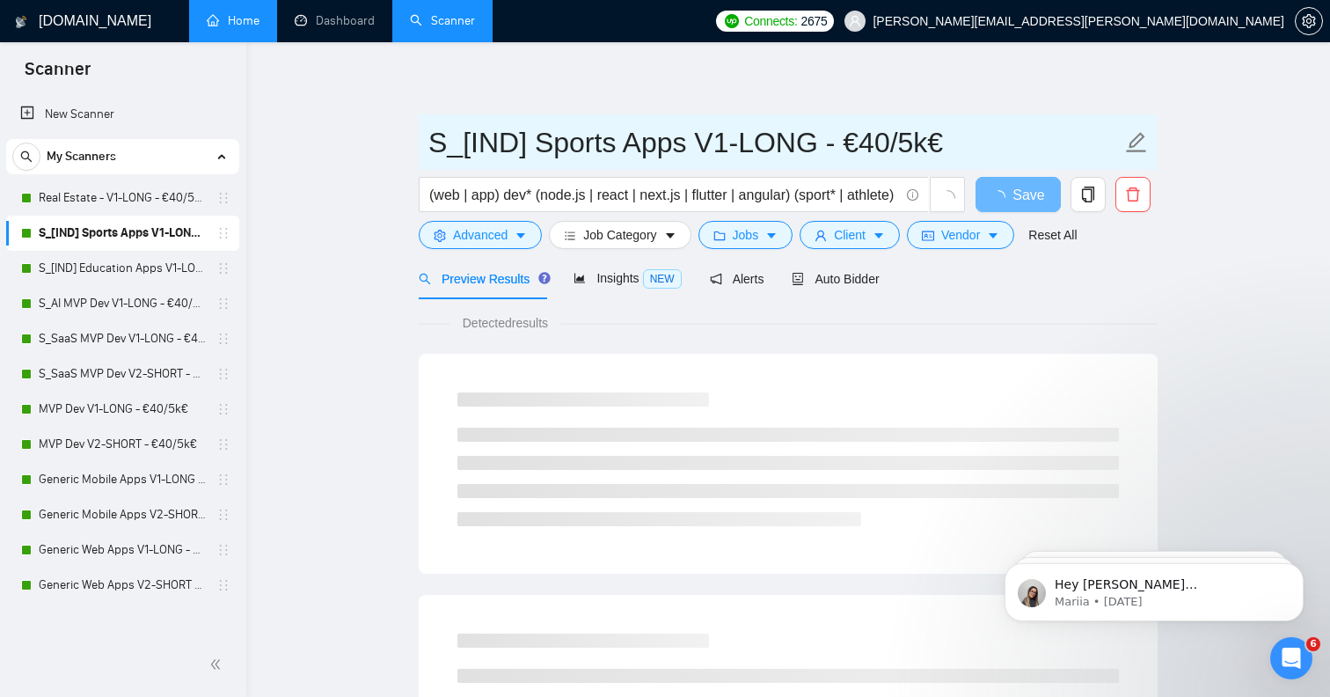
click at [1134, 144] on icon "edit" at bounding box center [1136, 142] width 23 height 23
drag, startPoint x: 534, startPoint y: 150, endPoint x: 362, endPoint y: 143, distance: 171.7
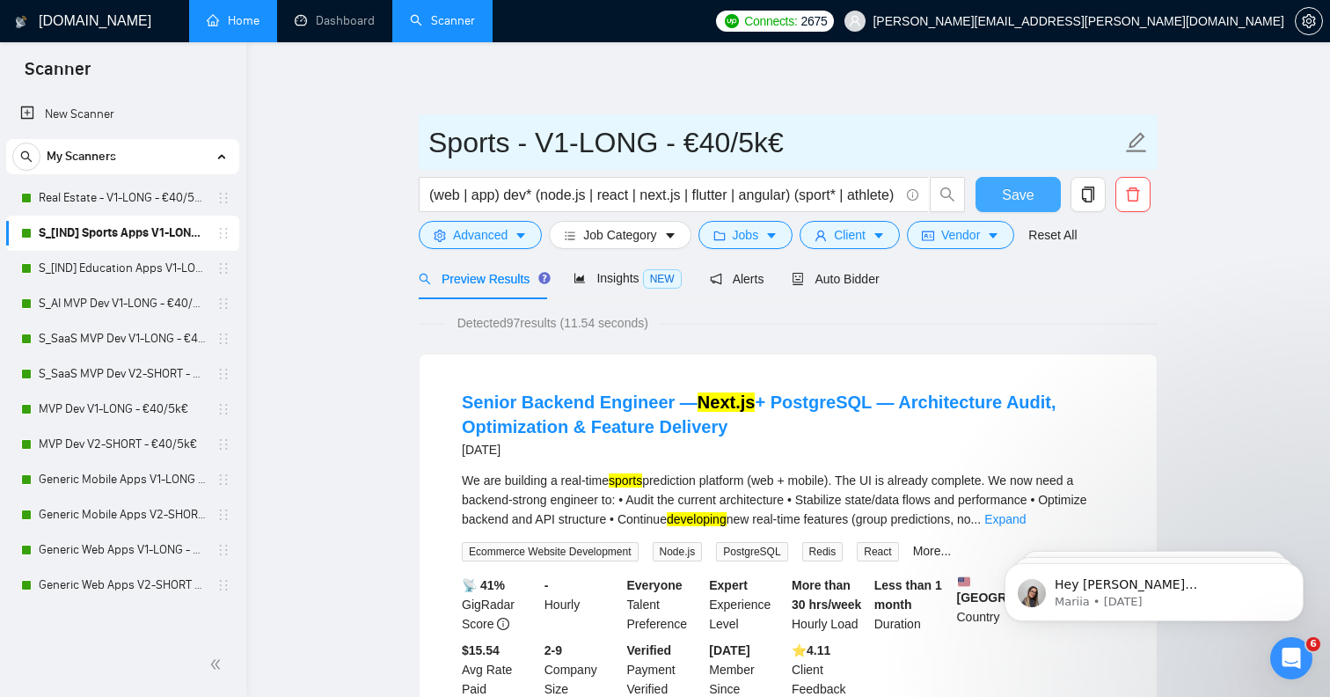
type input "Sports - V1-LONG - €40/5k€"
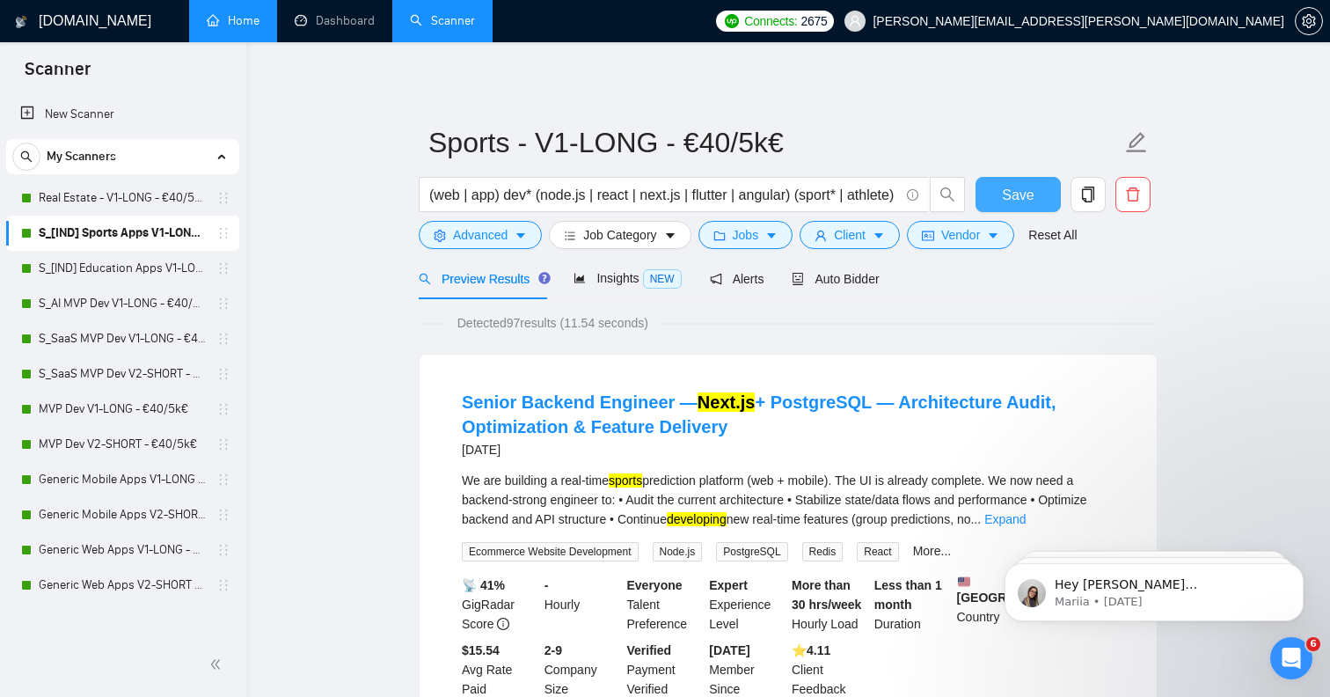
click at [1018, 199] on span "Save" at bounding box center [1018, 195] width 32 height 22
click at [137, 261] on link "S_[IND] Education Apps V1-LONG - €40/5k€" at bounding box center [122, 268] width 167 height 35
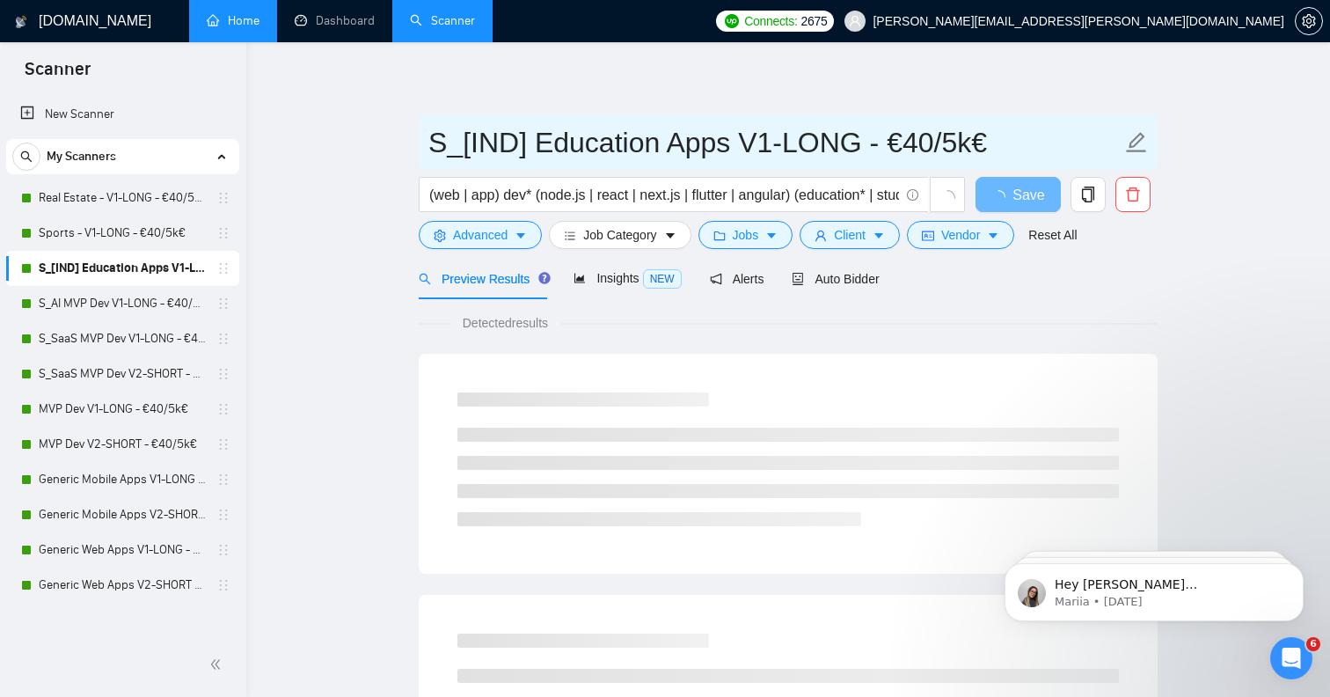
click at [1131, 136] on icon "edit" at bounding box center [1136, 142] width 23 height 23
click at [693, 144] on input "S_[IND] Education Apps V1-LONG - €40/5k€" at bounding box center [774, 143] width 693 height 44
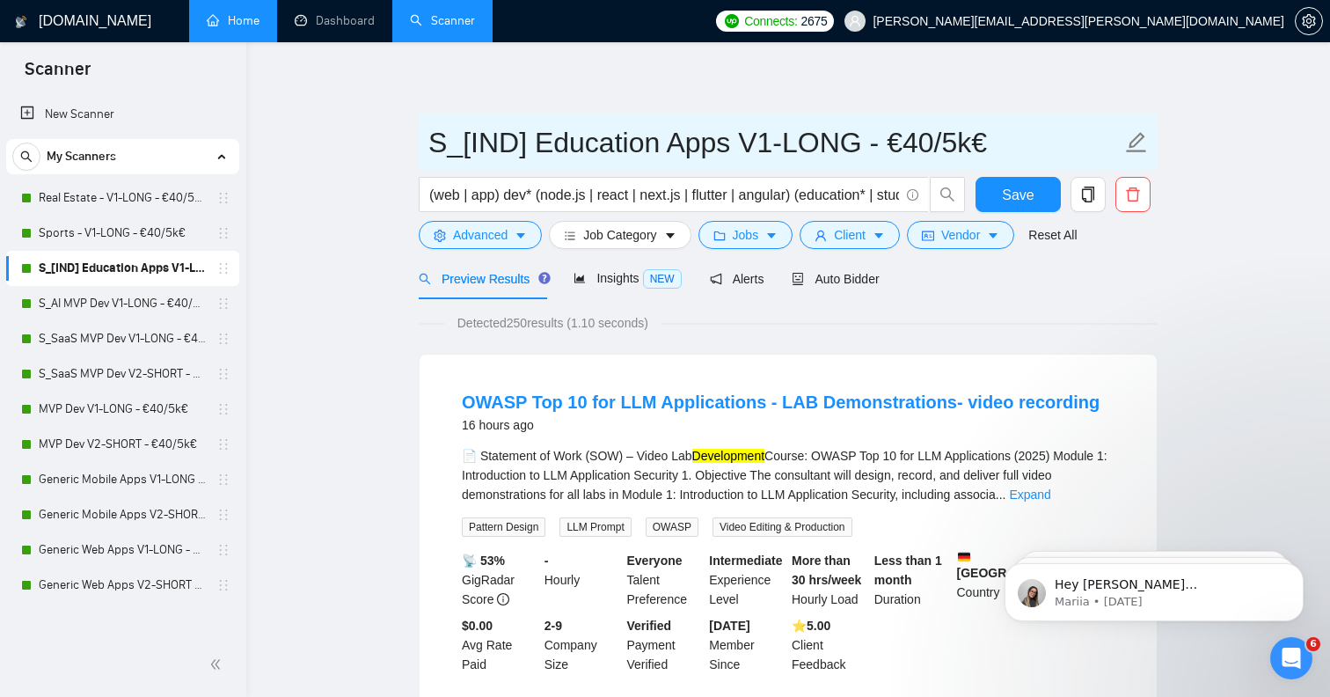
click at [693, 144] on input "S_[IND] Education Apps V1-LONG - €40/5k€" at bounding box center [774, 143] width 693 height 44
click at [529, 151] on input "S_[IND] Education - V1-LONG - €40/5k€" at bounding box center [774, 143] width 693 height 44
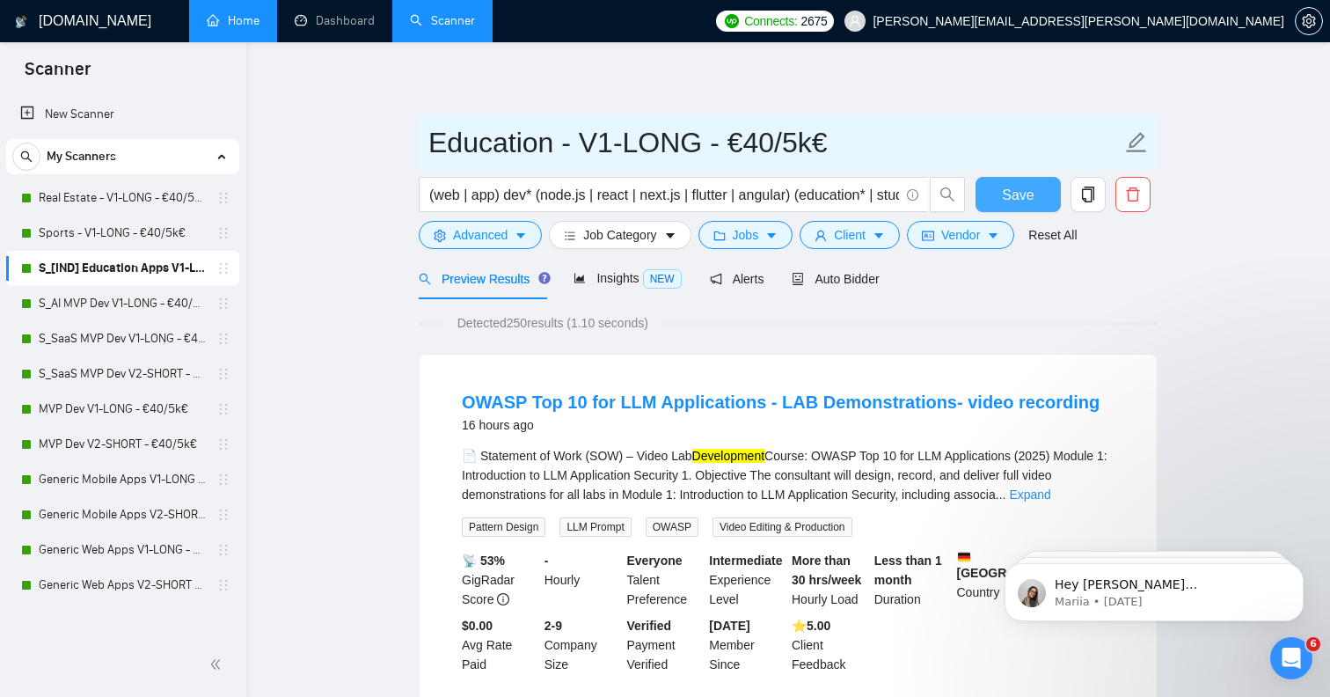
type input "Education - V1-LONG - €40/5k€"
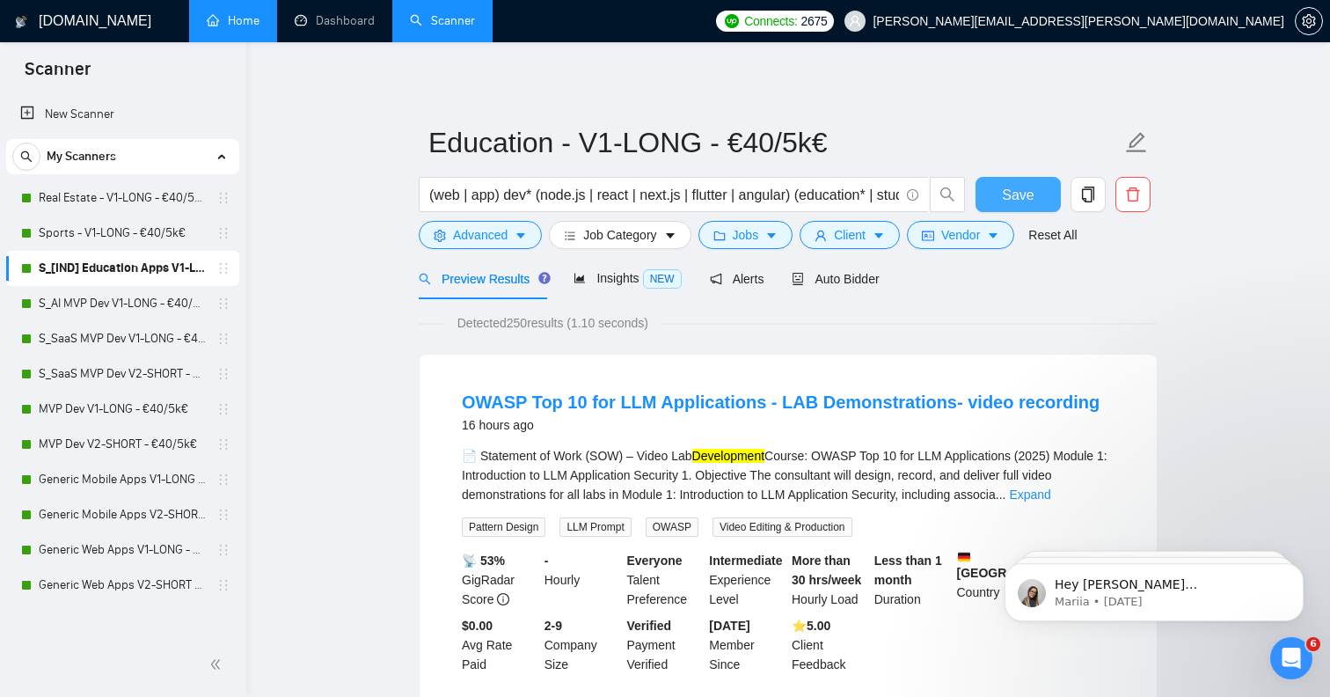
click at [1007, 185] on span "Save" at bounding box center [1018, 195] width 32 height 22
click at [147, 309] on link "S_AI MVP Dev V1-LONG - €40/5k€" at bounding box center [122, 303] width 167 height 35
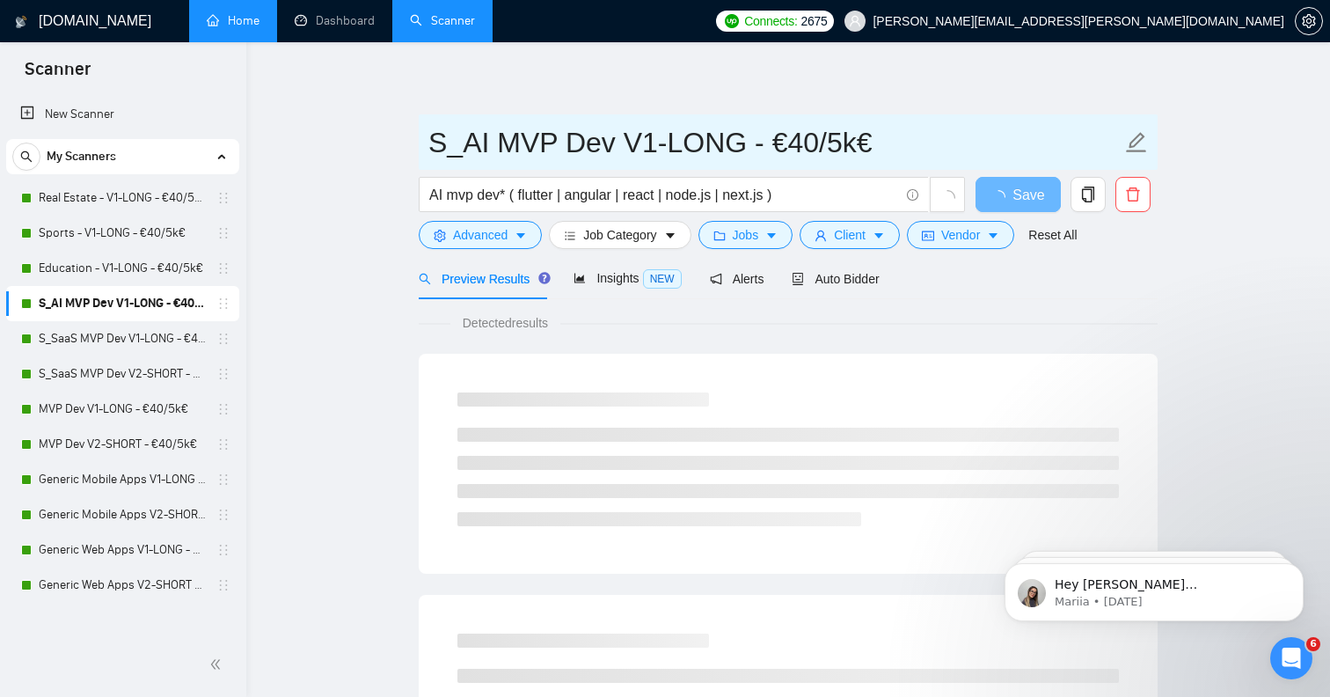
click at [1139, 143] on icon "edit" at bounding box center [1137, 142] width 20 height 20
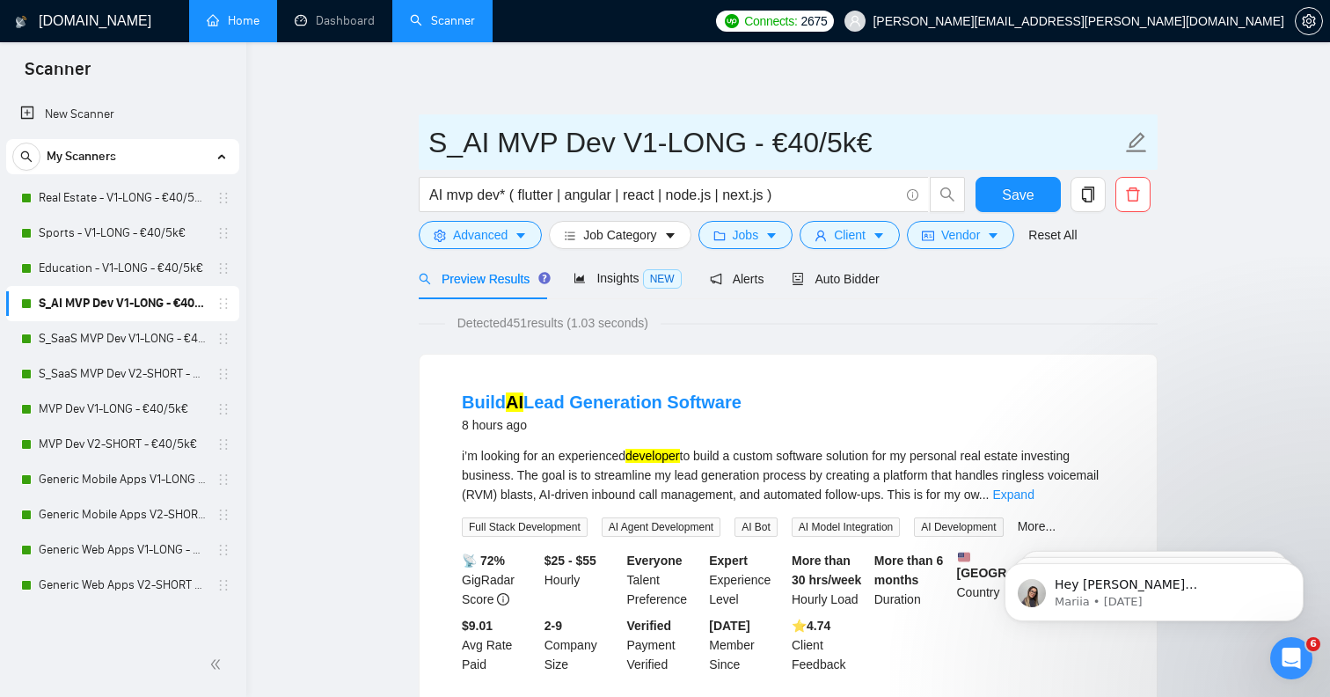
drag, startPoint x: 465, startPoint y: 150, endPoint x: 401, endPoint y: 150, distance: 64.2
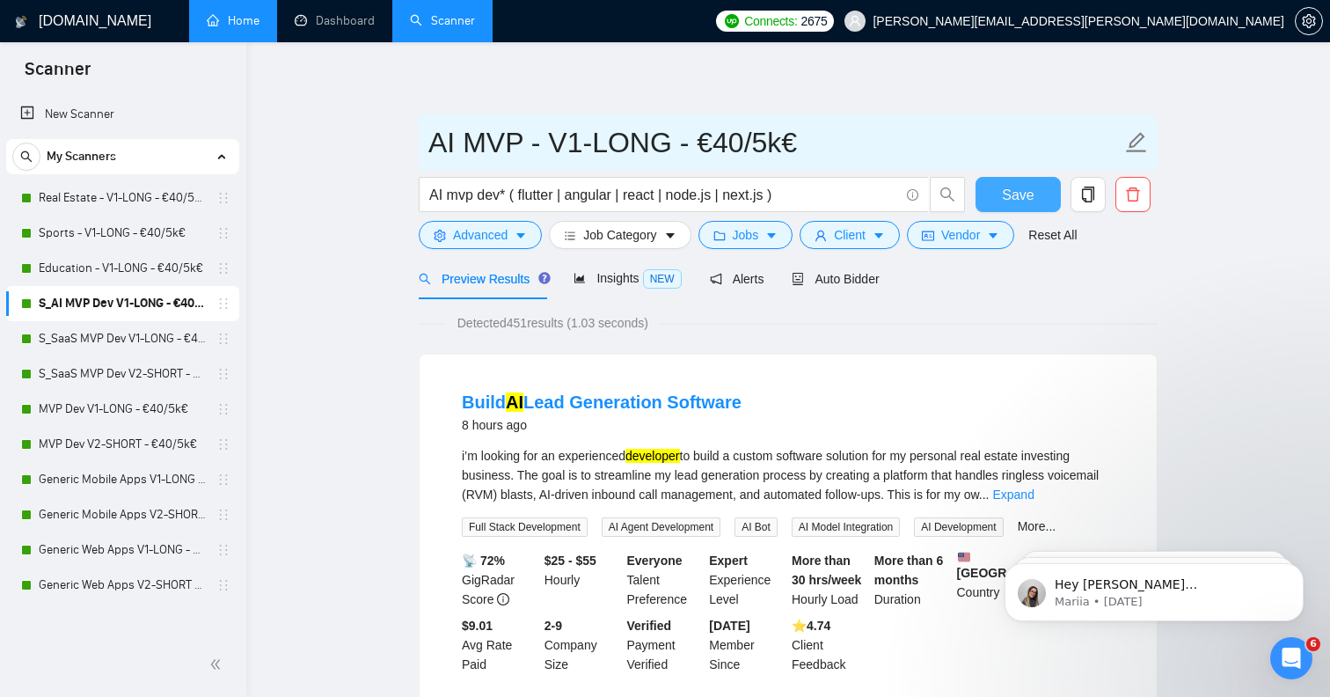
type input "AI MVP - V1-LONG - €40/5k€"
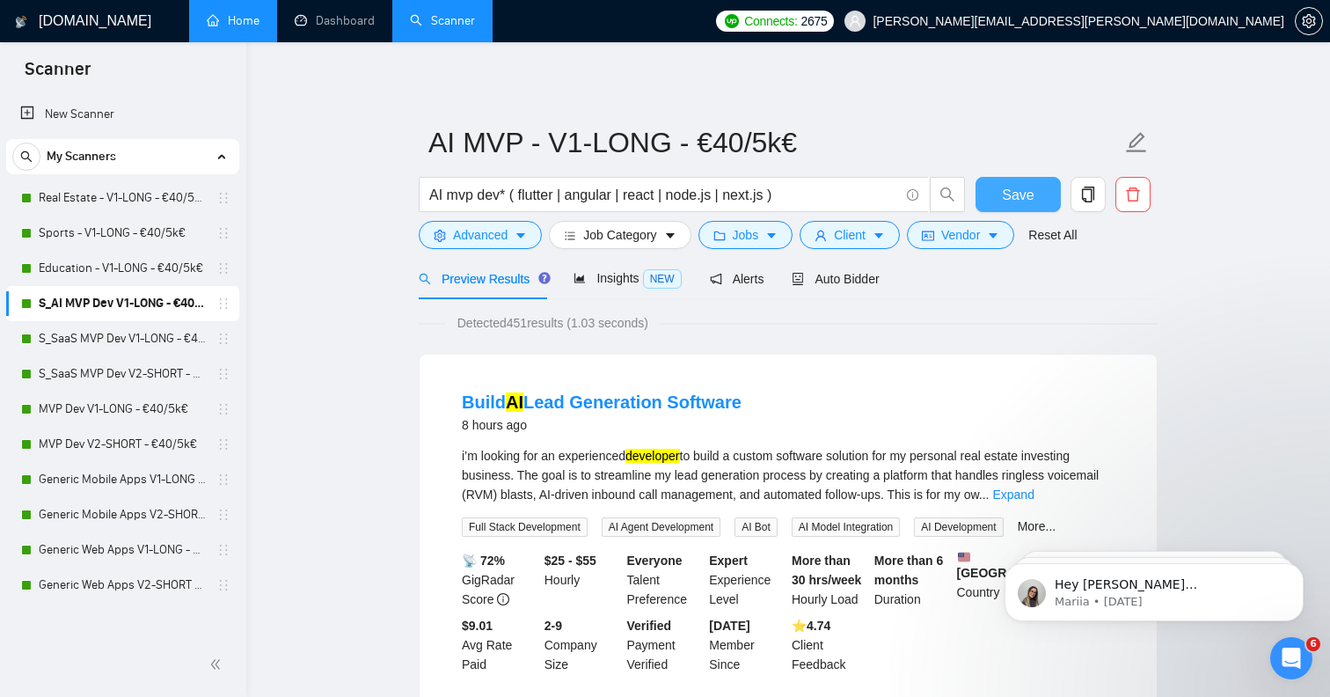
click at [1023, 198] on span "Save" at bounding box center [1018, 195] width 32 height 22
click at [69, 337] on link "S_SaaS MVP Dev V1-LONG - €40/5k€" at bounding box center [122, 338] width 167 height 35
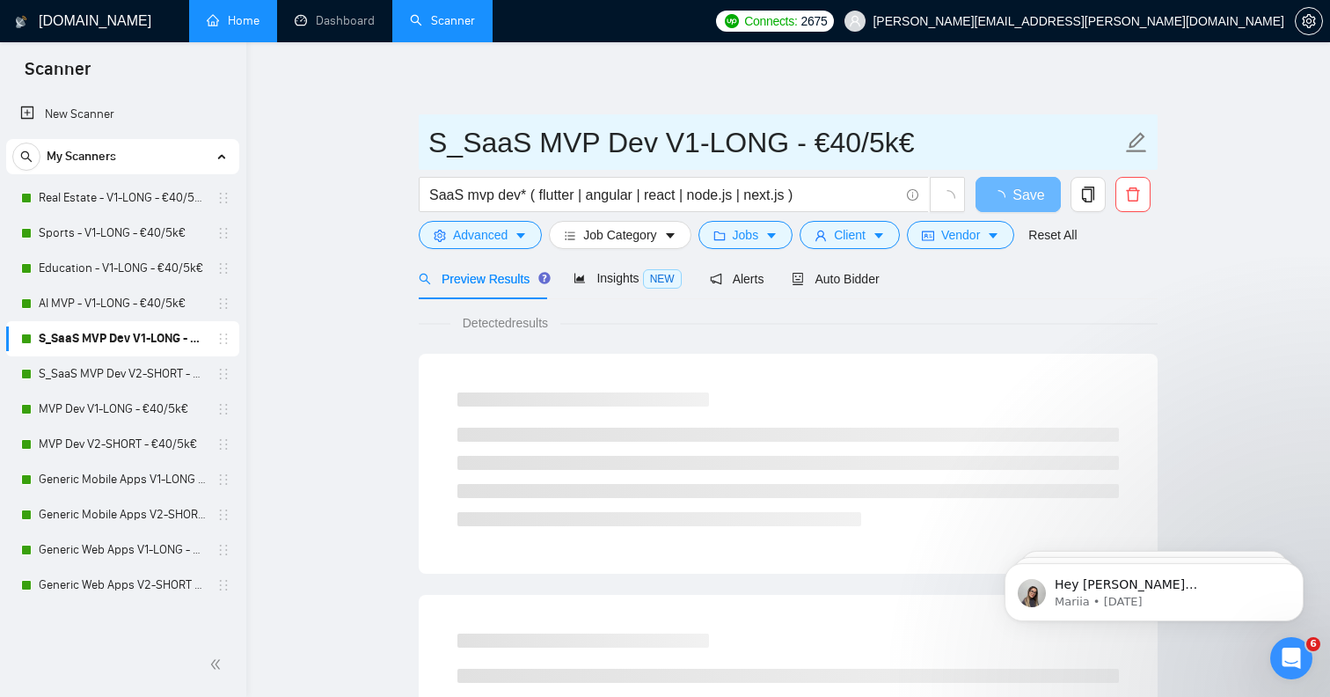
click at [1146, 148] on icon "edit" at bounding box center [1136, 142] width 23 height 23
drag, startPoint x: 464, startPoint y: 140, endPoint x: 377, endPoint y: 140, distance: 87.1
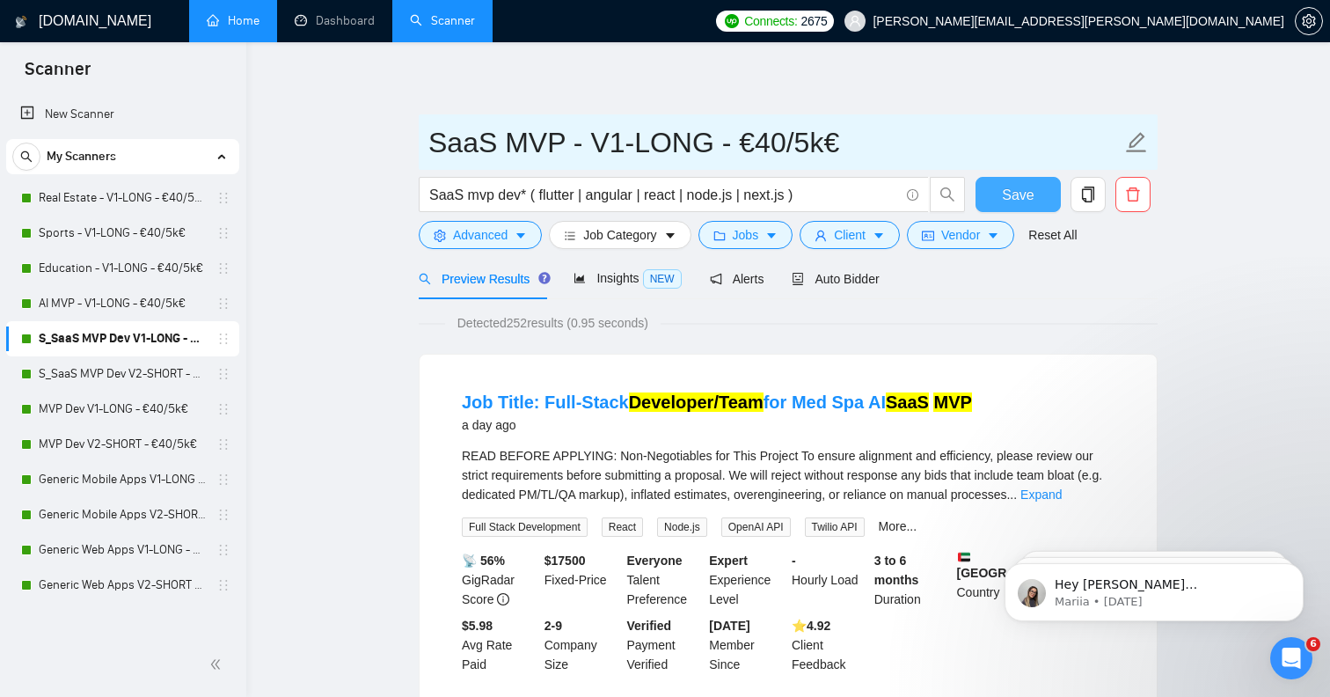
type input "SaaS MVP - V1-LONG - €40/5k€"
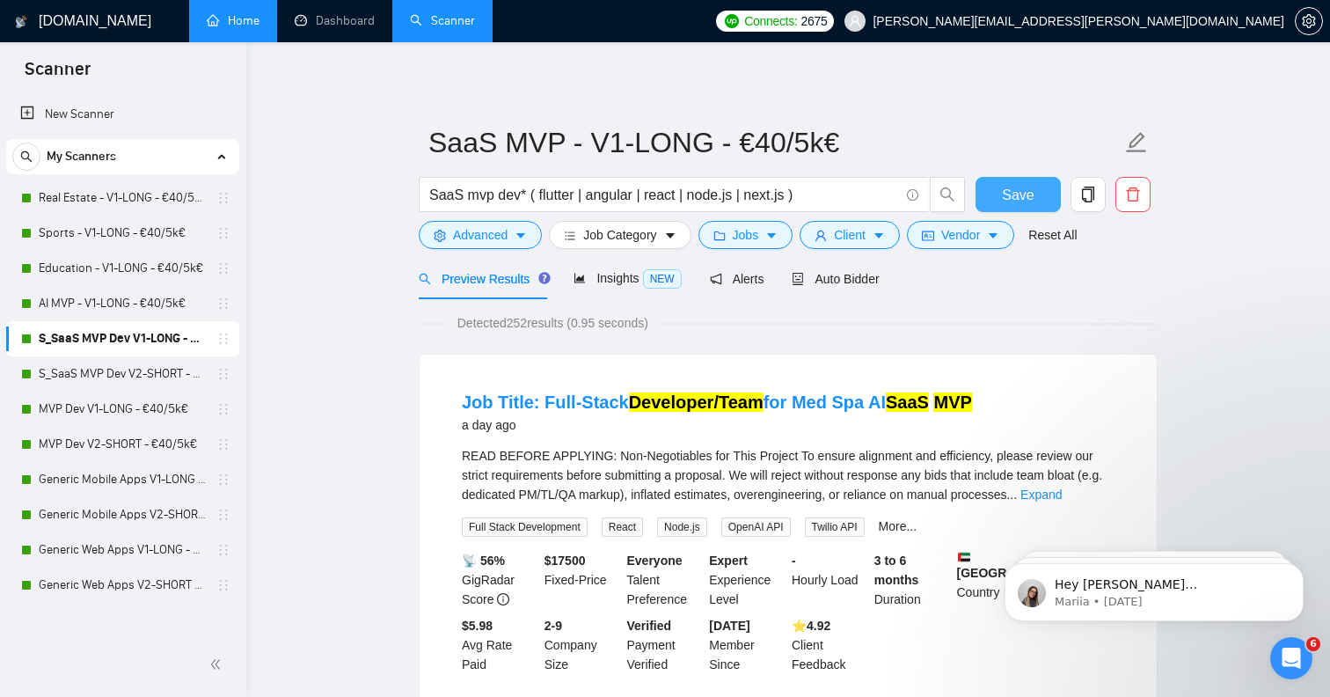
click at [987, 187] on button "Save" at bounding box center [1018, 194] width 85 height 35
click at [1007, 193] on span "Save" at bounding box center [1018, 195] width 32 height 22
click at [113, 381] on link "S_SaaS MVP Dev V2-SHORT - €40/5k€" at bounding box center [122, 373] width 167 height 35
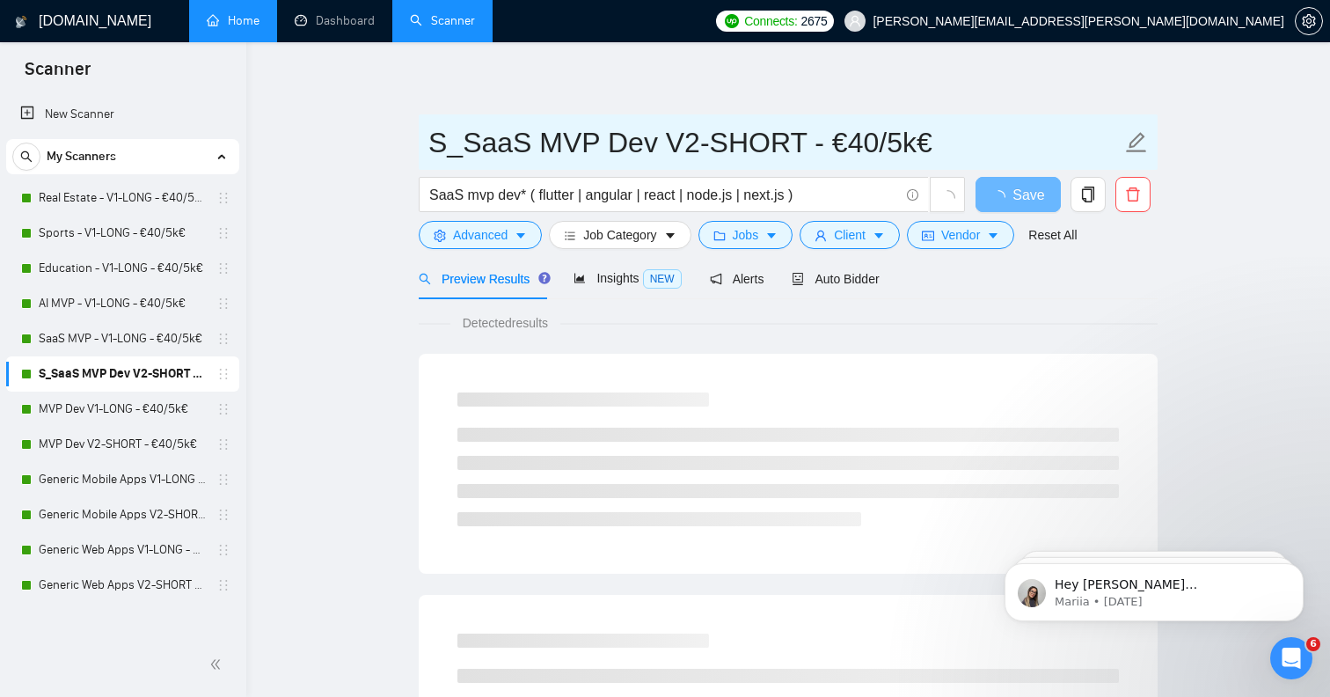
click at [1138, 145] on icon "edit" at bounding box center [1136, 142] width 23 height 23
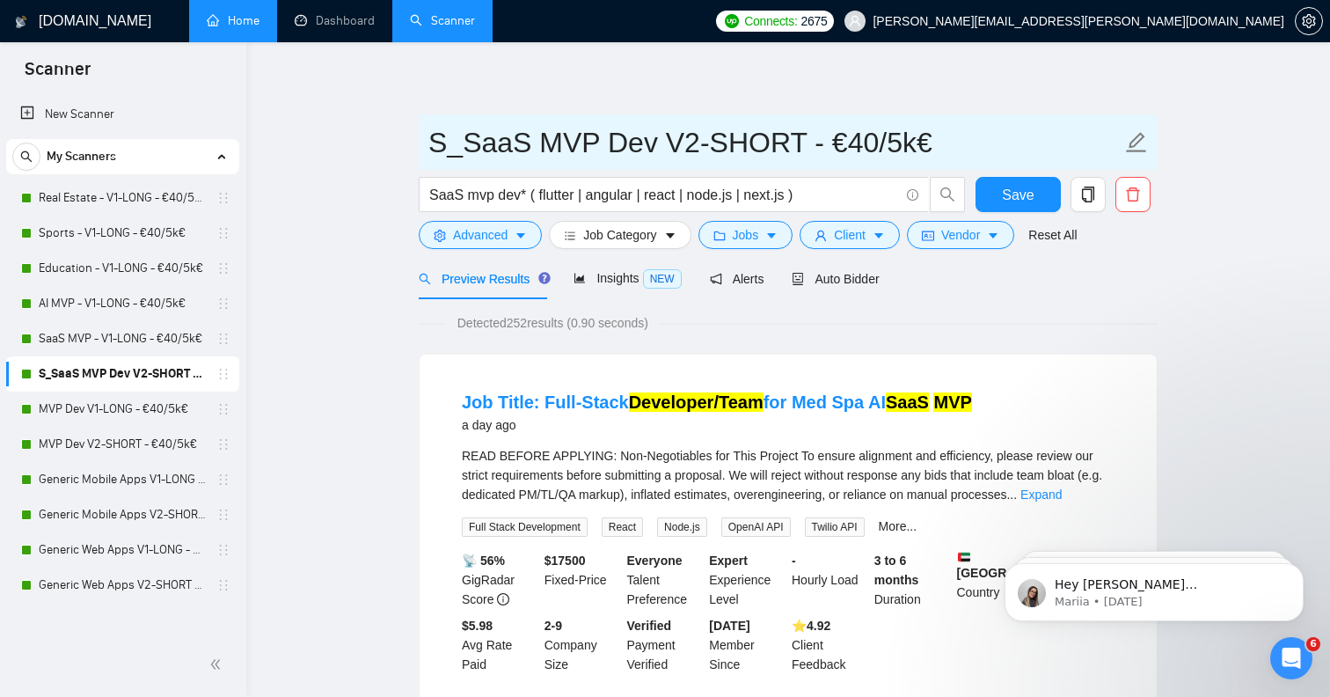
click at [463, 144] on input "S_SaaS MVP Dev V2-SHORT - €40/5k€" at bounding box center [774, 143] width 693 height 44
click at [576, 143] on input "SaaS MVP Dev V2-SHORT - €40/5k€" at bounding box center [774, 143] width 693 height 44
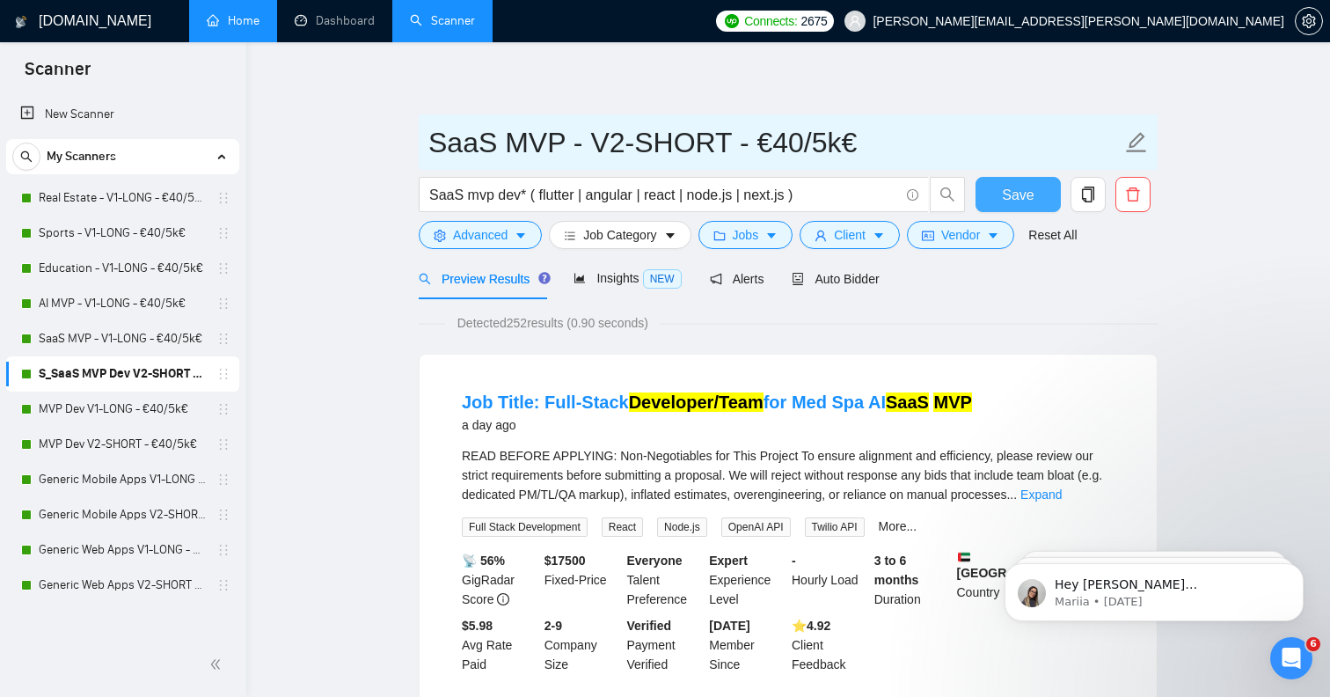
type input "SaaS MVP - V2-SHORT - €40/5k€"
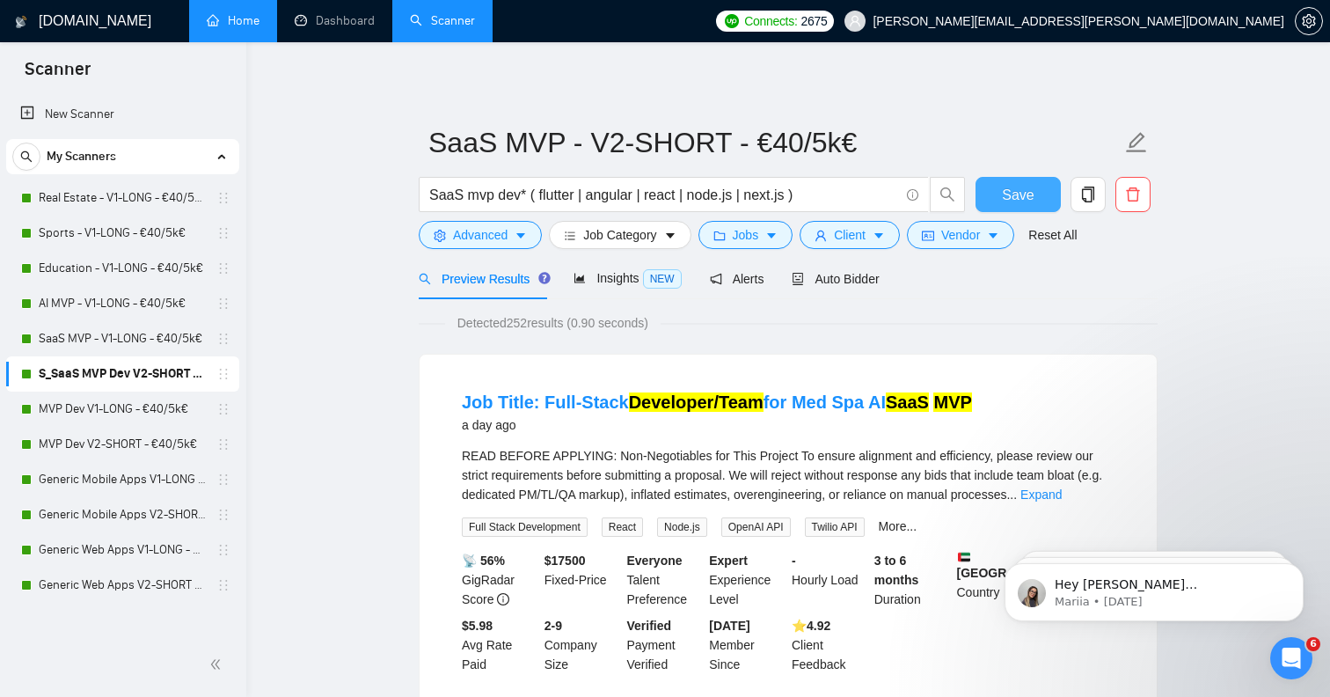
click at [987, 197] on button "Save" at bounding box center [1018, 194] width 85 height 35
click at [98, 418] on link "MVP Dev V1-LONG - €40/5k€" at bounding box center [122, 409] width 167 height 35
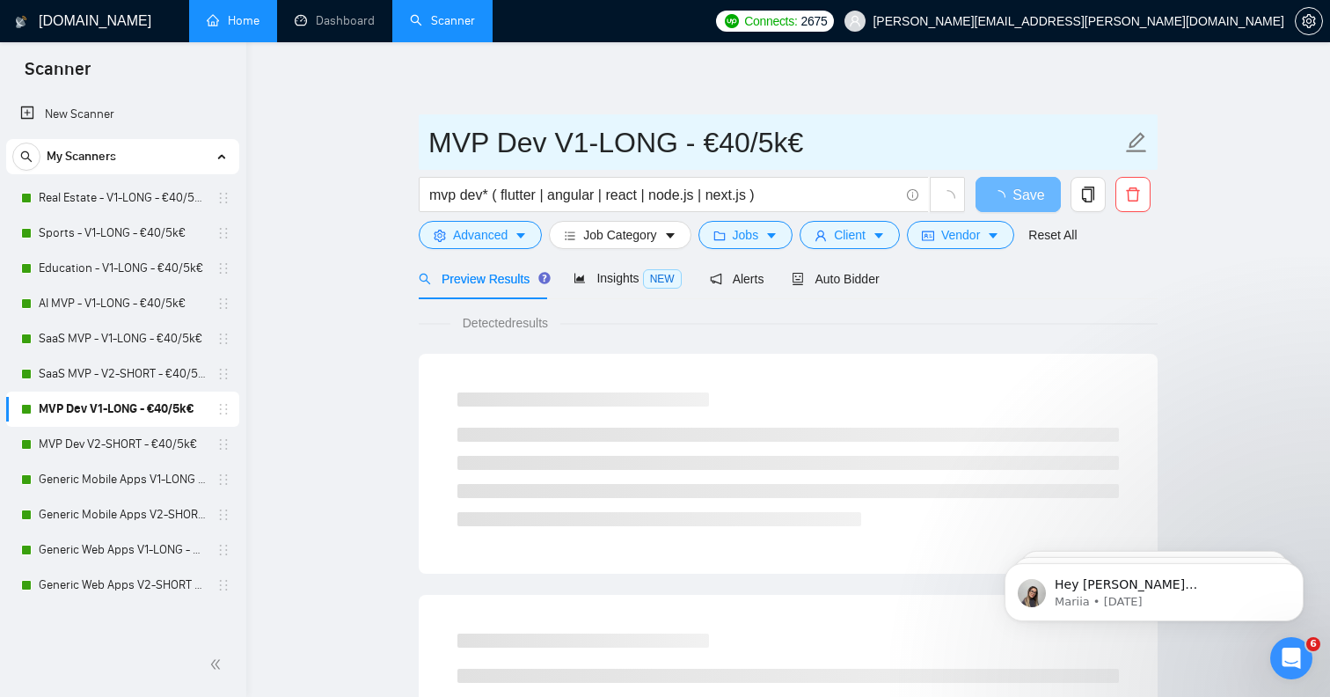
click at [1142, 139] on icon "edit" at bounding box center [1137, 142] width 20 height 20
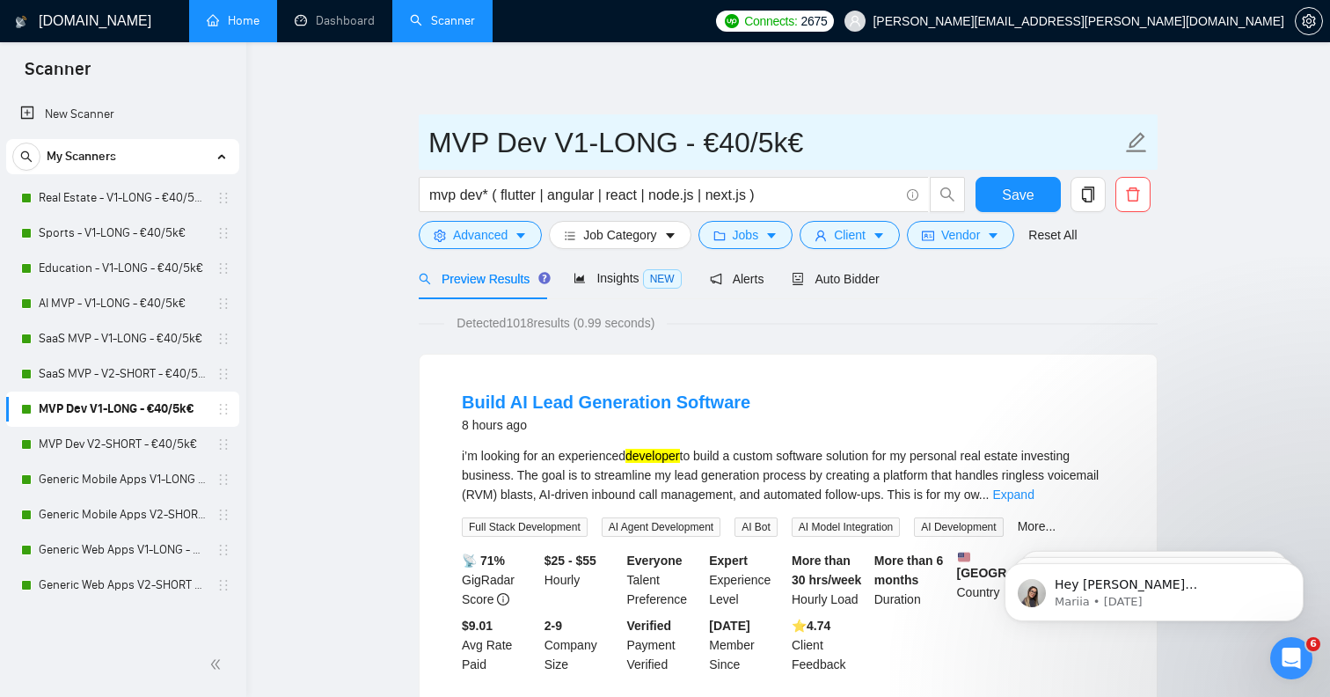
click at [515, 143] on input "MVP Dev V1-LONG - €40/5k€" at bounding box center [774, 143] width 693 height 44
type input "MVP - V1-LONG - €40/5k€"
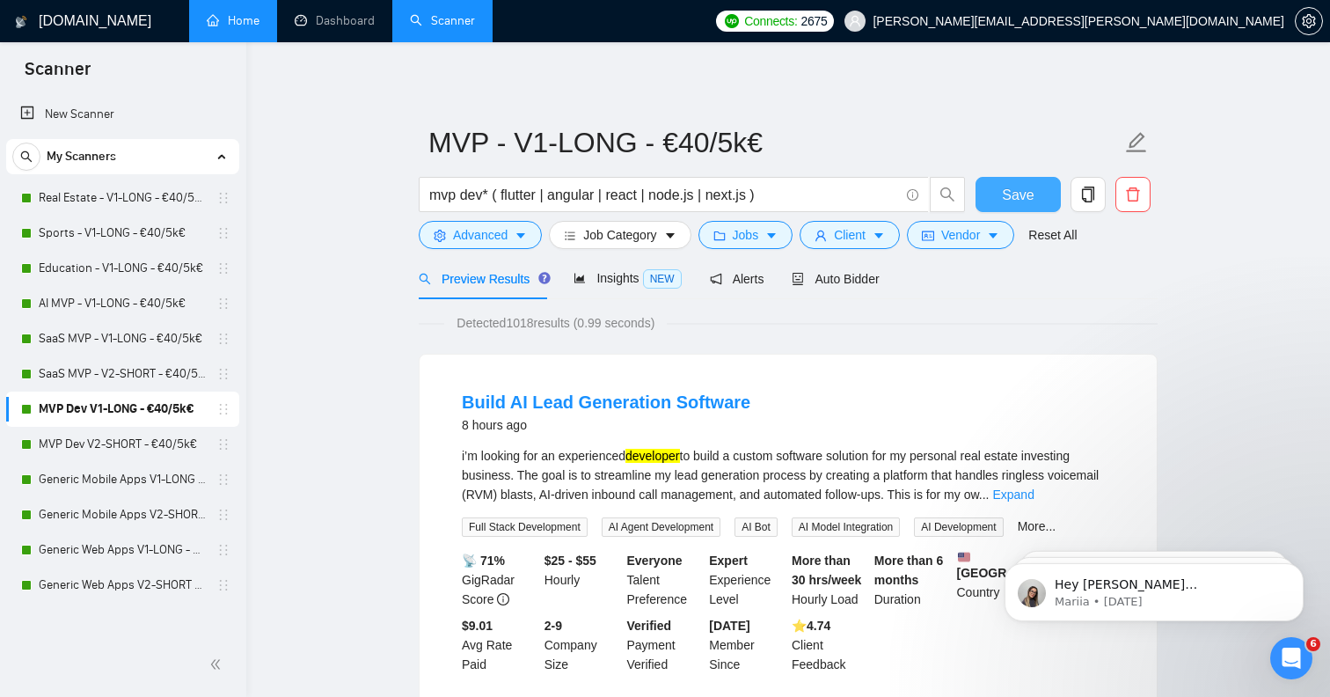
click at [998, 197] on button "Save" at bounding box center [1018, 194] width 85 height 35
click at [97, 452] on link "MVP Dev V2-SHORT - €40/5k€" at bounding box center [122, 444] width 167 height 35
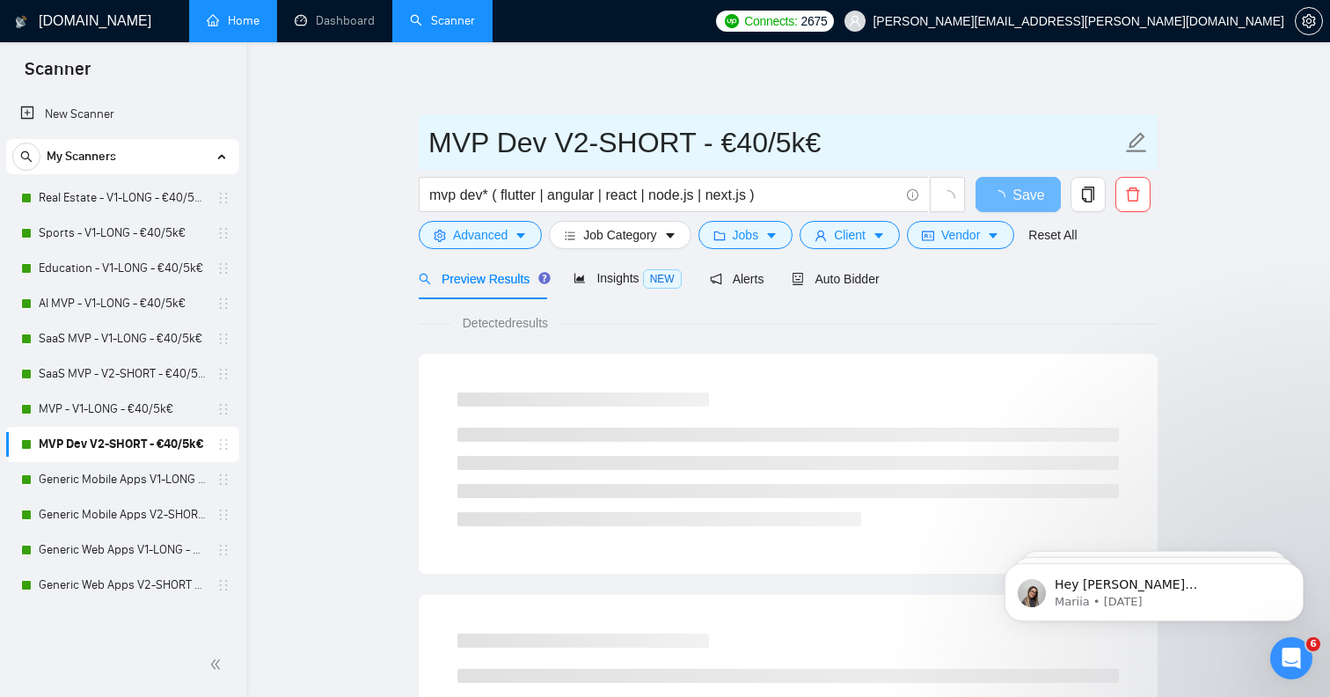
click at [1137, 146] on icon "edit" at bounding box center [1136, 142] width 23 height 23
click at [496, 154] on input "MVP Dev V2-SHORT - €40/5k€" at bounding box center [774, 143] width 693 height 44
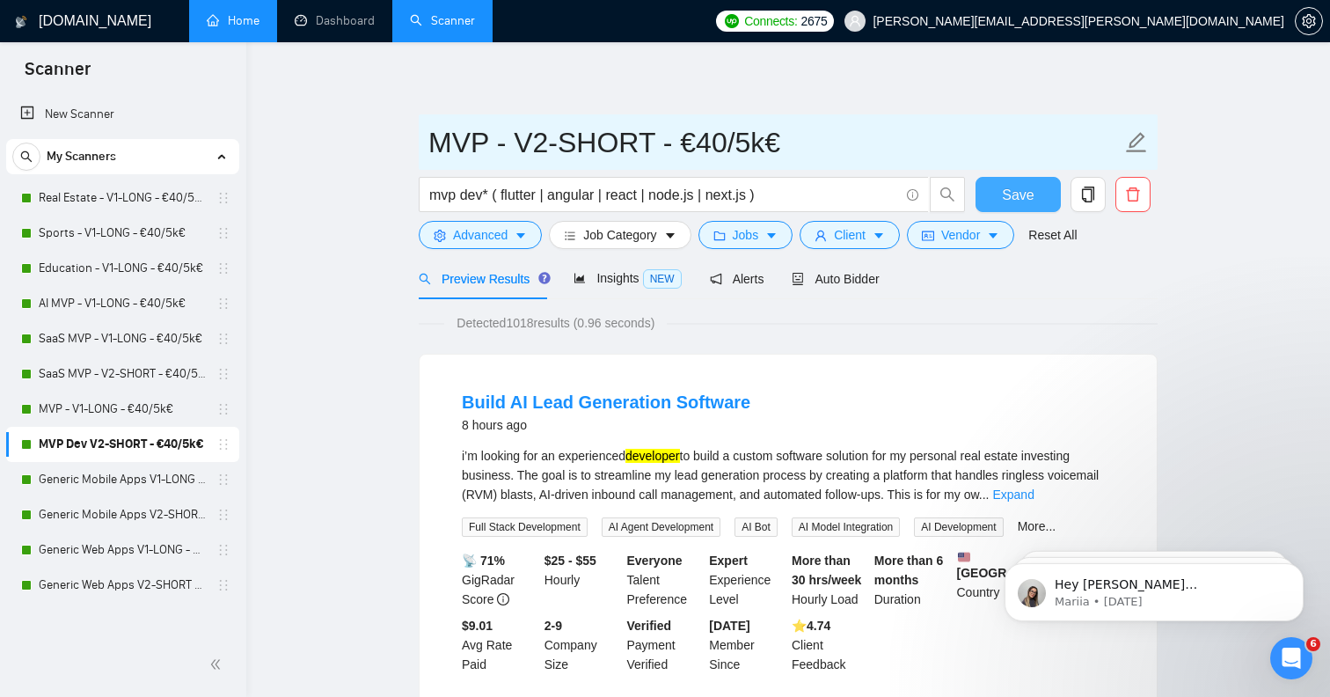
type input "MVP - V2-SHORT - €40/5k€"
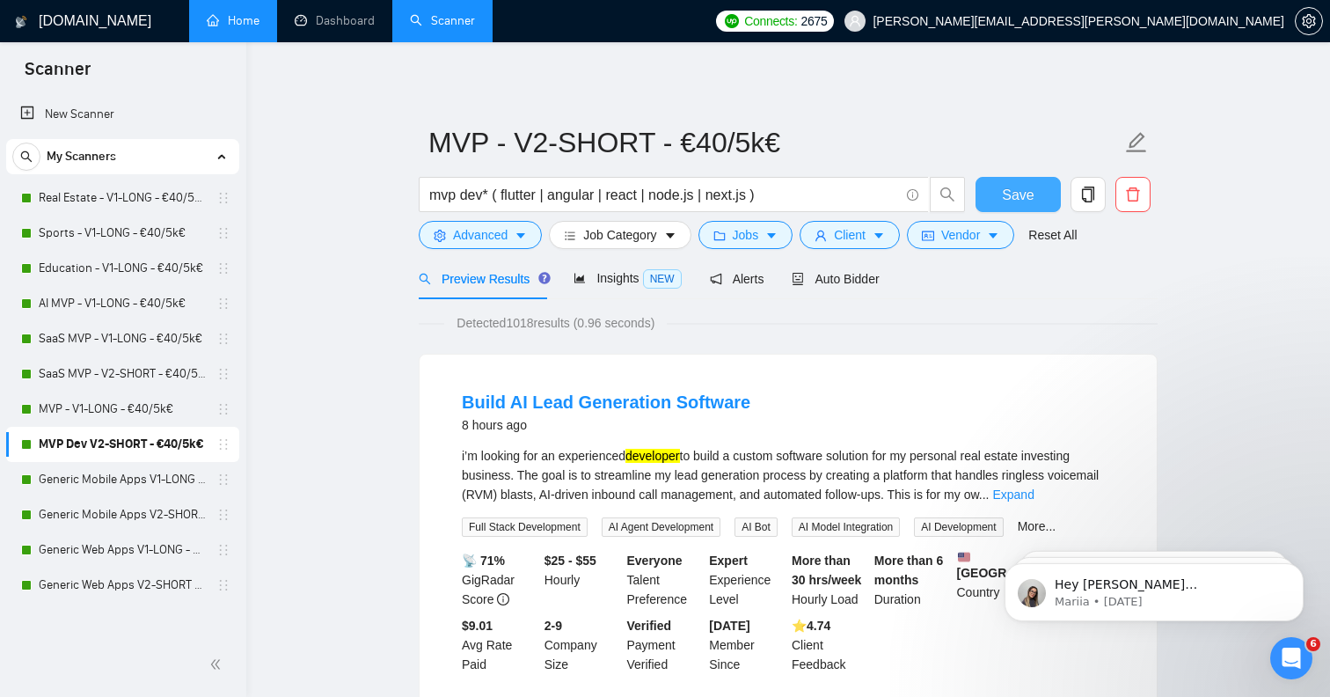
click at [1019, 188] on span "Save" at bounding box center [1018, 195] width 32 height 22
click at [104, 484] on link "Generic Mobile Apps V1-LONG - €40/5k€" at bounding box center [122, 479] width 167 height 35
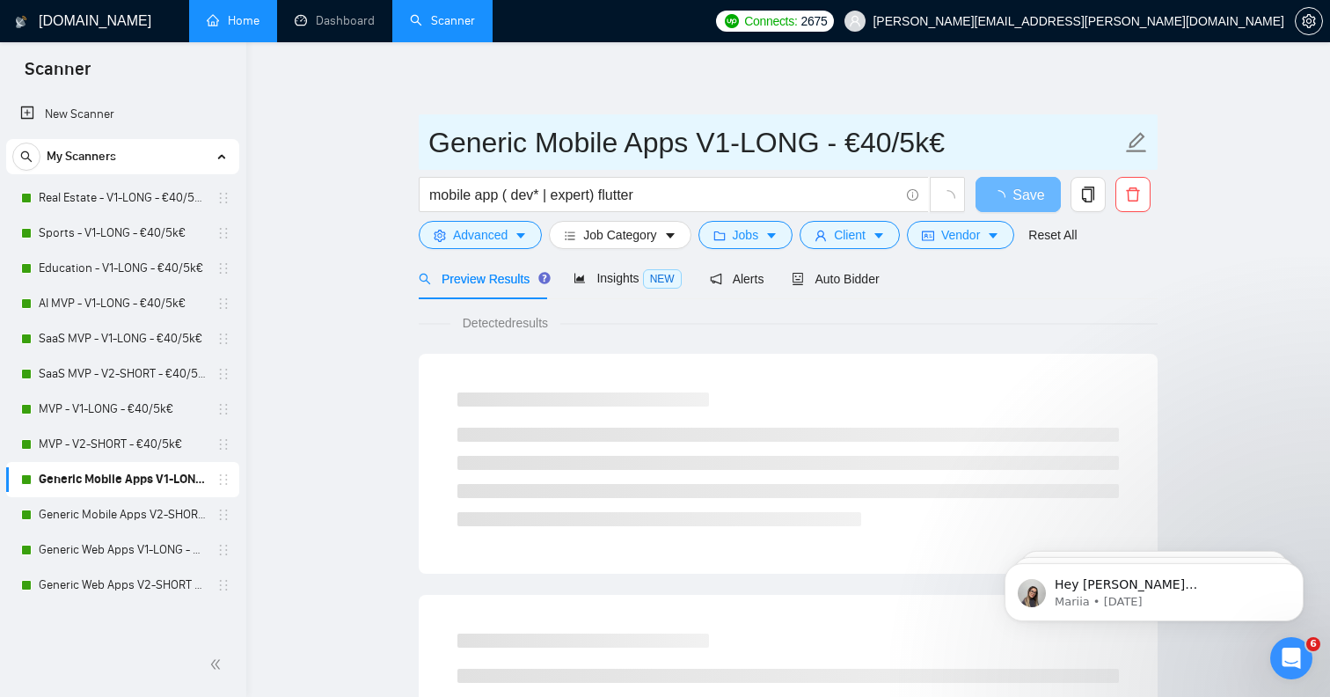
click at [1137, 135] on icon "edit" at bounding box center [1136, 142] width 23 height 23
click at [663, 163] on input "Generic Mobile Apps V1-LONG - €40/5k€" at bounding box center [774, 143] width 693 height 44
click at [662, 149] on input "Generic Mobile Apps V1-LONG - €40/5k€" at bounding box center [774, 143] width 693 height 44
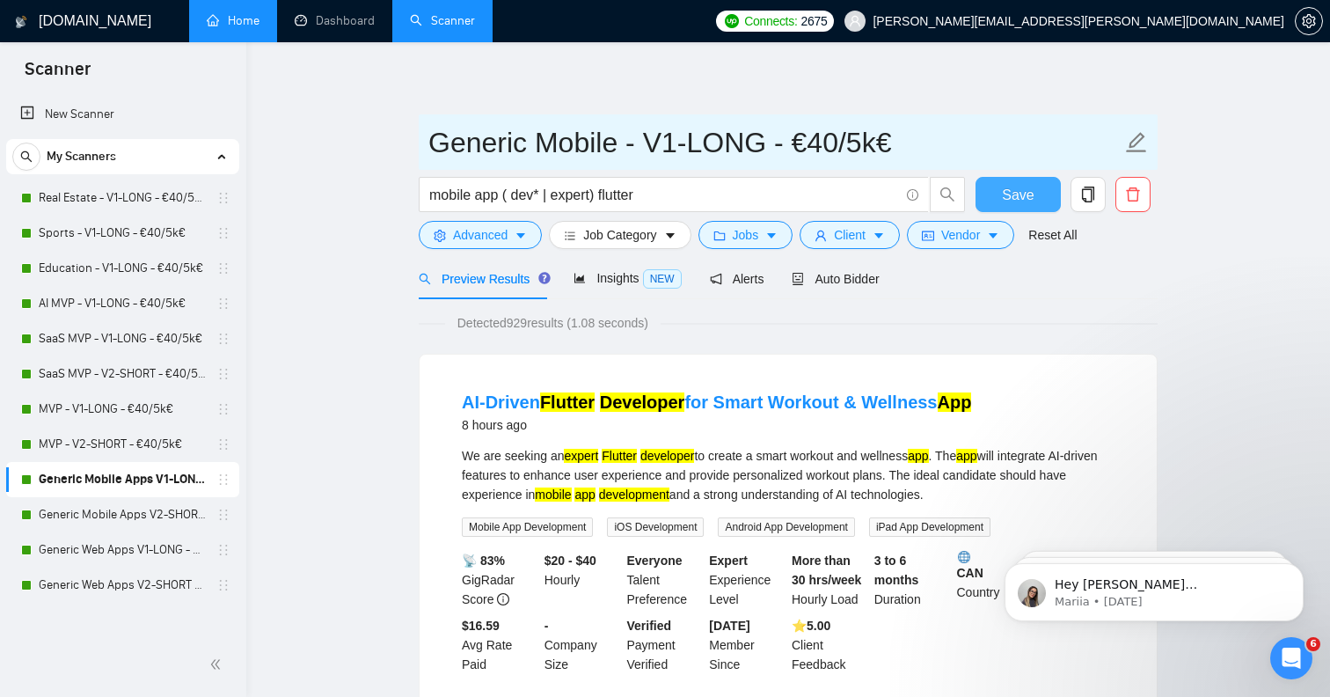
type input "Generic Mobile - V1-LONG - €40/5k€"
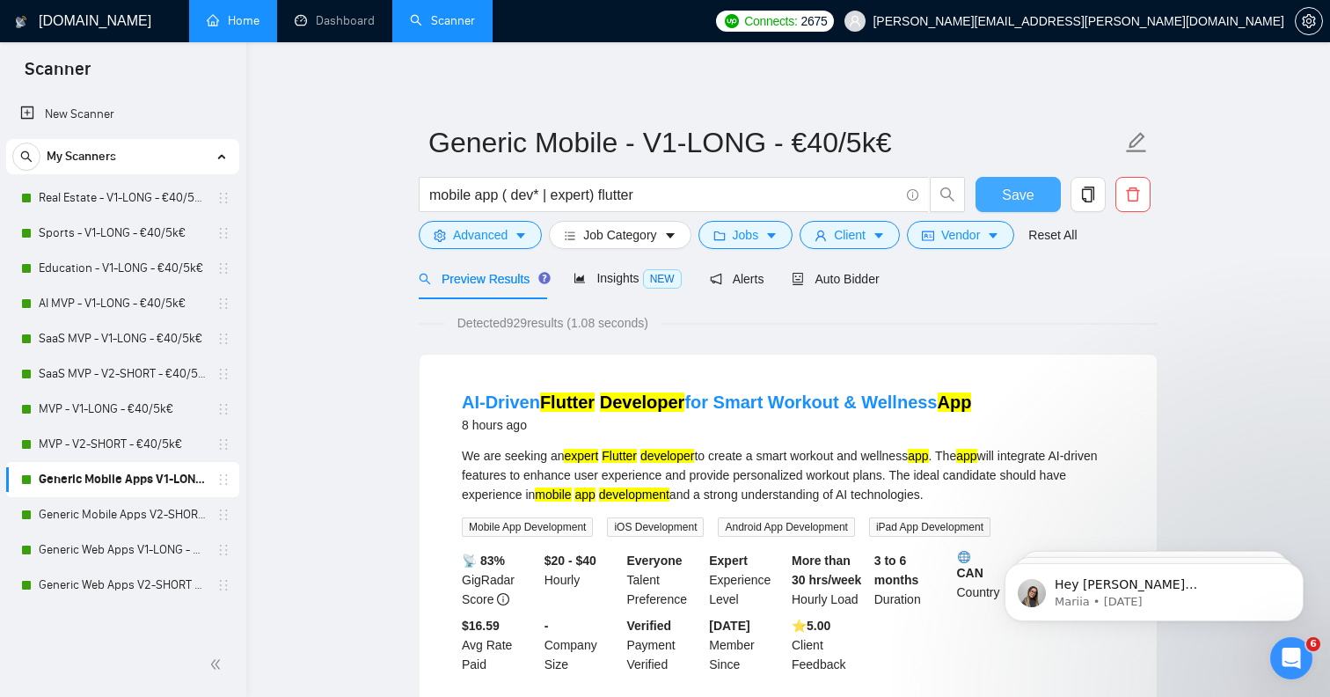
click at [1010, 189] on span "Save" at bounding box center [1018, 195] width 32 height 22
click at [112, 522] on link "Generic Mobile Apps V2-SHORT - €40/5k€" at bounding box center [122, 514] width 167 height 35
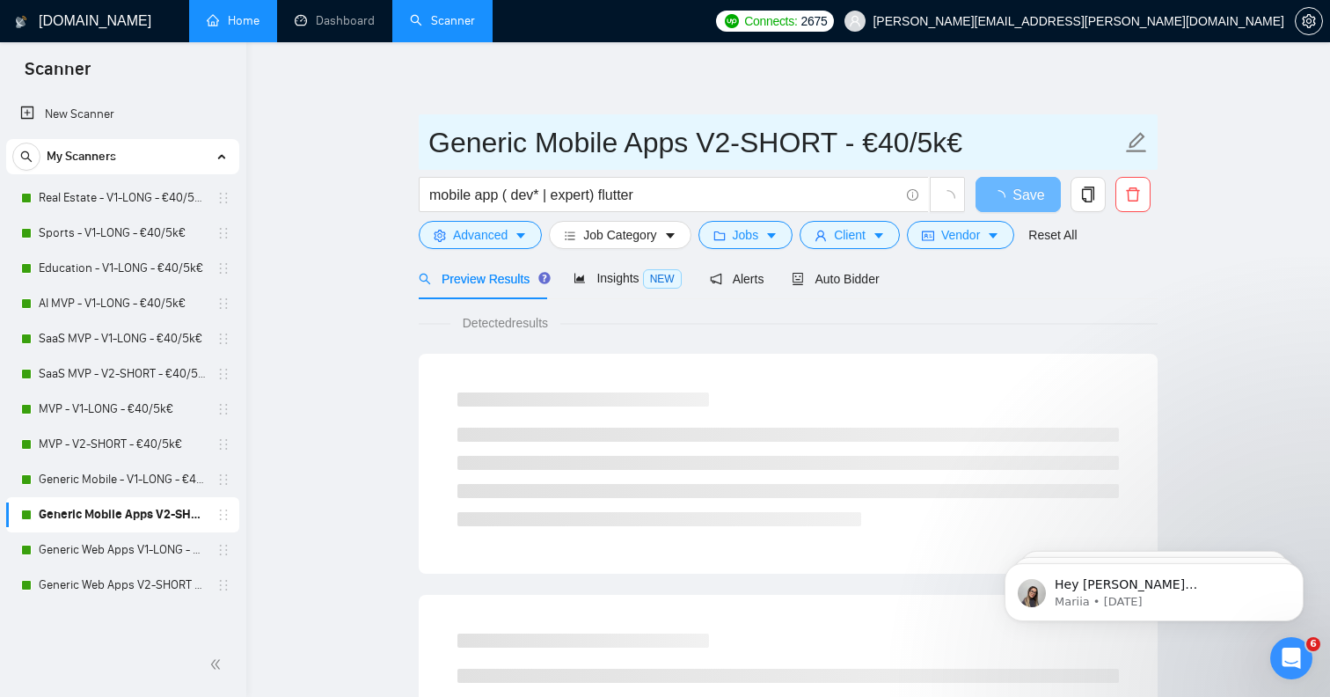
click at [1148, 135] on span "Generic Mobile Apps V2-SHORT - €40/5k€" at bounding box center [788, 141] width 739 height 55
click at [668, 133] on input "Generic Mobile Apps V2-SHORT - €40/5k€" at bounding box center [774, 143] width 693 height 44
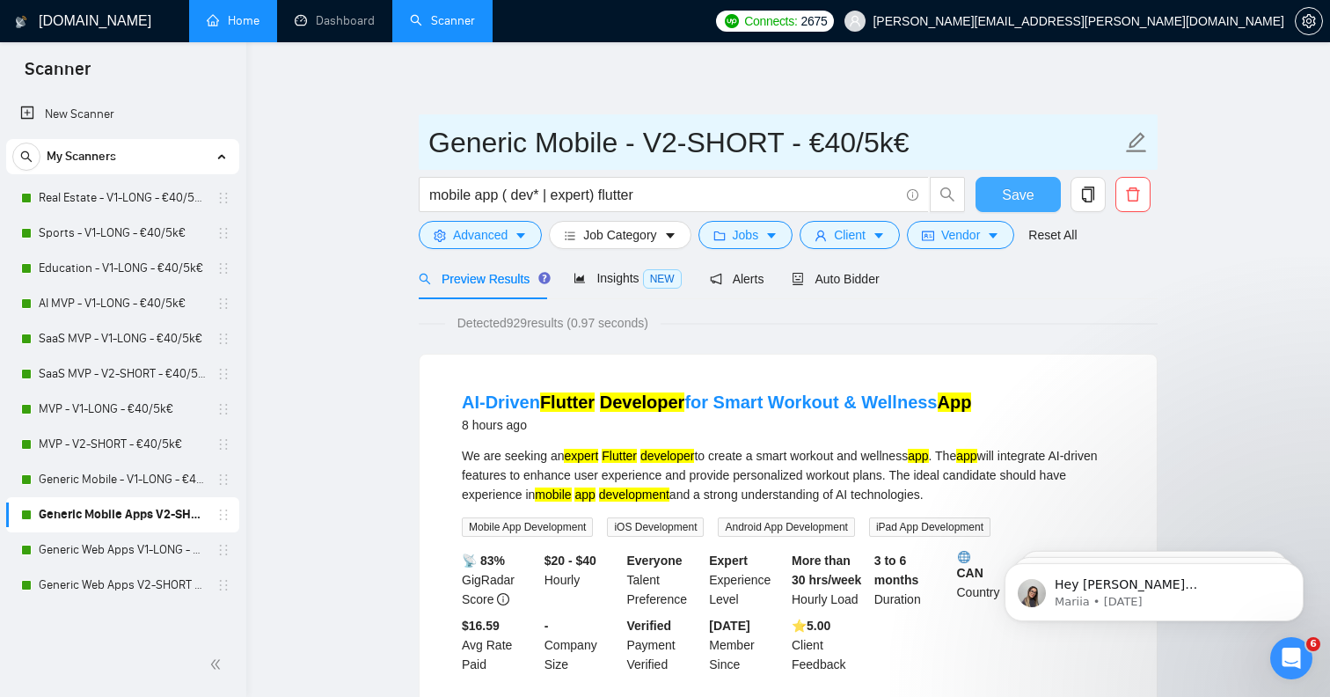
type input "Generic Mobile - V2-SHORT - €40/5k€"
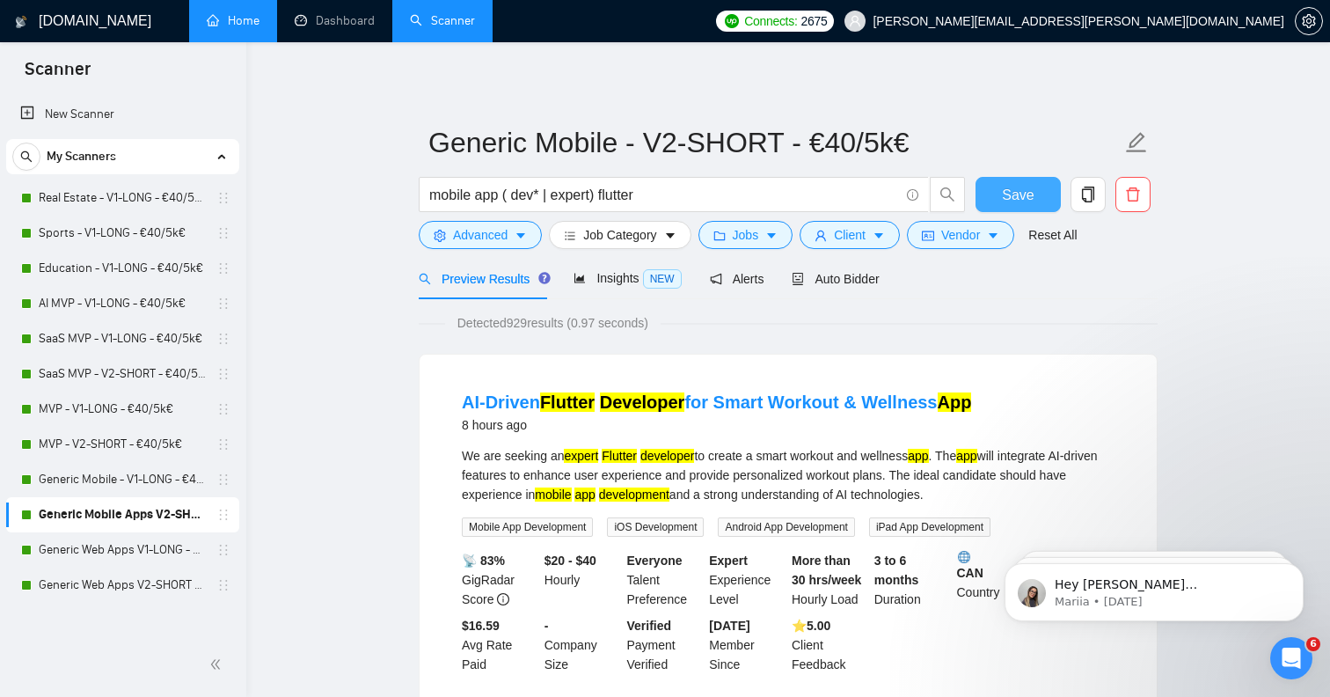
click at [1020, 193] on span "Save" at bounding box center [1018, 195] width 32 height 22
click at [128, 545] on link "Generic Web Apps V1-LONG - €60/7k€" at bounding box center [122, 549] width 167 height 35
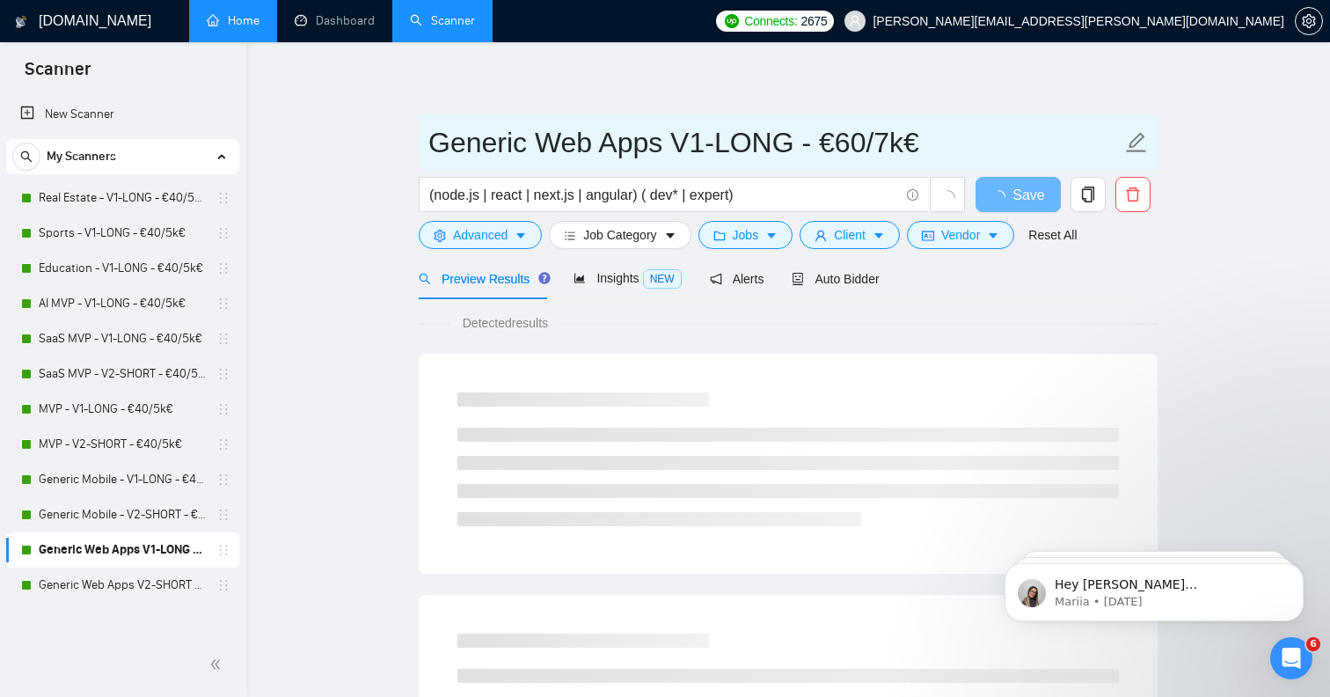
click at [1142, 143] on icon "edit" at bounding box center [1136, 142] width 23 height 23
click at [597, 147] on input "Generic Web Apps V1-LONG - €60/7k€" at bounding box center [774, 143] width 693 height 44
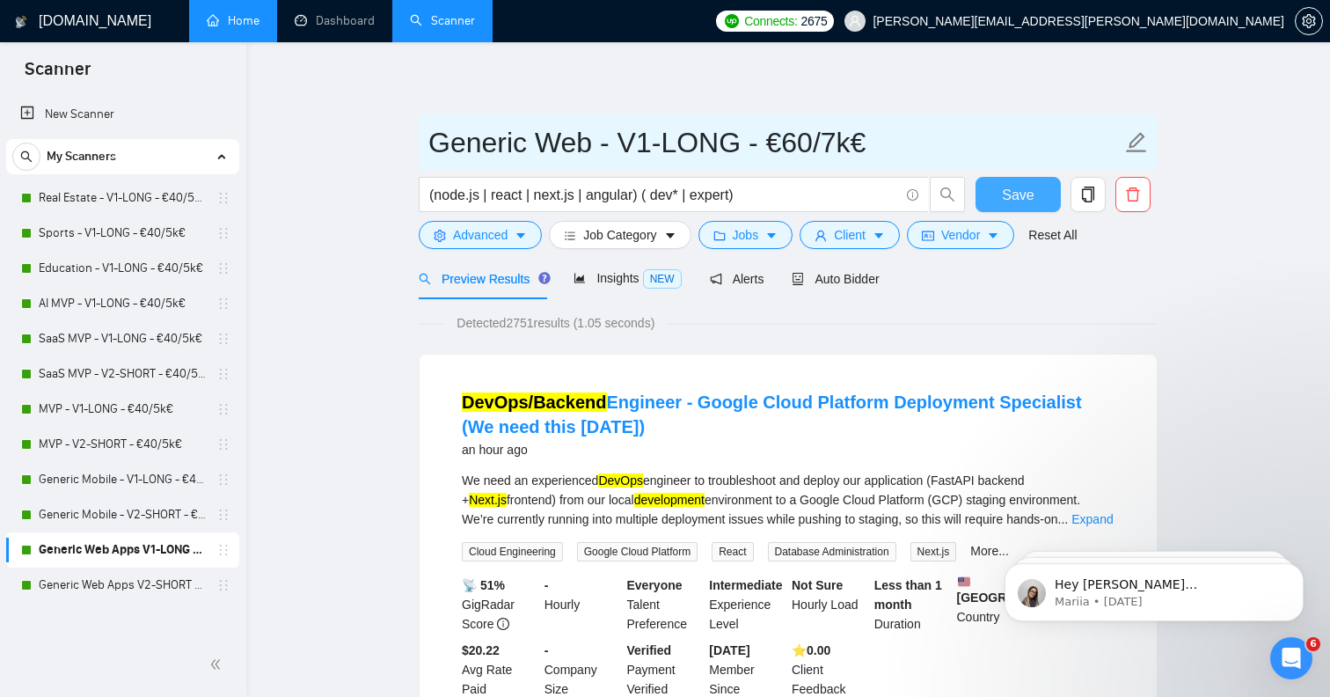
type input "Generic Web - V1-LONG - €60/7k€"
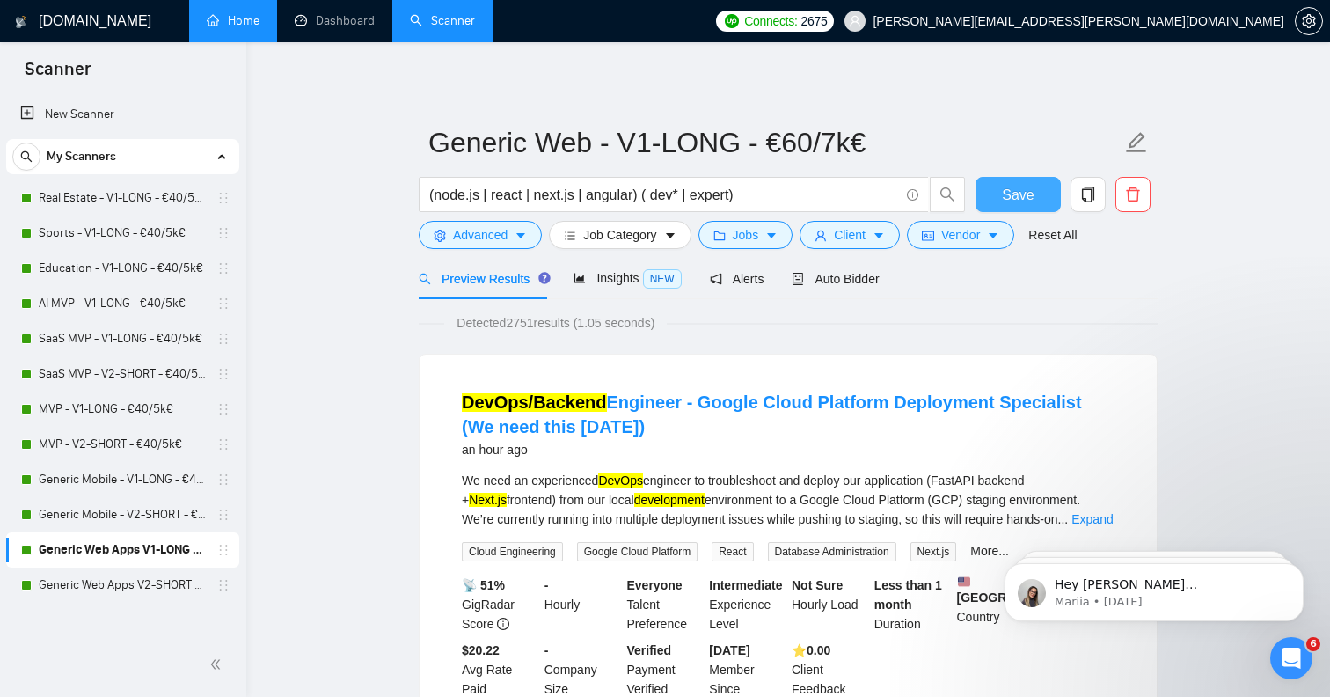
click at [992, 189] on button "Save" at bounding box center [1018, 194] width 85 height 35
click at [125, 583] on link "Generic Web Apps V2-SHORT - €60/7k€" at bounding box center [122, 584] width 167 height 35
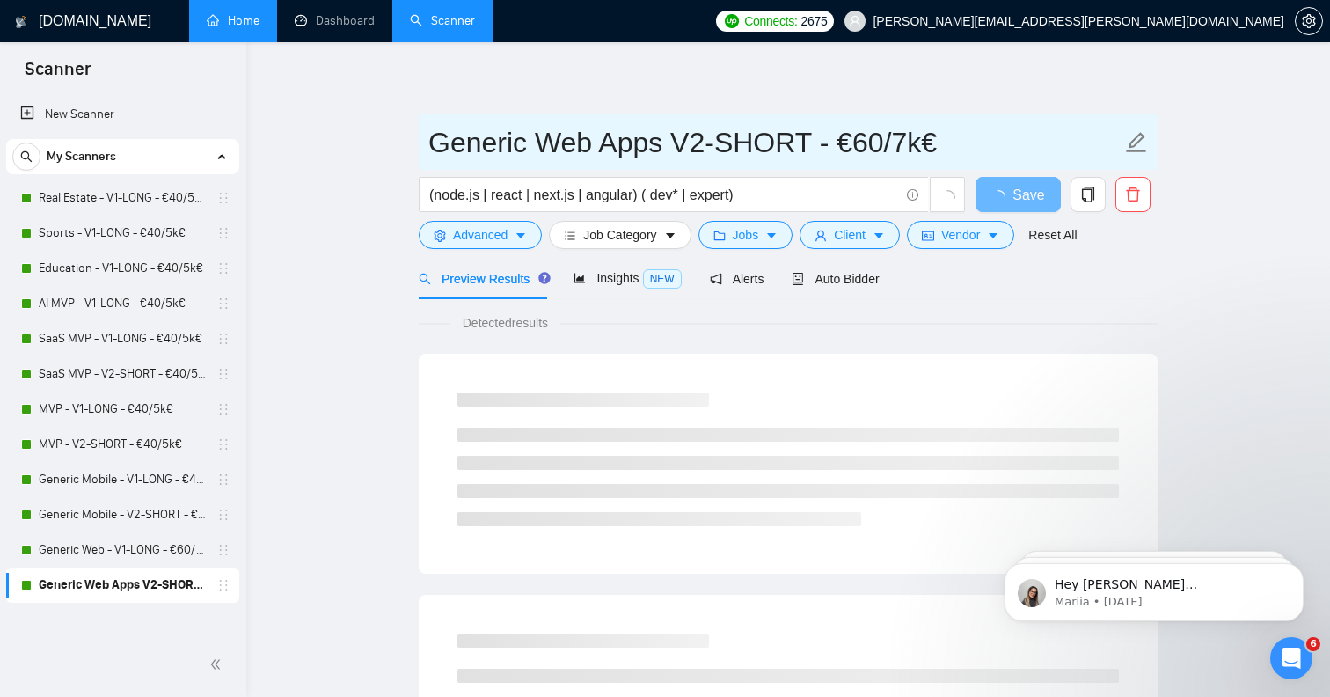
click at [1146, 143] on icon "edit" at bounding box center [1136, 142] width 23 height 23
click at [604, 138] on input "Generic Web Apps V2-SHORT - €60/7k€" at bounding box center [774, 143] width 693 height 44
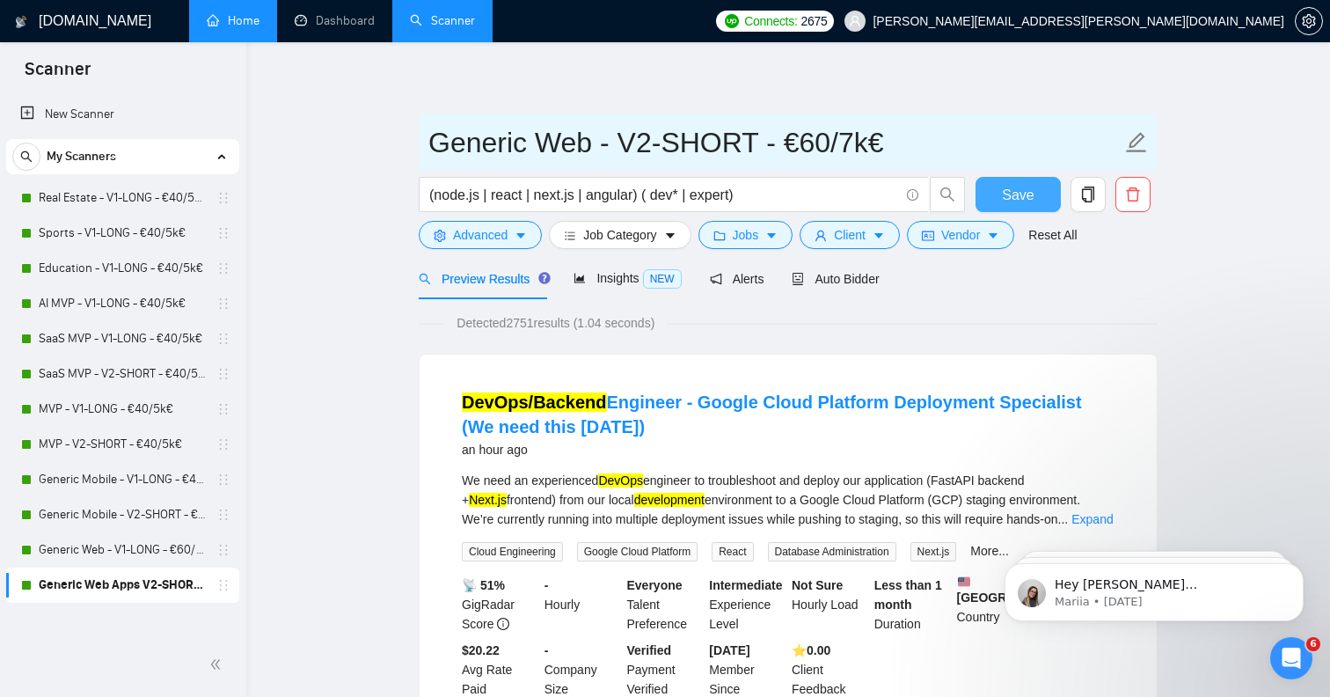
type input "Generic Web - V2-SHORT - €60/7k€"
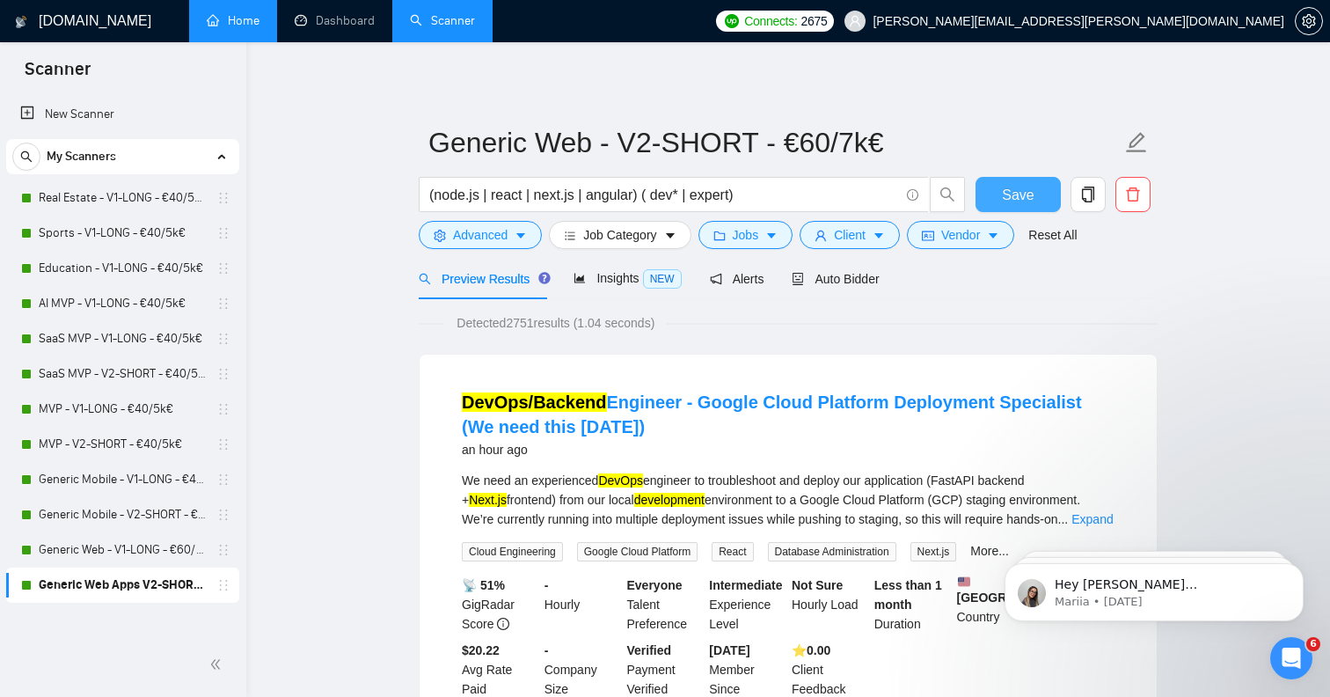
click at [996, 188] on button "Save" at bounding box center [1018, 194] width 85 height 35
click at [324, 27] on link "Dashboard" at bounding box center [335, 20] width 80 height 15
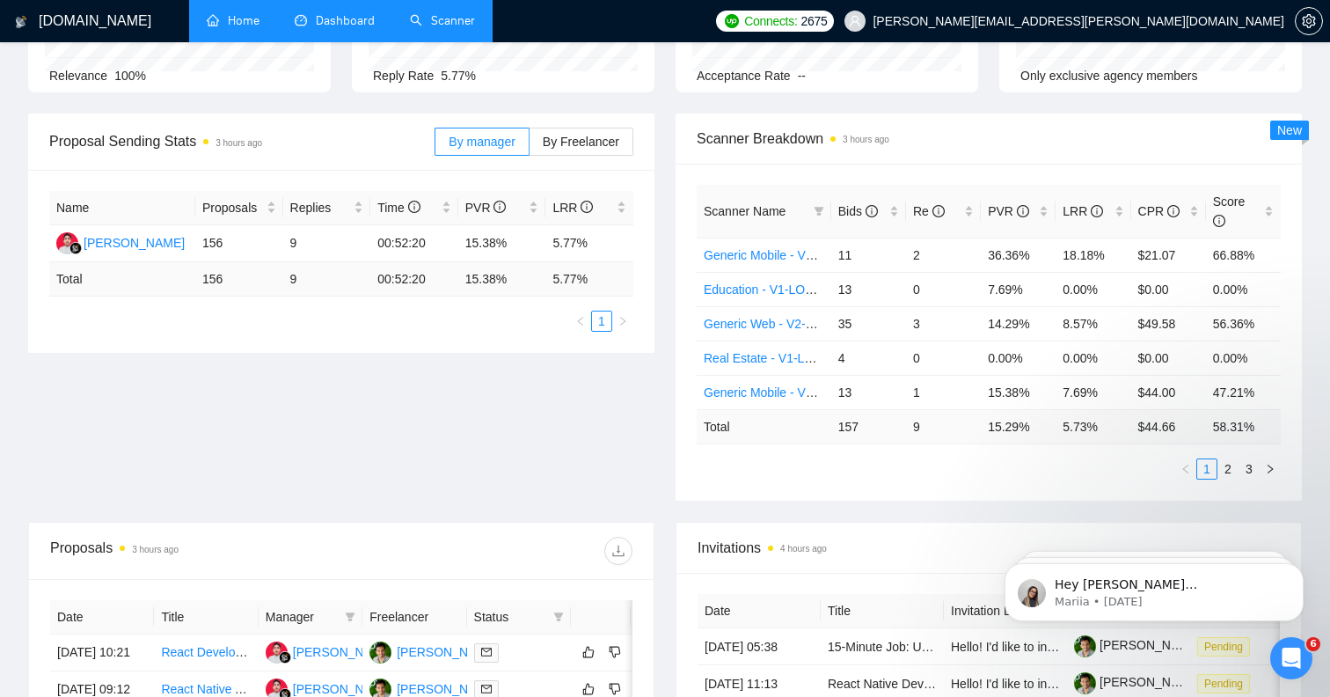
scroll to position [194, 0]
click at [818, 212] on icon "filter" at bounding box center [819, 213] width 10 height 9
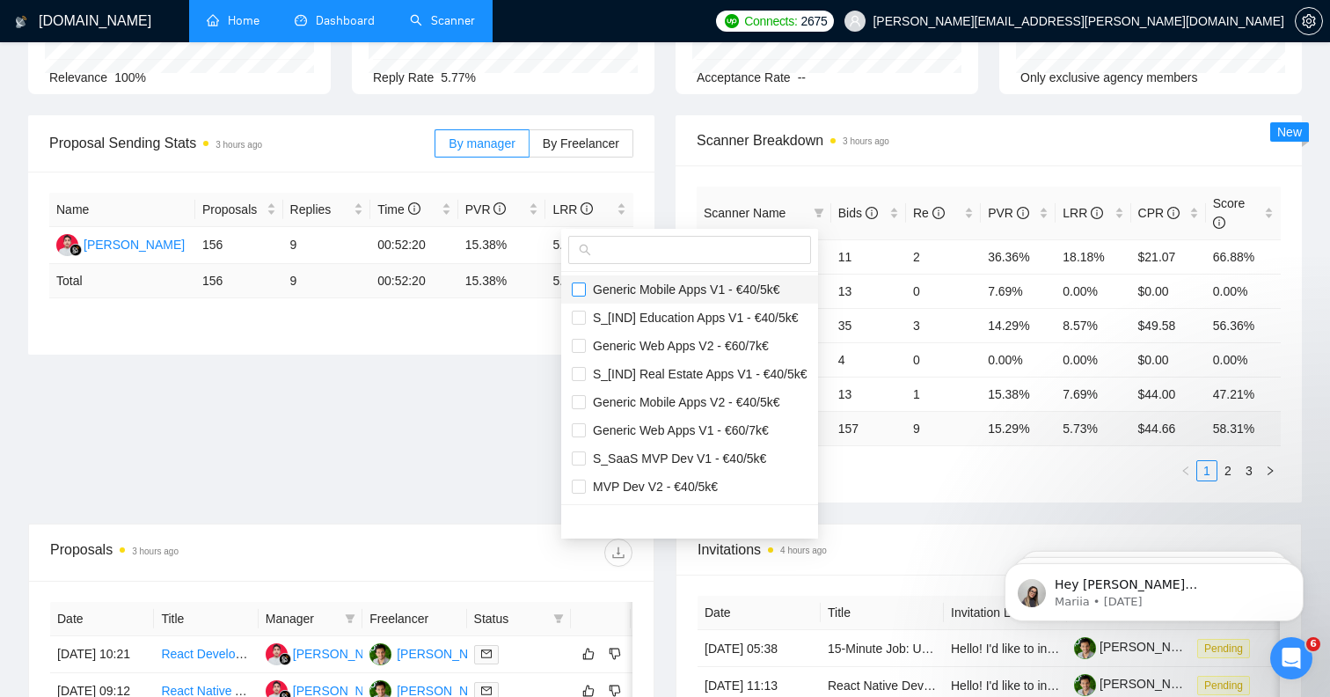
click at [577, 293] on input "checkbox" at bounding box center [579, 289] width 14 height 14
checkbox input "true"
click at [575, 346] on input "checkbox" at bounding box center [579, 346] width 14 height 14
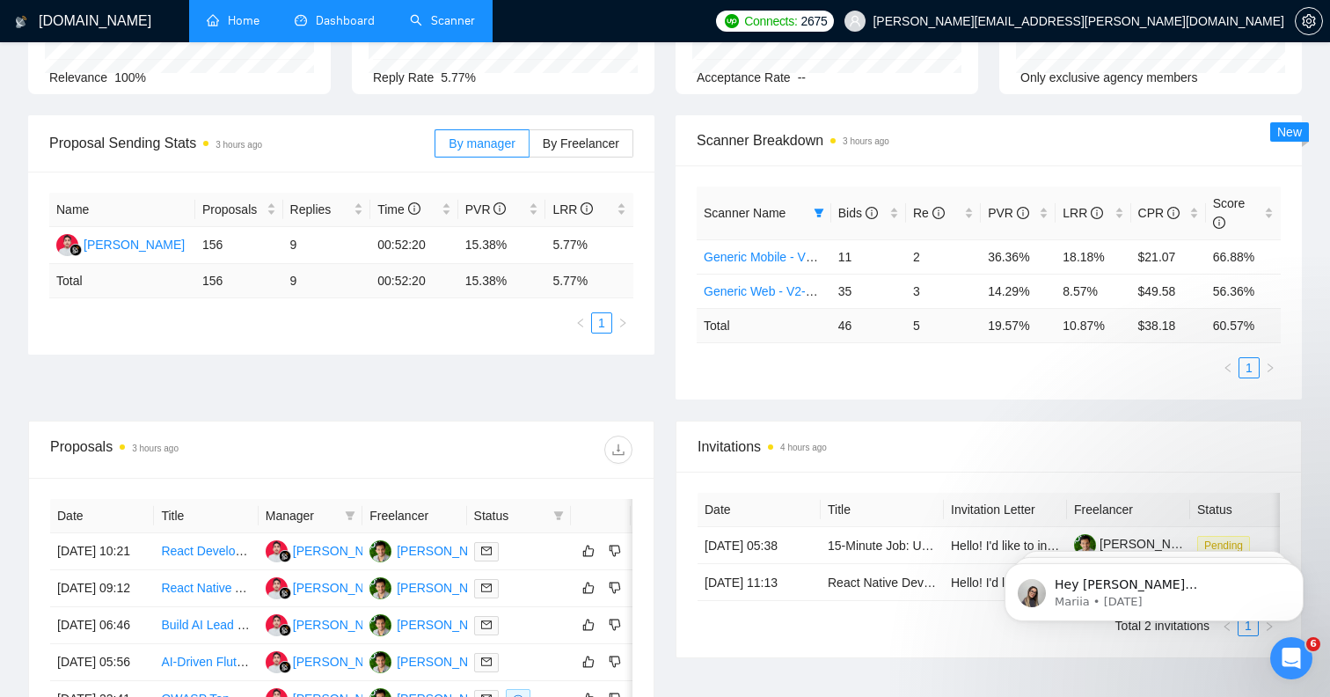
click at [523, 396] on div "Proposal Sending Stats 3 hours ago By manager By Freelancer Name Proposals Repl…" at bounding box center [665, 267] width 1295 height 305
click at [818, 213] on icon "filter" at bounding box center [819, 213] width 11 height 11
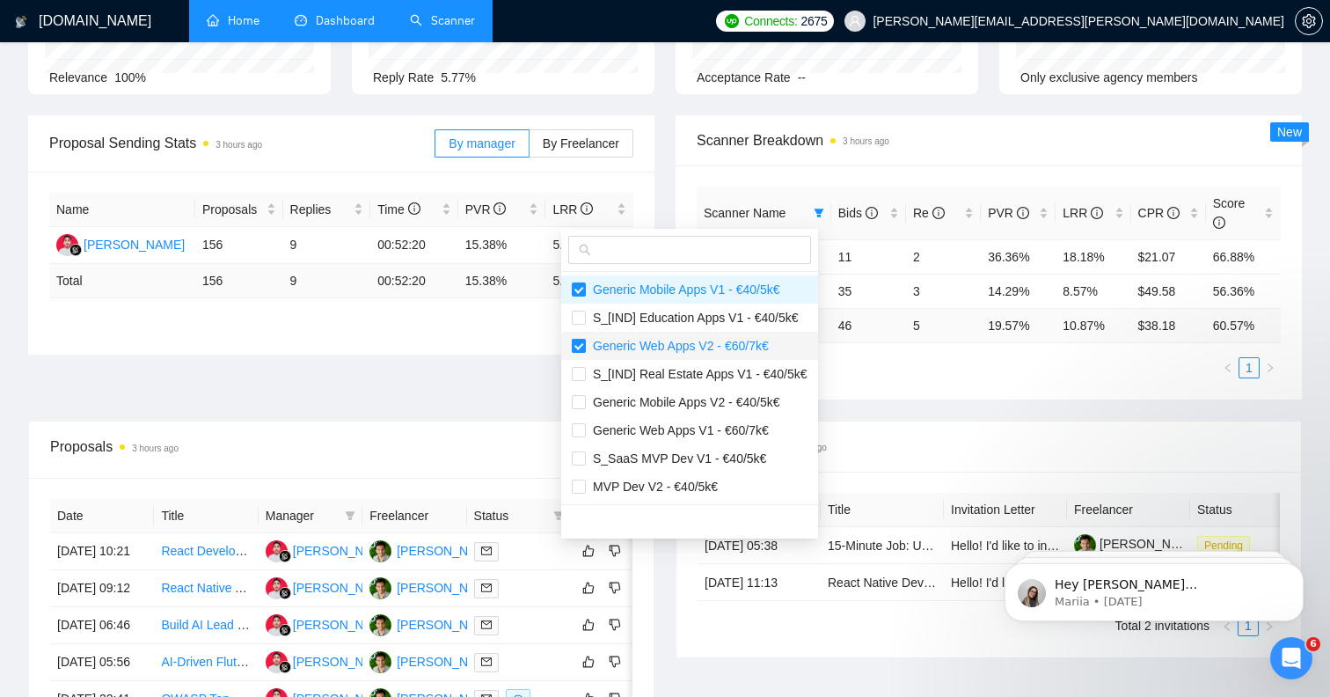
click at [579, 348] on input "checkbox" at bounding box center [579, 346] width 14 height 14
checkbox input "false"
click at [583, 393] on label at bounding box center [579, 401] width 14 height 19
click at [583, 395] on input "checkbox" at bounding box center [579, 402] width 14 height 14
click at [581, 400] on input "checkbox" at bounding box center [579, 402] width 14 height 14
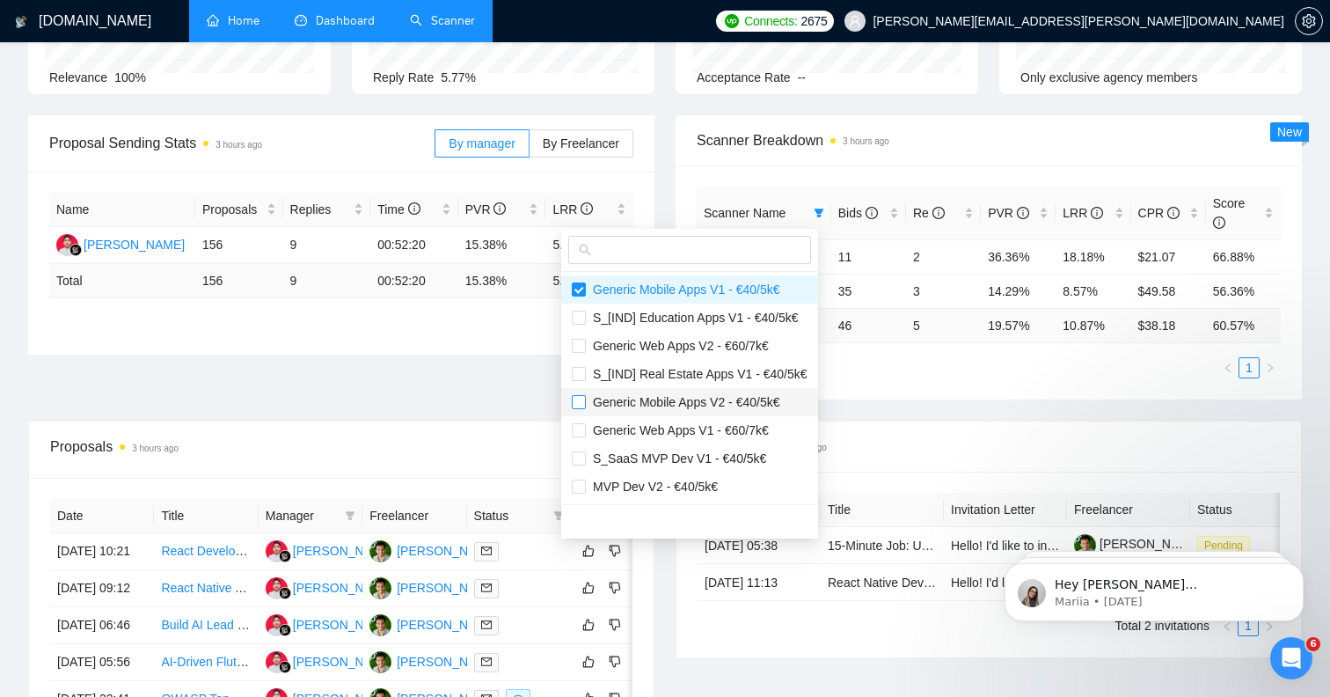
checkbox input "true"
click at [911, 364] on ul "1" at bounding box center [989, 367] width 584 height 21
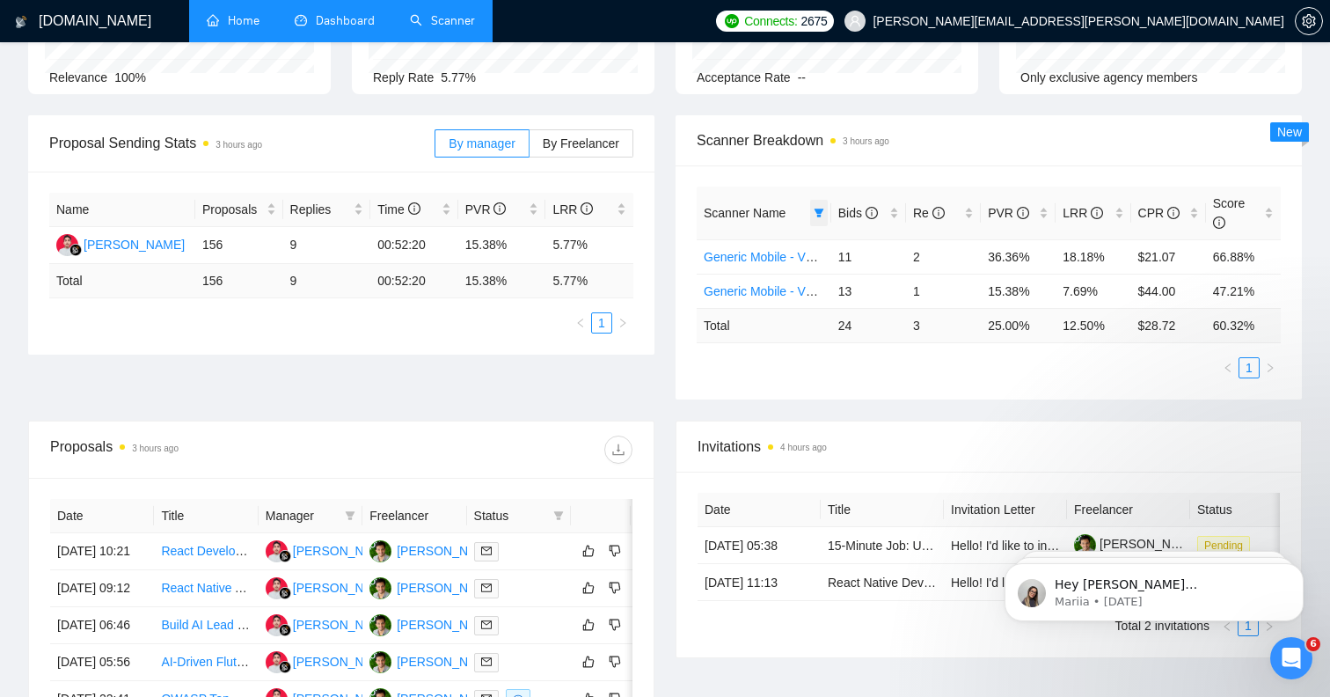
click at [821, 212] on icon "filter" at bounding box center [819, 213] width 10 height 9
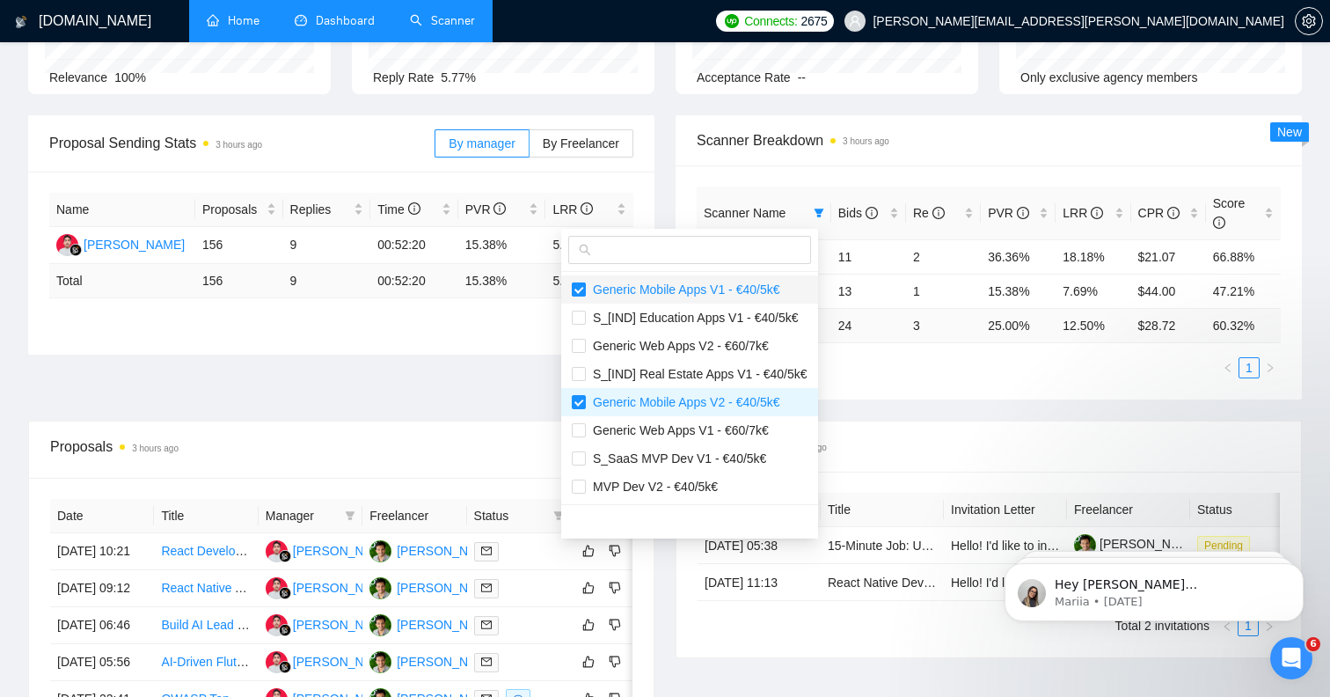
click at [584, 289] on input "checkbox" at bounding box center [579, 289] width 14 height 14
checkbox input "false"
click at [580, 347] on input "checkbox" at bounding box center [579, 346] width 14 height 14
checkbox input "true"
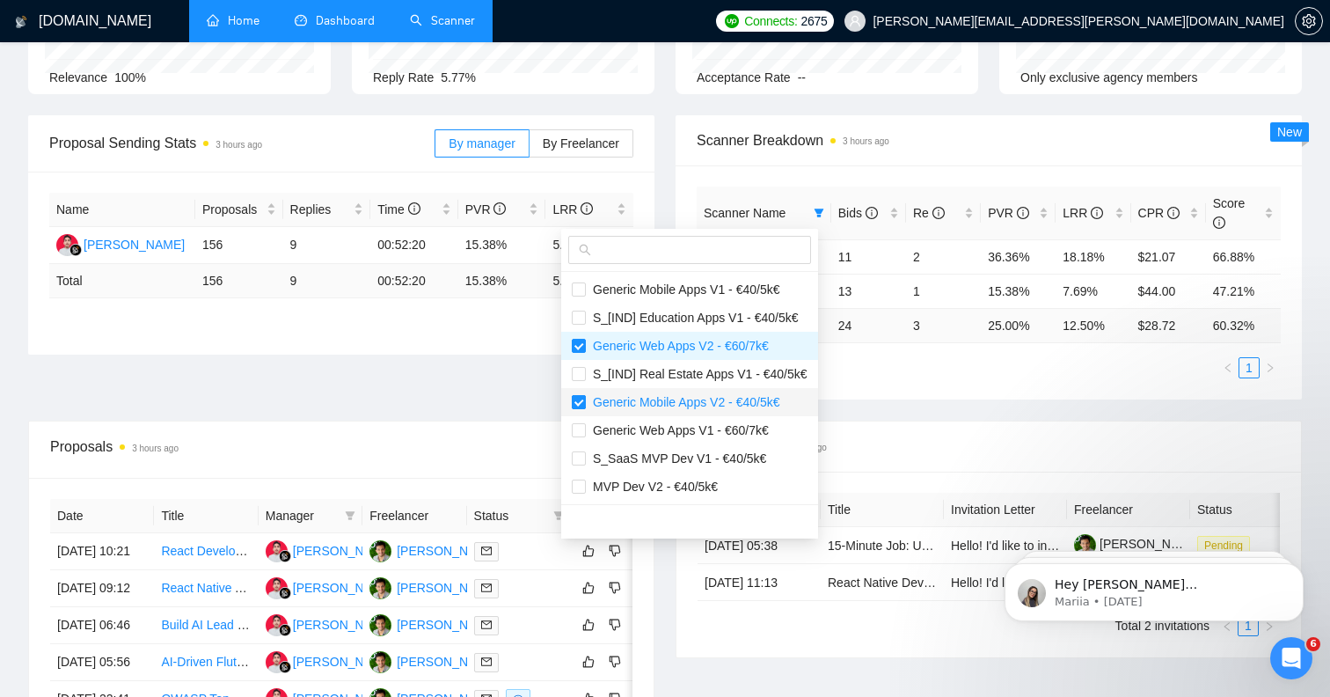
click at [581, 403] on input "checkbox" at bounding box center [579, 402] width 14 height 14
checkbox input "false"
click at [581, 431] on input "checkbox" at bounding box center [579, 430] width 14 height 14
checkbox input "true"
click at [985, 393] on div "Scanner Name Bids Re PVR LRR CPR Score Generic Mobile - V1-LONG - €40/5k€ 11 2 …" at bounding box center [989, 282] width 626 height 234
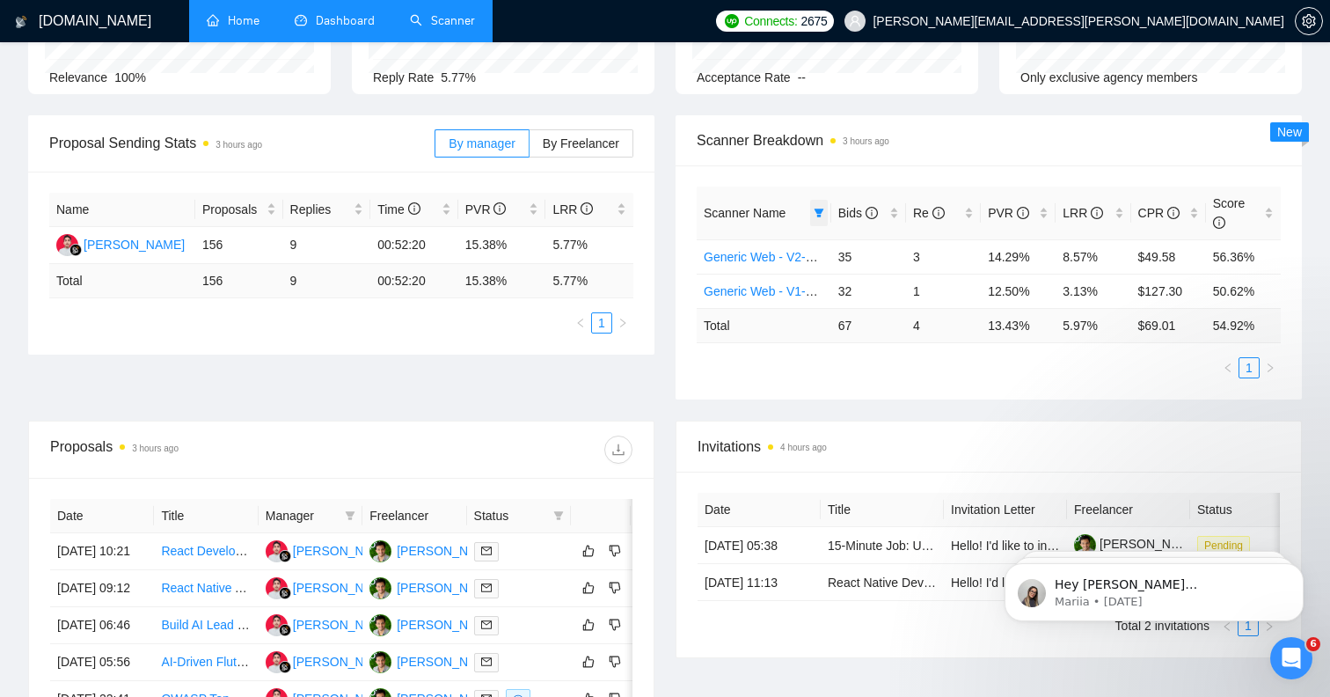
click at [816, 216] on icon "filter" at bounding box center [819, 213] width 11 height 11
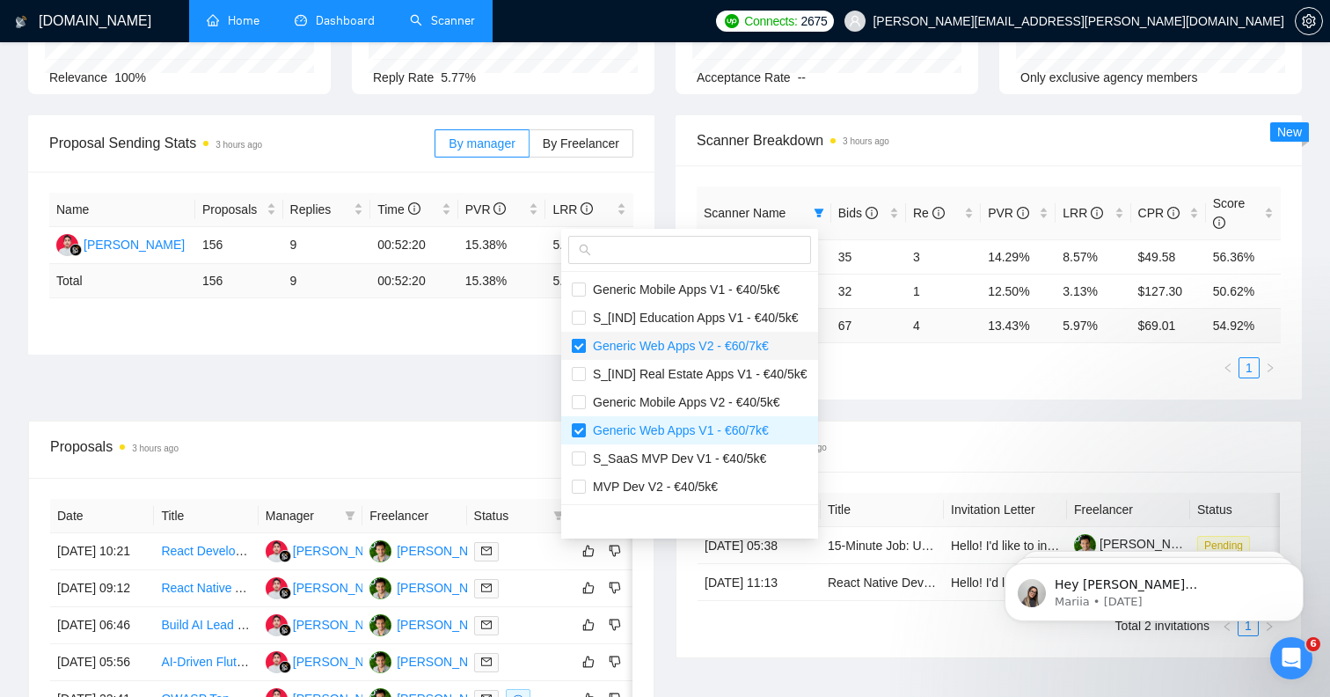
click at [584, 347] on input "checkbox" at bounding box center [579, 346] width 14 height 14
checkbox input "false"
click at [575, 295] on input "checkbox" at bounding box center [579, 289] width 14 height 14
checkbox input "true"
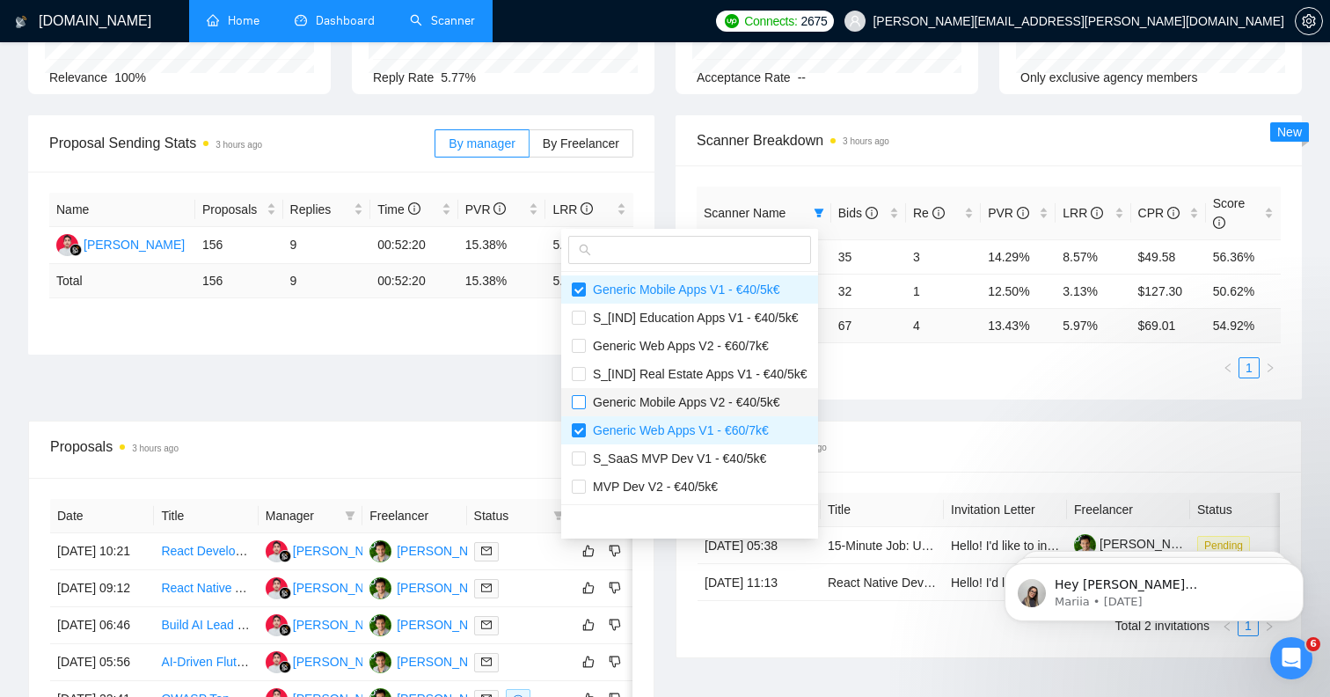
click at [581, 401] on input "checkbox" at bounding box center [579, 402] width 14 height 14
checkbox input "true"
click at [578, 437] on label at bounding box center [579, 430] width 14 height 19
click at [578, 437] on input "checkbox" at bounding box center [579, 430] width 14 height 14
click at [579, 432] on input "checkbox" at bounding box center [579, 430] width 14 height 14
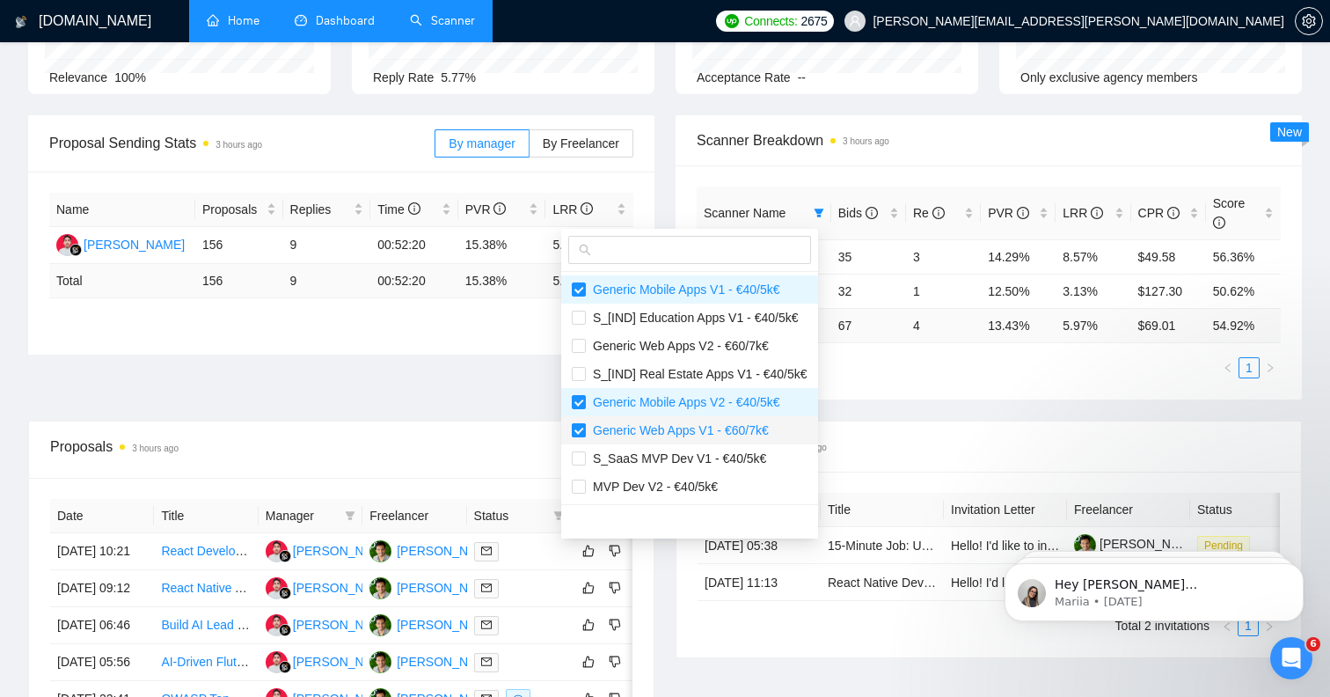
checkbox input "false"
click at [515, 407] on div "Proposal Sending Stats 3 hours ago By manager By Freelancer Name Proposals Repl…" at bounding box center [665, 267] width 1295 height 305
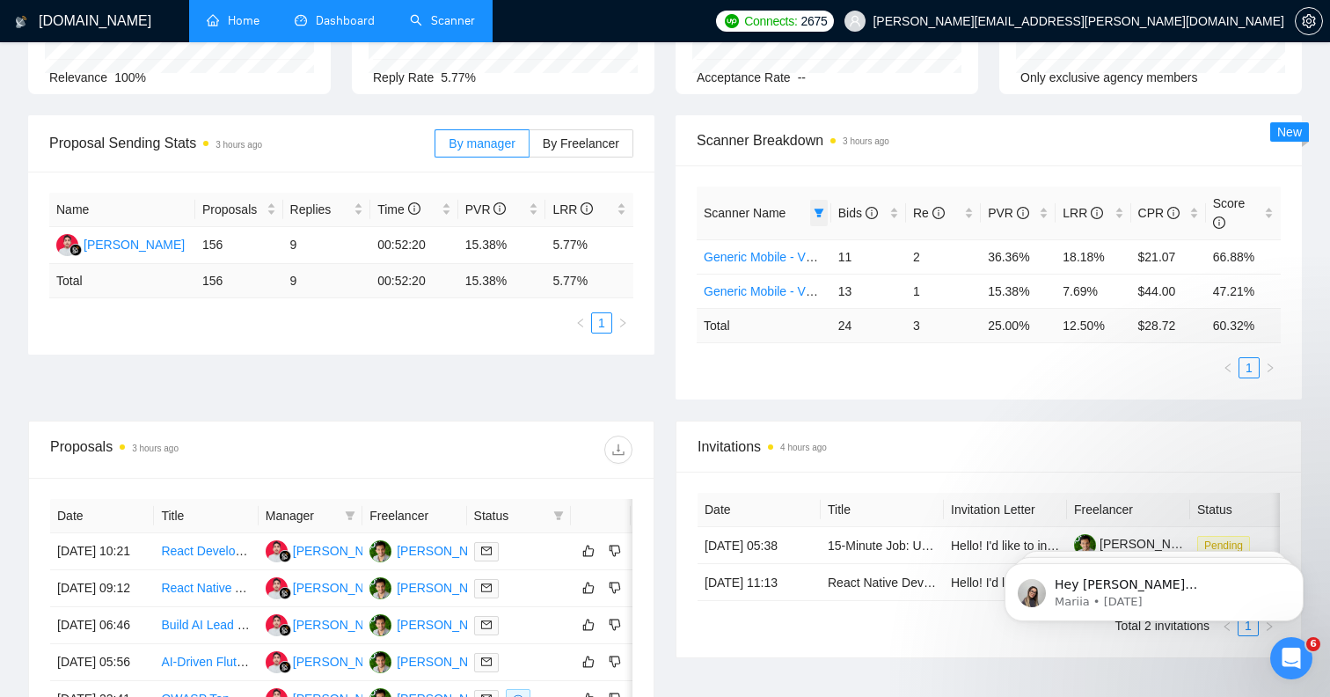
click at [815, 214] on icon "filter" at bounding box center [819, 213] width 11 height 11
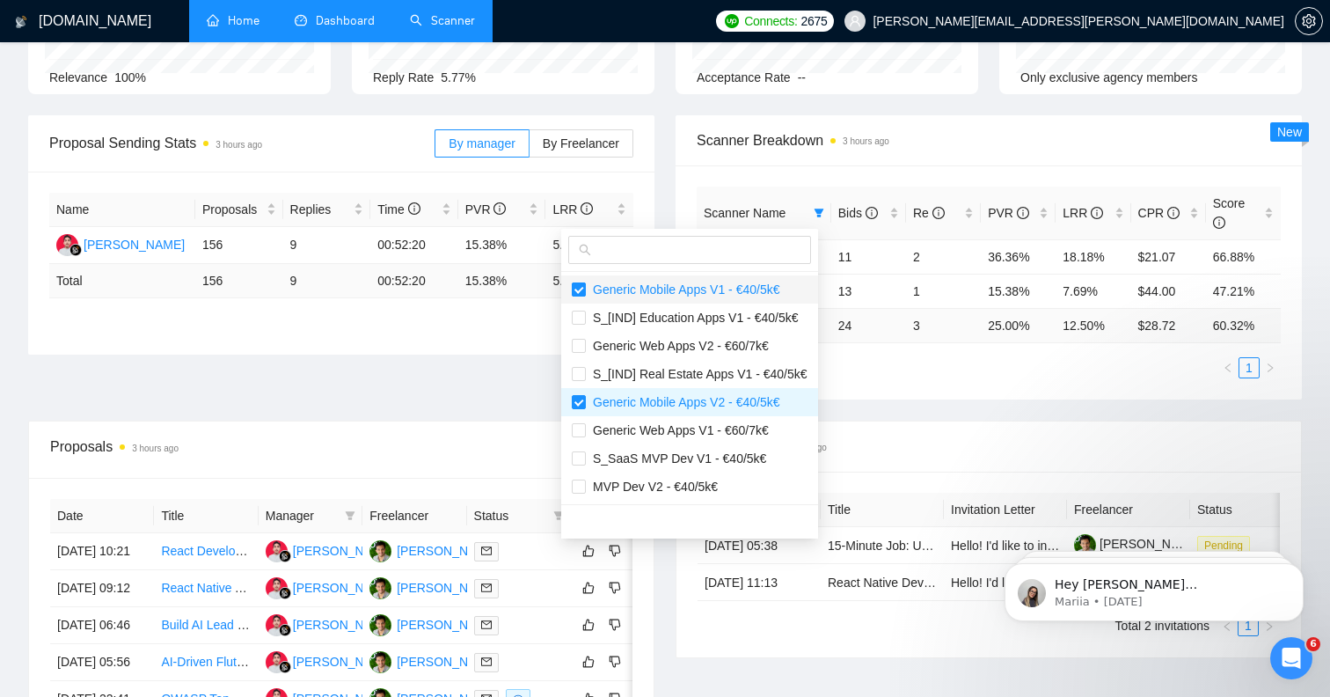
click at [577, 289] on input "checkbox" at bounding box center [579, 289] width 14 height 14
checkbox input "false"
click at [576, 407] on input "checkbox" at bounding box center [579, 402] width 14 height 14
checkbox input "false"
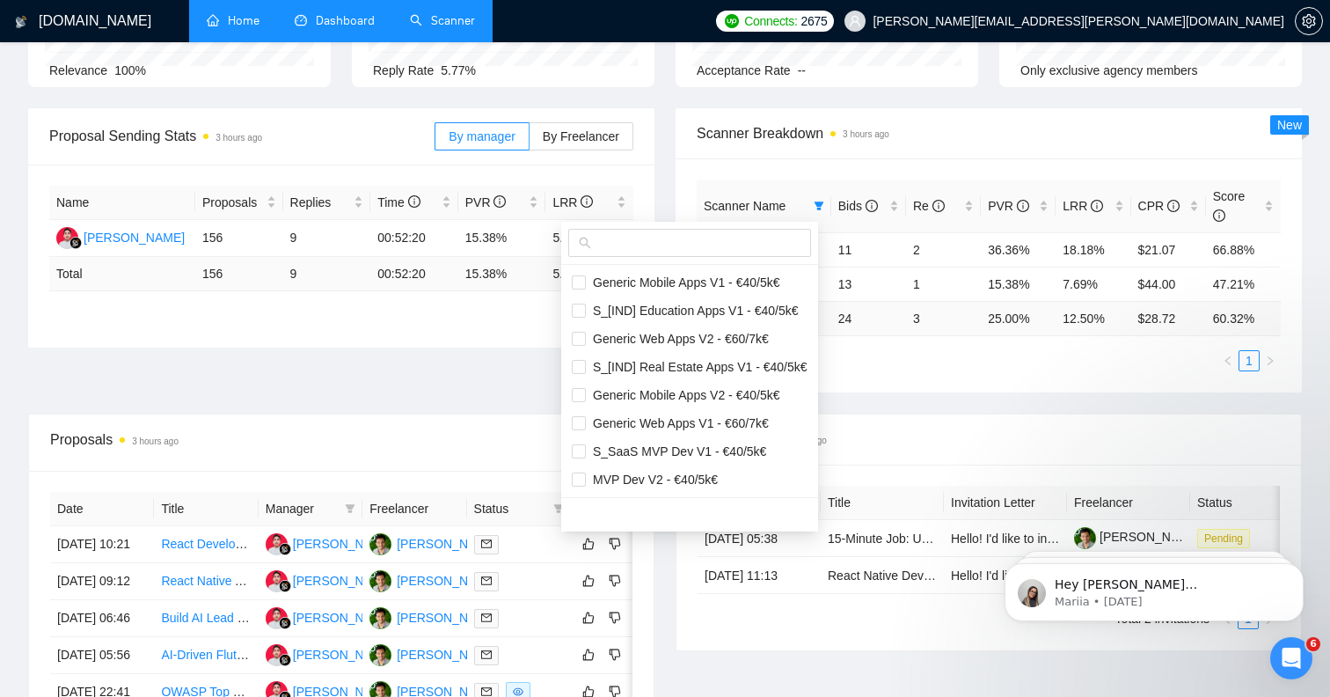
click at [864, 350] on div "Scanner Name Bids Re PVR LRR CPR Score Generic Mobile - V1-LONG - €40/5k€ 11 2 …" at bounding box center [989, 275] width 584 height 192
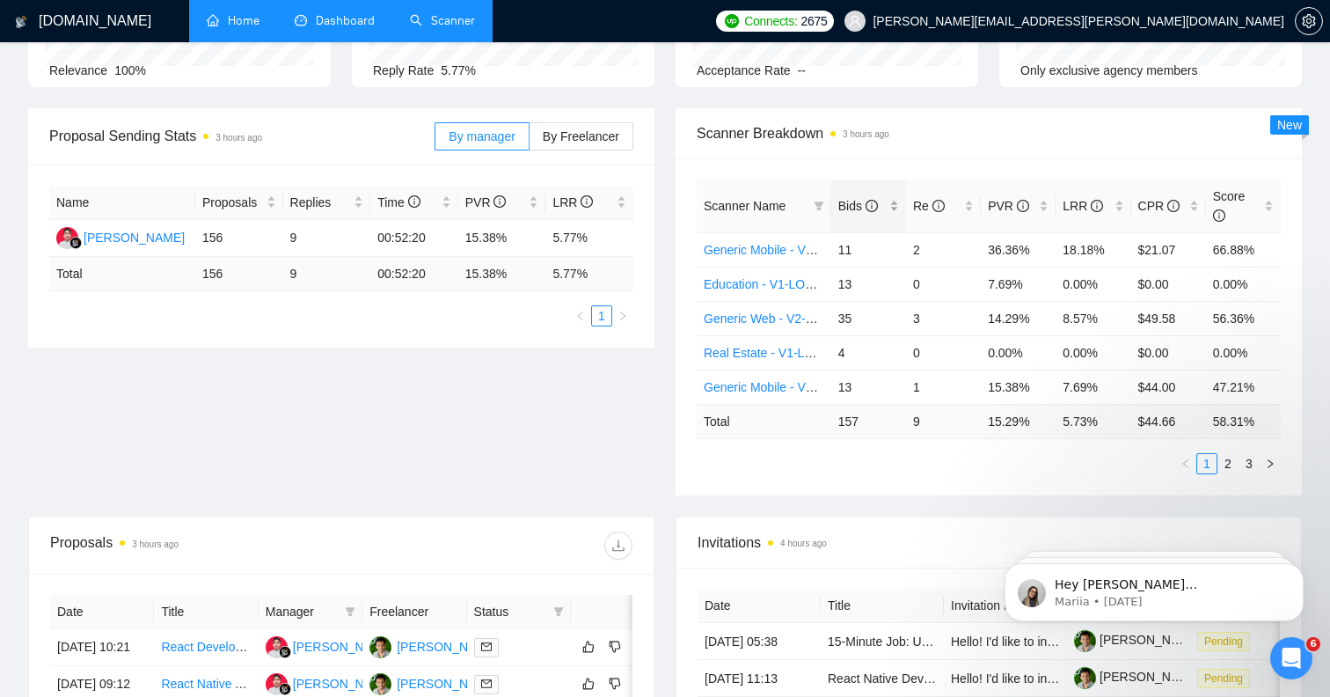
click at [891, 204] on div "Bids" at bounding box center [868, 205] width 61 height 19
click at [892, 206] on div "Bids" at bounding box center [868, 205] width 61 height 19
click at [817, 201] on icon "filter" at bounding box center [819, 206] width 11 height 11
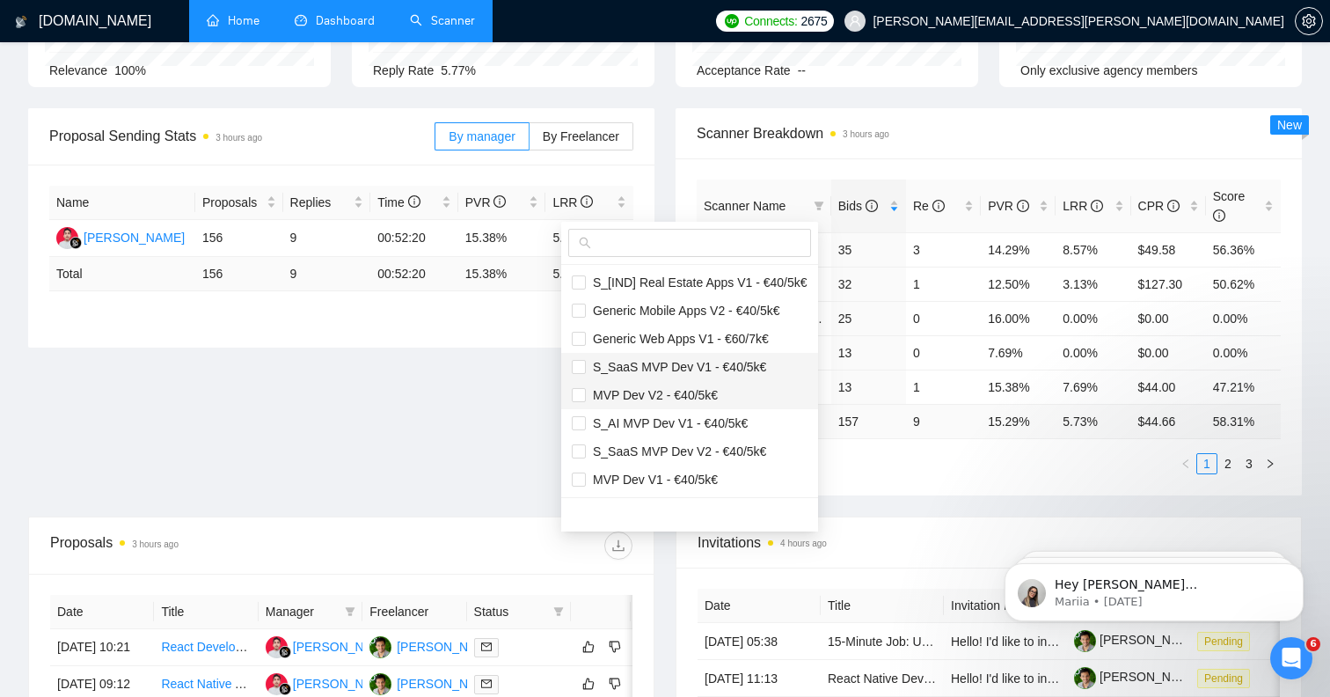
scroll to position [84, 0]
click at [578, 419] on input "checkbox" at bounding box center [579, 423] width 14 height 14
checkbox input "true"
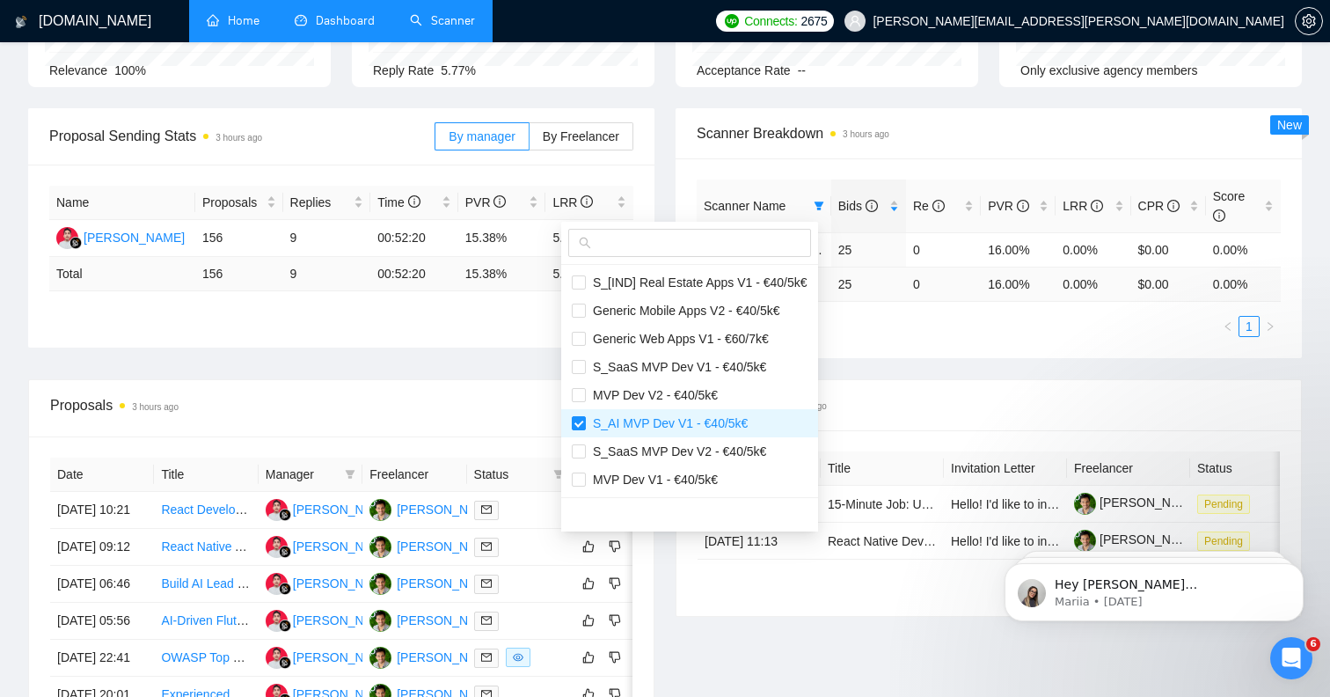
click at [443, 26] on link "Scanner" at bounding box center [442, 20] width 65 height 15
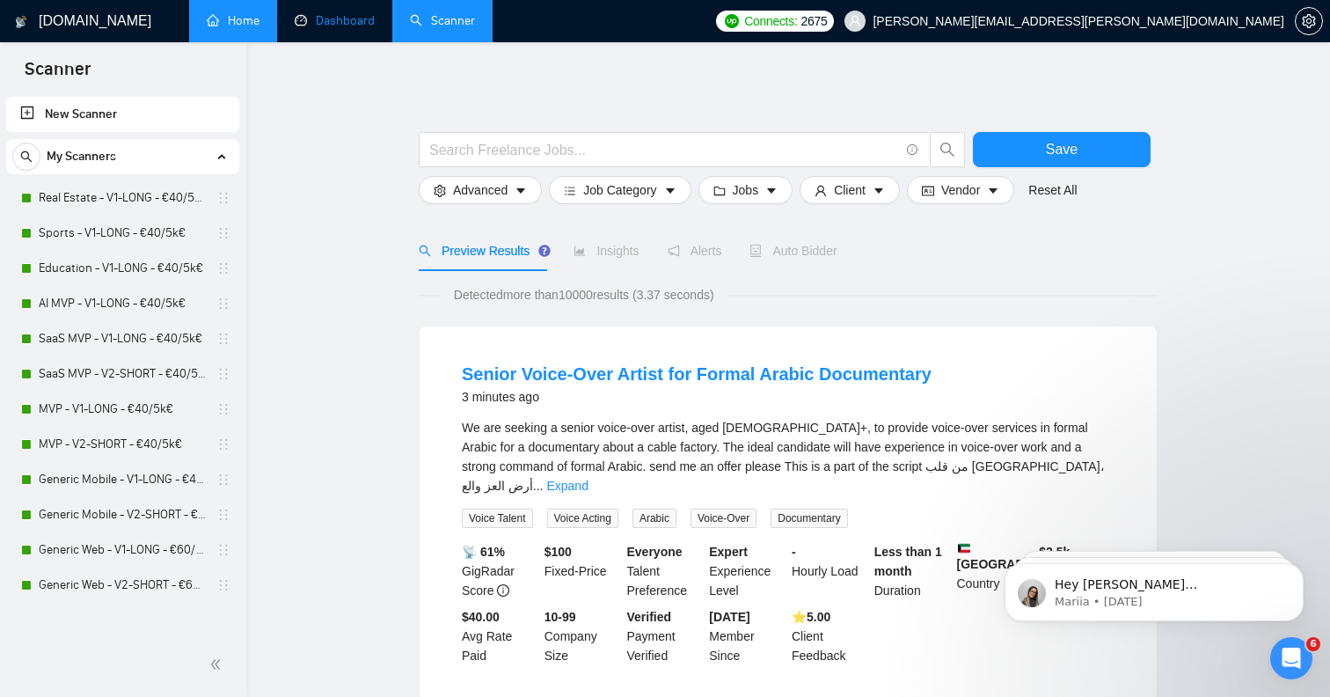
click at [300, 13] on link "Dashboard" at bounding box center [335, 20] width 80 height 15
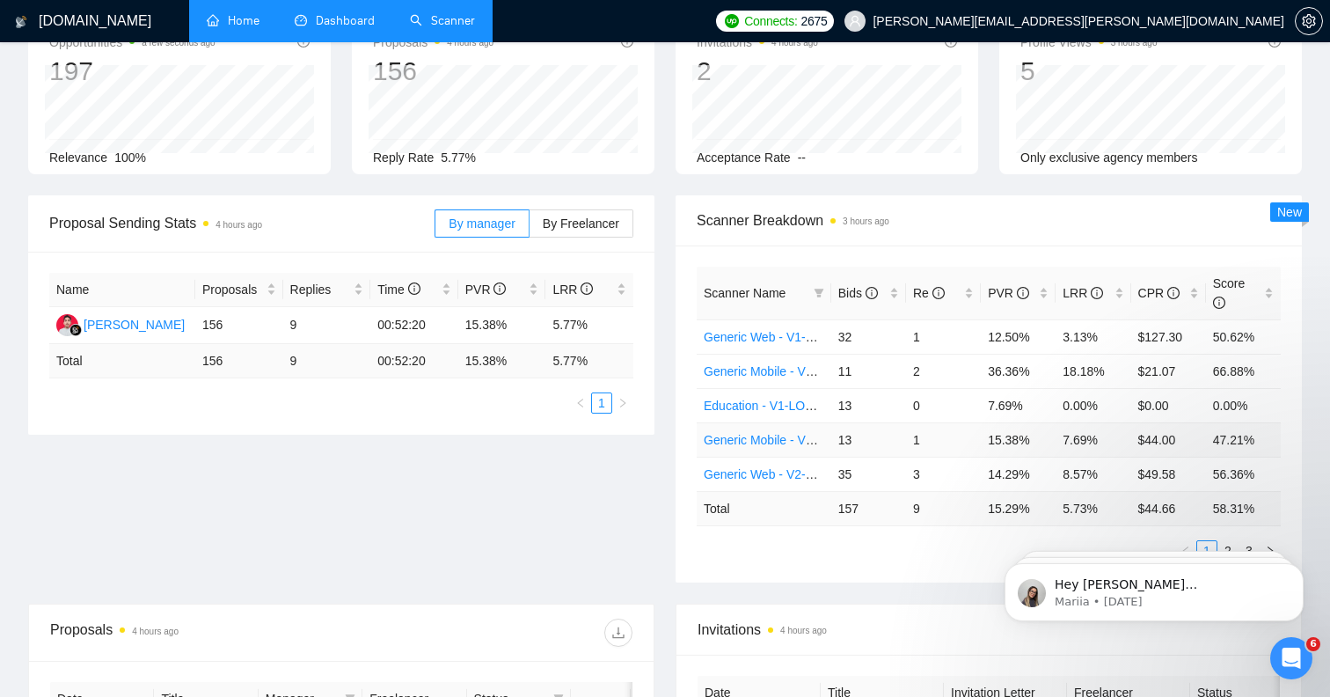
scroll to position [118, 0]
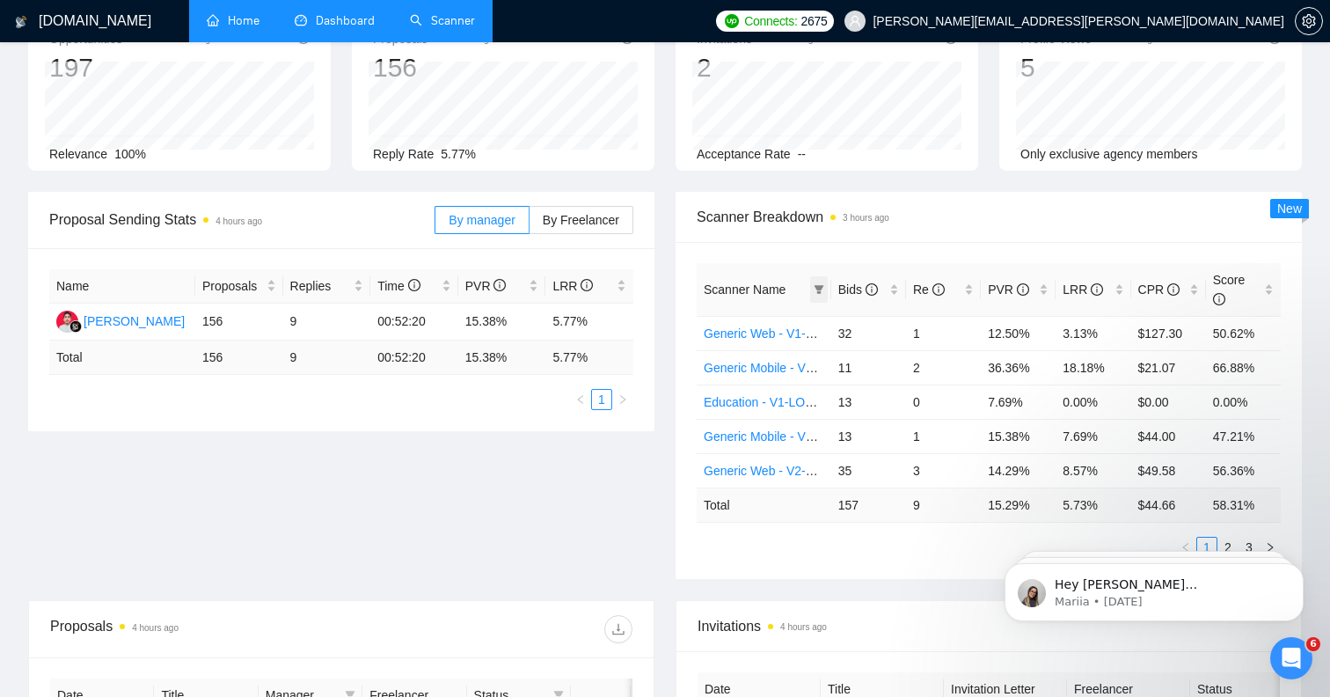
click at [821, 291] on icon "filter" at bounding box center [819, 289] width 11 height 11
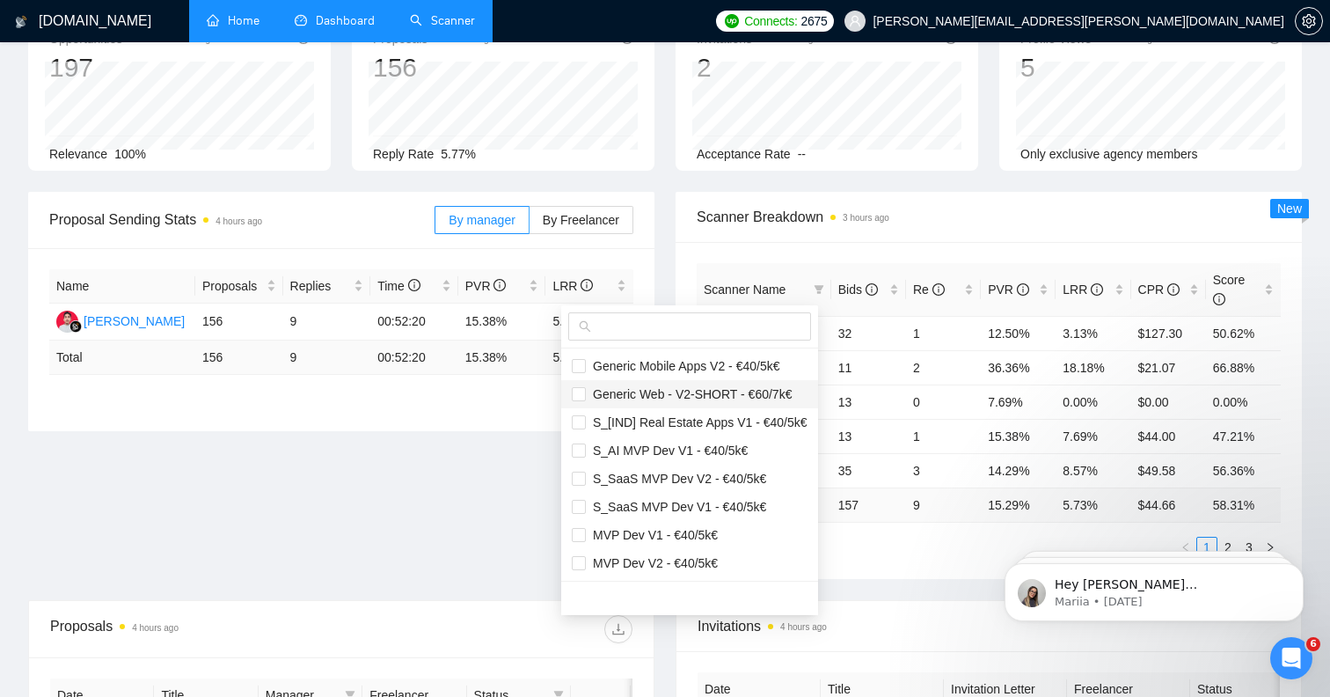
scroll to position [84, 0]
click at [585, 535] on input "checkbox" at bounding box center [579, 535] width 14 height 14
checkbox input "true"
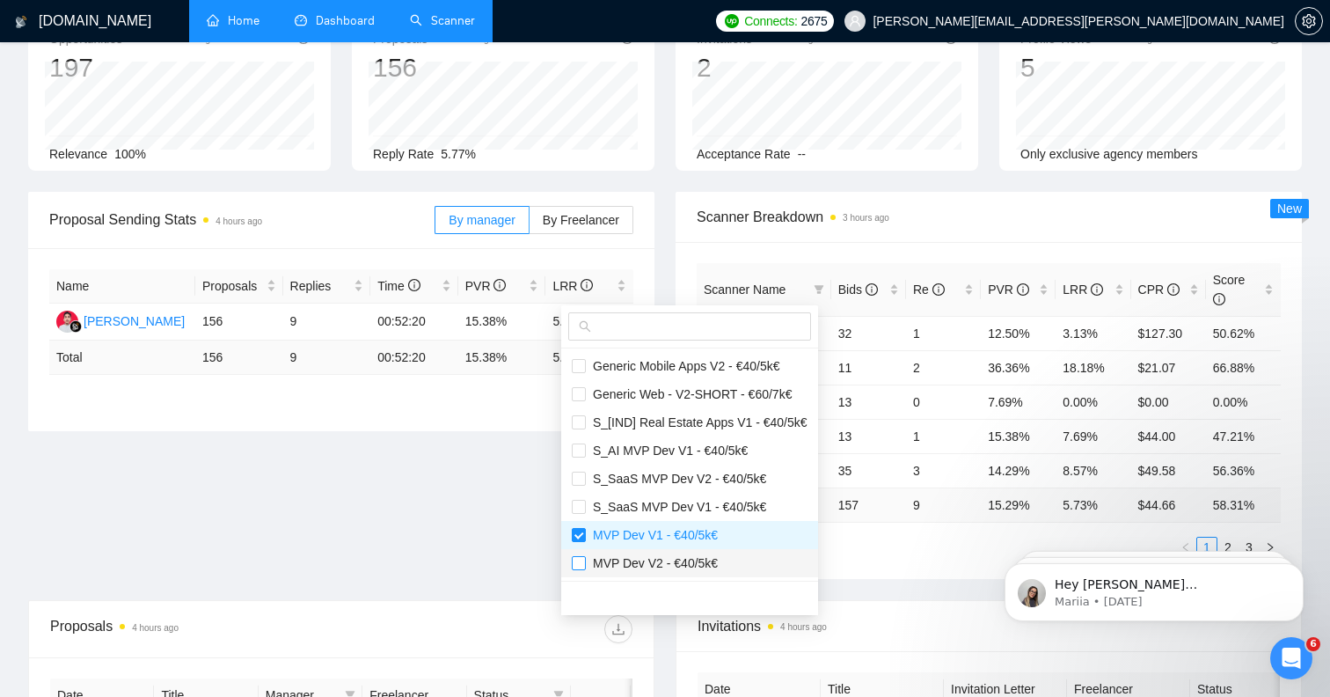
click at [582, 560] on input "checkbox" at bounding box center [579, 563] width 14 height 14
checkbox input "true"
click at [883, 562] on main "Team Dashboard [DATE] [DATE] Last 30 Days [DATE] [DATE] This Week Last Week Thi…" at bounding box center [665, 556] width 1274 height 1208
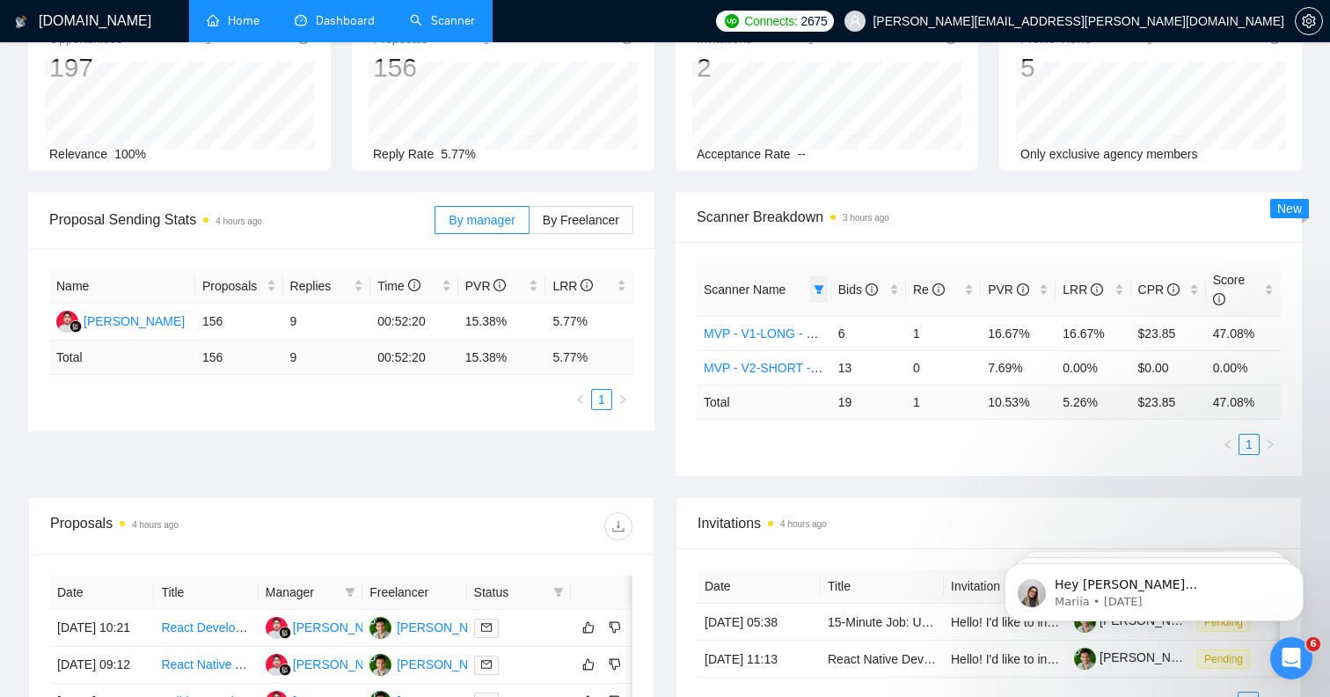
click at [816, 291] on icon "filter" at bounding box center [819, 289] width 11 height 11
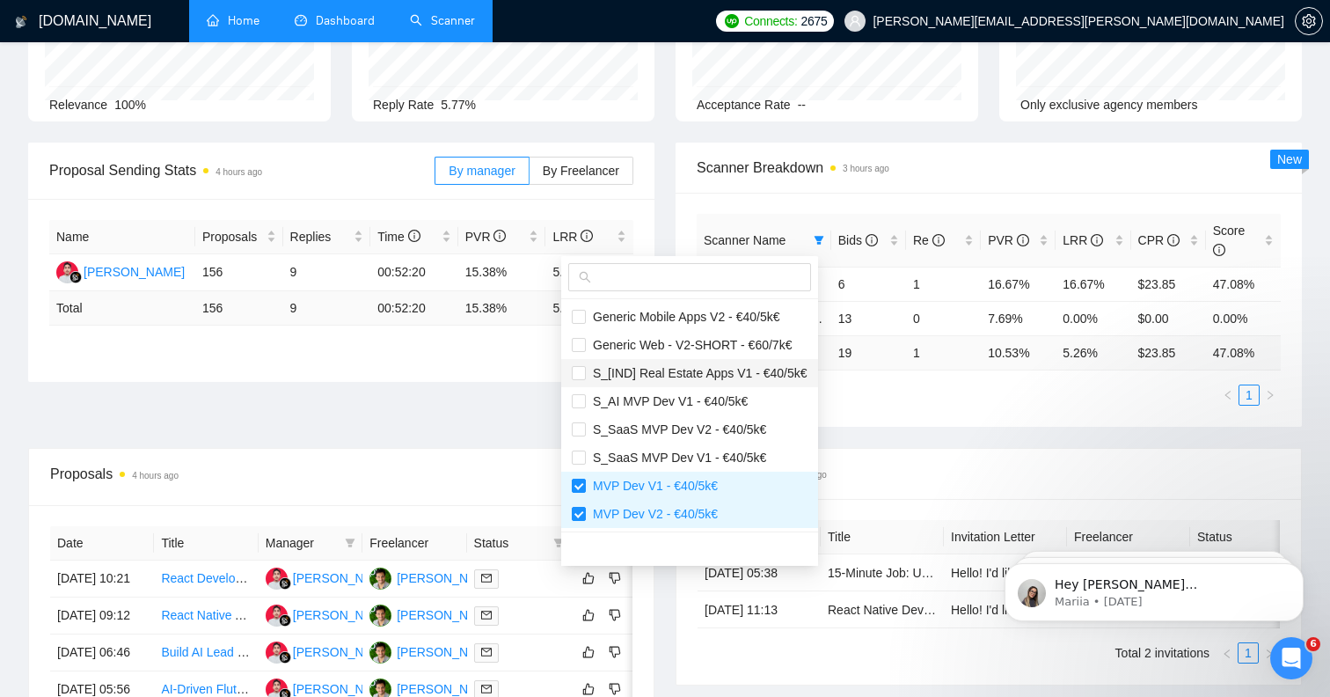
scroll to position [184, 0]
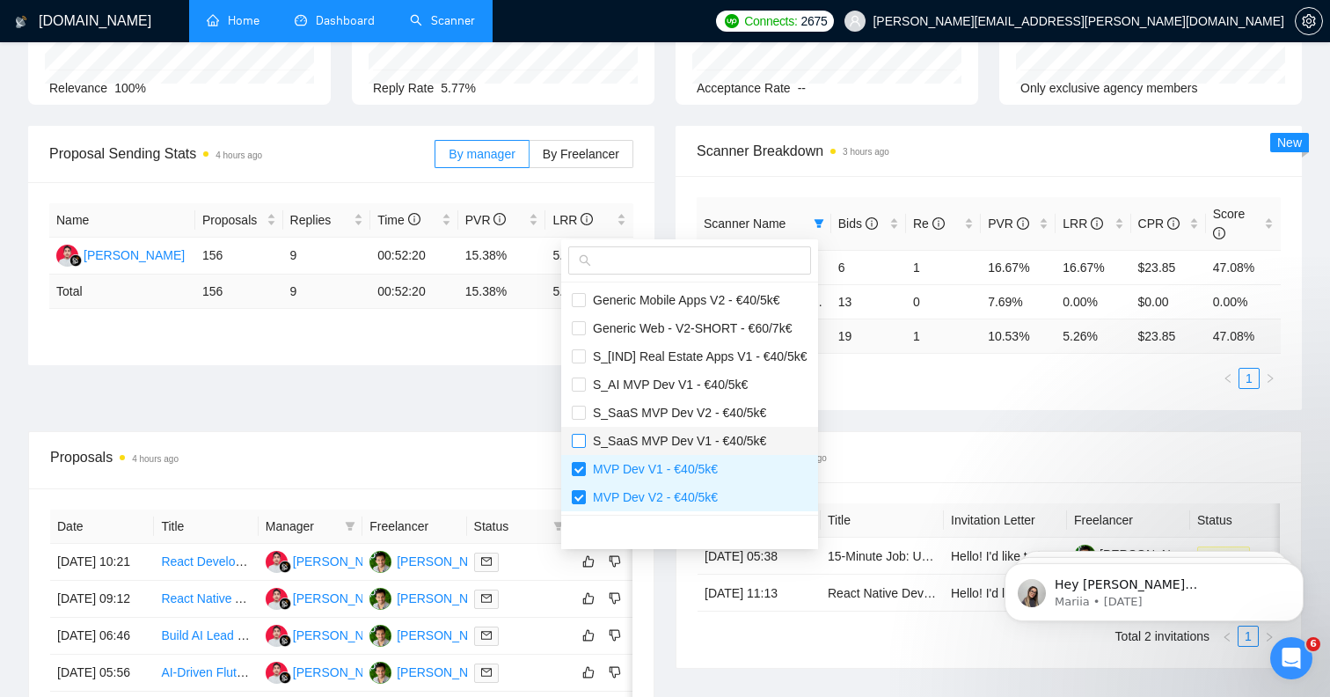
click at [578, 444] on input "checkbox" at bounding box center [579, 441] width 14 height 14
checkbox input "true"
click at [578, 414] on input "checkbox" at bounding box center [579, 413] width 14 height 14
checkbox input "true"
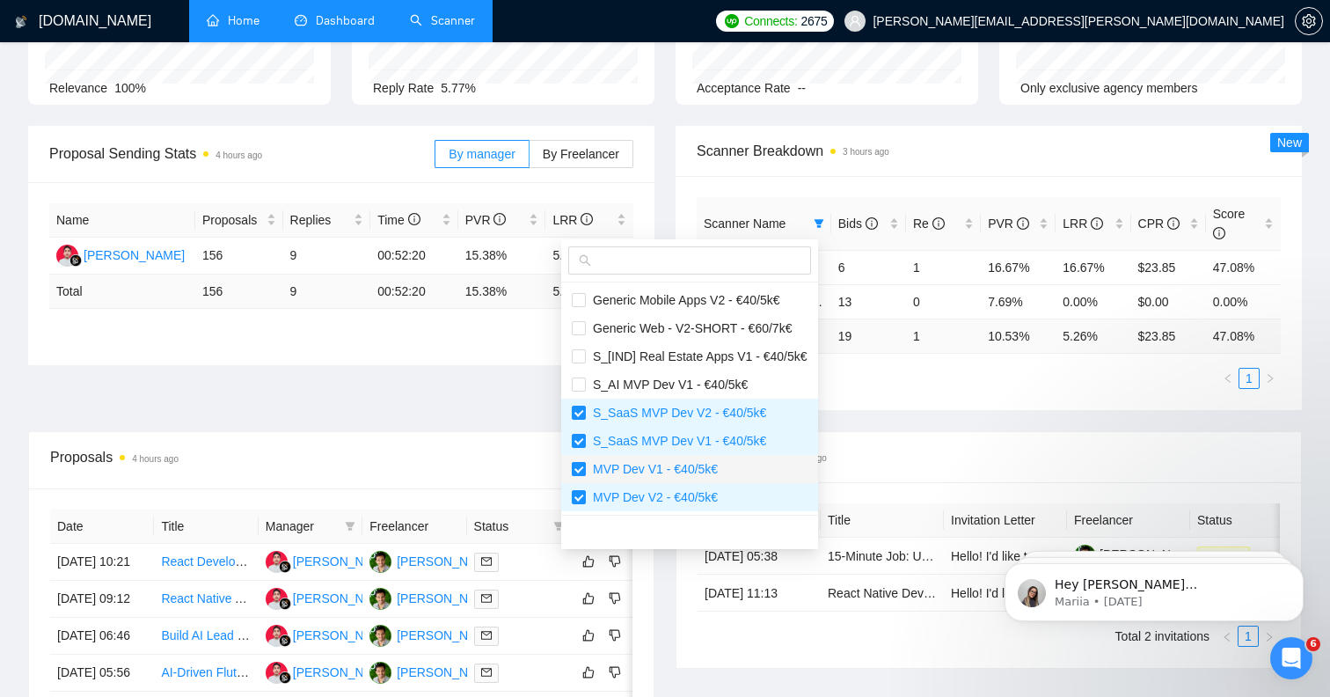
click at [578, 474] on input "checkbox" at bounding box center [579, 469] width 14 height 14
checkbox input "false"
click at [578, 487] on label at bounding box center [579, 496] width 14 height 19
click at [578, 490] on input "checkbox" at bounding box center [579, 497] width 14 height 14
click at [578, 497] on input "checkbox" at bounding box center [579, 497] width 14 height 14
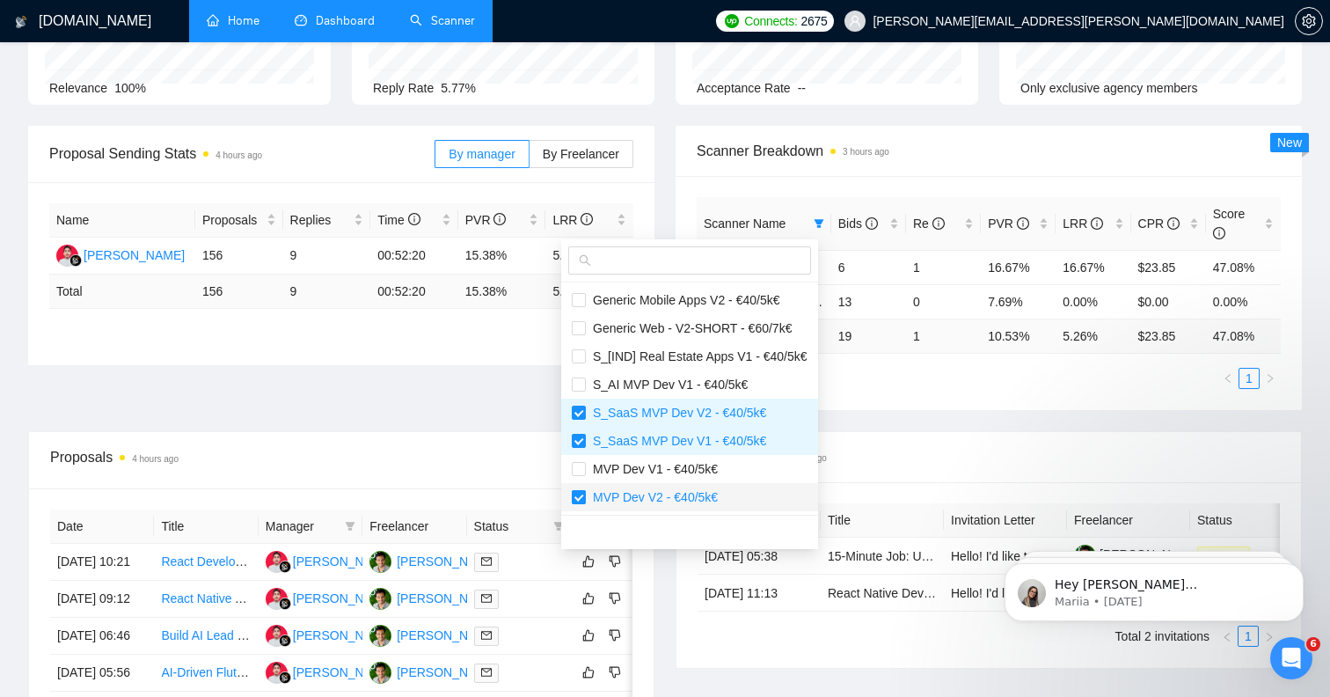
checkbox input "false"
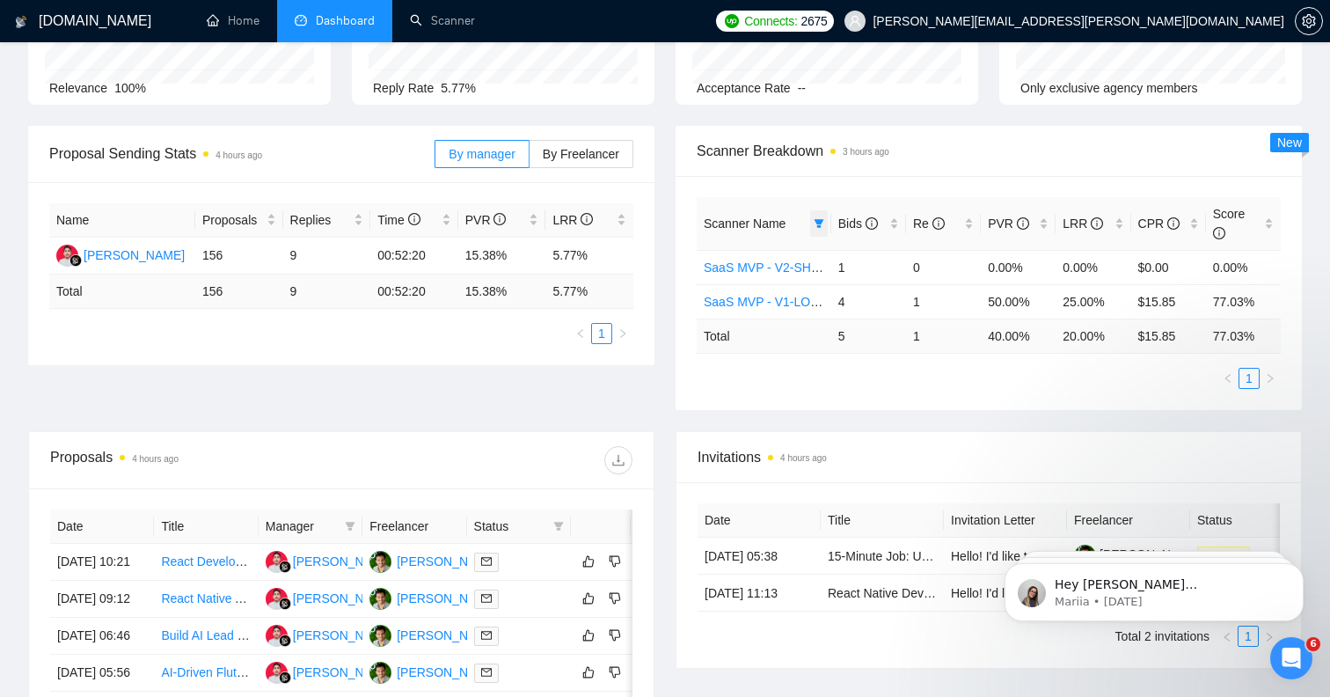
click at [821, 221] on icon "filter" at bounding box center [819, 223] width 10 height 9
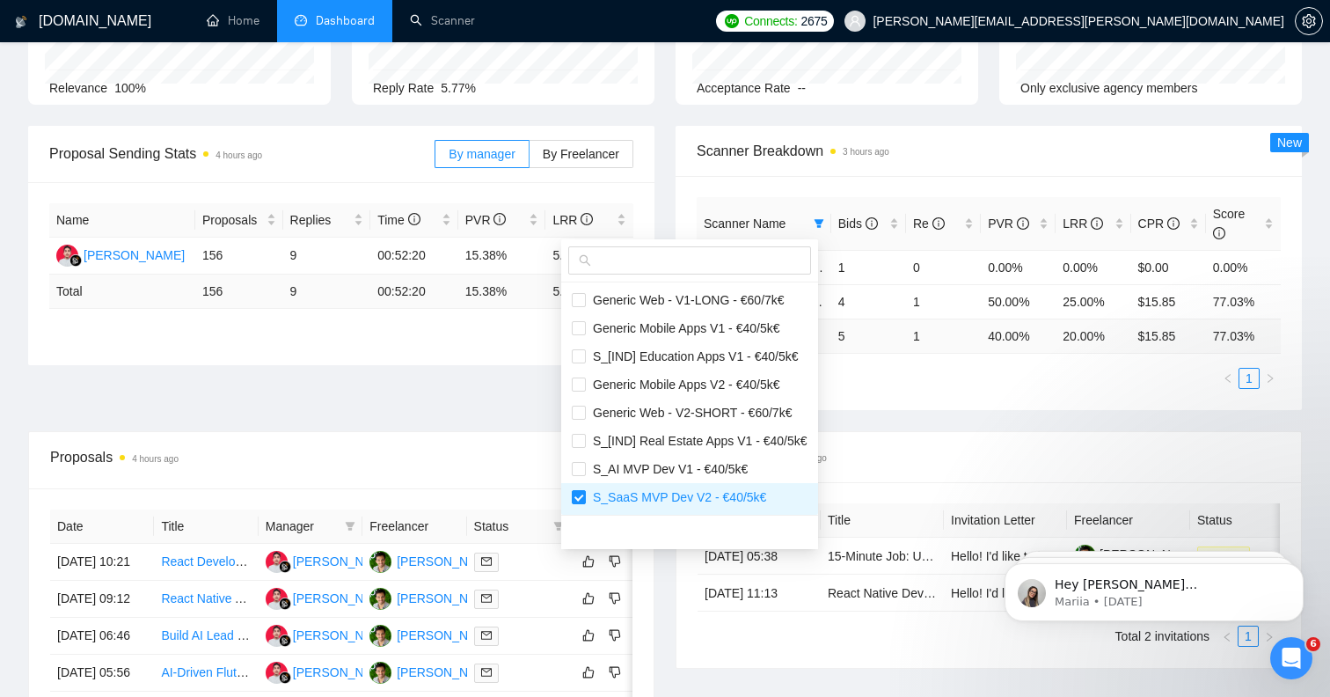
click at [465, 359] on div "Name Proposals Replies Time PVR LRR Adam Kadafi 156 9 00:52:20 15.38% 5.77% Tot…" at bounding box center [341, 273] width 626 height 183
